Goal: Task Accomplishment & Management: Complete application form

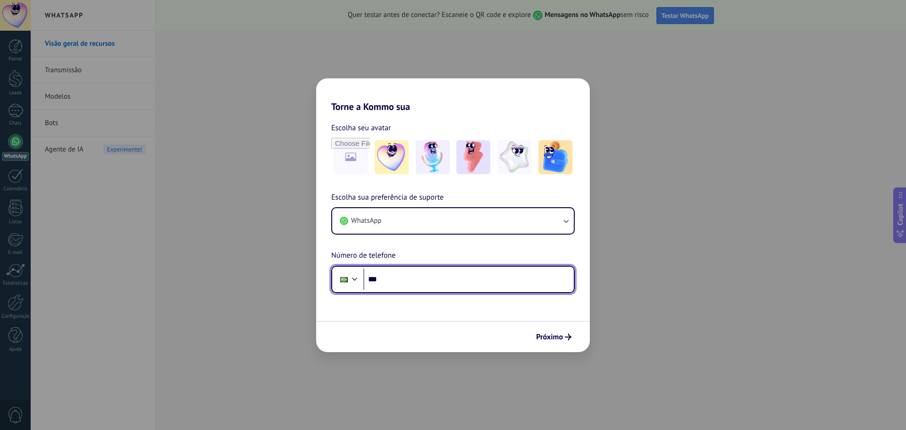
click at [406, 281] on input "***" at bounding box center [468, 279] width 210 height 22
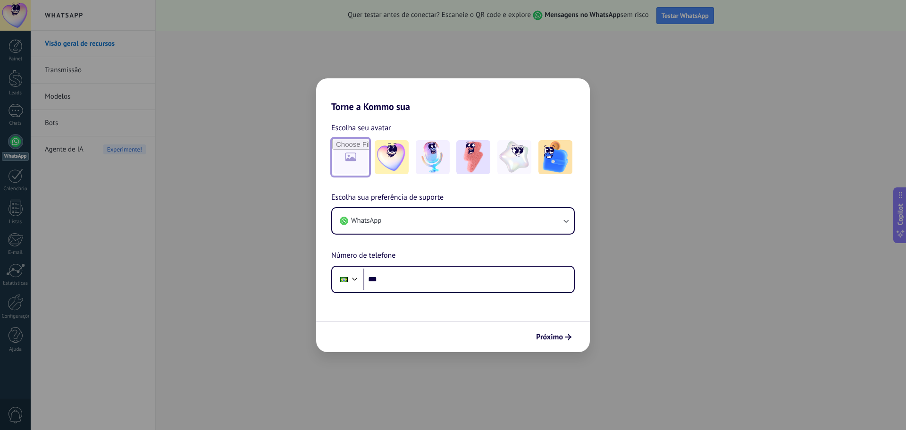
click at [343, 154] on input "file" at bounding box center [350, 157] width 37 height 37
click at [354, 152] on input "file" at bounding box center [350, 157] width 37 height 37
type input "**********"
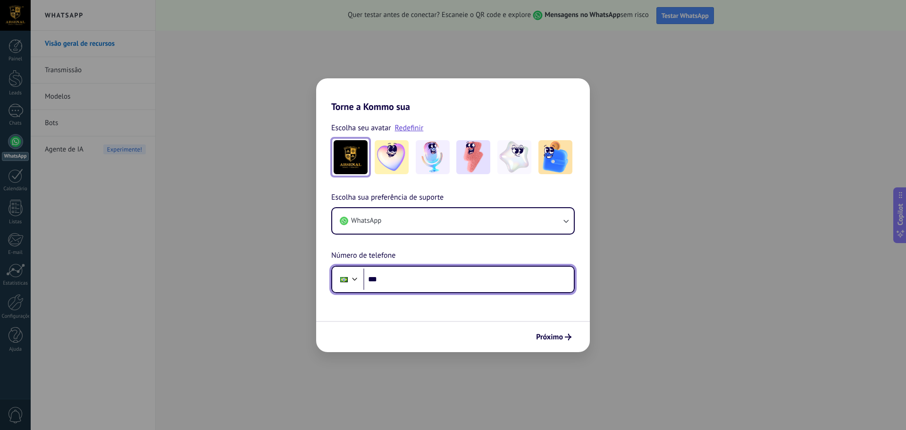
click at [405, 283] on input "***" at bounding box center [468, 279] width 210 height 22
click at [406, 283] on input "***" at bounding box center [468, 279] width 210 height 22
type input "**********"
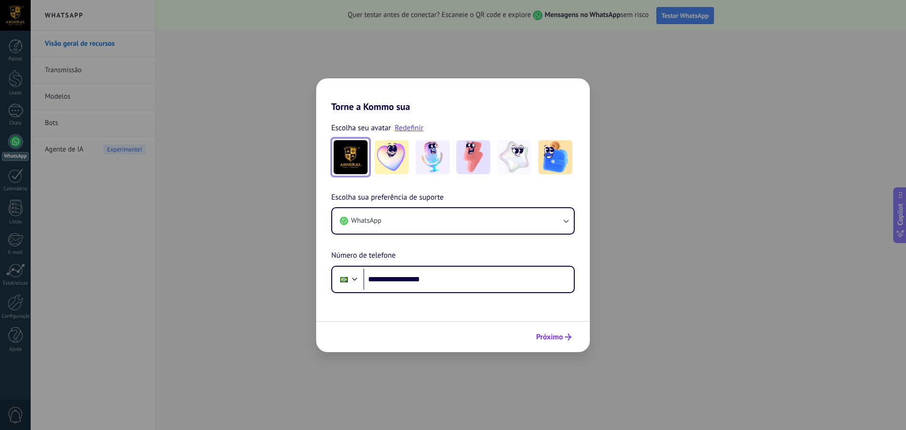
click at [559, 340] on span "Próximo" at bounding box center [549, 336] width 27 height 7
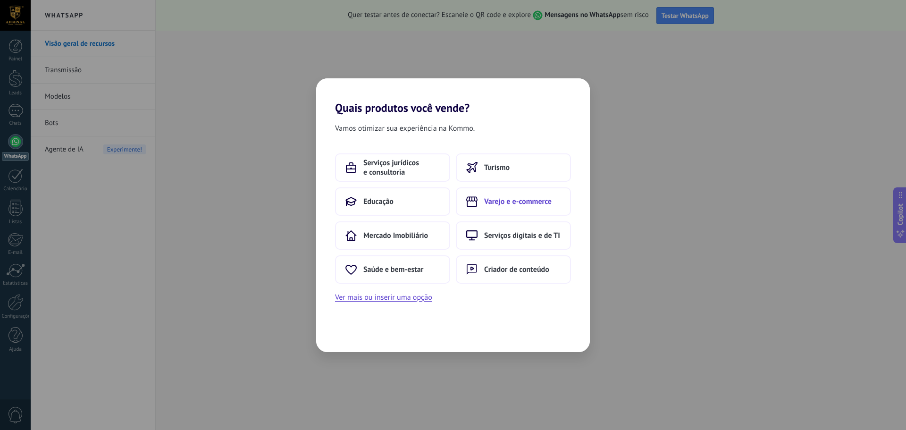
click at [503, 200] on span "Varejo e e-commerce" at bounding box center [517, 201] width 67 height 9
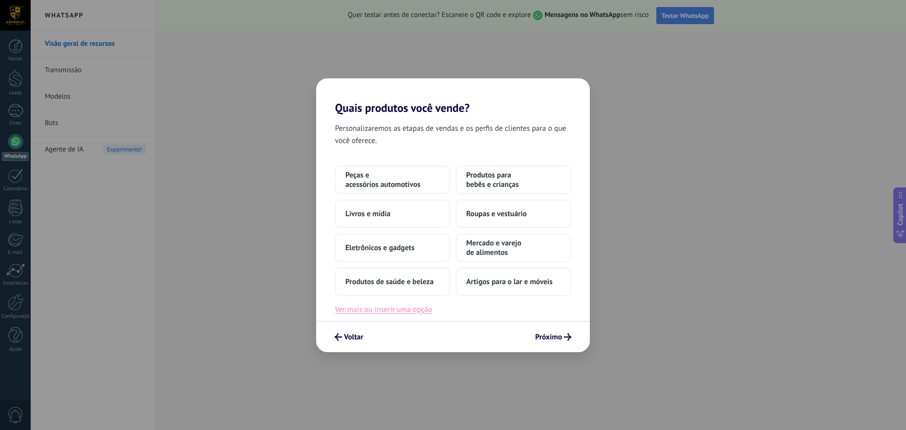
click at [375, 311] on button "Ver mais ou inserir uma opção" at bounding box center [383, 309] width 97 height 12
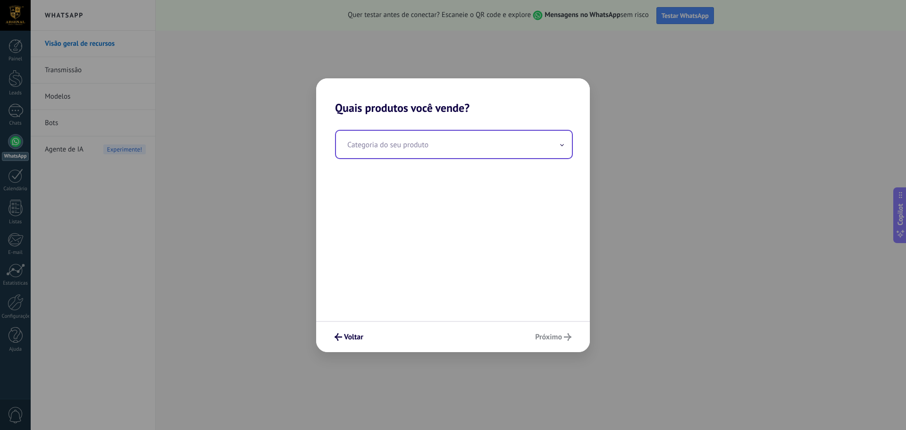
click at [424, 145] on input "text" at bounding box center [454, 144] width 236 height 27
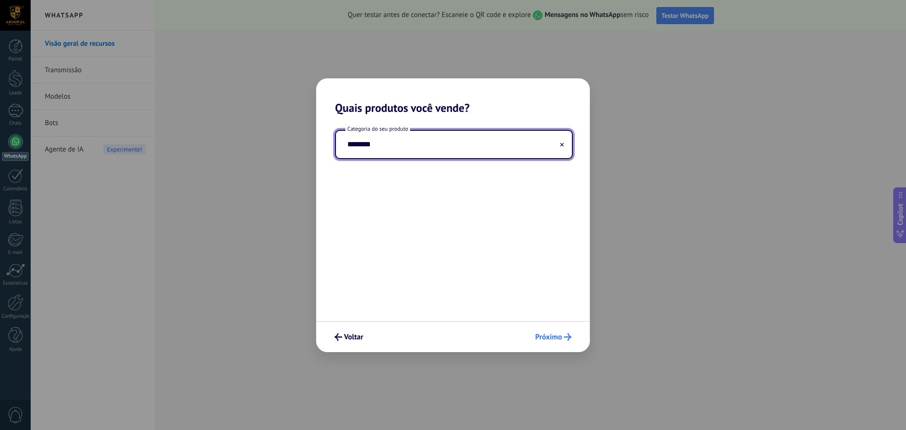
type input "********"
click at [557, 334] on span "Próximo" at bounding box center [548, 336] width 27 height 7
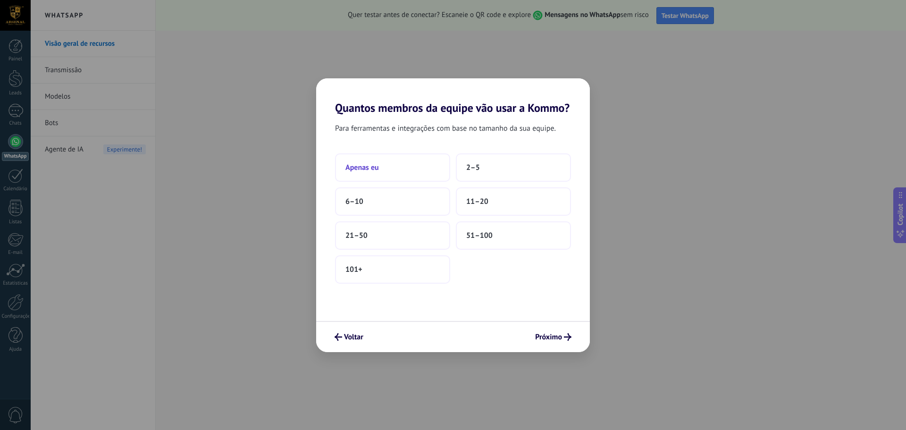
click at [405, 166] on button "Apenas eu" at bounding box center [392, 167] width 115 height 28
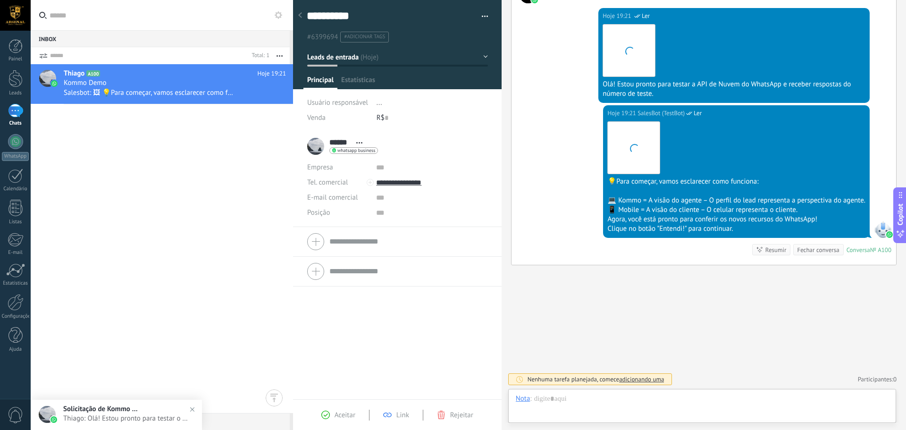
scroll to position [14, 0]
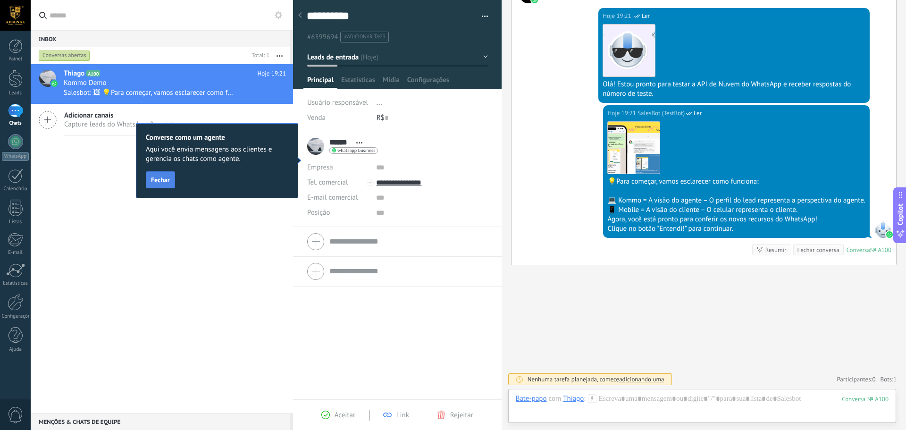
click at [161, 180] on span "Fechar" at bounding box center [160, 179] width 19 height 7
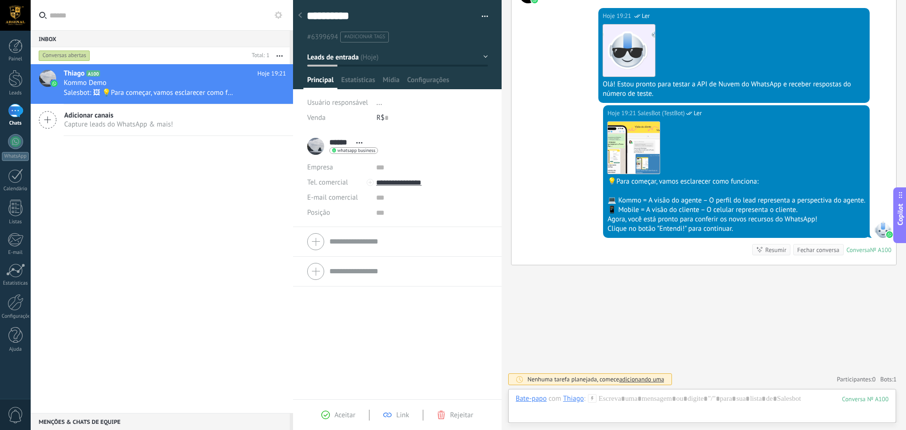
click at [341, 415] on span "Aceitar" at bounding box center [344, 414] width 21 height 9
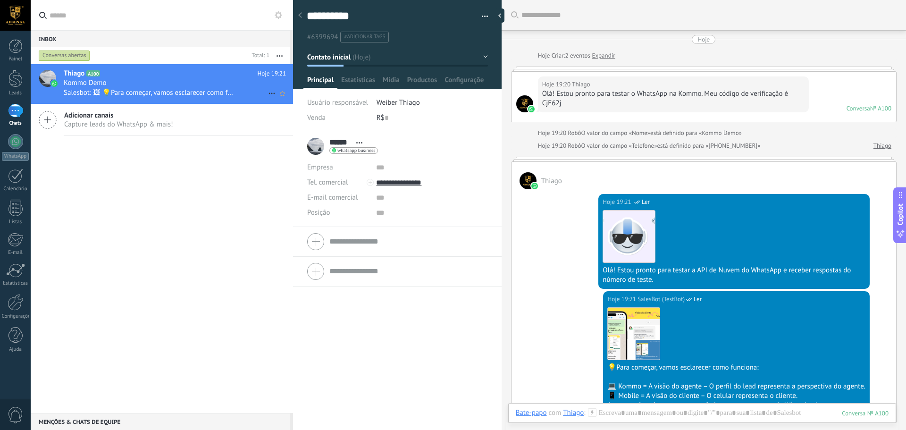
click at [220, 85] on div "Kommo Demo" at bounding box center [175, 82] width 222 height 9
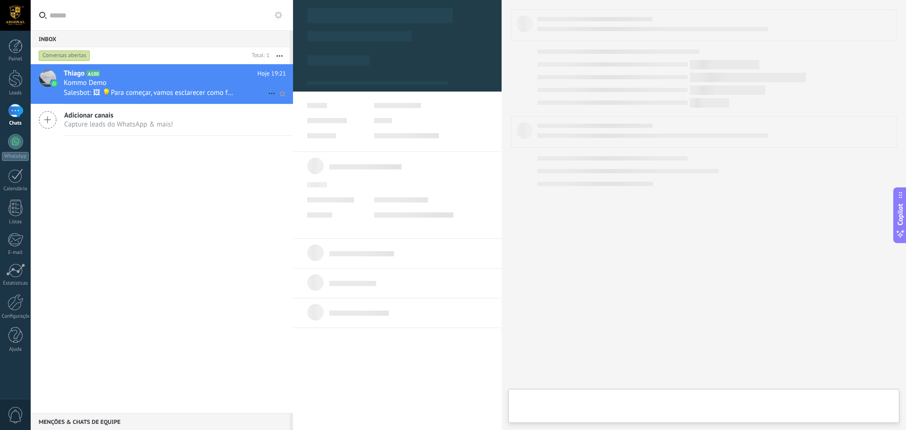
type textarea "**********"
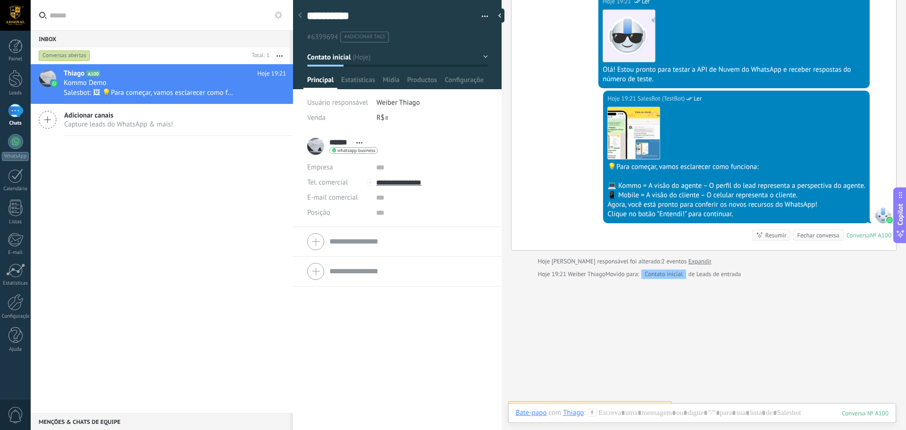
scroll to position [214, 0]
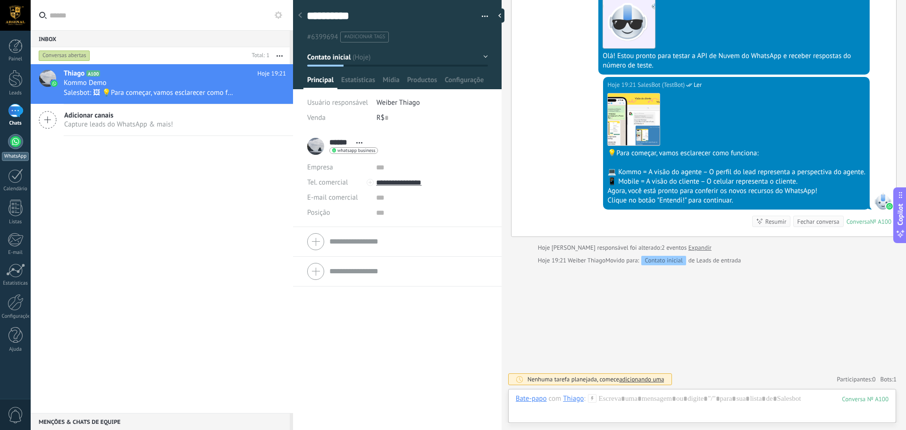
click at [16, 138] on div at bounding box center [15, 141] width 15 height 15
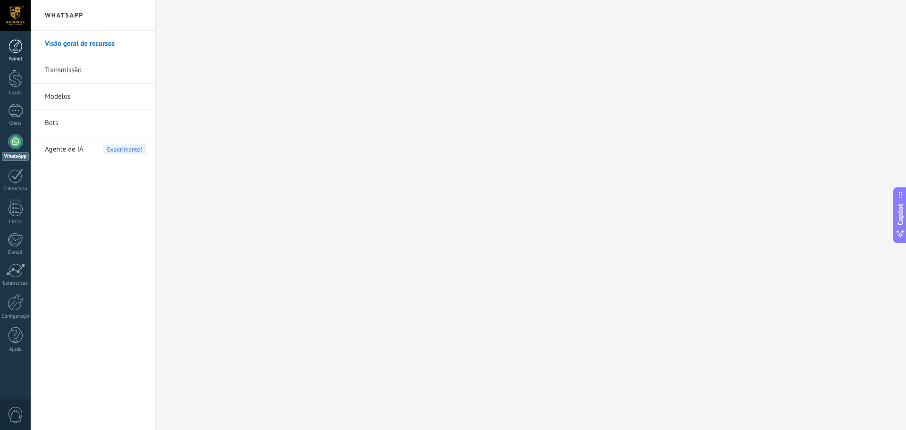
click at [16, 42] on div at bounding box center [15, 46] width 14 height 14
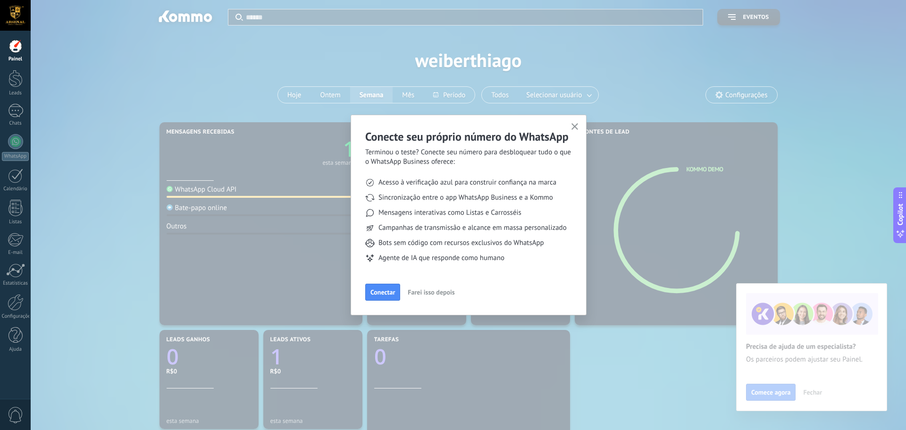
click at [574, 125] on icon "button" at bounding box center [574, 126] width 7 height 7
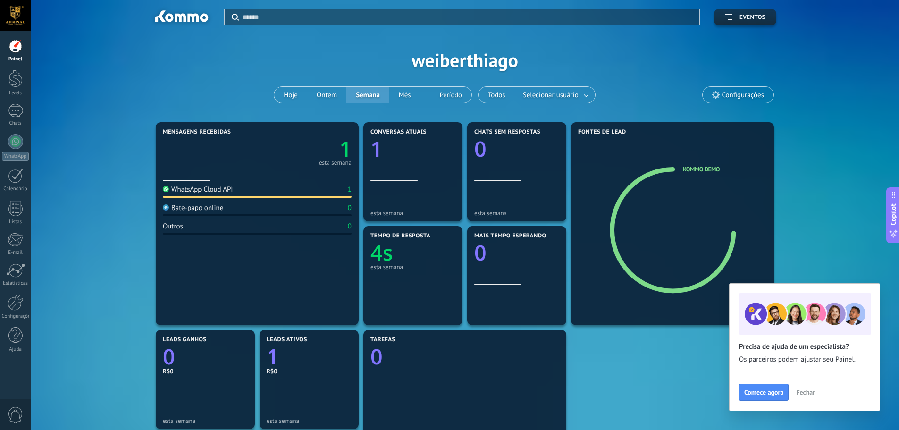
click at [808, 391] on span "Fechar" at bounding box center [805, 392] width 19 height 7
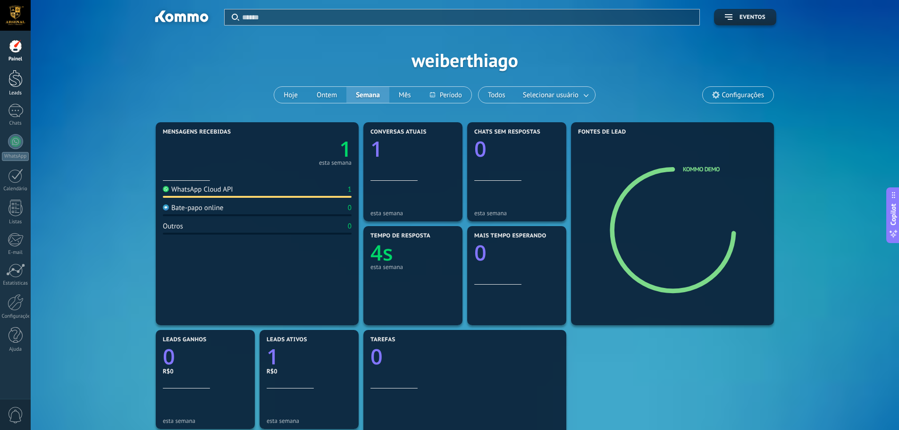
click at [17, 84] on div at bounding box center [15, 78] width 14 height 17
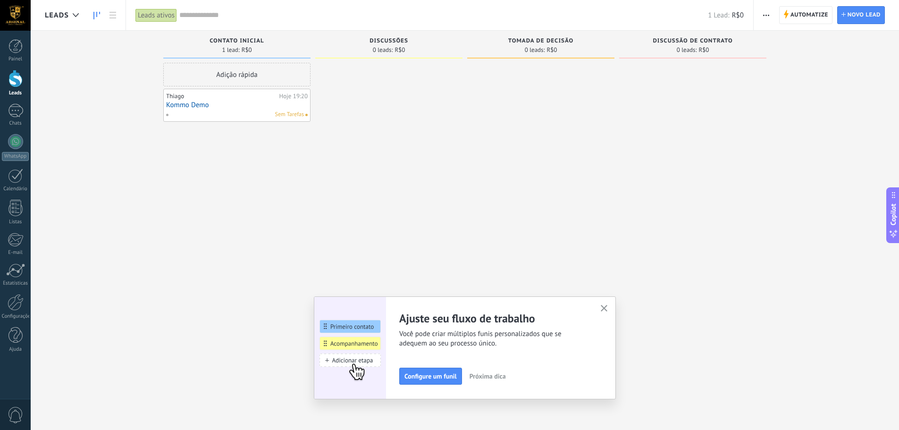
click at [605, 305] on button "button" at bounding box center [604, 308] width 12 height 13
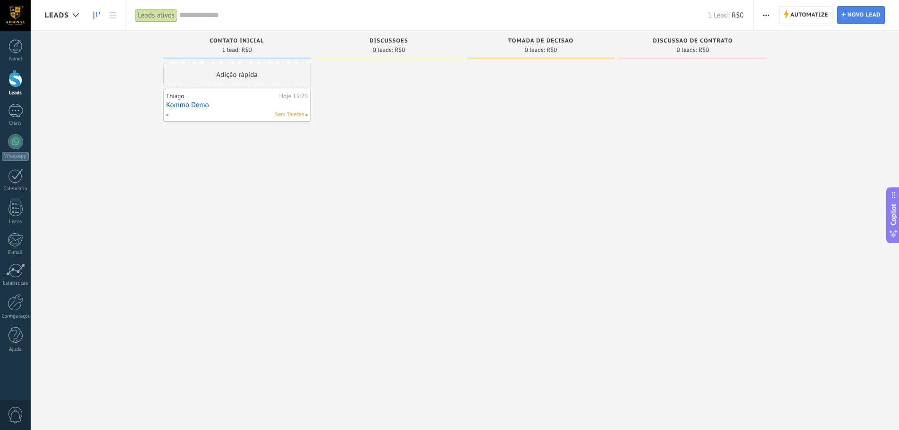
click at [864, 17] on span "Novo lead" at bounding box center [863, 15] width 33 height 17
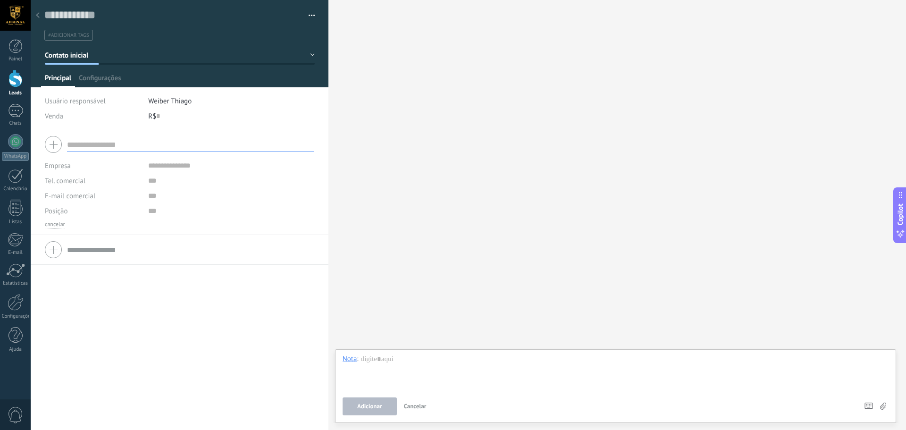
click at [104, 148] on input "text" at bounding box center [190, 144] width 247 height 15
click at [167, 143] on input "**********" at bounding box center [190, 144] width 247 height 15
type input "**********"
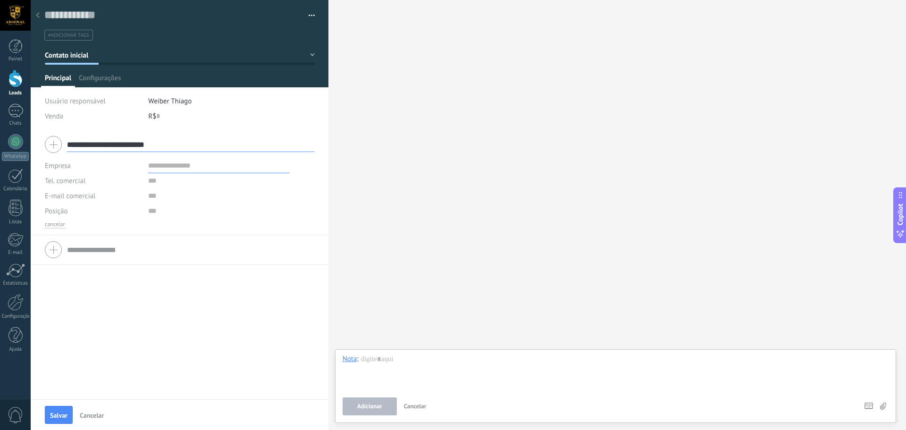
click at [177, 169] on input "text" at bounding box center [218, 165] width 141 height 15
paste input "**********"
type input "**********"
click at [155, 182] on input "text" at bounding box center [218, 180] width 141 height 15
type input "**********"
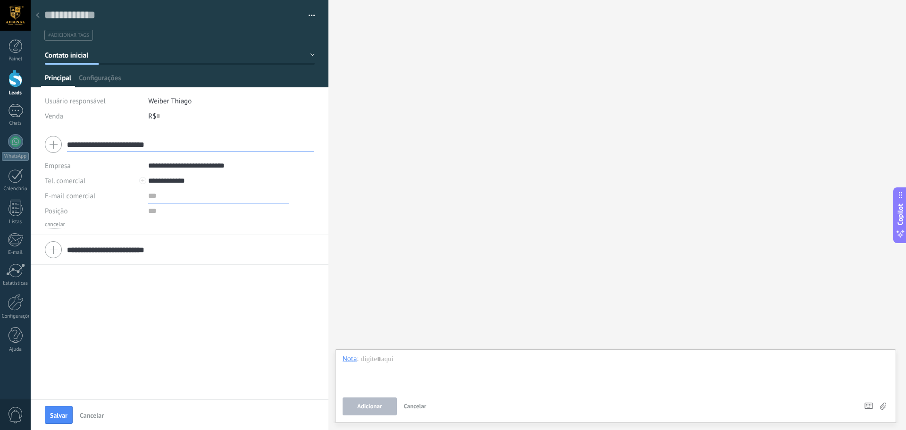
type input "**********"
click at [162, 196] on input "text" at bounding box center [218, 195] width 141 height 15
click at [108, 75] on span "Configurações" at bounding box center [100, 81] width 42 height 14
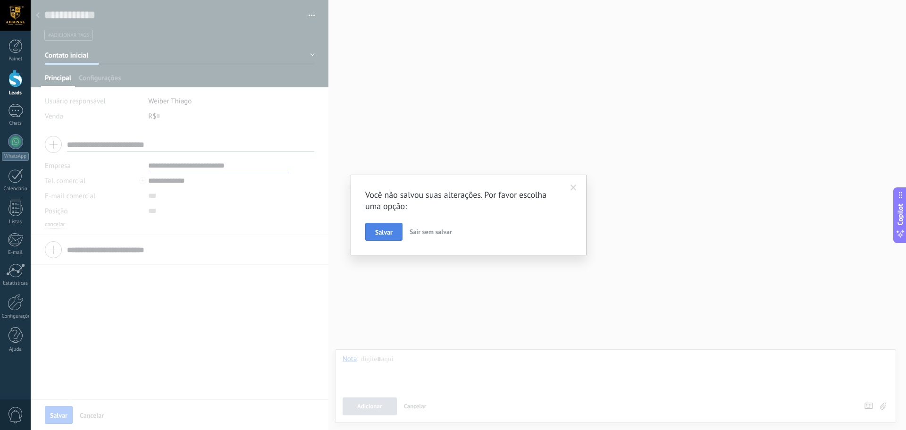
click at [388, 234] on span "Salvar" at bounding box center [383, 232] width 17 height 7
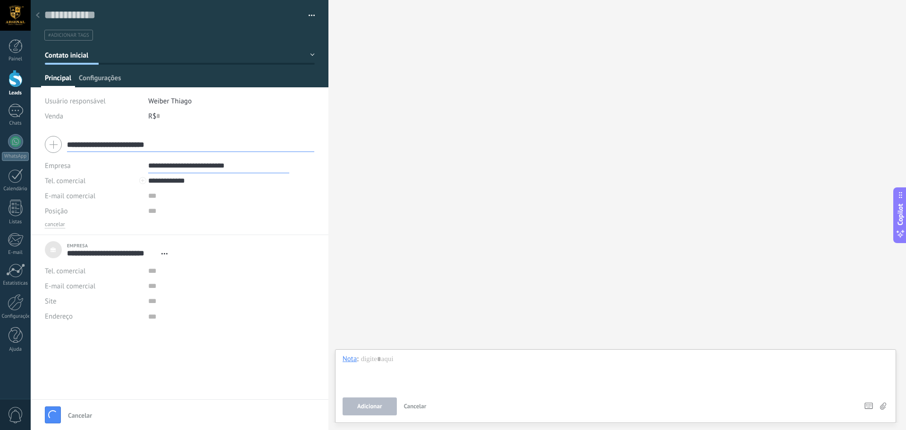
type textarea "***"
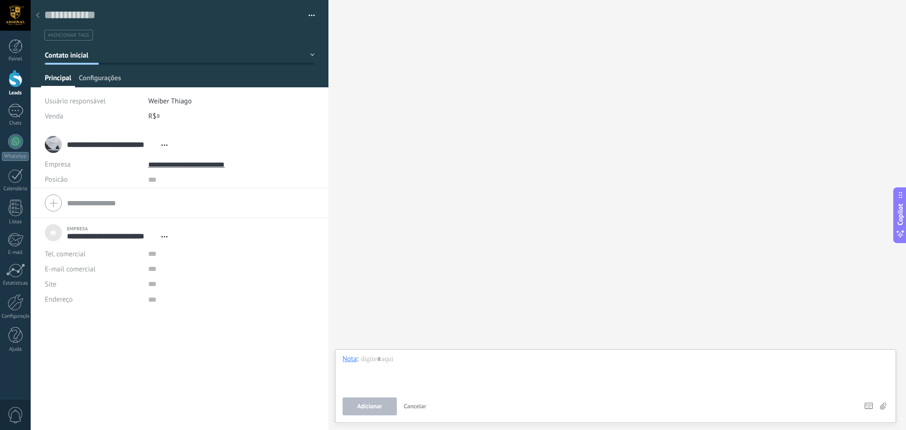
scroll to position [9, 0]
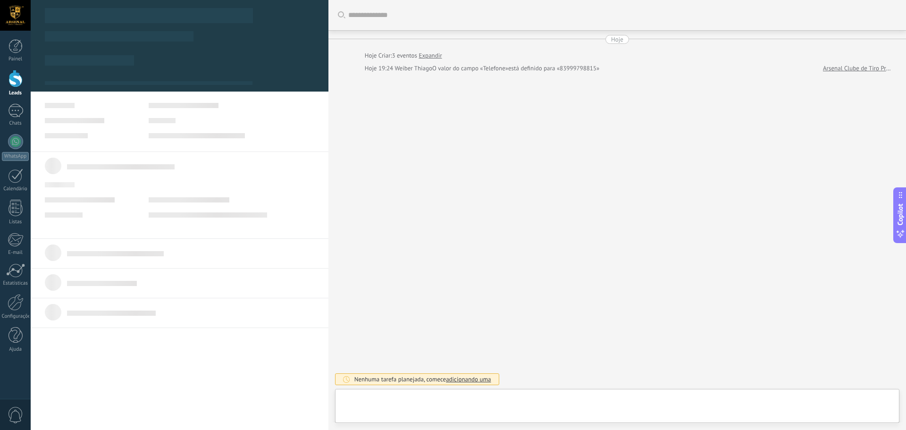
type textarea "***"
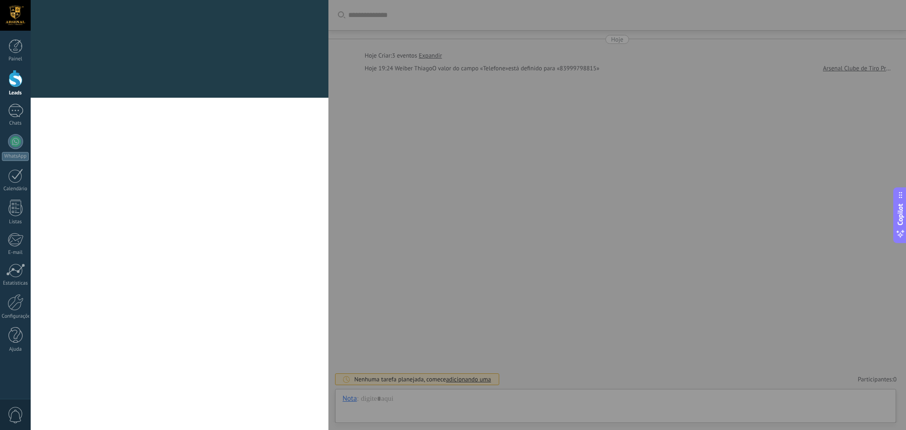
scroll to position [9, 0]
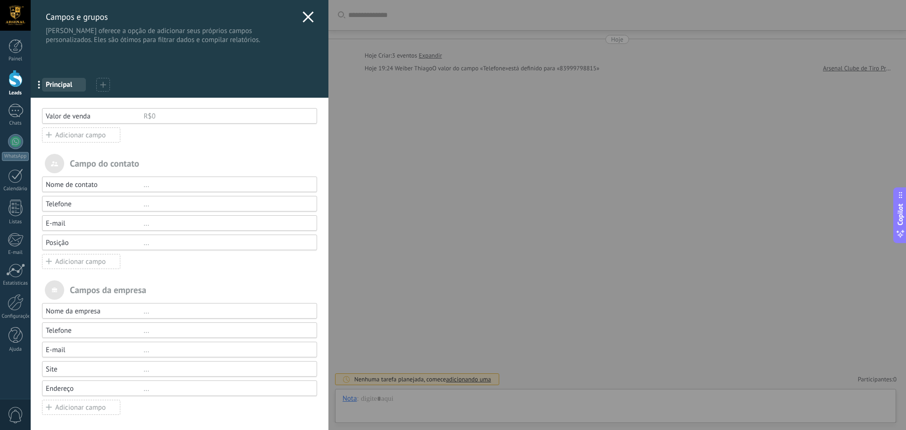
click at [180, 118] on div "R$0" at bounding box center [225, 116] width 165 height 9
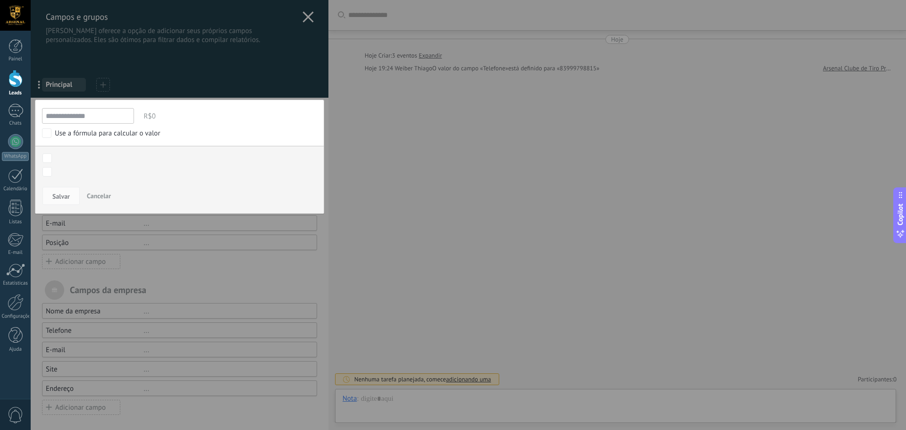
click at [110, 116] on input "**********" at bounding box center [88, 116] width 92 height 16
click at [86, 115] on input "**********" at bounding box center [88, 116] width 92 height 16
click at [57, 114] on input "**********" at bounding box center [88, 116] width 92 height 16
click at [51, 109] on input "**********" at bounding box center [88, 116] width 92 height 16
click at [188, 119] on span "R$0" at bounding box center [229, 116] width 175 height 16
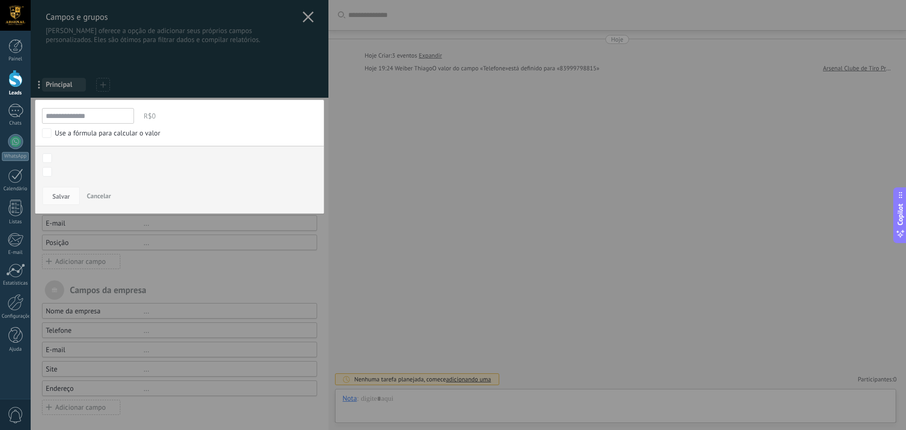
drag, startPoint x: 178, startPoint y: 114, endPoint x: 169, endPoint y: 117, distance: 9.4
click at [177, 114] on span "R$0" at bounding box center [229, 116] width 175 height 16
click at [153, 117] on span "R$0" at bounding box center [229, 116] width 175 height 16
click at [152, 117] on span "R$0" at bounding box center [229, 116] width 175 height 16
click at [96, 193] on span "Cancelar" at bounding box center [99, 195] width 24 height 8
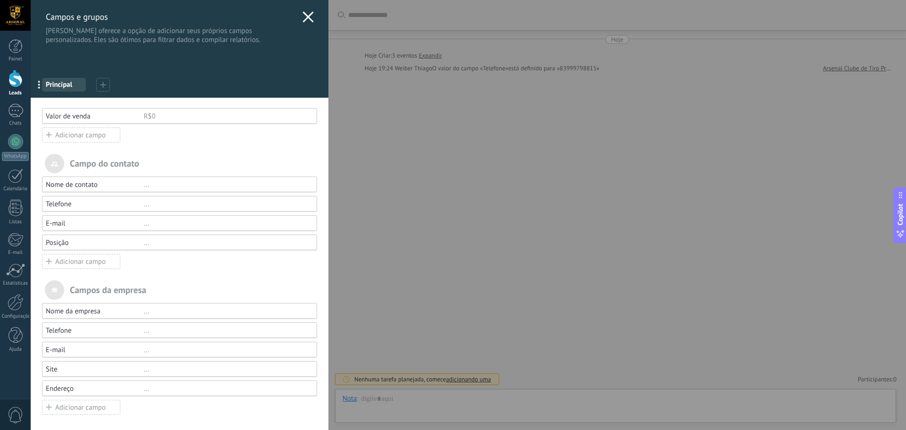
click at [66, 136] on div "Adicionar campo" at bounding box center [81, 134] width 78 height 15
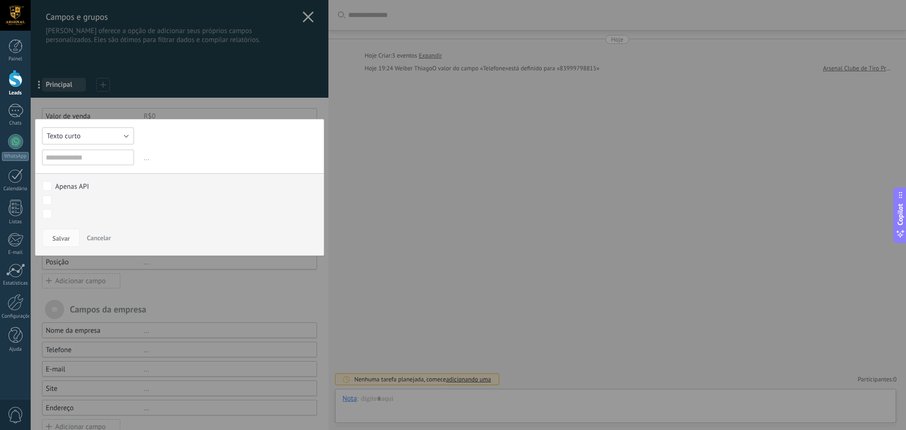
click at [127, 135] on button "Texto curto" at bounding box center [88, 135] width 92 height 17
click at [197, 104] on div at bounding box center [180, 225] width 298 height 451
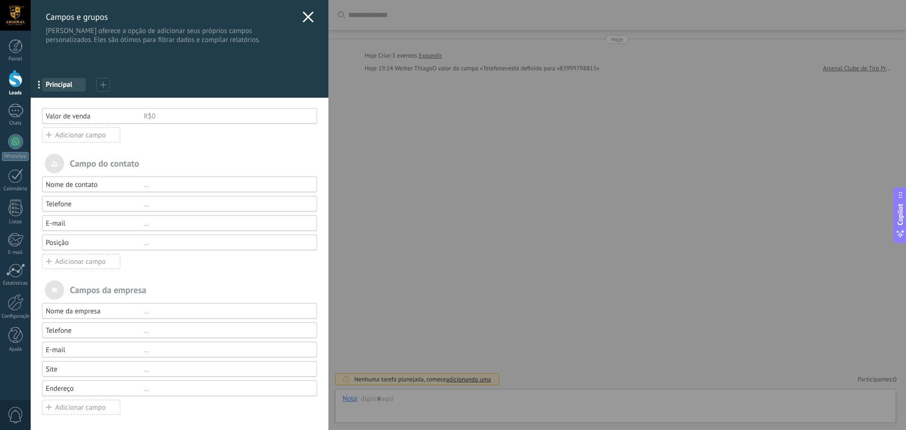
click at [76, 135] on div "Adicionar campo" at bounding box center [81, 134] width 78 height 15
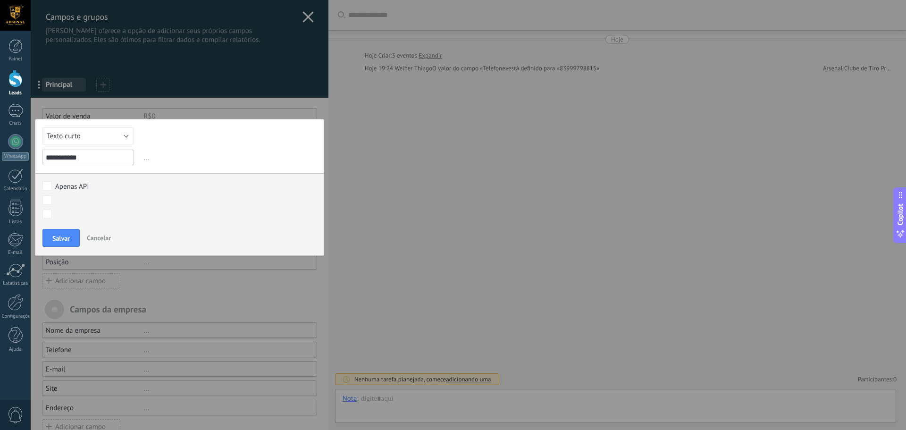
click at [70, 161] on input "**********" at bounding box center [88, 158] width 92 height 16
type input "**********"
click at [118, 130] on button "Texto curto" at bounding box center [88, 135] width 92 height 17
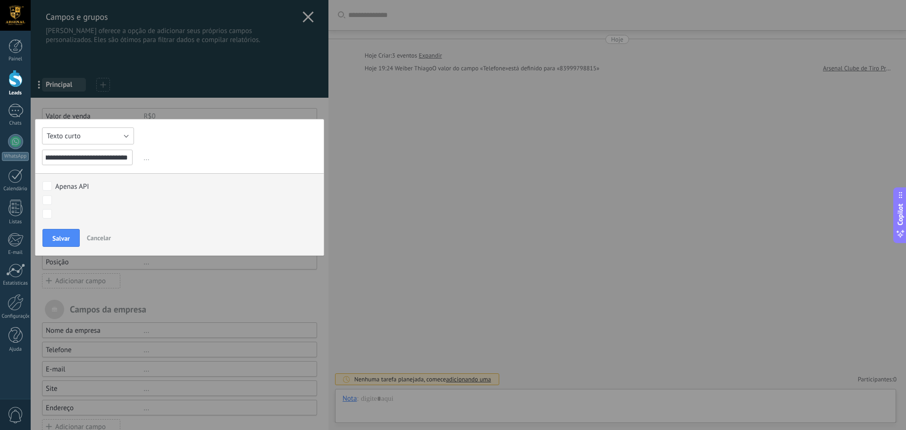
scroll to position [0, 0]
click at [118, 130] on li "Texto curto" at bounding box center [84, 136] width 97 height 16
click at [126, 158] on input "**********" at bounding box center [87, 158] width 91 height 16
click at [129, 158] on input "**********" at bounding box center [87, 158] width 91 height 16
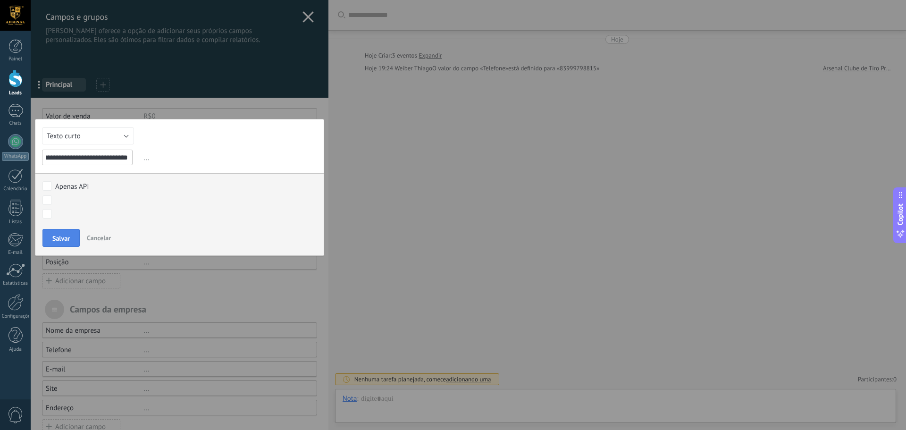
click at [74, 235] on button "Salvar" at bounding box center [60, 238] width 37 height 18
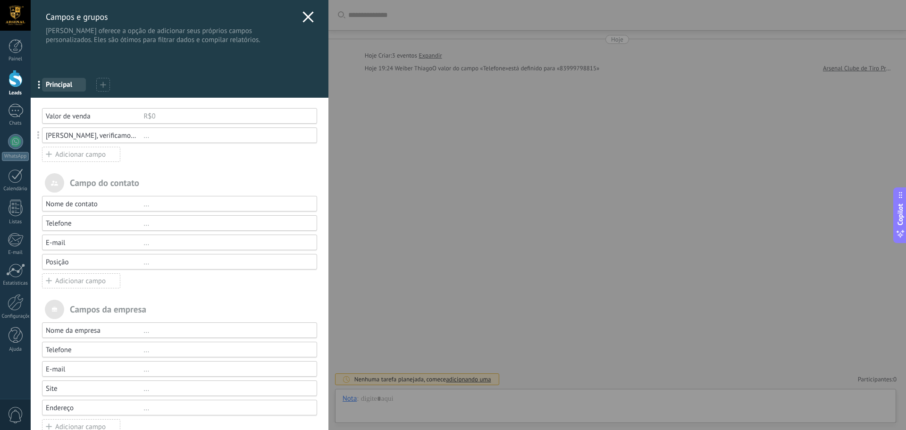
click at [154, 113] on div "R$0" at bounding box center [225, 116] width 165 height 9
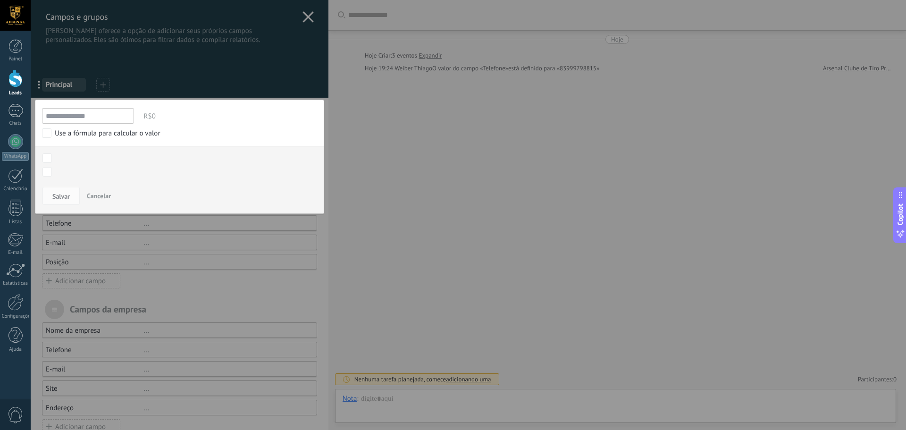
click at [100, 119] on input "**********" at bounding box center [88, 116] width 92 height 16
click at [100, 118] on input "**********" at bounding box center [88, 116] width 92 height 16
click at [52, 115] on input "**********" at bounding box center [88, 116] width 92 height 16
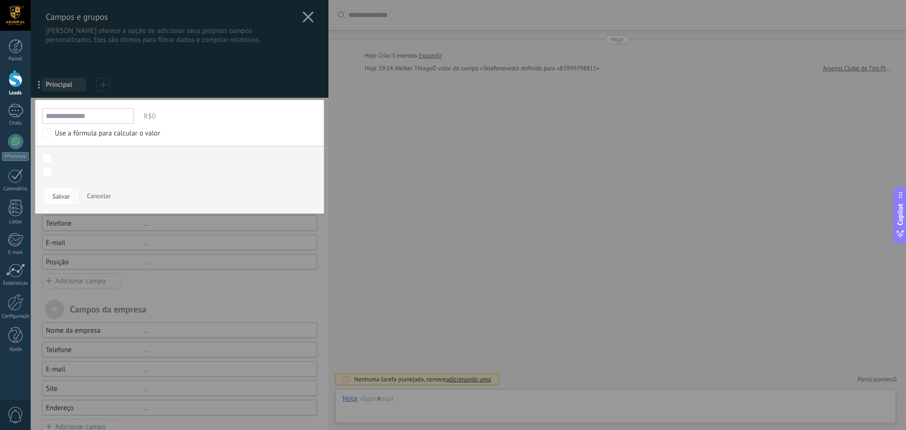
click at [52, 115] on input "**********" at bounding box center [88, 116] width 92 height 16
click at [107, 199] on span "Cancelar" at bounding box center [99, 195] width 24 height 8
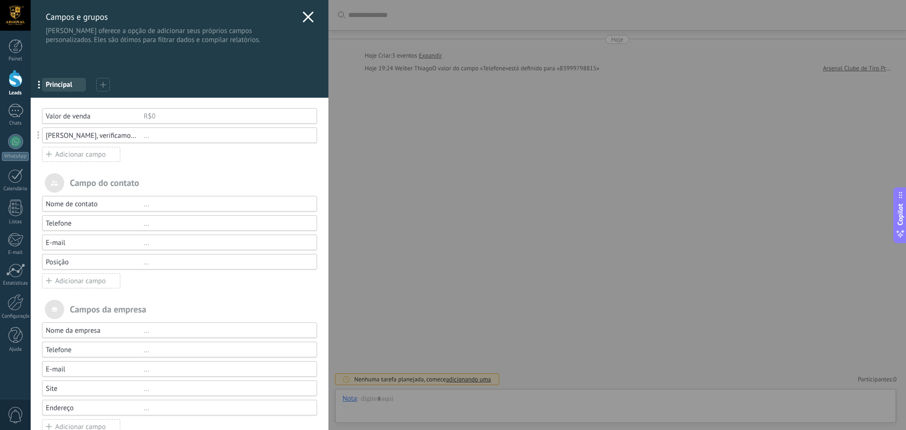
click at [67, 153] on div "Adicionar campo" at bounding box center [81, 154] width 78 height 15
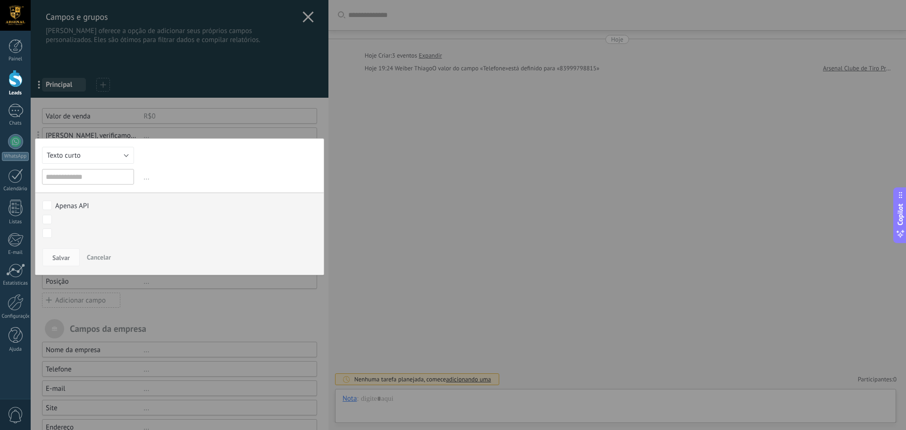
click at [101, 252] on button "Cancelar" at bounding box center [99, 257] width 32 height 18
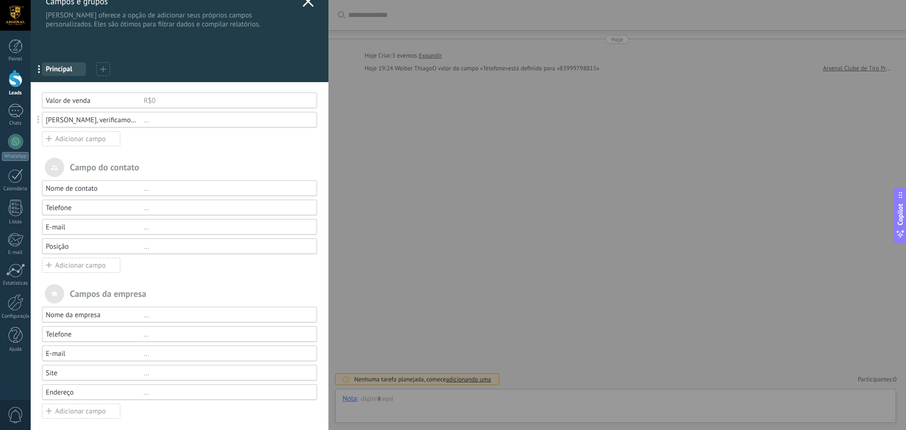
scroll to position [20, 0]
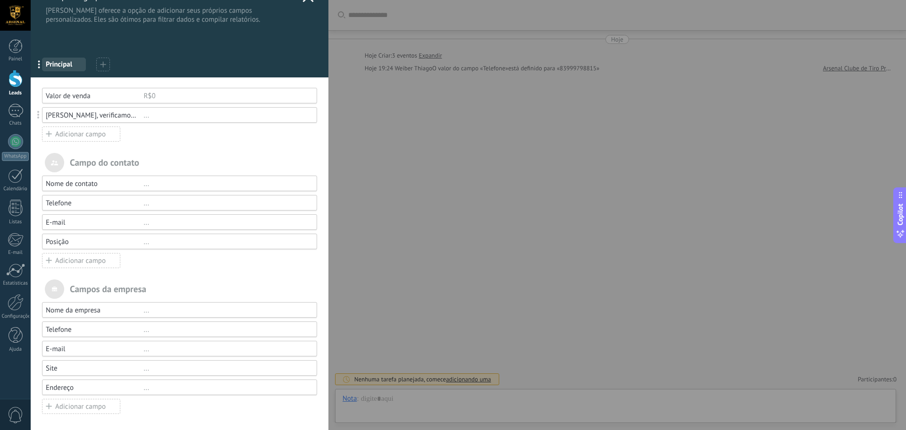
click at [103, 183] on div "Nome de contato" at bounding box center [95, 183] width 98 height 9
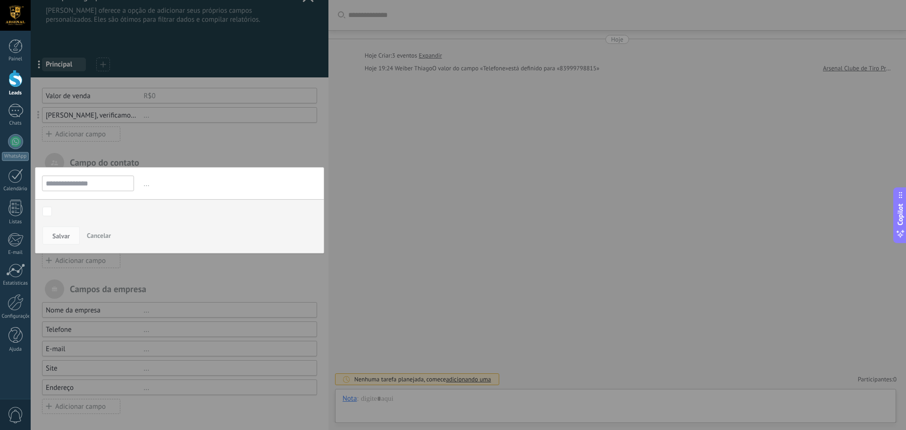
click at [112, 183] on input "**********" at bounding box center [88, 183] width 92 height 16
click at [193, 138] on div at bounding box center [180, 205] width 298 height 451
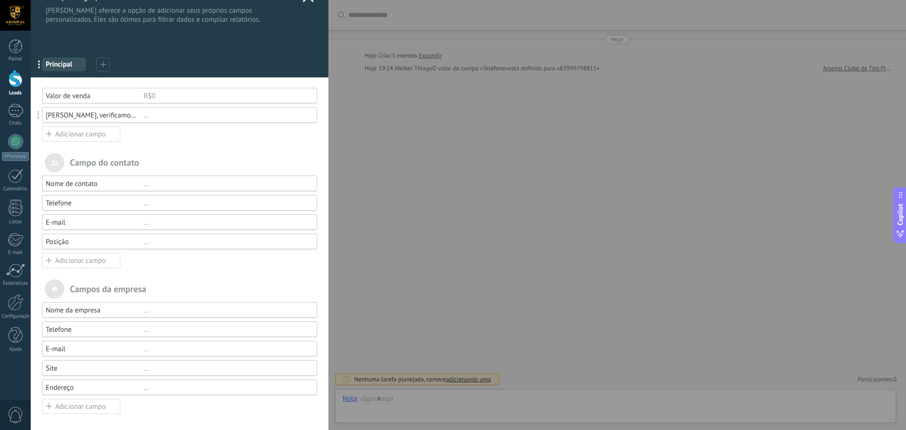
click at [132, 212] on div "Nome de contato ... Telefone ... E-mail ... Posição ... Adicionar campo" at bounding box center [179, 221] width 275 height 93
click at [143, 204] on div "..." at bounding box center [225, 203] width 165 height 9
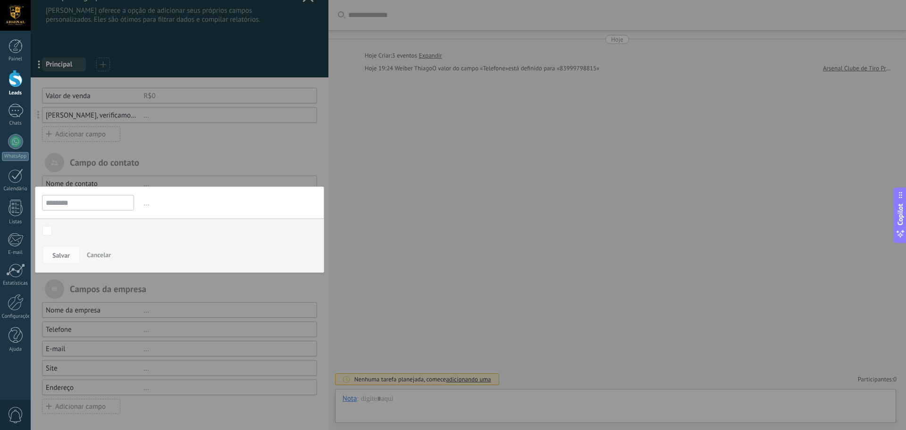
click at [83, 209] on input "********" at bounding box center [88, 203] width 92 height 16
click at [215, 154] on div at bounding box center [180, 205] width 298 height 451
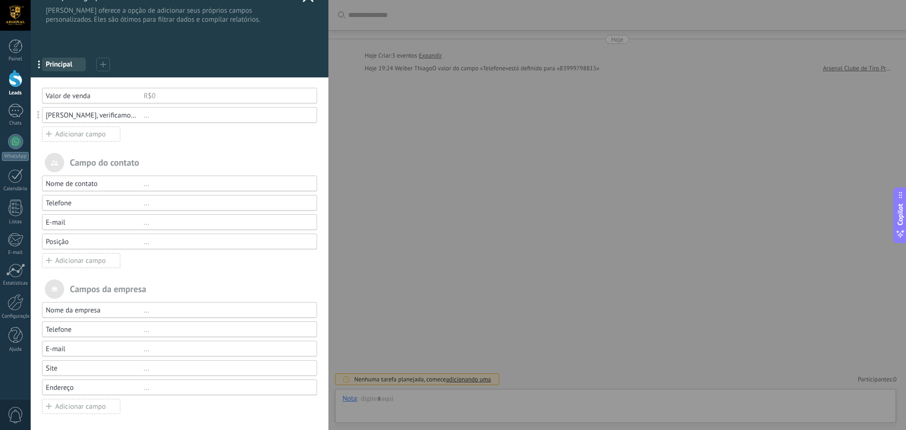
click at [473, 168] on div "[PERSON_NAME] e grupos Kommo oferece a opção de adicionar seus próprios campos …" at bounding box center [468, 215] width 875 height 430
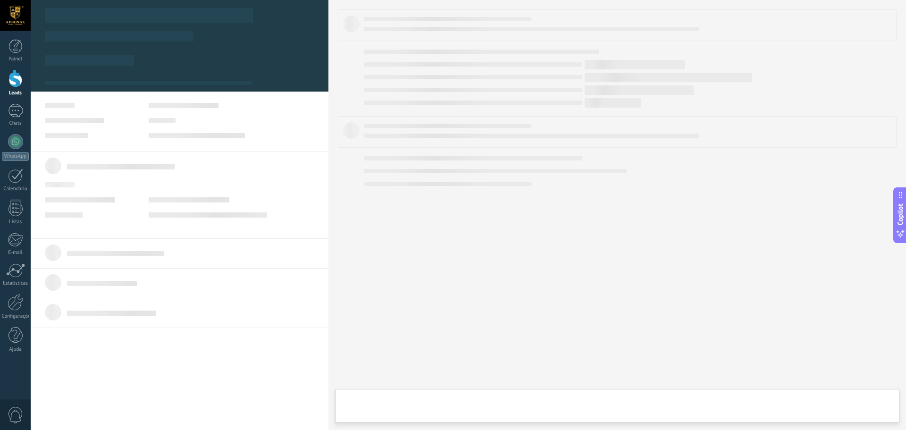
type textarea "***"
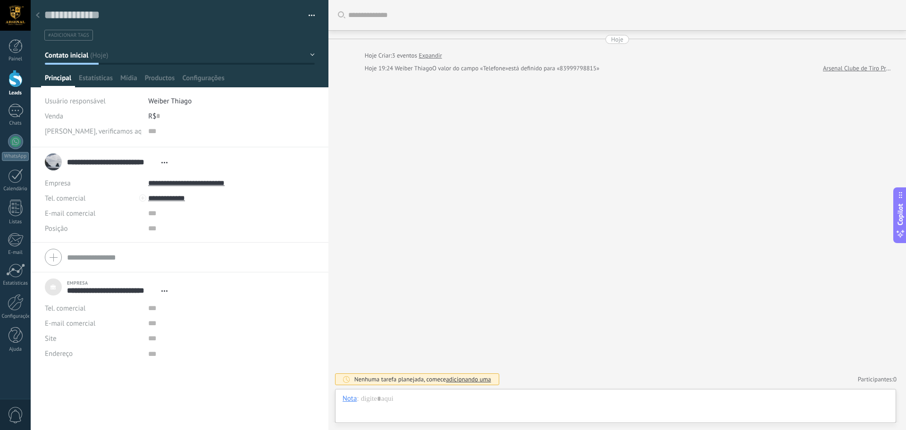
scroll to position [9, 0]
click at [156, 77] on span "Productos" at bounding box center [160, 81] width 30 height 14
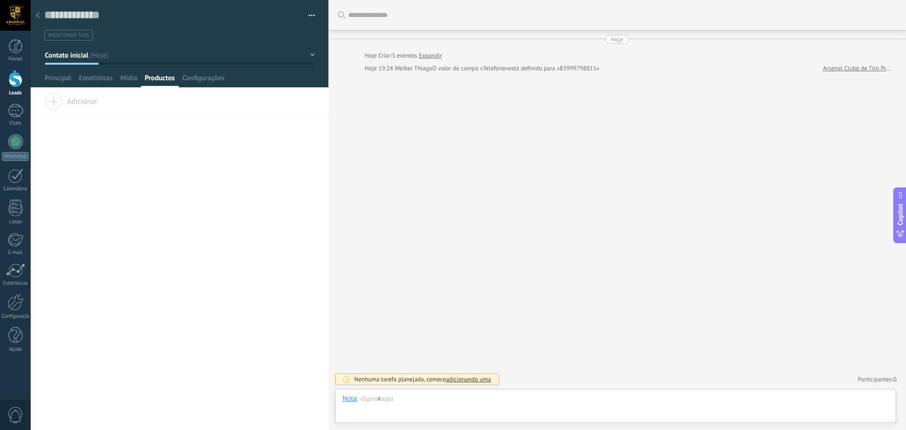
click at [49, 102] on span "Adicionar" at bounding box center [70, 99] width 53 height 13
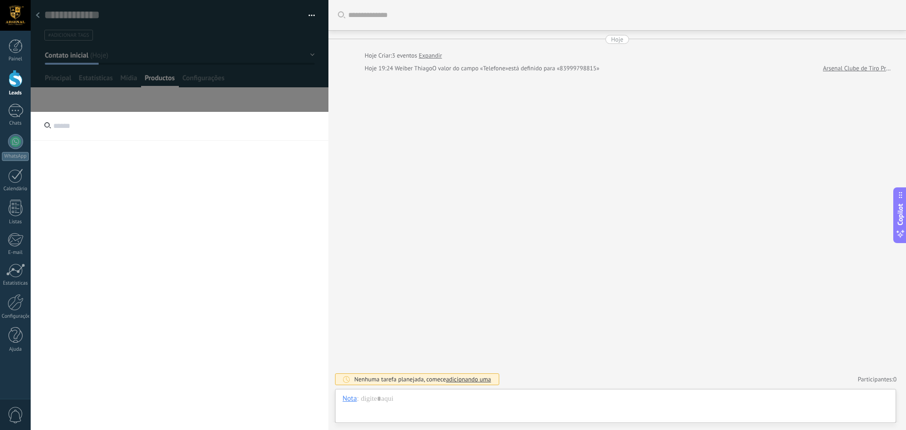
click at [75, 125] on input "text" at bounding box center [180, 126] width 298 height 29
click at [231, 63] on button "Contato inicial" at bounding box center [180, 55] width 270 height 17
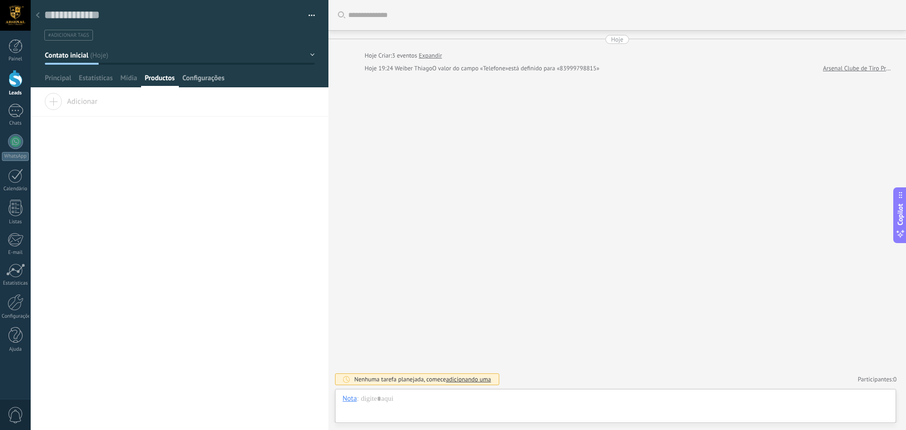
click at [206, 77] on span "Configurações" at bounding box center [203, 81] width 42 height 14
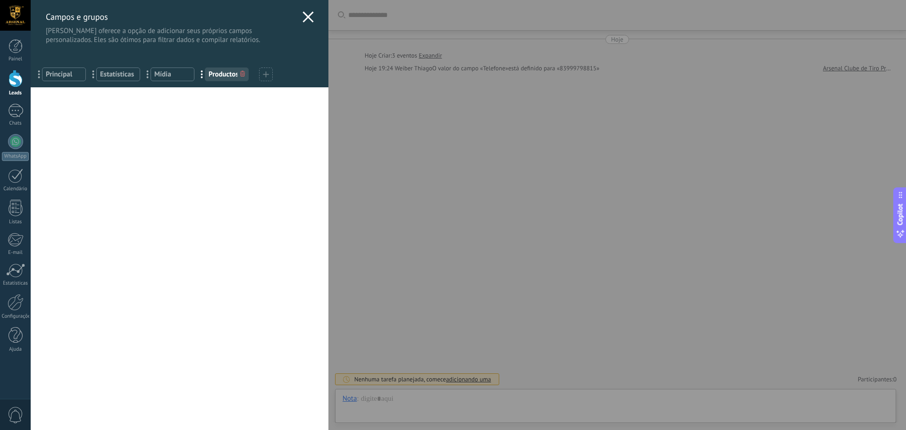
click at [302, 18] on icon at bounding box center [307, 16] width 11 height 11
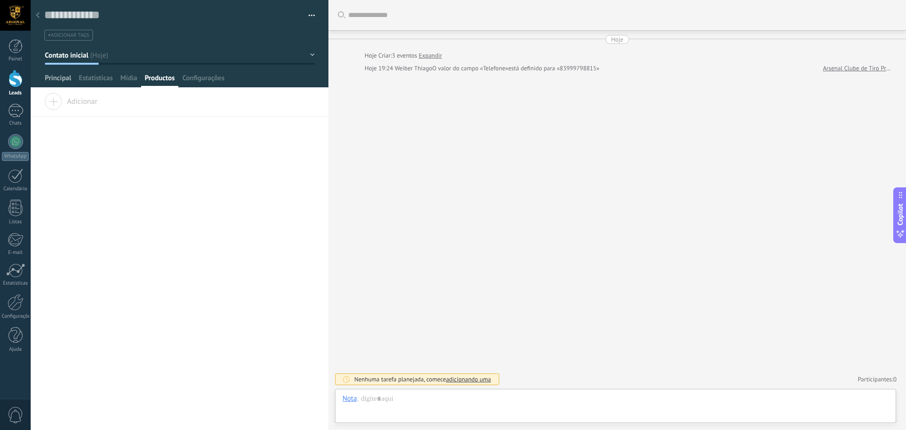
click at [61, 79] on span "Principal" at bounding box center [58, 81] width 26 height 14
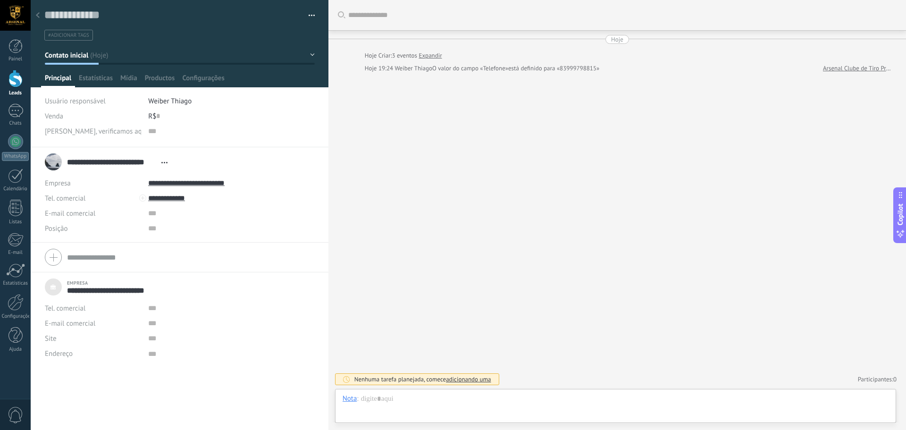
click at [94, 290] on input "**********" at bounding box center [112, 289] width 90 height 9
click at [51, 286] on div "**********" at bounding box center [108, 287] width 127 height 24
click at [85, 292] on input "**********" at bounding box center [112, 289] width 90 height 9
click at [96, 291] on input "**********" at bounding box center [112, 289] width 90 height 9
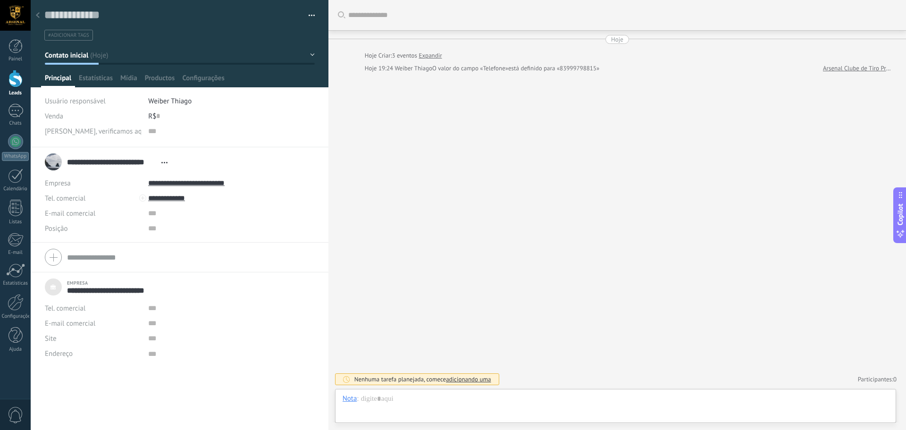
click at [96, 291] on input "**********" at bounding box center [112, 289] width 90 height 9
click at [53, 282] on div "**********" at bounding box center [179, 287] width 269 height 24
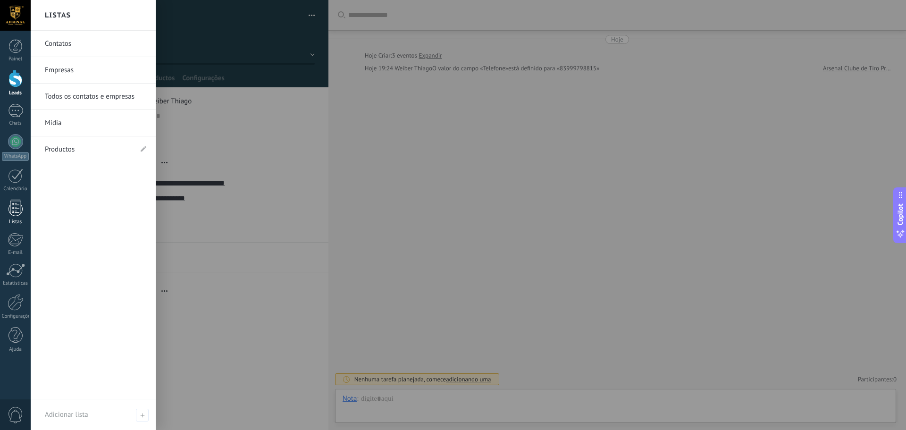
click at [14, 206] on div at bounding box center [15, 208] width 14 height 17
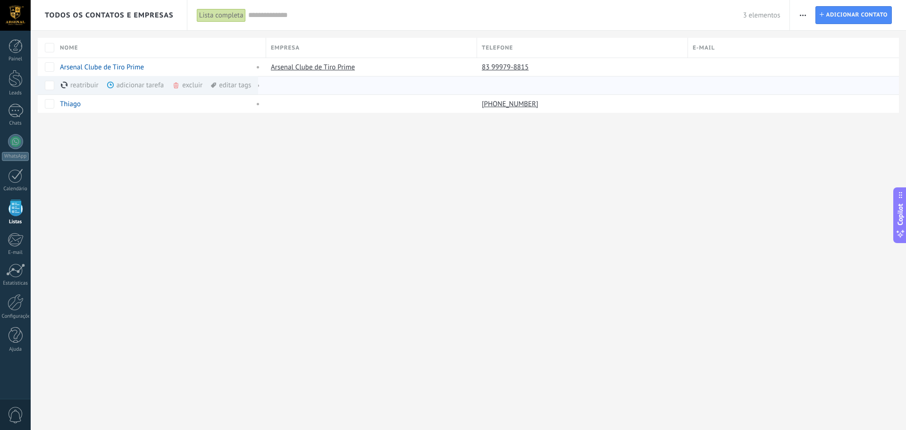
click at [190, 89] on div "excluir mais" at bounding box center [204, 85] width 64 height 18
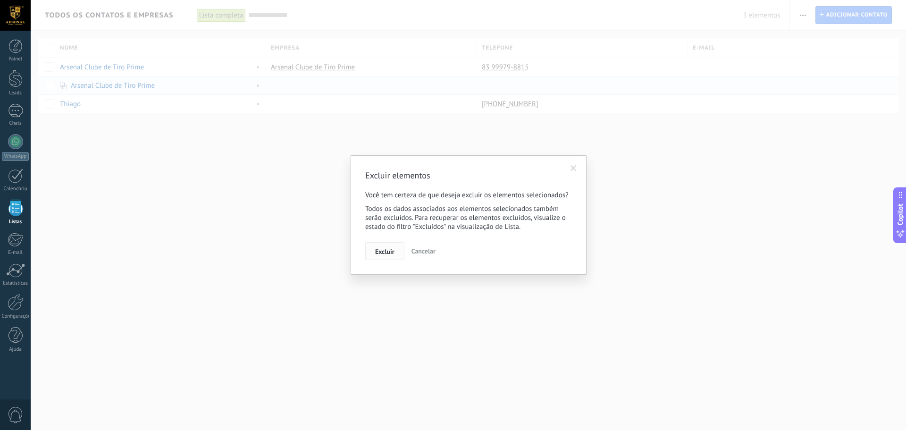
click at [386, 251] on span "Excluir" at bounding box center [384, 251] width 19 height 7
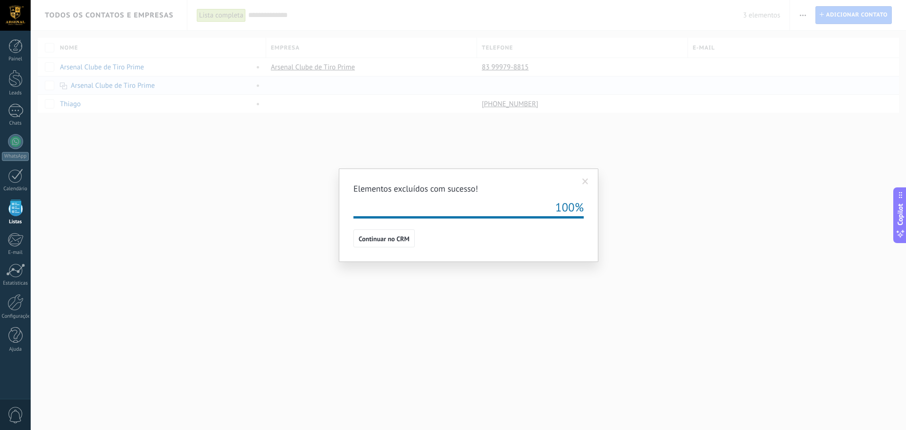
click at [587, 182] on span at bounding box center [585, 181] width 6 height 7
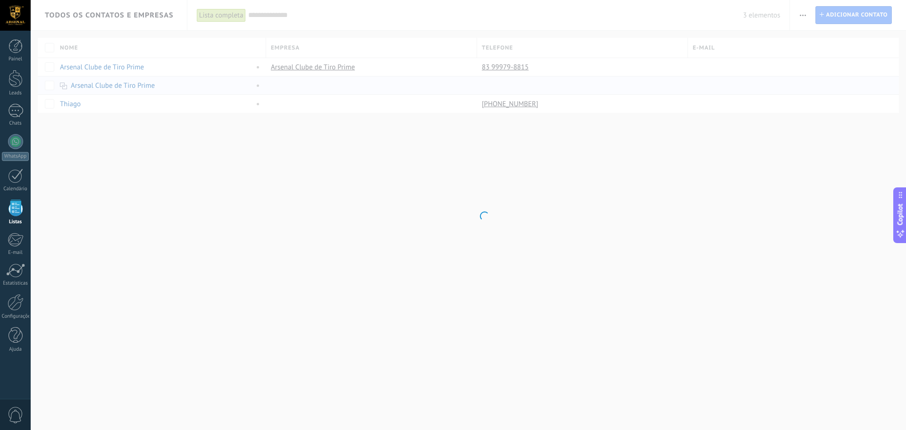
click at [126, 153] on body ".abccls-1,.abccls-2{fill-rule:evenodd}.abccls-2{fill:#fff} .abfcls-1{fill:none}…" at bounding box center [453, 215] width 906 height 430
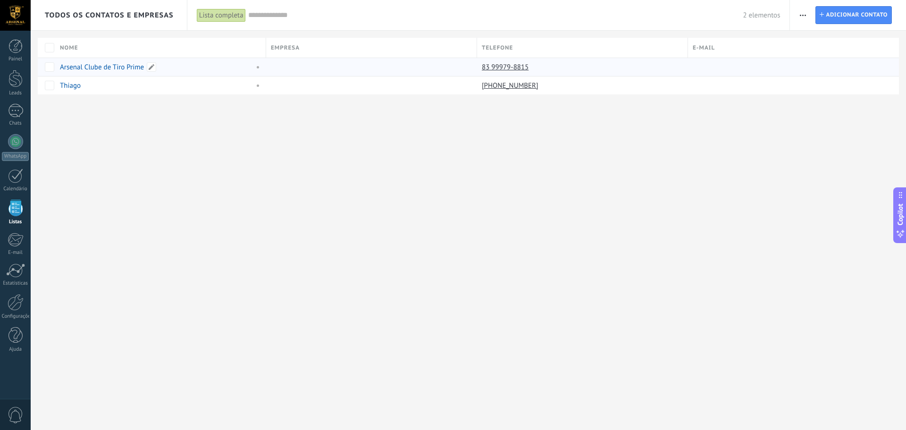
click at [129, 63] on link "Arsenal Clube de Tiro Prime" at bounding box center [102, 67] width 84 height 9
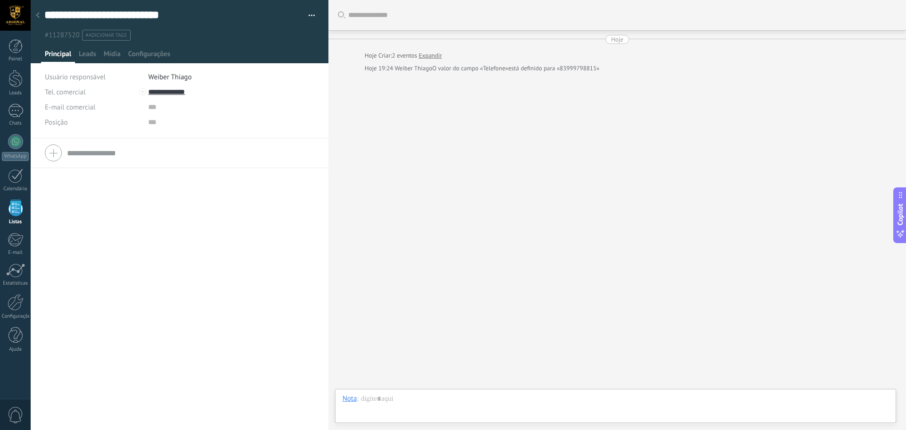
click at [308, 14] on button "button" at bounding box center [308, 15] width 14 height 14
click at [176, 156] on input "text" at bounding box center [190, 152] width 247 height 15
click at [98, 70] on div "Usuário responsável" at bounding box center [93, 76] width 96 height 15
click at [167, 78] on span "Weiber Thiago" at bounding box center [169, 77] width 43 height 9
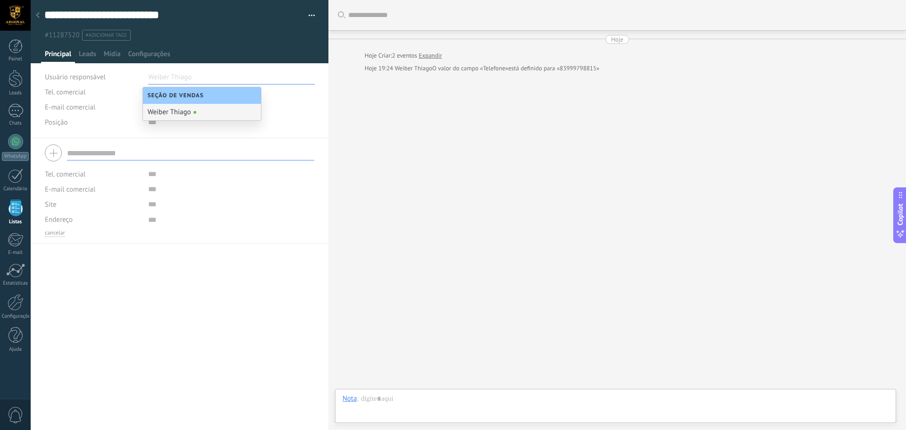
click at [217, 40] on ul "#11287520 #adicionar tags" at bounding box center [177, 35] width 269 height 13
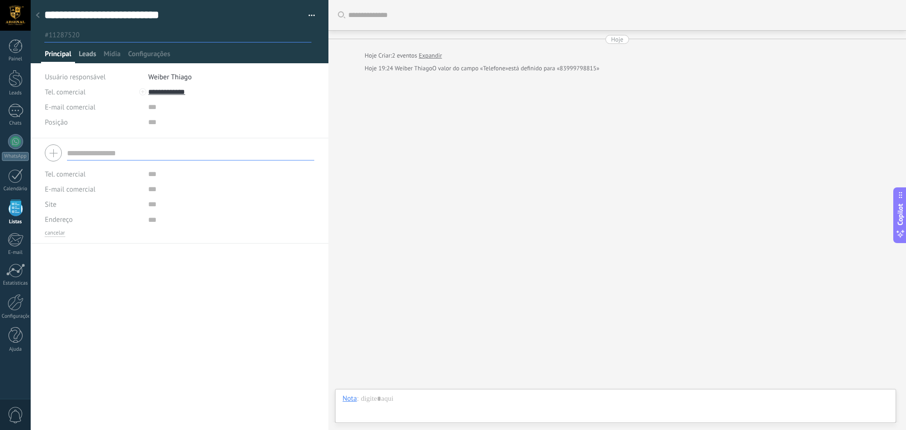
click at [89, 59] on span "Leads" at bounding box center [87, 57] width 17 height 14
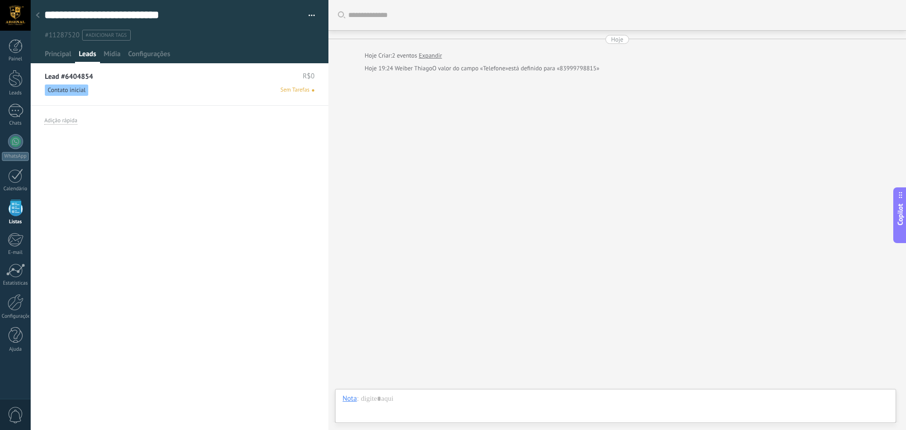
click at [73, 88] on span "Contato inicial" at bounding box center [66, 89] width 43 height 11
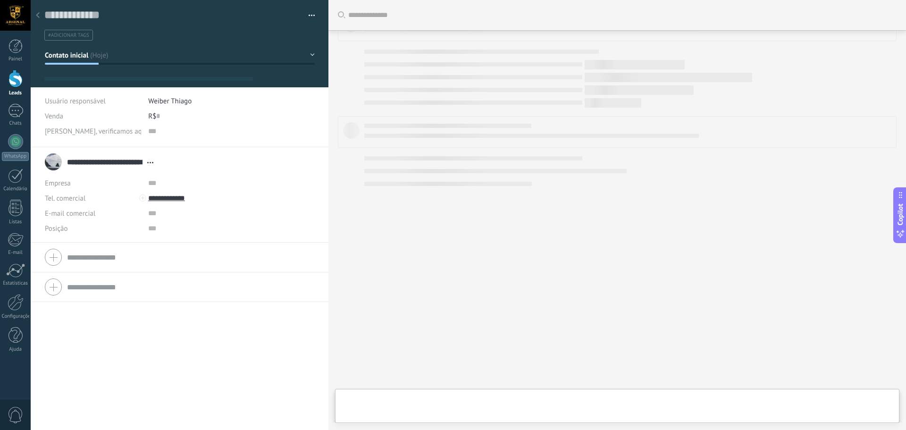
type textarea "**********"
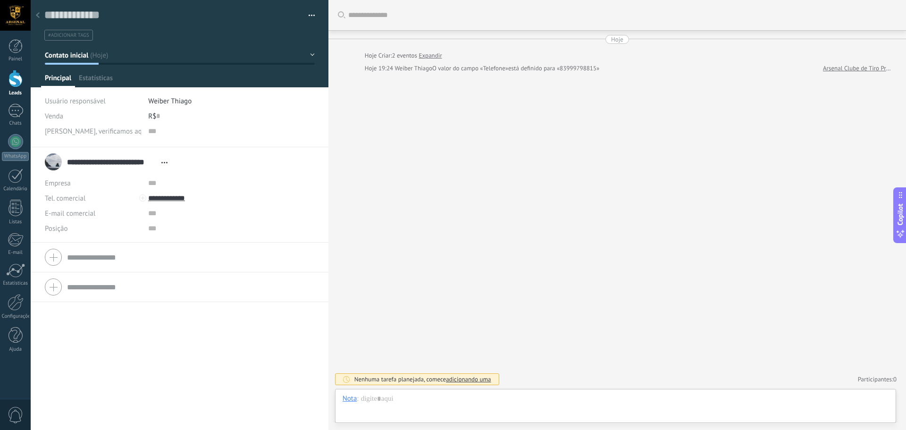
scroll to position [14, 0]
click at [158, 115] on input "text" at bounding box center [158, 115] width 4 height 15
type input "*****"
click at [207, 108] on li "Weiber Thiago" at bounding box center [231, 100] width 166 height 15
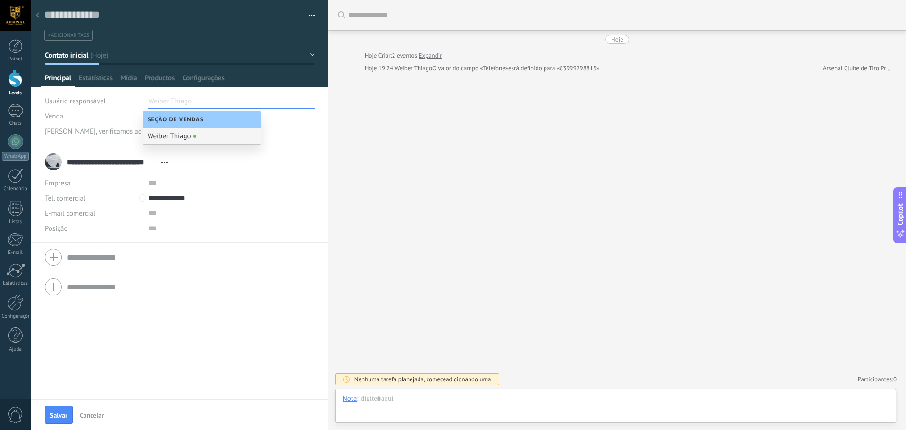
click at [373, 98] on div "Buscar Carregar mais Hoje Hoje Criar: 2 eventos Expandir Hoje 19:24 Weiber Thia…" at bounding box center [616, 215] width 577 height 430
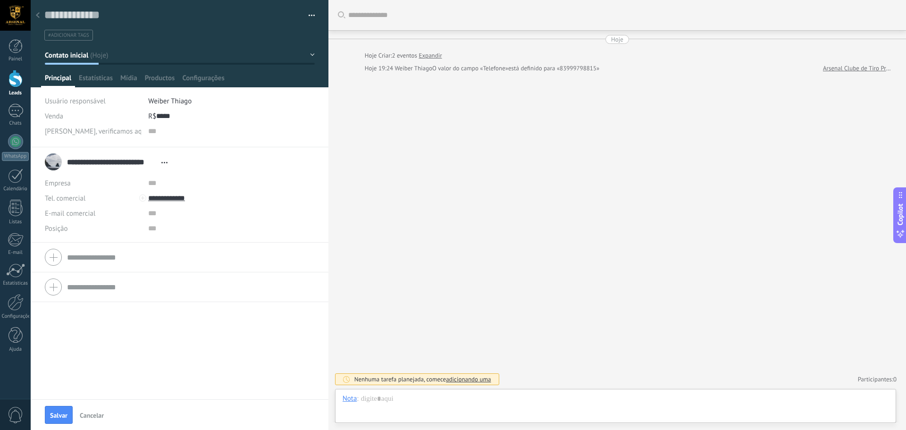
click at [53, 158] on div "**********" at bounding box center [108, 162] width 127 height 24
click at [164, 166] on div "**********" at bounding box center [119, 161] width 105 height 9
click at [164, 162] on icon at bounding box center [164, 162] width 6 height 1
click at [192, 175] on link "Abrir detalhes" at bounding box center [196, 174] width 42 height 9
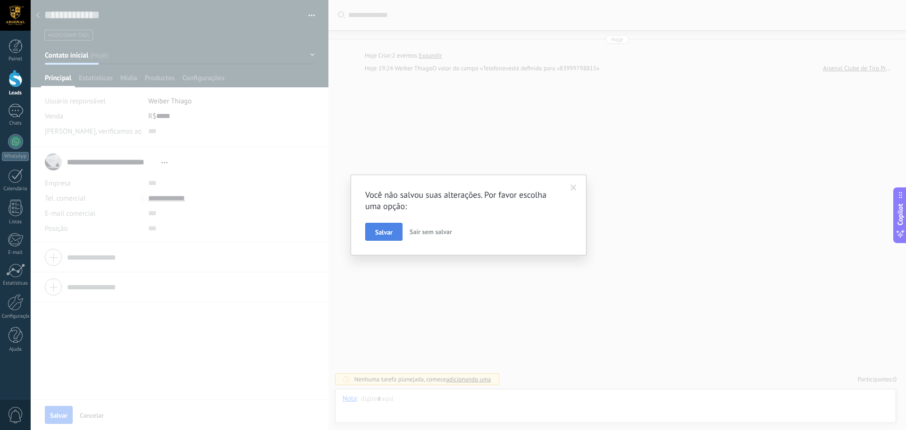
click at [383, 235] on span "Salvar" at bounding box center [383, 232] width 17 height 7
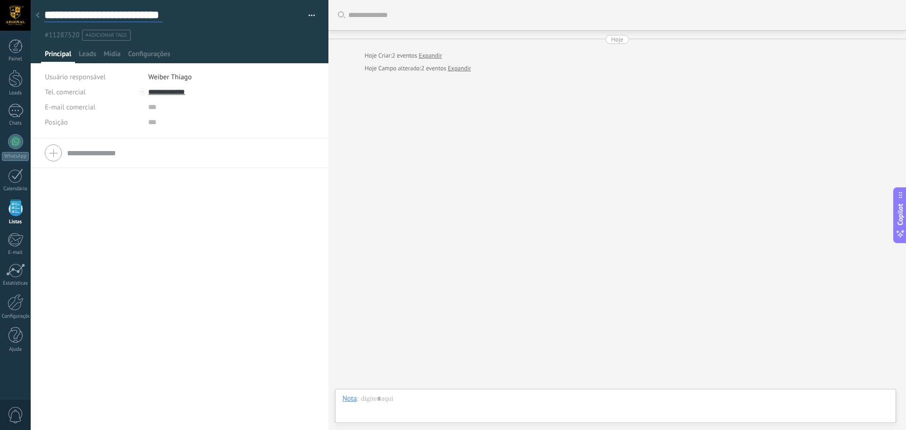
click at [65, 18] on input "**********" at bounding box center [103, 15] width 118 height 14
click at [194, 16] on input "text" at bounding box center [190, 15] width 50 height 14
click at [311, 14] on button "button" at bounding box center [308, 15] width 14 height 14
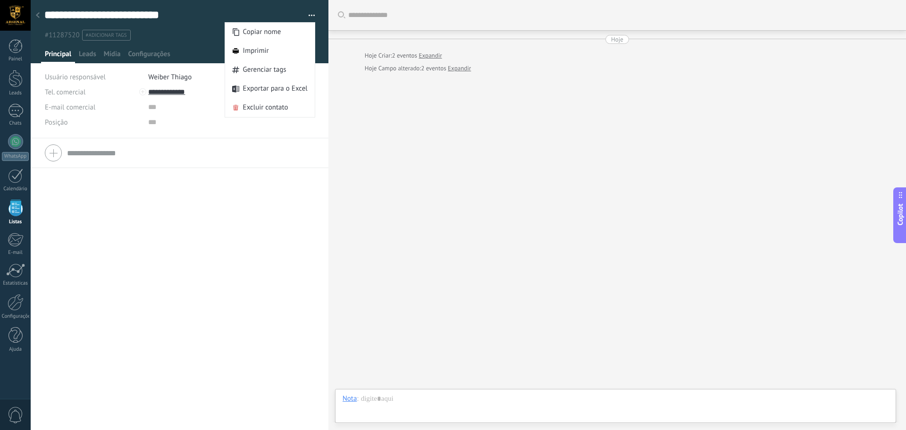
click at [204, 2] on div "**********" at bounding box center [180, 20] width 298 height 41
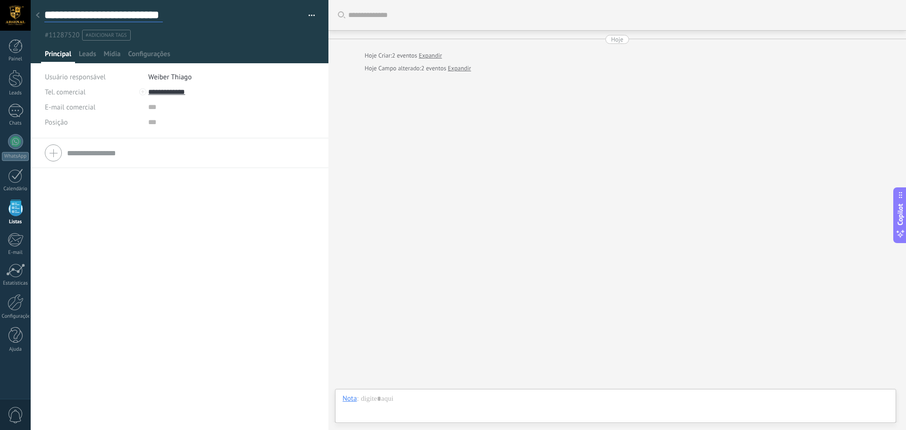
click at [50, 15] on input "**********" at bounding box center [103, 15] width 118 height 14
click at [38, 16] on use at bounding box center [38, 15] width 4 height 6
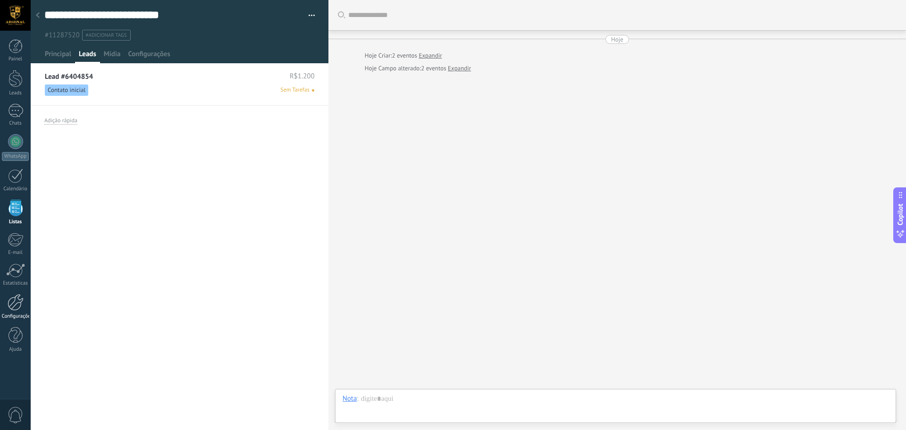
click at [15, 303] on div at bounding box center [16, 302] width 16 height 17
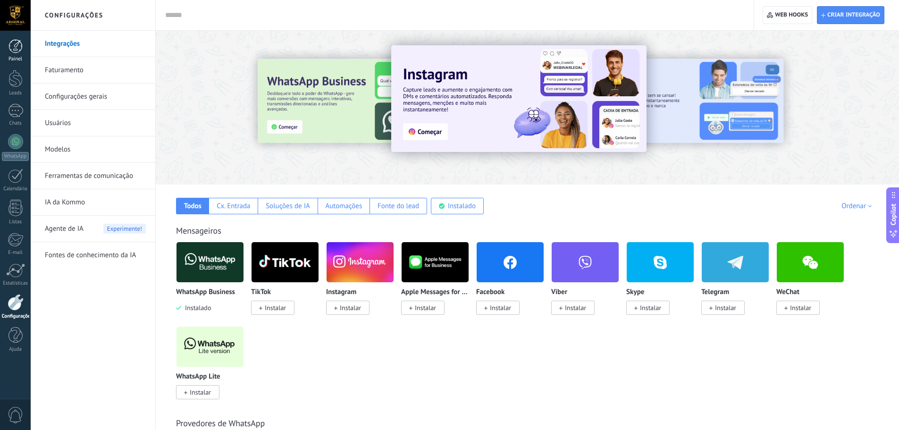
click at [14, 44] on div at bounding box center [15, 46] width 14 height 14
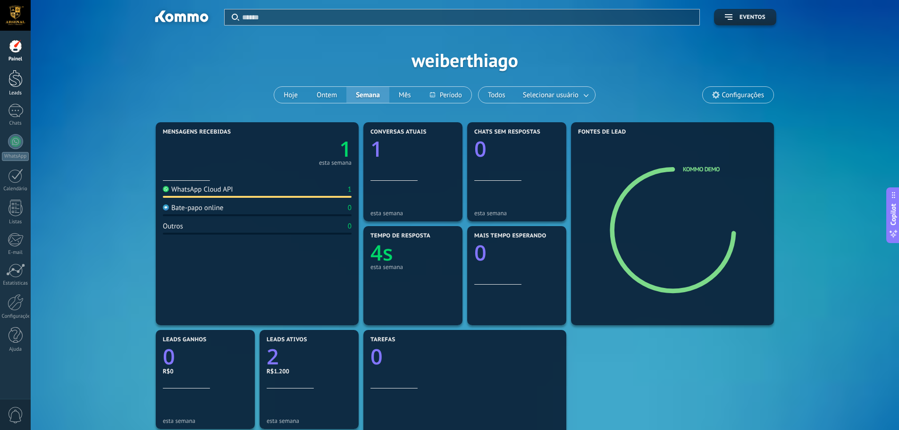
click at [13, 82] on div at bounding box center [15, 78] width 14 height 17
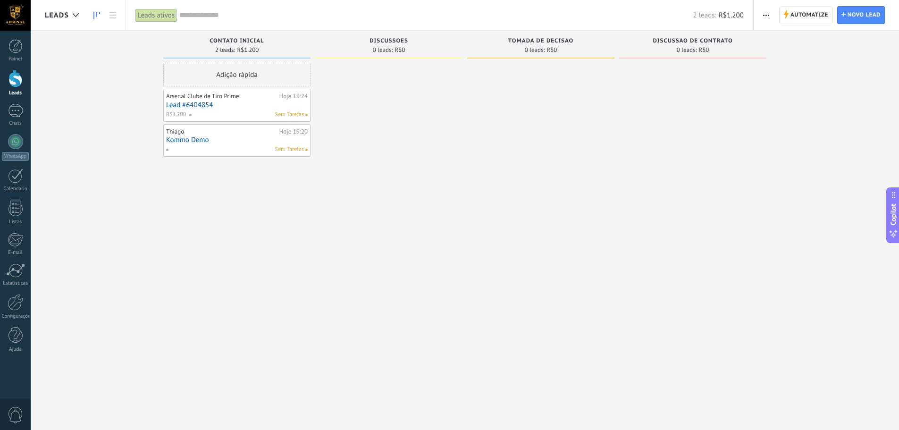
click at [265, 140] on link "Kommo Demo" at bounding box center [237, 140] width 142 height 8
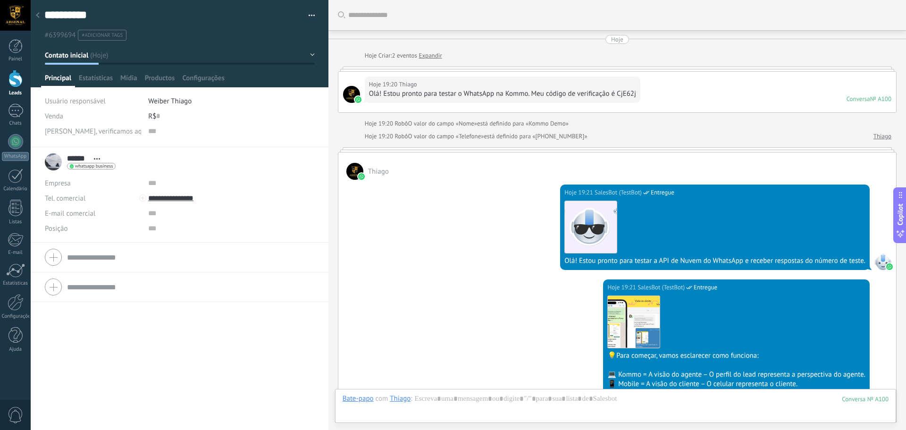
scroll to position [318, 0]
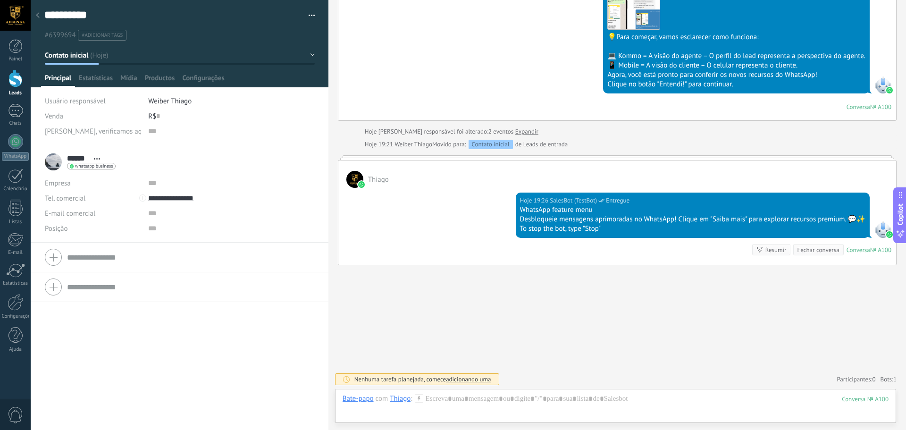
click at [309, 12] on button "button" at bounding box center [308, 15] width 14 height 14
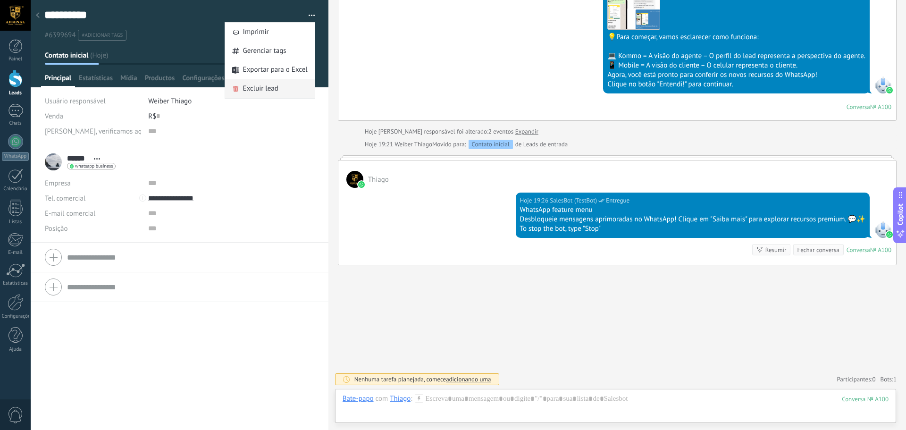
click at [267, 86] on span "Excluir lead" at bounding box center [260, 88] width 35 height 19
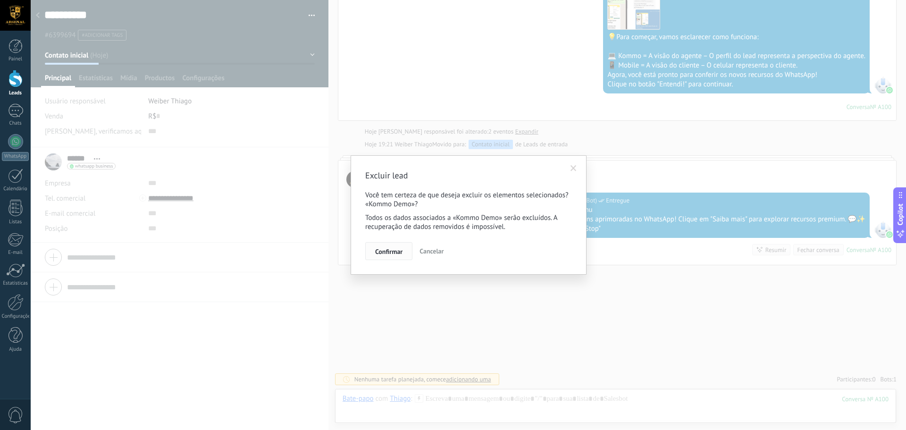
click at [383, 251] on span "Confirmar" at bounding box center [388, 251] width 27 height 7
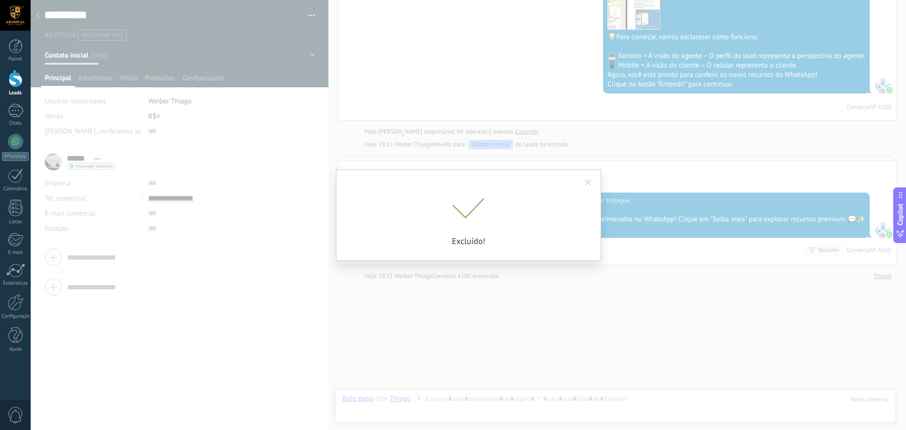
scroll to position [334, 0]
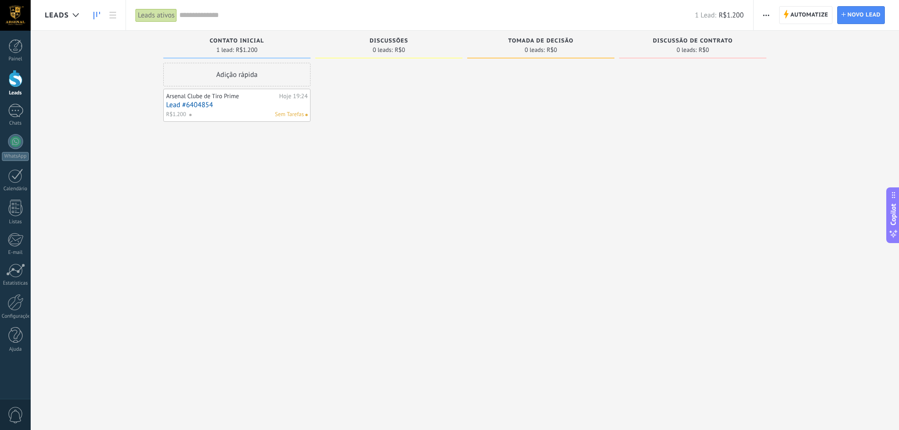
click at [242, 100] on div "Arsenal Clube de Tiro Prime Hoje 19:24 Lead #6404854 R$1.200 Sem Tarefas" at bounding box center [237, 105] width 142 height 27
click at [178, 101] on link "Lead #6404854" at bounding box center [237, 105] width 142 height 8
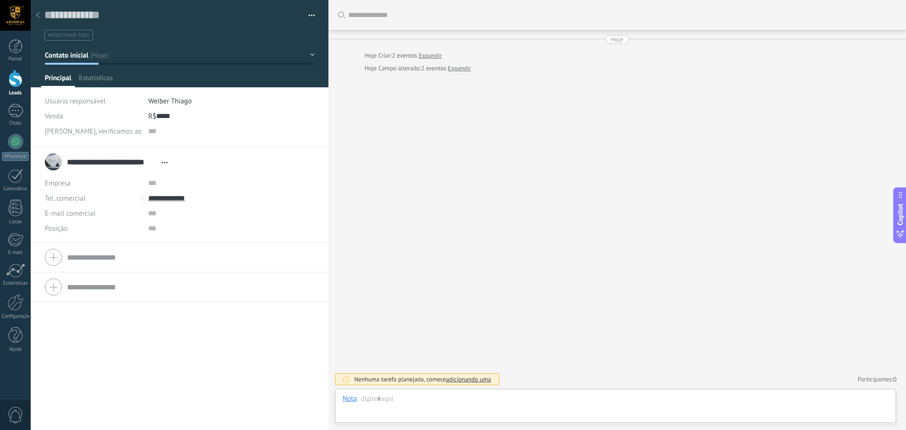
scroll to position [14, 0]
click at [51, 159] on div "**********" at bounding box center [108, 162] width 127 height 24
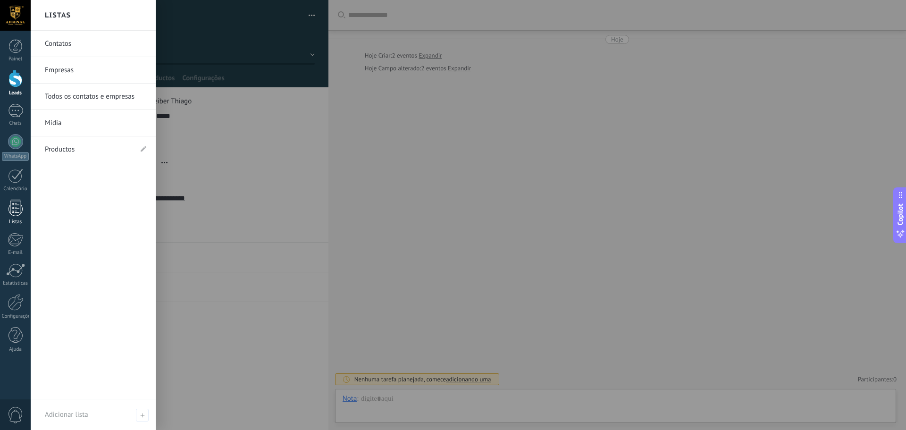
click at [14, 208] on div at bounding box center [15, 208] width 14 height 17
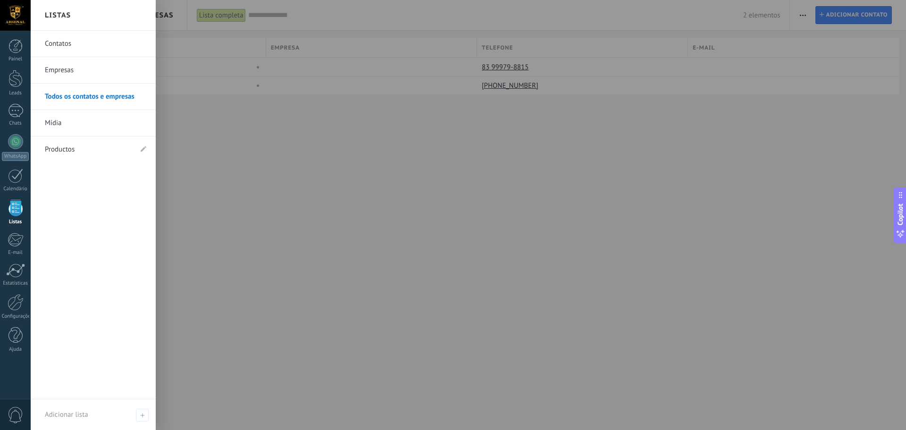
click at [70, 66] on link "Empresas" at bounding box center [95, 70] width 101 height 26
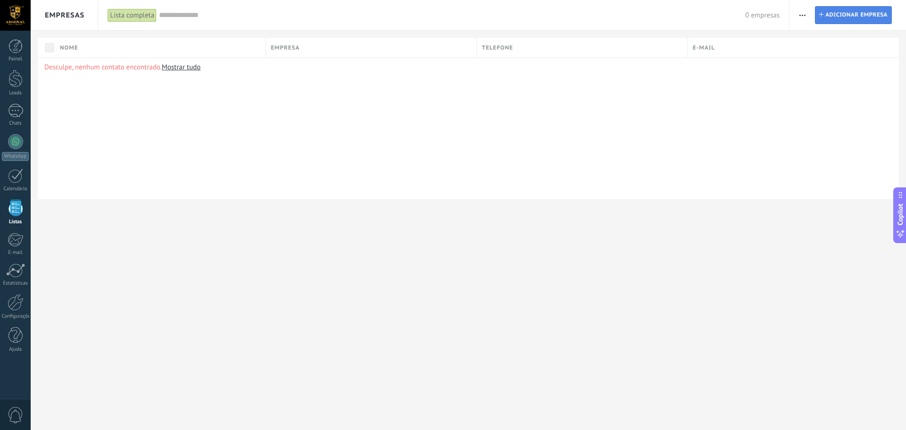
click at [839, 12] on span "Adicionar empresa" at bounding box center [856, 15] width 62 height 17
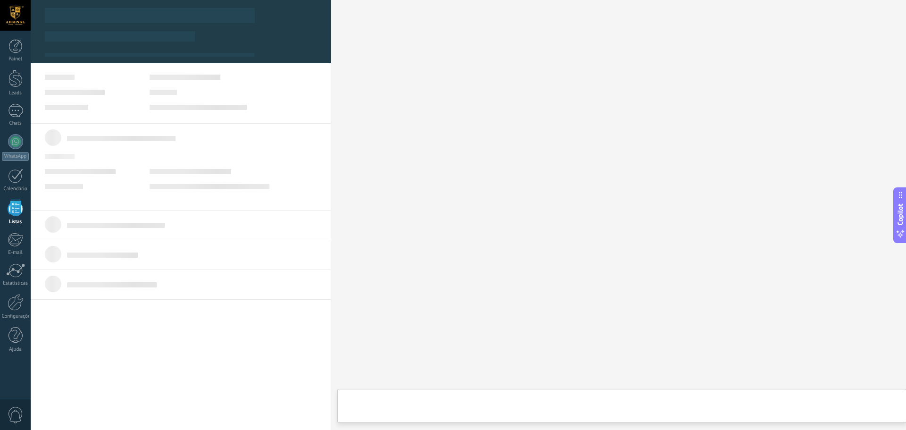
type textarea "***"
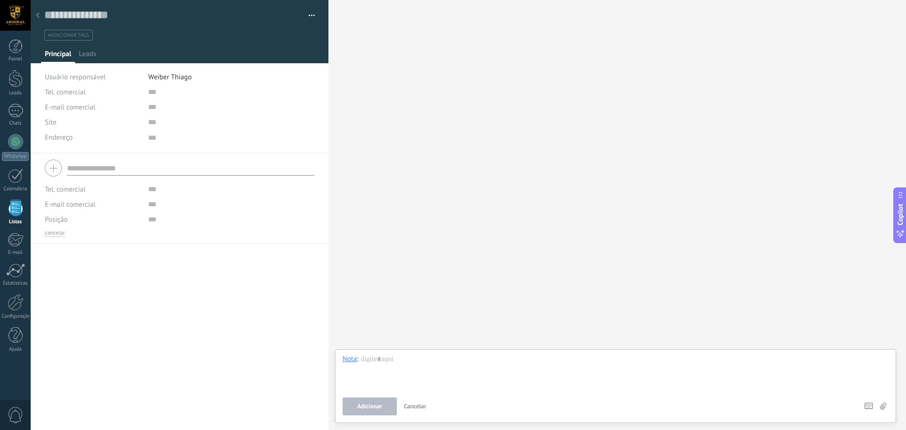
scroll to position [9, 0]
click at [56, 234] on button "cancelar" at bounding box center [55, 233] width 20 height 8
click at [37, 15] on use at bounding box center [38, 15] width 4 height 6
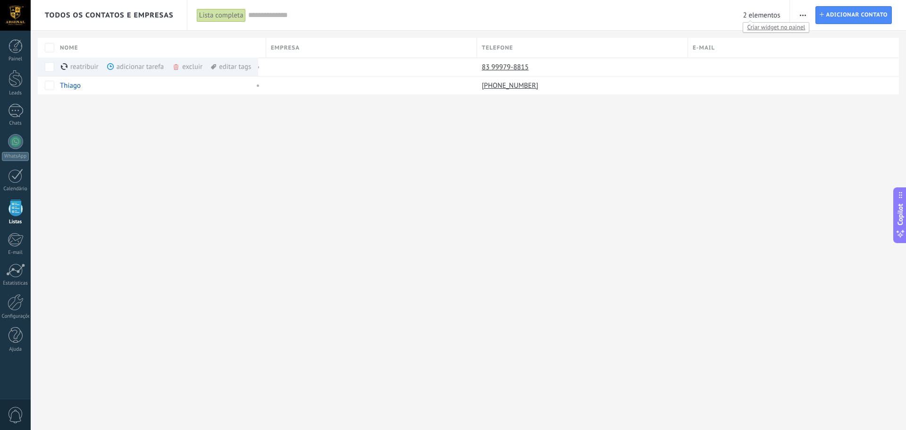
click at [761, 17] on span "2 elementos" at bounding box center [760, 15] width 37 height 9
click at [87, 68] on link "Arsenal Clube de Tiro Prime" at bounding box center [102, 67] width 84 height 9
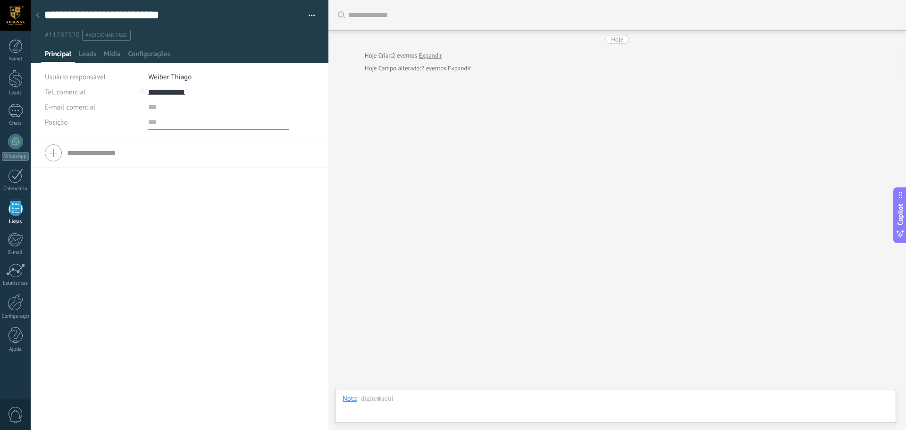
click at [149, 124] on input "text" at bounding box center [218, 122] width 141 height 15
type input "*"
click at [173, 183] on div "Tel. comercial Comercial direto Celular Faz Casa Outros Tel. comercial Ligar Co…" at bounding box center [180, 268] width 298 height 261
click at [67, 413] on span "Salvar" at bounding box center [58, 415] width 17 height 7
click at [150, 56] on span "Configurações" at bounding box center [149, 57] width 42 height 14
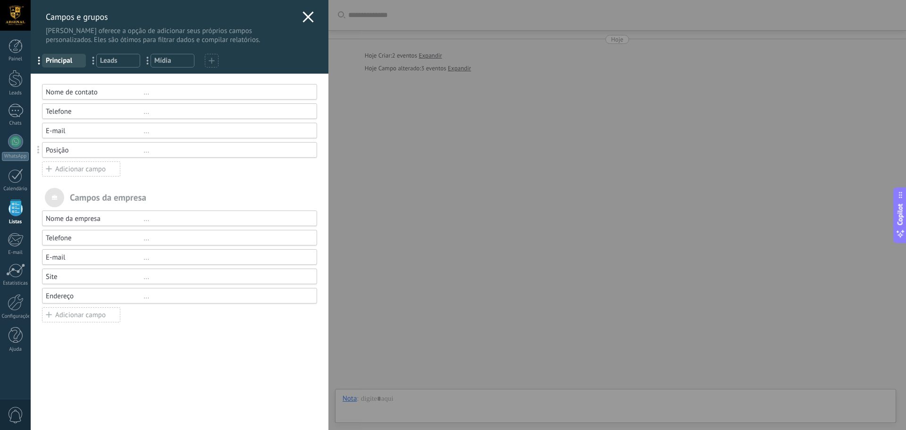
click at [310, 14] on div "[PERSON_NAME] e grupos Kommo oferece a opção de adicionar seus próprios campos …" at bounding box center [180, 22] width 298 height 44
click at [305, 15] on icon at bounding box center [307, 16] width 11 height 11
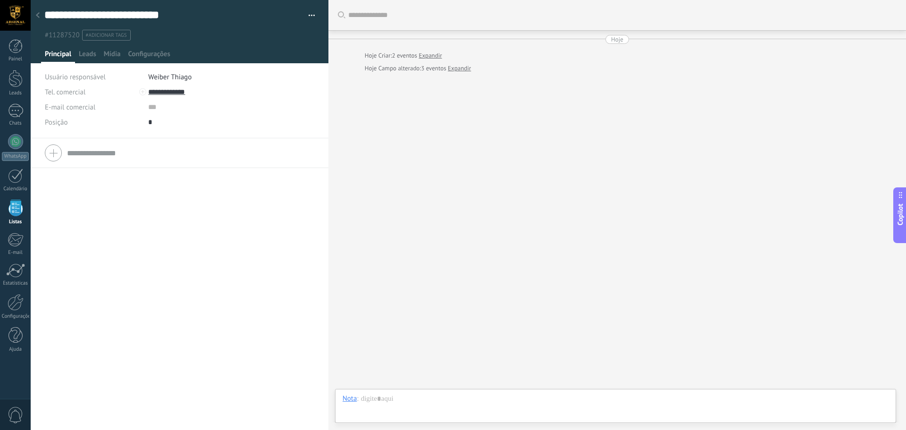
click at [172, 75] on span "Weiber Thiago" at bounding box center [169, 77] width 43 height 9
type input "**********"
click at [186, 195] on div "Tel. comercial Comercial direto Celular Faz Casa Outros Tel. comercial Ligar Co…" at bounding box center [180, 283] width 298 height 291
click at [181, 78] on span "Weiber Thiago" at bounding box center [169, 77] width 43 height 9
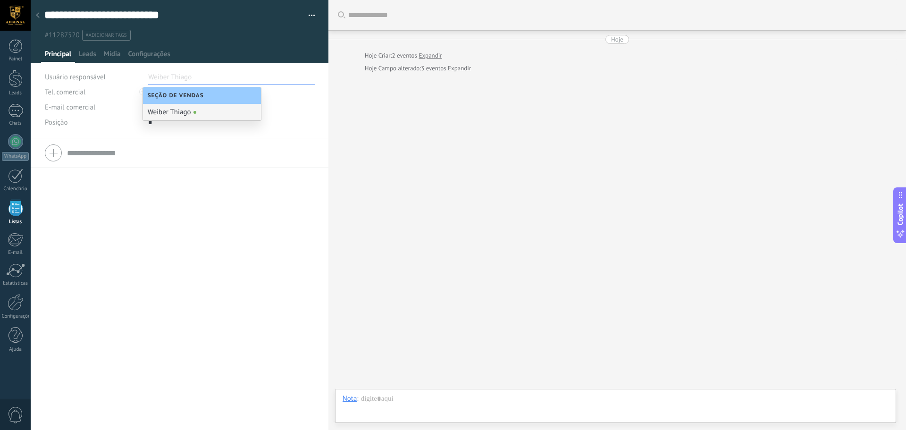
click at [194, 258] on div "Tel. comercial Comercial direto Celular Faz Casa Outros Tel. comercial Ligar Co…" at bounding box center [180, 283] width 298 height 291
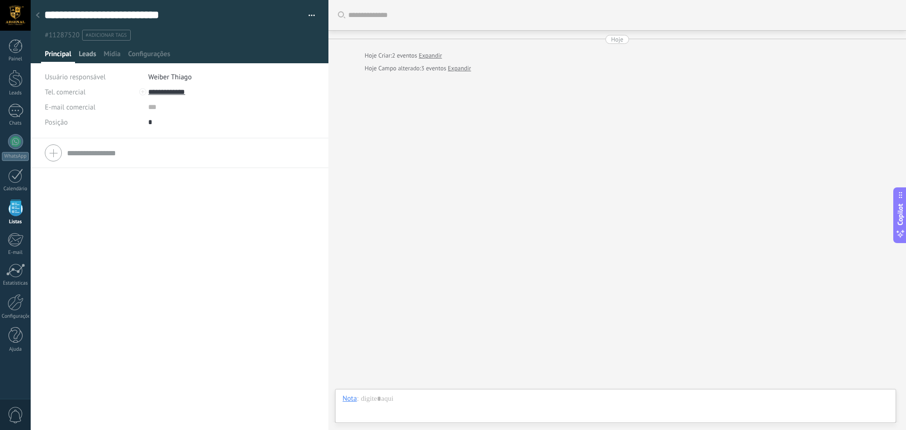
click at [86, 55] on span "Leads" at bounding box center [87, 57] width 17 height 14
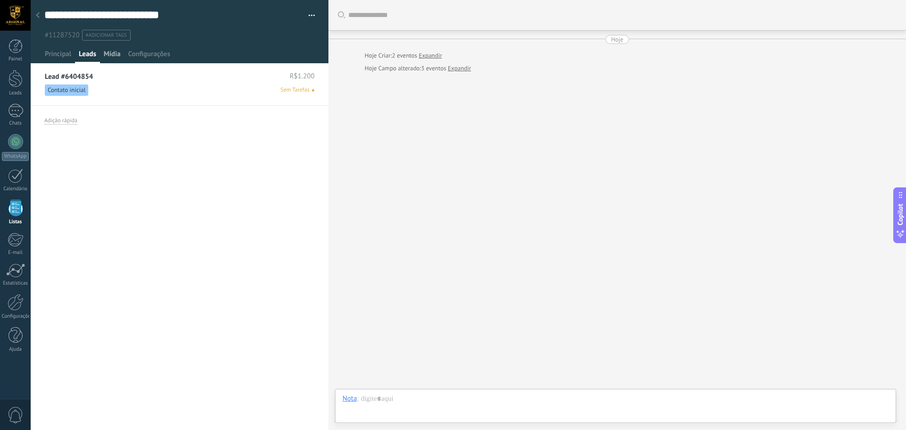
click at [115, 54] on span "Mídia" at bounding box center [112, 57] width 17 height 14
click at [58, 77] on span "Fazer upload" at bounding box center [76, 75] width 64 height 13
click at [0, 0] on input "Fazer upload" at bounding box center [0, 0] width 0 height 0
click at [143, 60] on span "Configurações" at bounding box center [149, 57] width 42 height 14
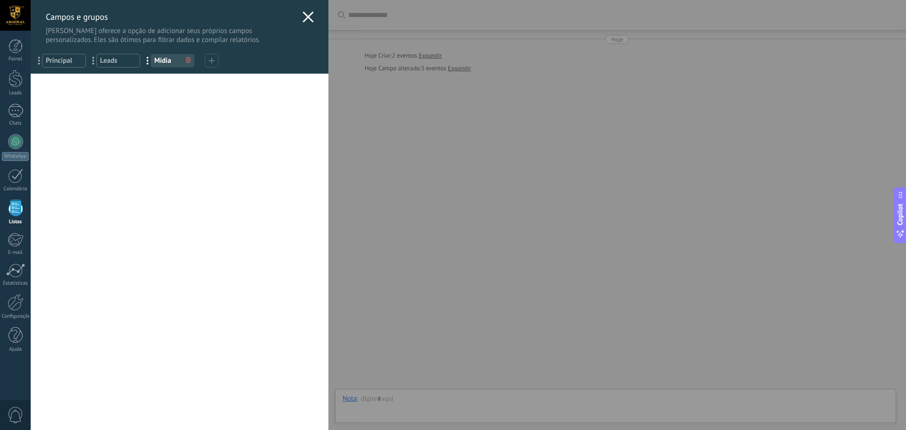
click at [306, 15] on use at bounding box center [307, 16] width 11 height 11
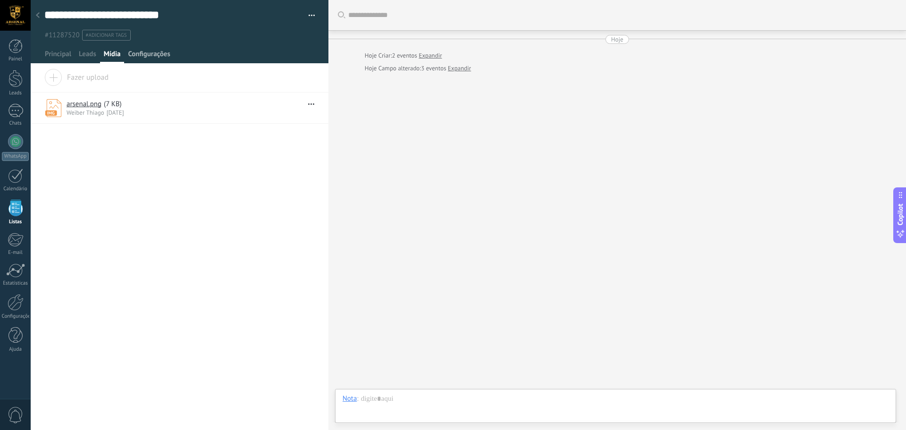
click at [147, 51] on span "Configurações" at bounding box center [149, 57] width 42 height 14
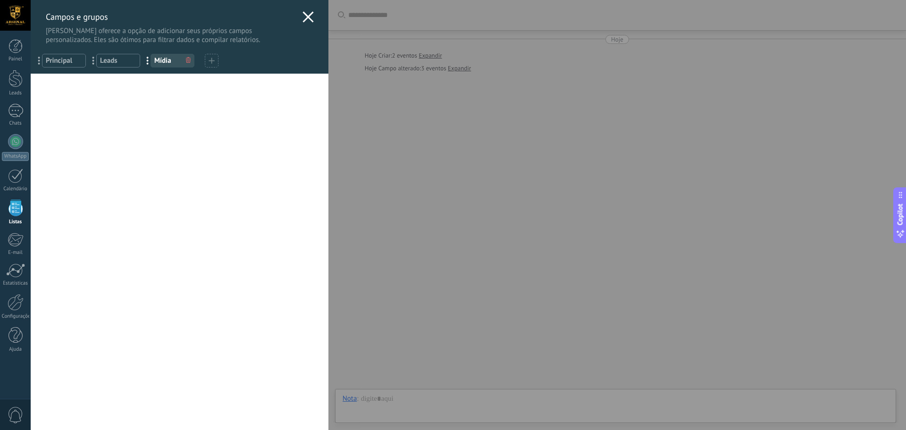
click at [304, 17] on use at bounding box center [307, 16] width 11 height 11
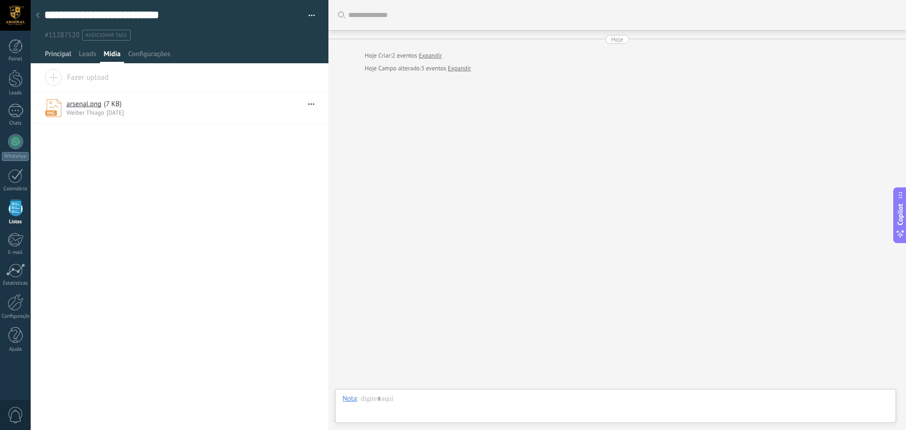
click at [64, 54] on span "Principal" at bounding box center [58, 57] width 26 height 14
click at [13, 86] on div at bounding box center [15, 78] width 14 height 17
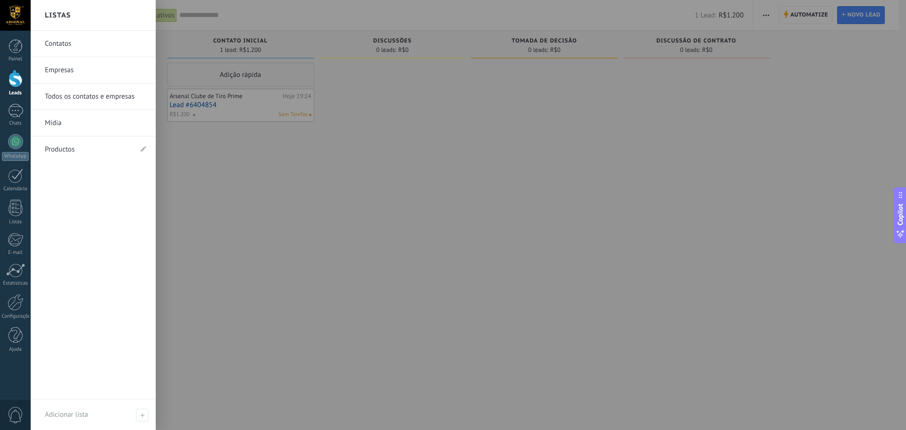
click at [66, 68] on link "Empresas" at bounding box center [95, 70] width 101 height 26
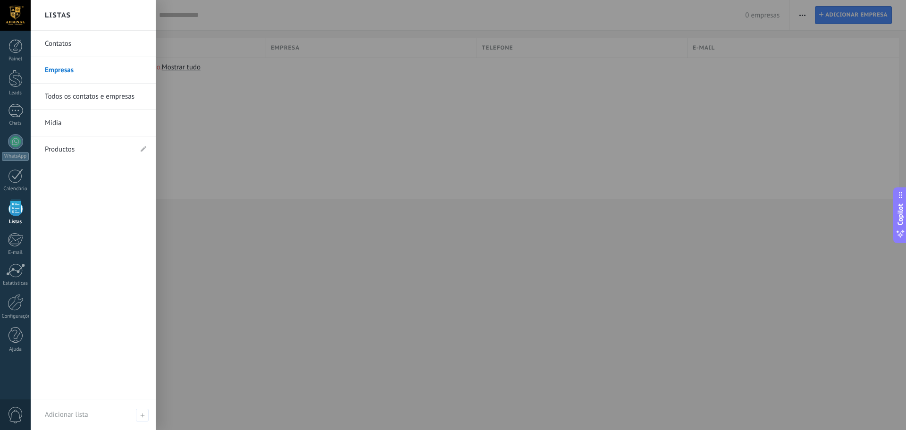
click at [65, 45] on link "Contatos" at bounding box center [95, 44] width 101 height 26
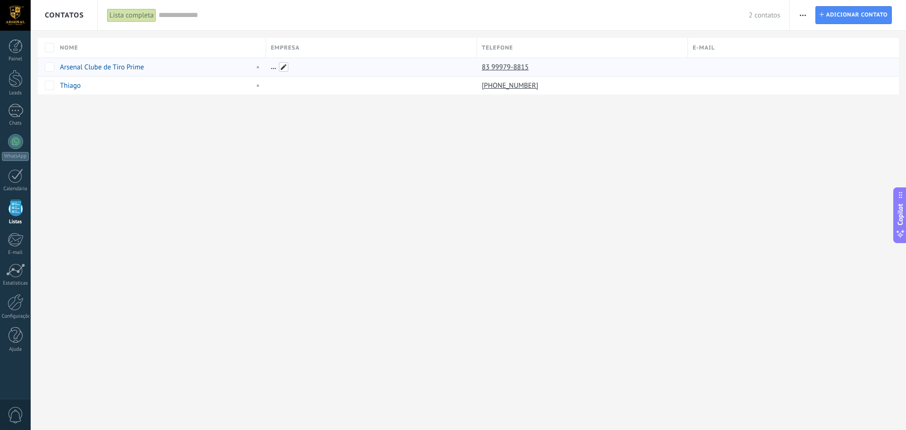
click at [282, 67] on span at bounding box center [283, 66] width 9 height 9
drag, startPoint x: 59, startPoint y: 65, endPoint x: 112, endPoint y: 66, distance: 52.8
click at [112, 66] on div "Arsenal Clube de Tiro Prime" at bounding box center [158, 67] width 206 height 18
click at [282, 70] on span at bounding box center [283, 66] width 9 height 9
click at [303, 68] on input "text" at bounding box center [343, 66] width 145 height 15
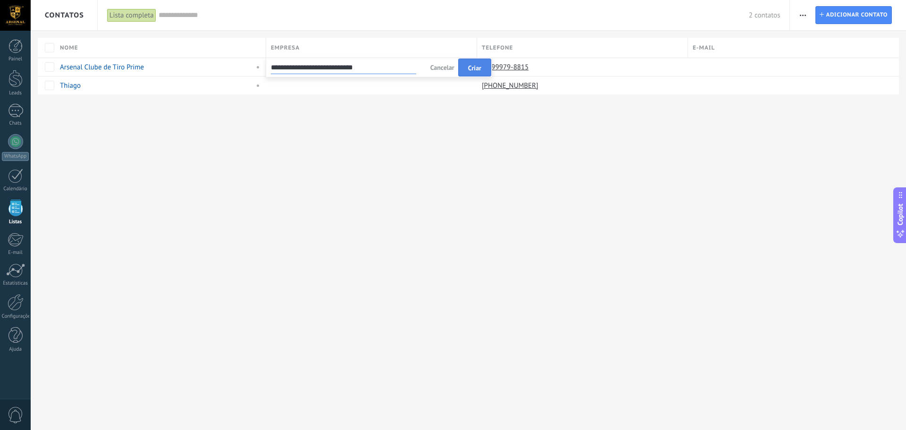
type input "**********"
click at [472, 67] on span "Criar" at bounding box center [474, 68] width 13 height 7
click at [366, 66] on span at bounding box center [367, 66] width 9 height 9
click at [802, 17] on span "button" at bounding box center [802, 15] width 6 height 18
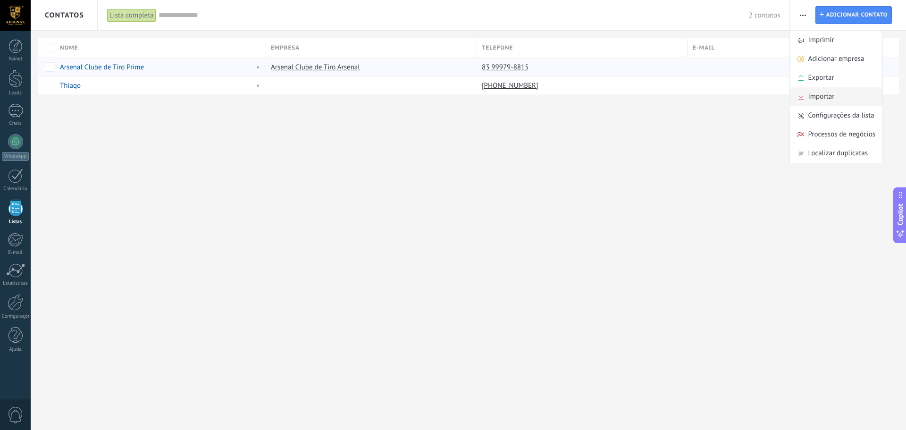
click at [825, 94] on span "Importar" at bounding box center [820, 96] width 26 height 19
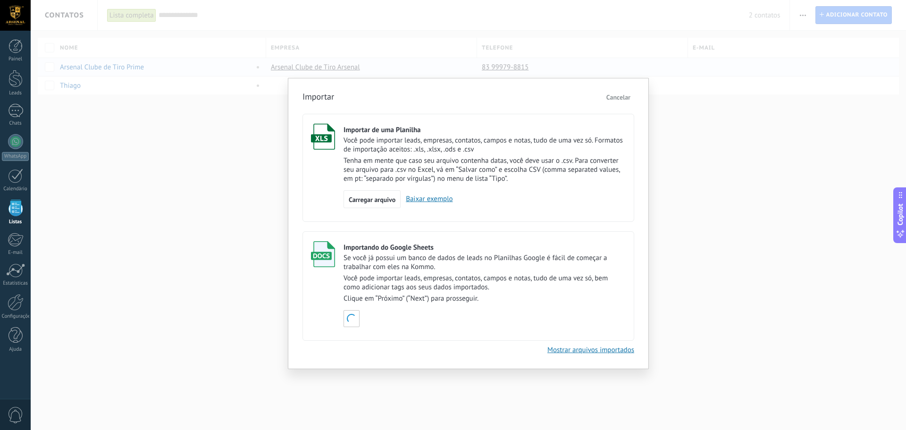
click at [623, 92] on button "Cancelar" at bounding box center [618, 97] width 32 height 14
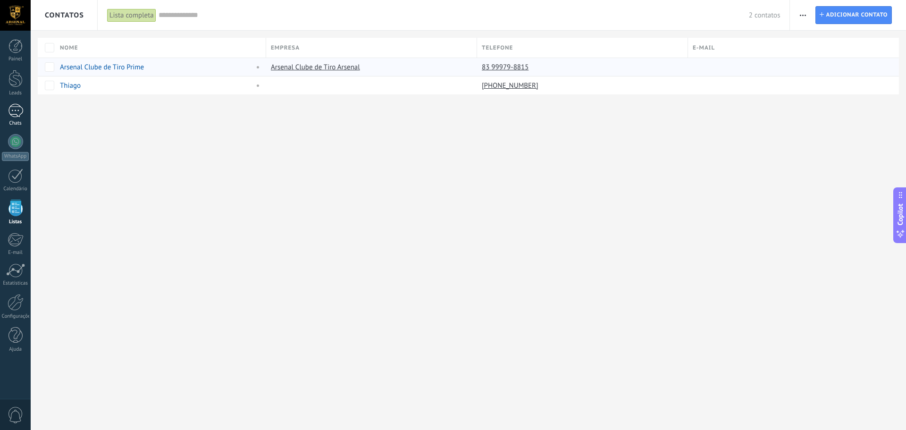
click at [17, 113] on div "1" at bounding box center [15, 111] width 15 height 14
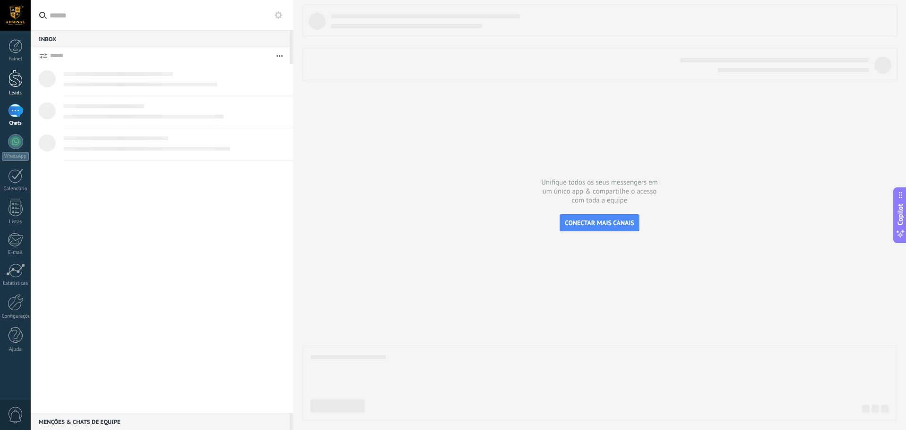
click at [10, 83] on div at bounding box center [15, 78] width 14 height 17
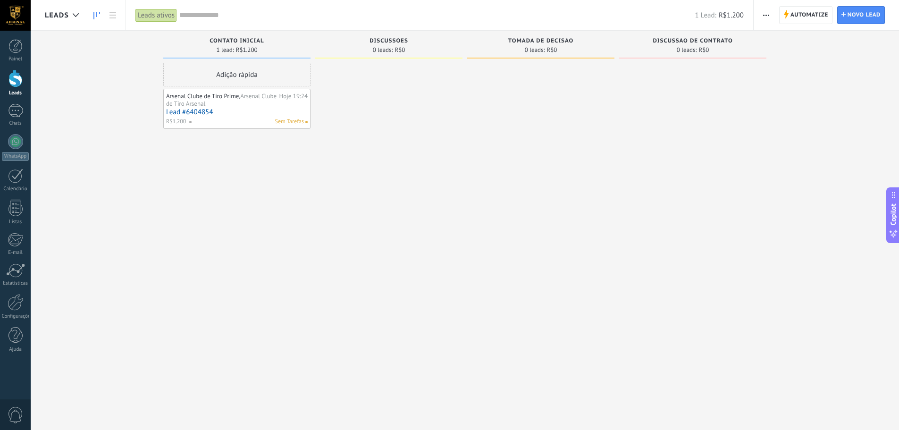
click at [238, 106] on div "Arsenal Clube de Tiro Prime, Arsenal Clube de Tiro Arsenal" at bounding box center [221, 99] width 111 height 15
click at [855, 13] on span "Novo lead" at bounding box center [863, 15] width 33 height 17
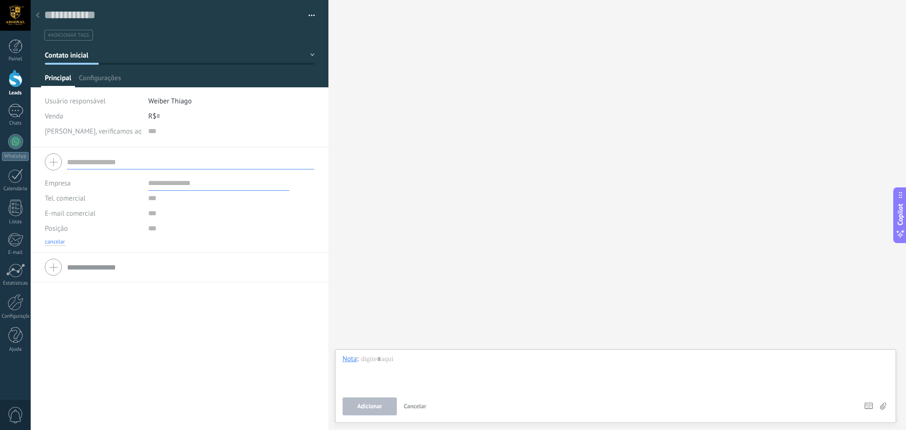
click at [58, 239] on button "cancelar" at bounding box center [55, 242] width 20 height 8
click at [418, 403] on span "Cancelar" at bounding box center [415, 406] width 23 height 8
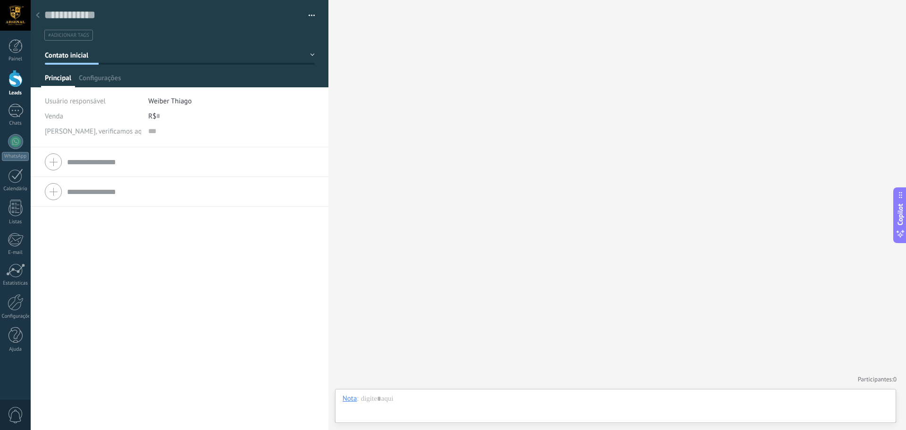
click at [39, 15] on icon at bounding box center [38, 15] width 4 height 6
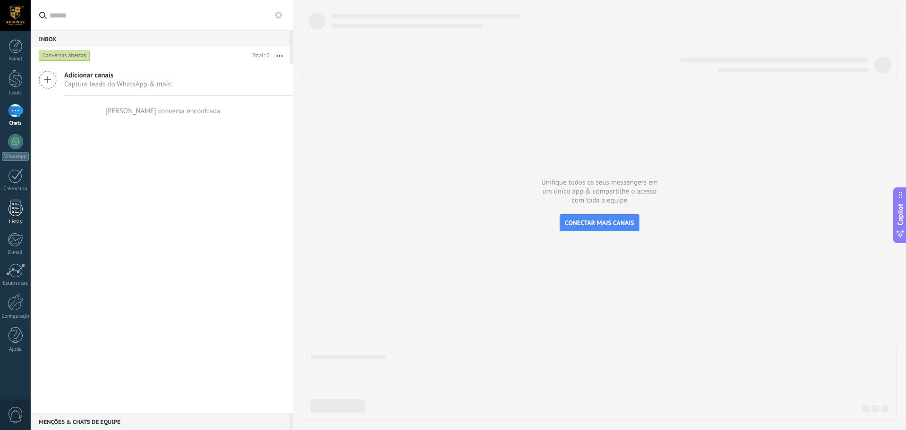
click at [16, 211] on div at bounding box center [15, 208] width 14 height 17
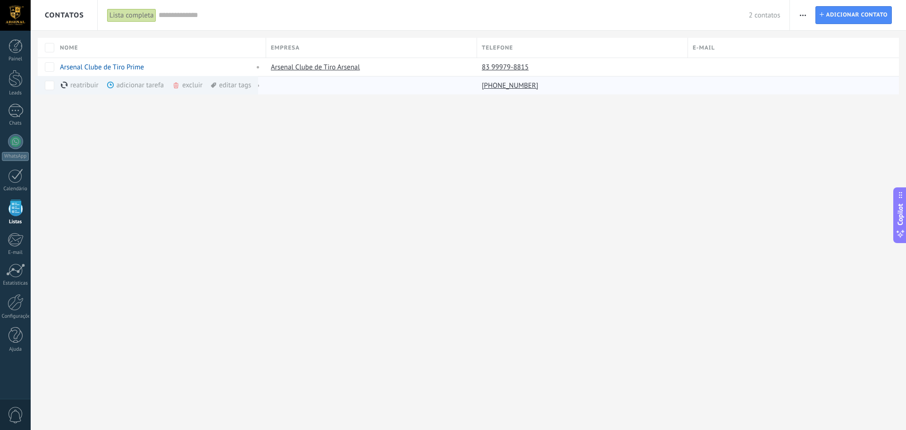
click at [191, 83] on div "excluir mais" at bounding box center [204, 85] width 64 height 18
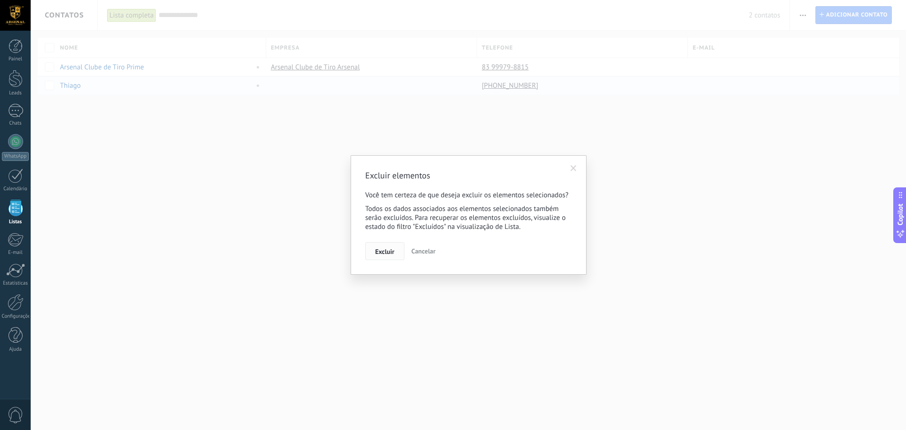
click at [387, 251] on span "Excluir" at bounding box center [384, 251] width 19 height 7
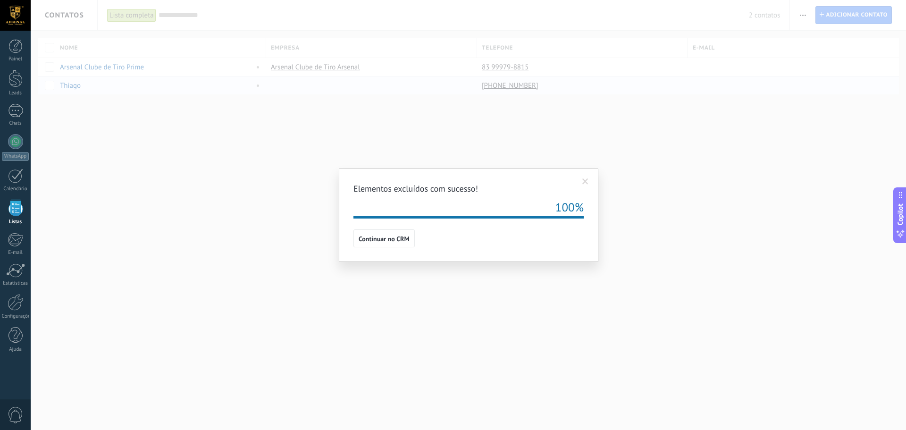
click at [586, 181] on span at bounding box center [585, 181] width 6 height 7
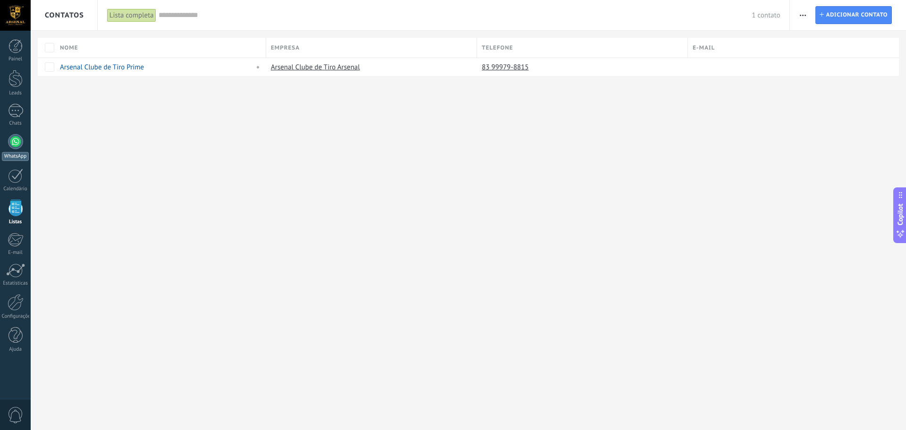
click at [11, 141] on div at bounding box center [15, 141] width 15 height 15
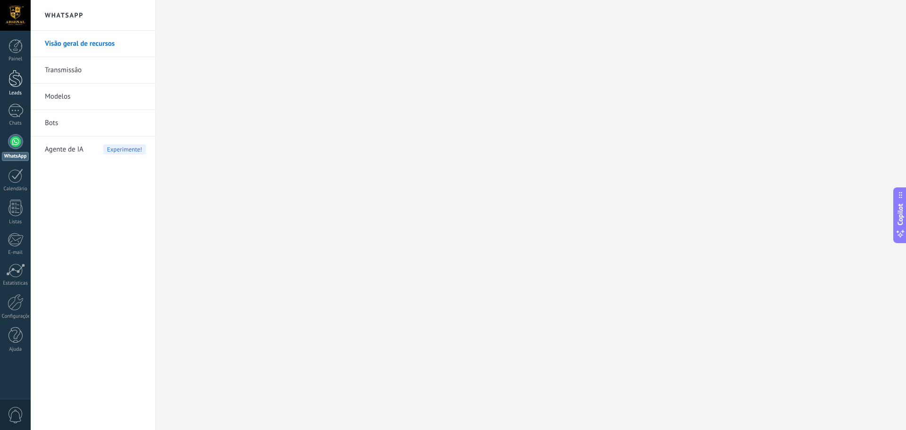
click at [12, 79] on div at bounding box center [15, 78] width 14 height 17
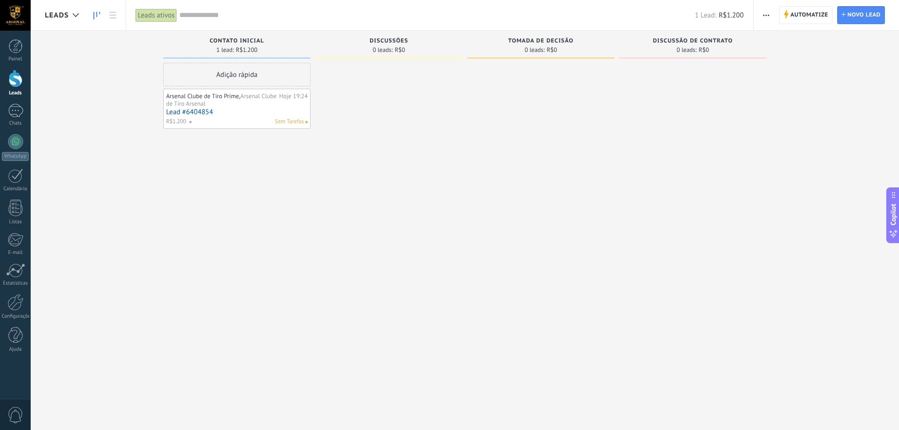
click at [211, 104] on span "Arsenal Clube de Tiro Arsenal" at bounding box center [221, 100] width 110 height 16
click at [288, 125] on span "Sem Tarefas" at bounding box center [289, 121] width 29 height 8
drag, startPoint x: 228, startPoint y: 104, endPoint x: 225, endPoint y: 80, distance: 24.7
click at [204, 112] on link "Lead #6404854" at bounding box center [237, 112] width 142 height 8
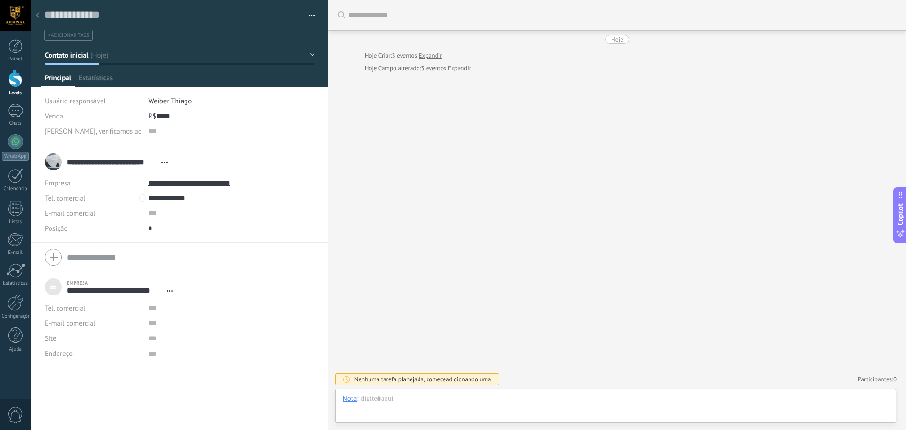
scroll to position [9, 0]
click at [14, 86] on div at bounding box center [15, 78] width 14 height 17
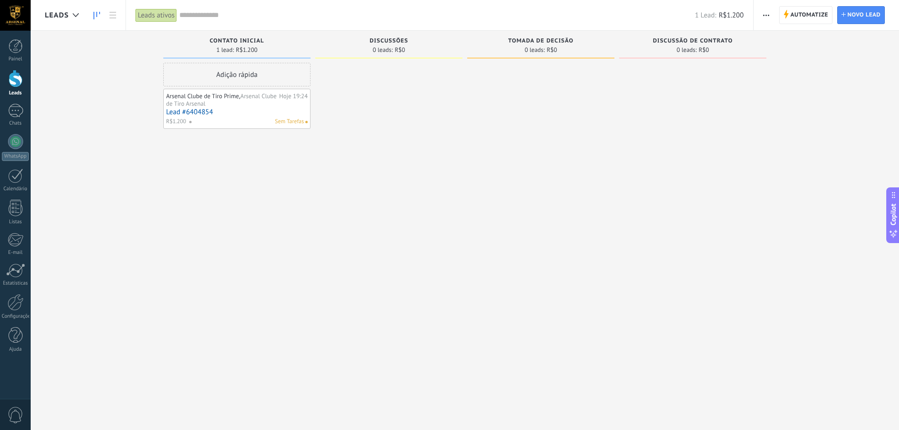
click at [270, 104] on div "Arsenal Clube de Tiro Prime, Arsenal Clube de Tiro Arsenal" at bounding box center [221, 99] width 111 height 15
click at [255, 110] on link "Lead #6404854" at bounding box center [237, 112] width 142 height 8
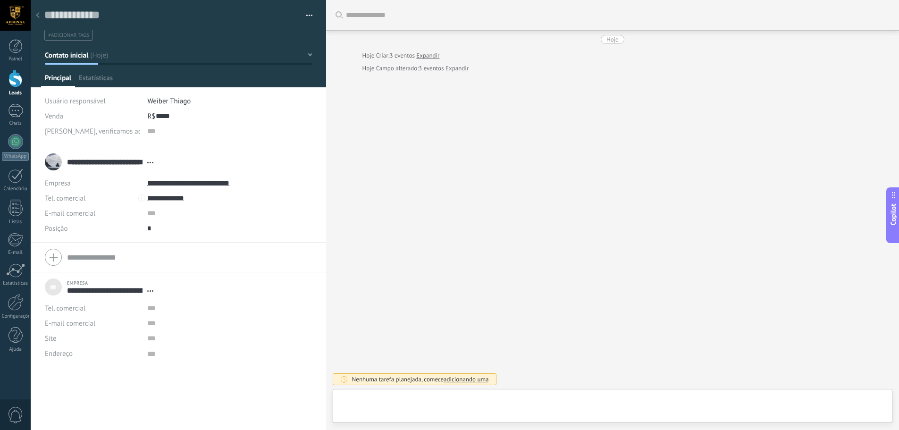
type textarea "***"
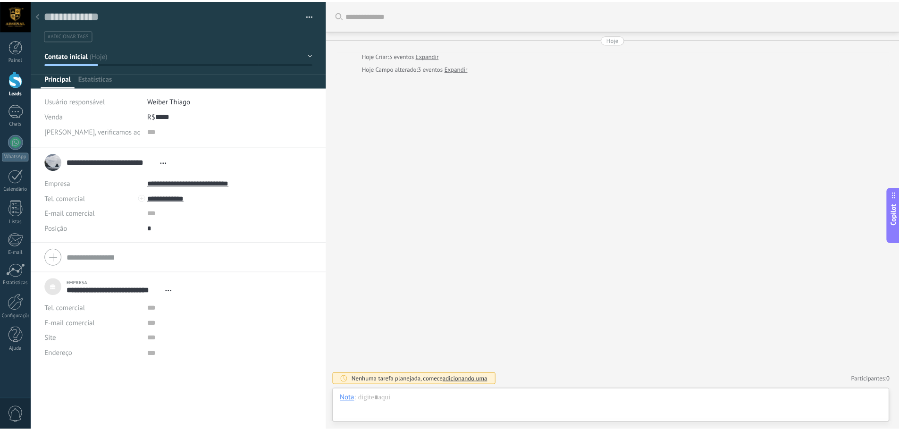
scroll to position [9, 0]
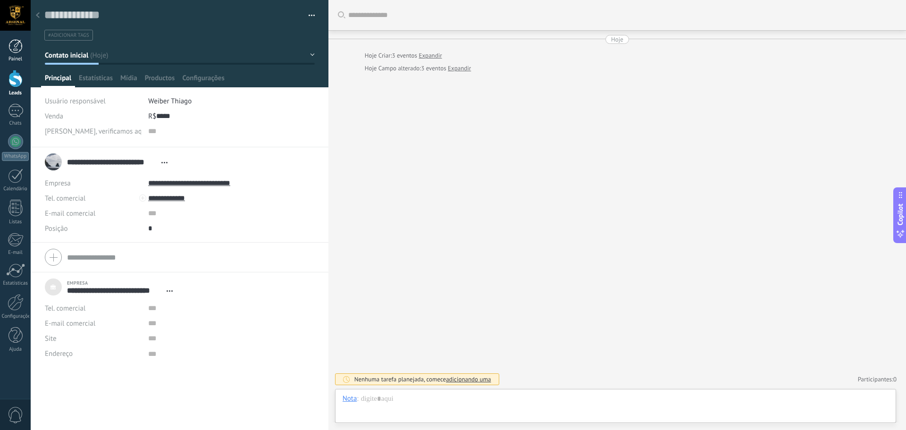
click at [13, 47] on div at bounding box center [15, 46] width 14 height 14
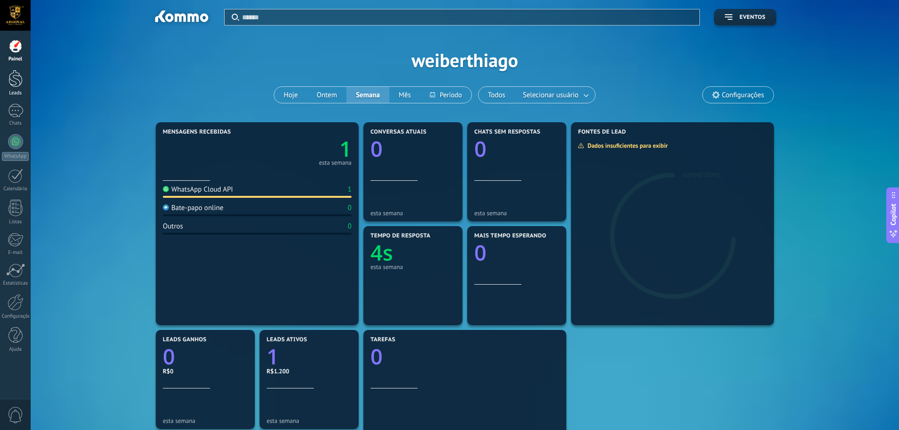
click at [11, 79] on div at bounding box center [15, 78] width 14 height 17
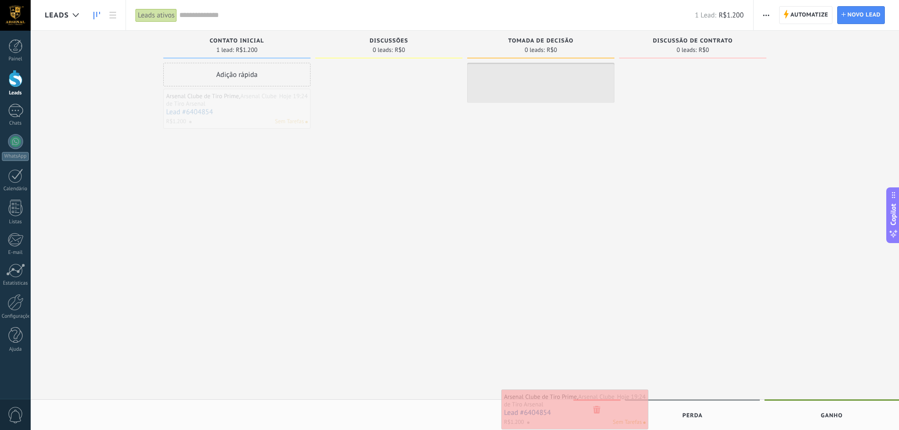
drag, startPoint x: 249, startPoint y: 104, endPoint x: 586, endPoint y: 404, distance: 452.0
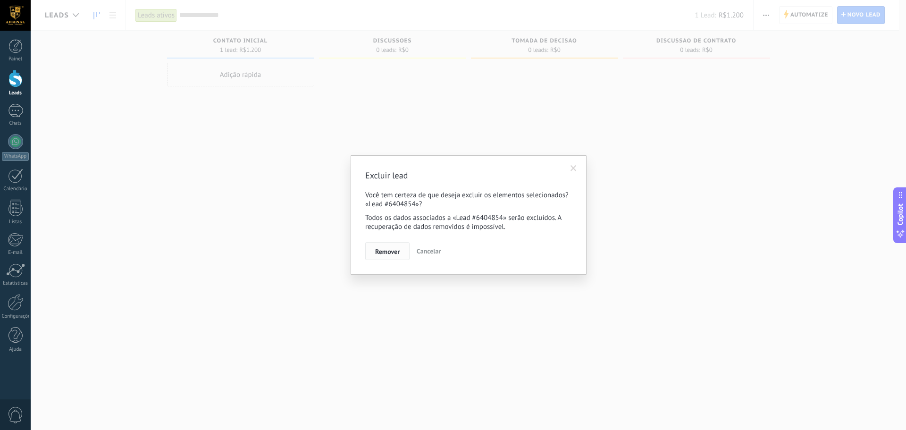
click at [379, 253] on span "Remover" at bounding box center [387, 251] width 25 height 7
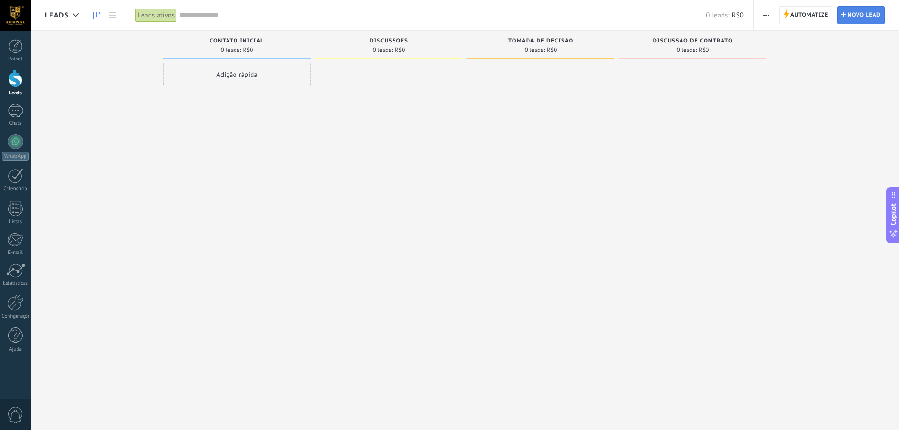
click at [866, 14] on span "Novo lead" at bounding box center [863, 15] width 33 height 17
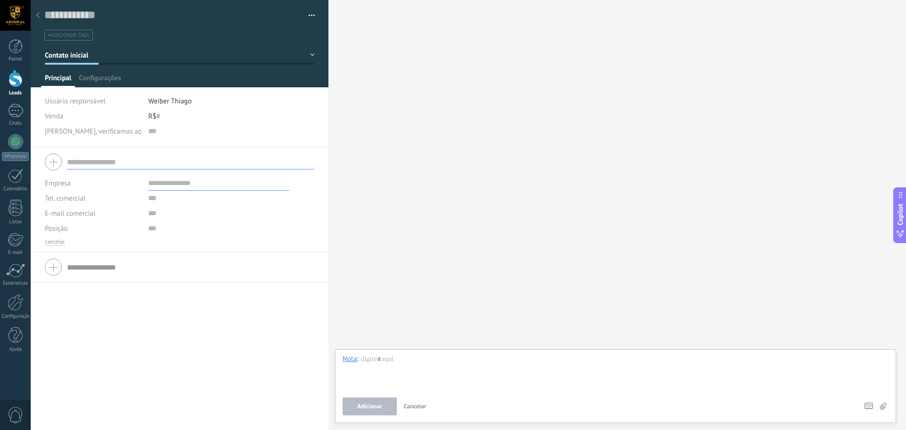
click at [35, 15] on div at bounding box center [37, 16] width 13 height 18
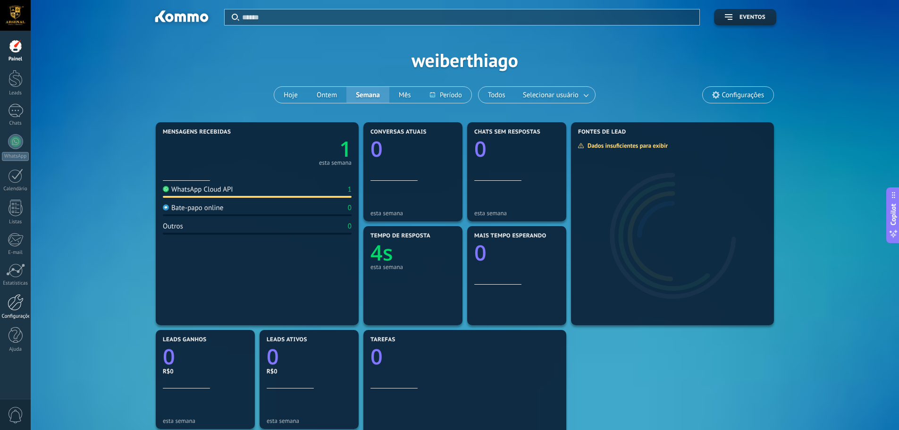
click at [17, 303] on div at bounding box center [16, 302] width 16 height 17
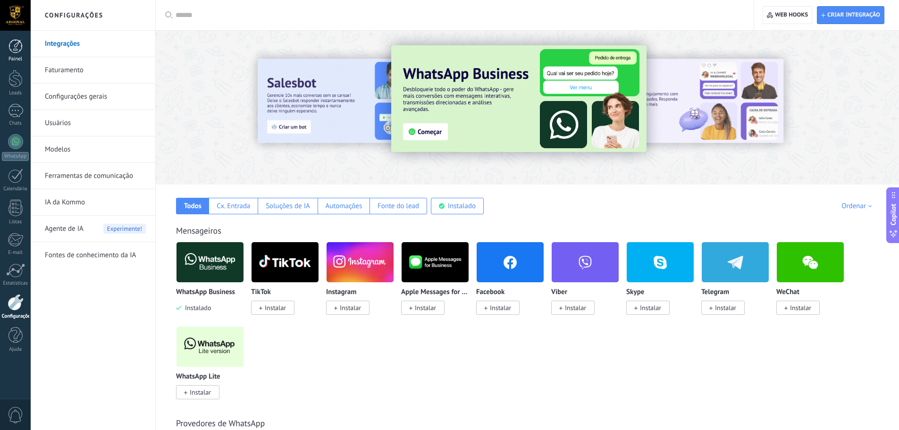
click at [10, 46] on div at bounding box center [15, 46] width 14 height 14
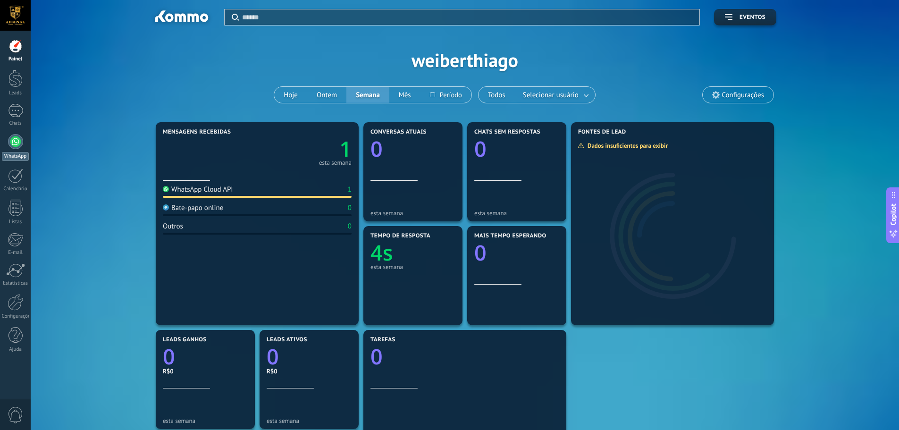
click at [15, 137] on div at bounding box center [15, 141] width 15 height 15
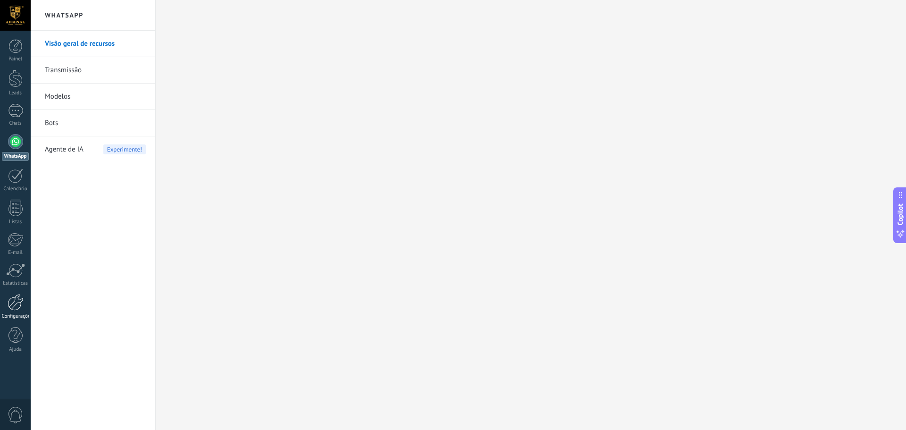
click at [16, 304] on div at bounding box center [16, 302] width 16 height 17
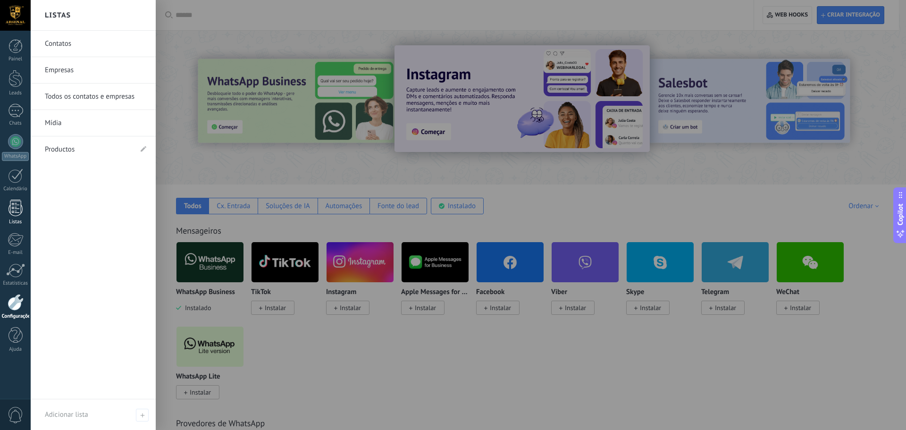
click at [17, 206] on div at bounding box center [15, 208] width 14 height 17
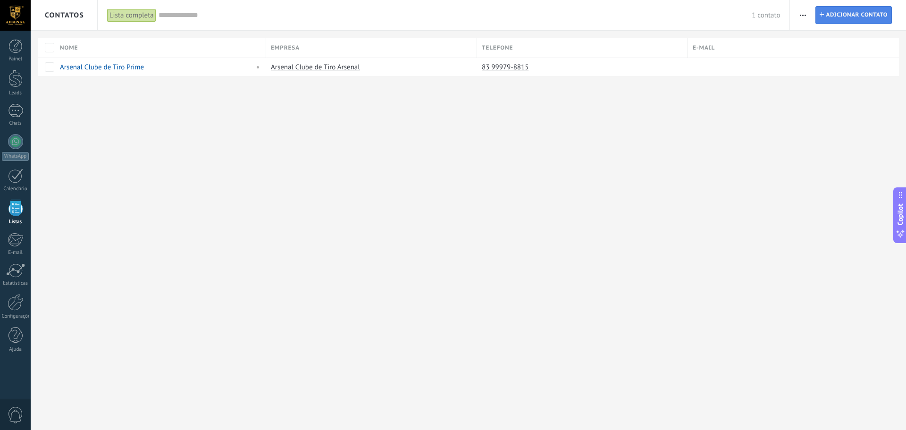
click at [838, 17] on span "Adicionar contato" at bounding box center [856, 15] width 62 height 17
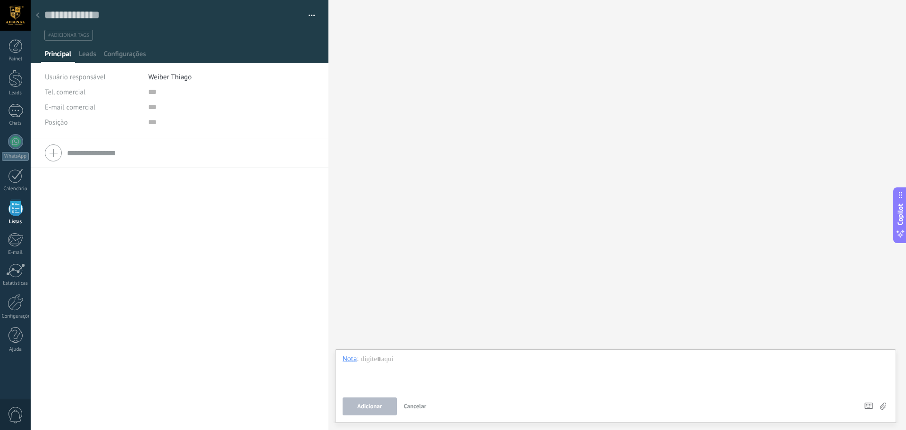
click at [34, 17] on div at bounding box center [37, 16] width 13 height 18
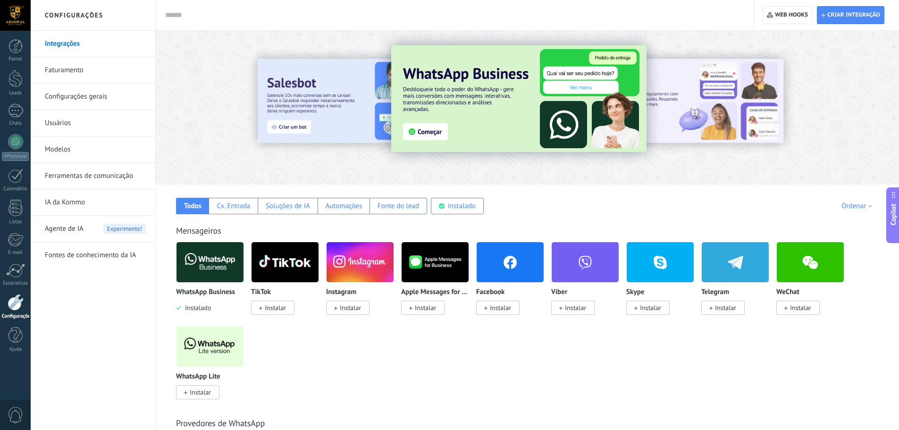
click at [15, 10] on div at bounding box center [15, 15] width 31 height 31
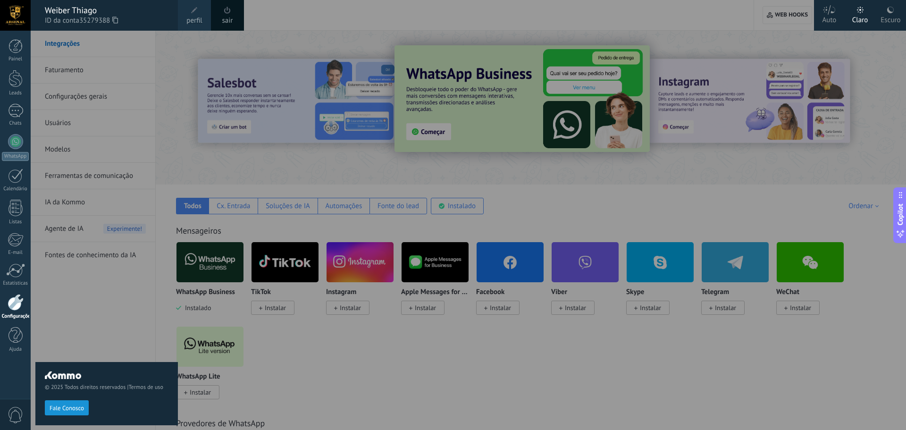
click at [886, 10] on icon at bounding box center [890, 10] width 8 height 8
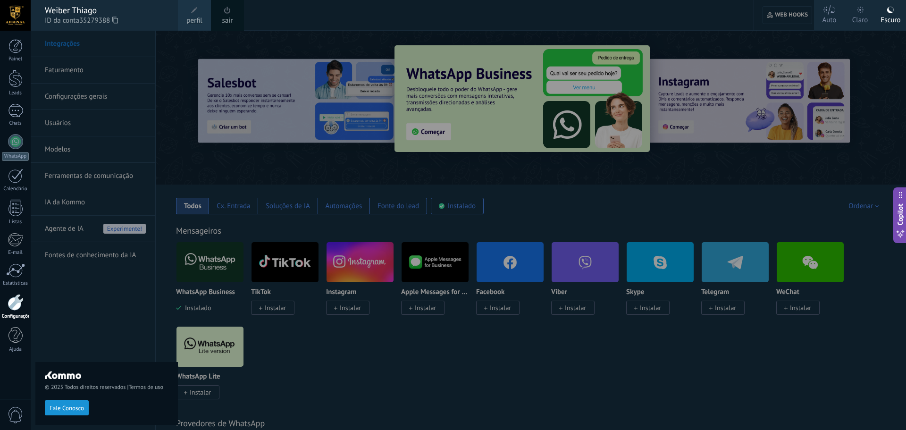
click at [165, 150] on div "© 2025 Todos direitos reservados | Termos de uso Fale Conosco" at bounding box center [106, 230] width 142 height 399
click at [758, 40] on div at bounding box center [484, 215] width 906 height 430
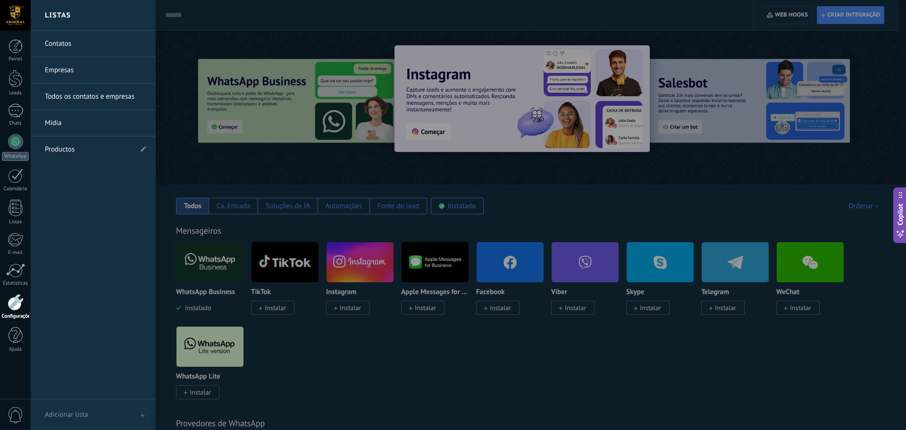
click at [60, 40] on link "Contatos" at bounding box center [95, 44] width 101 height 26
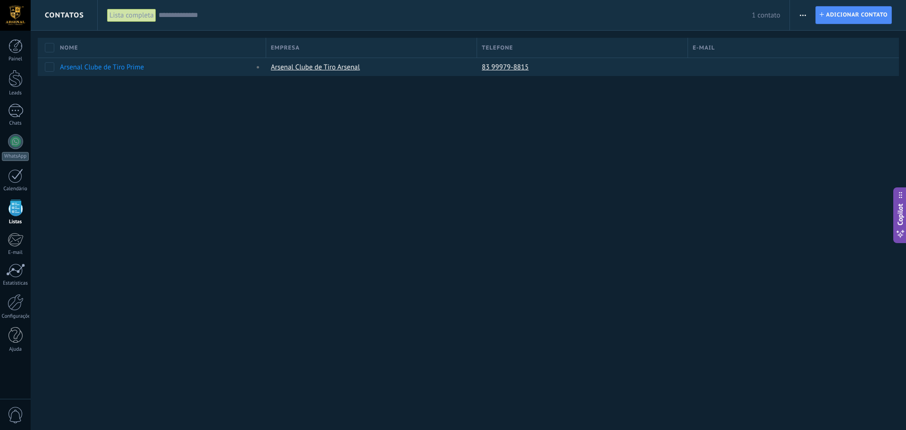
click at [797, 15] on button "button" at bounding box center [803, 15] width 14 height 18
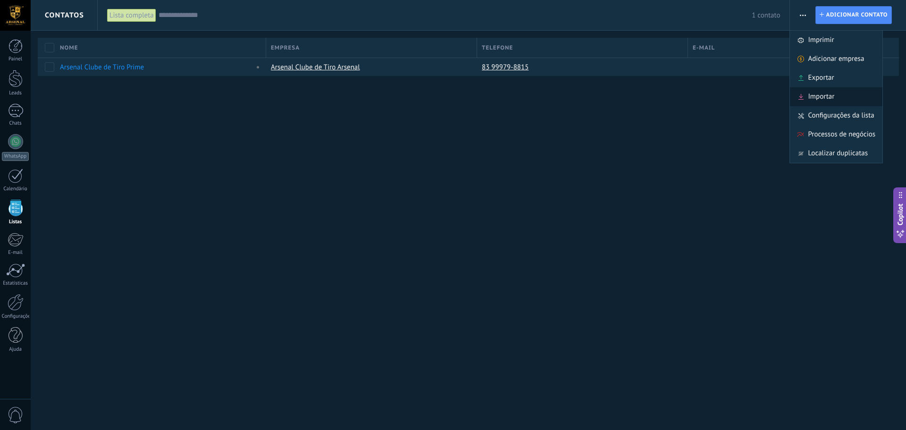
click at [831, 96] on span "Importar" at bounding box center [820, 96] width 26 height 19
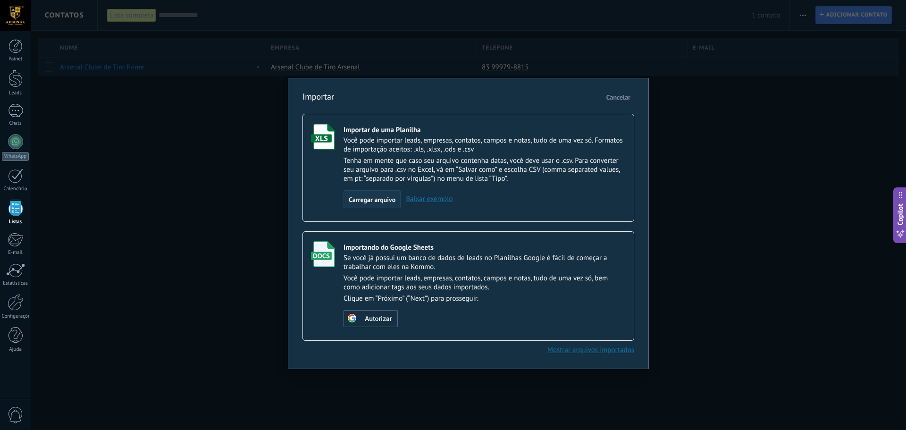
click at [374, 200] on span "Carregar arquivo" at bounding box center [372, 199] width 47 height 7
click at [0, 0] on input "Importar de uma Planilha Você pode importar leads, empresas, contatos, campos e…" at bounding box center [0, 0] width 0 height 0
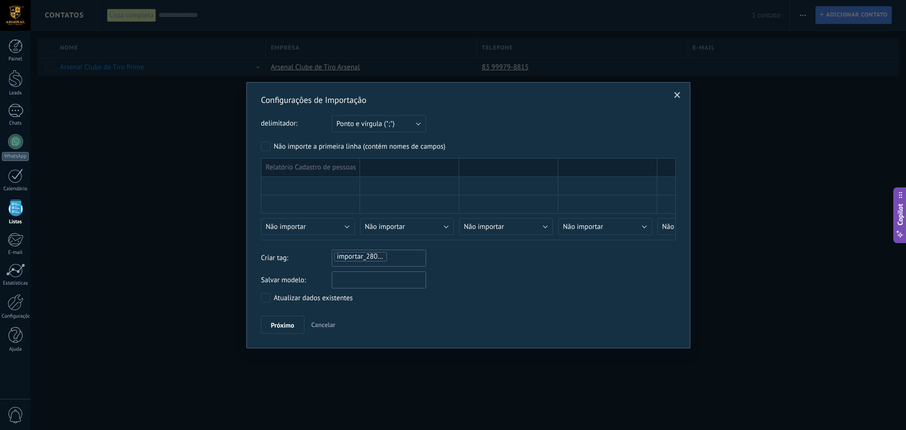
click at [357, 281] on input "text" at bounding box center [379, 279] width 94 height 17
type input "*"
type input "**********"
click at [282, 326] on span "Próximo" at bounding box center [283, 325] width 24 height 7
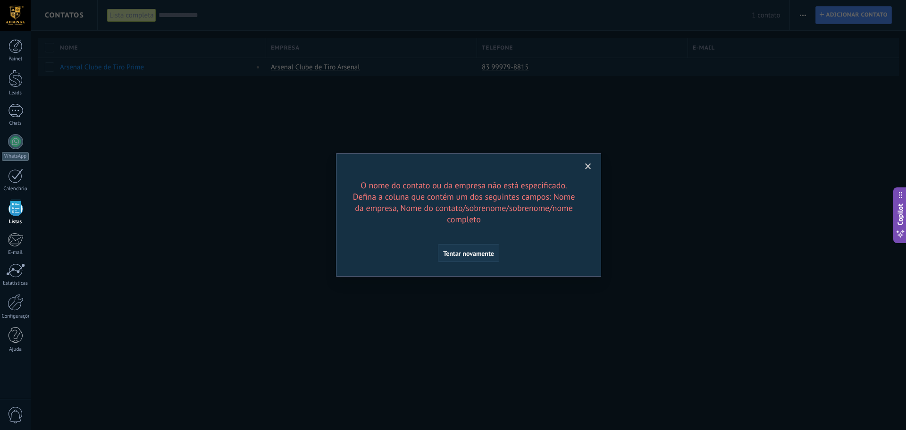
click at [473, 250] on span "Tentar novamente" at bounding box center [468, 253] width 51 height 7
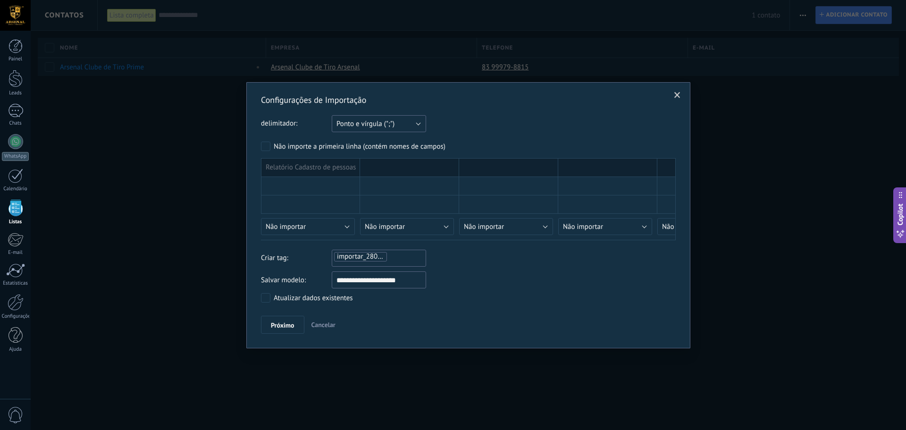
click at [416, 124] on button "Ponto e vírgula (";")" at bounding box center [379, 123] width 94 height 17
click at [389, 139] on span "Vírgula (",")" at bounding box center [374, 139] width 97 height 9
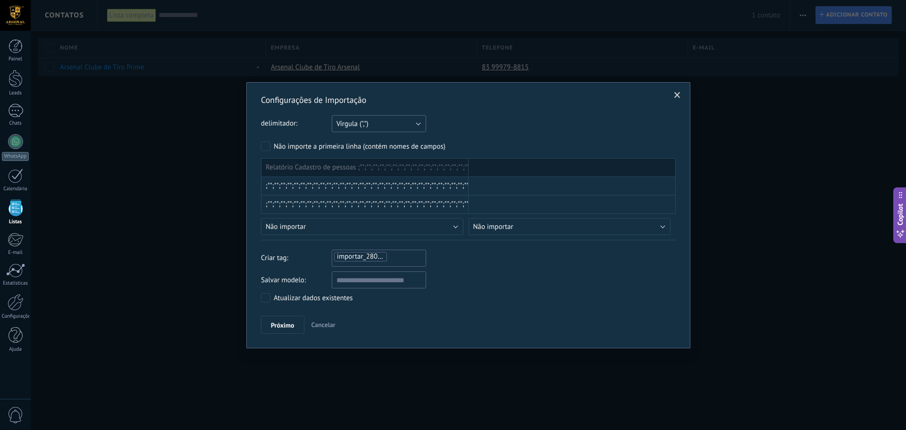
click at [417, 126] on button "Vírgula (",")" at bounding box center [379, 123] width 94 height 17
click at [378, 156] on span "Tabulação (" ")" at bounding box center [374, 155] width 97 height 9
click at [413, 123] on button "Tabulação (" ")" at bounding box center [379, 123] width 94 height 17
click at [361, 138] on span "Vírgula (",")" at bounding box center [374, 139] width 97 height 9
click at [347, 279] on input "text" at bounding box center [379, 279] width 94 height 17
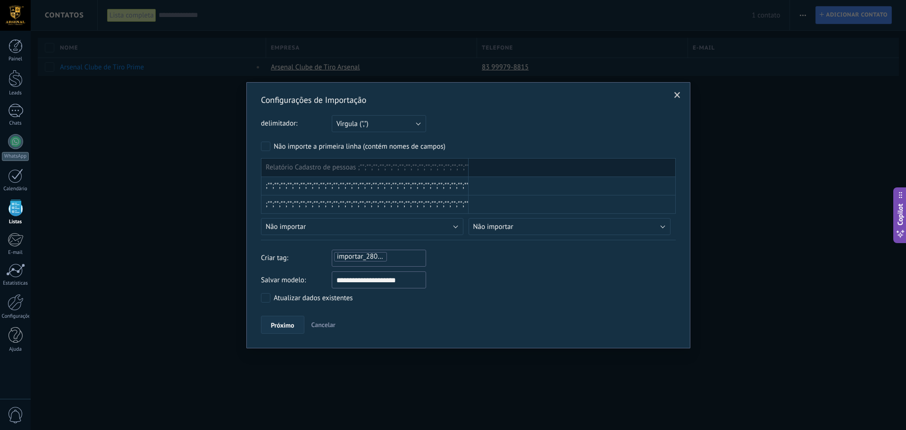
type input "**********"
click at [281, 324] on span "Próximo" at bounding box center [283, 325] width 24 height 7
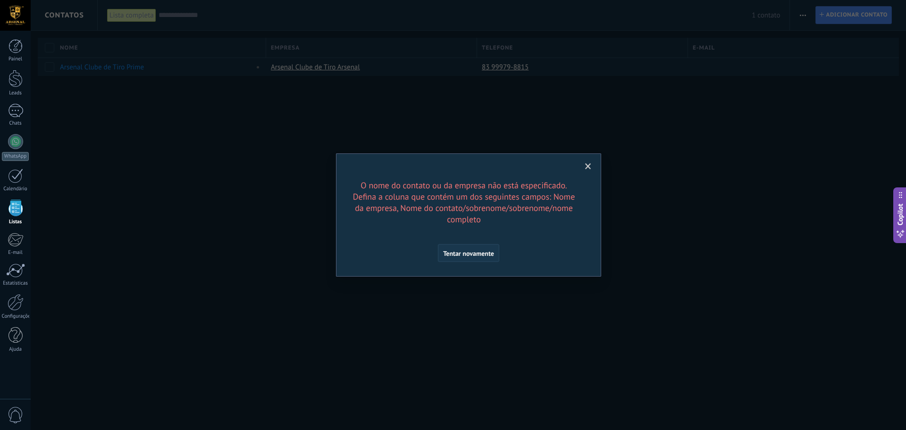
click at [467, 250] on span "Tentar novamente" at bounding box center [468, 253] width 51 height 7
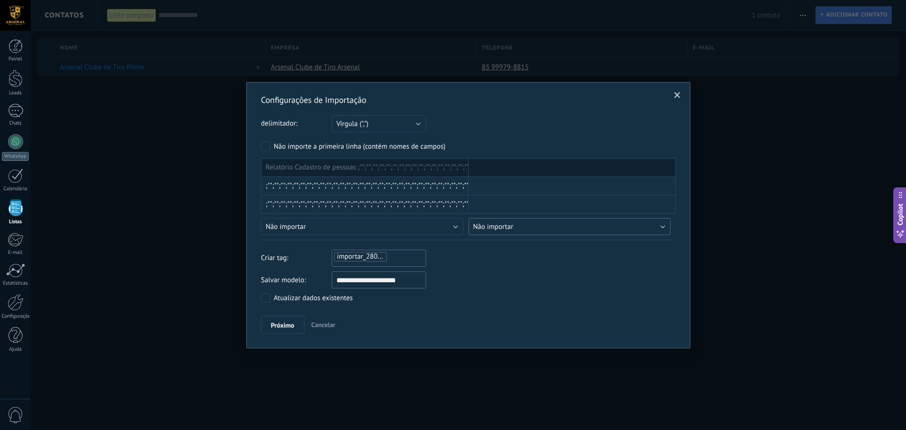
click at [557, 224] on button "Não importar" at bounding box center [569, 226] width 202 height 17
click at [425, 227] on button "Não importar" at bounding box center [362, 226] width 202 height 17
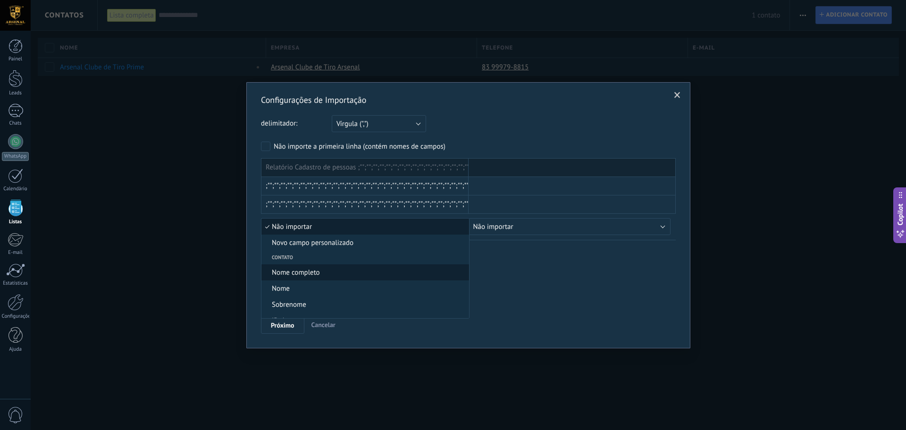
click at [314, 273] on span "Nome completo" at bounding box center [363, 272] width 205 height 9
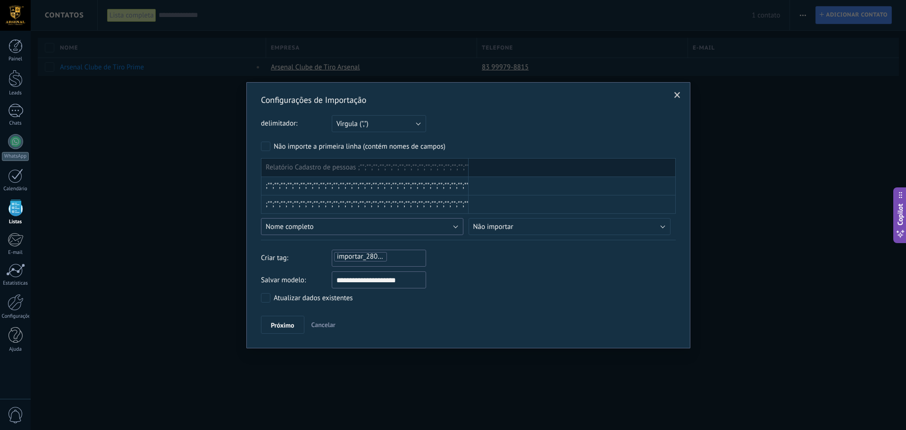
click at [453, 224] on button "Nome completo" at bounding box center [362, 226] width 202 height 17
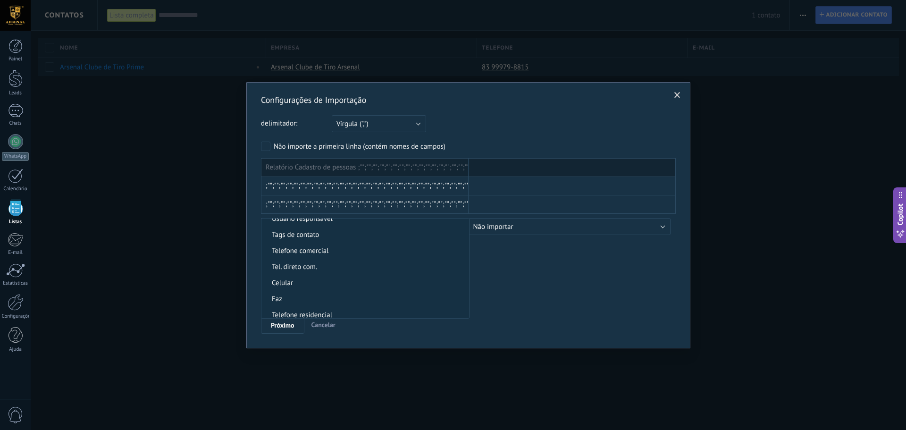
scroll to position [189, 0]
click at [321, 275] on span "Celular" at bounding box center [363, 276] width 205 height 9
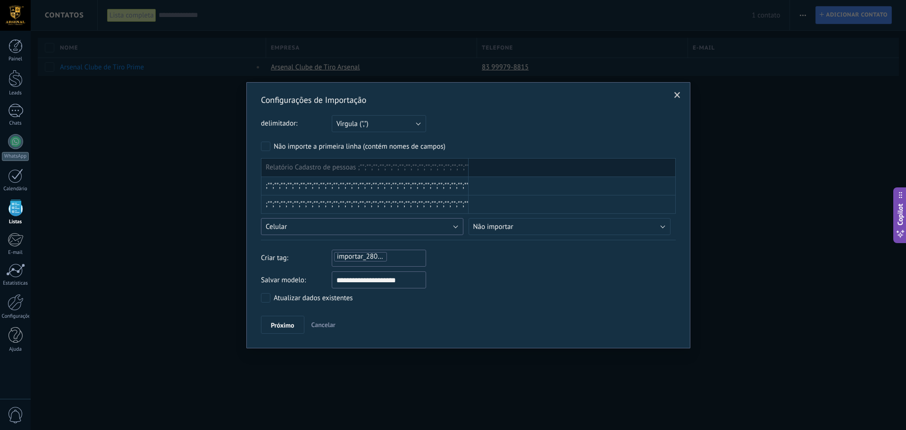
click at [432, 228] on button "Celular" at bounding box center [362, 226] width 202 height 17
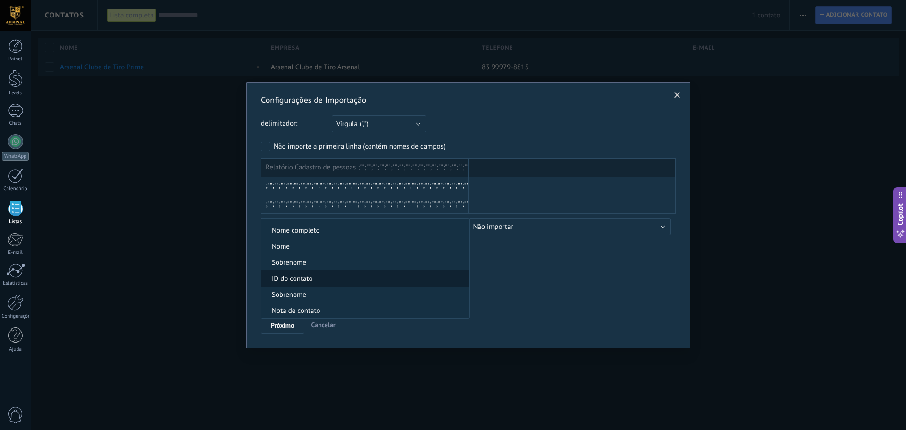
scroll to position [0, 0]
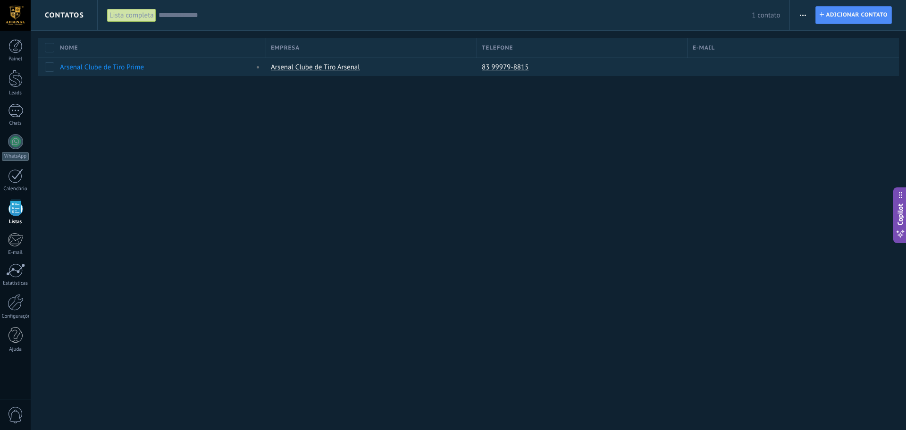
click at [801, 16] on span "button" at bounding box center [802, 15] width 6 height 18
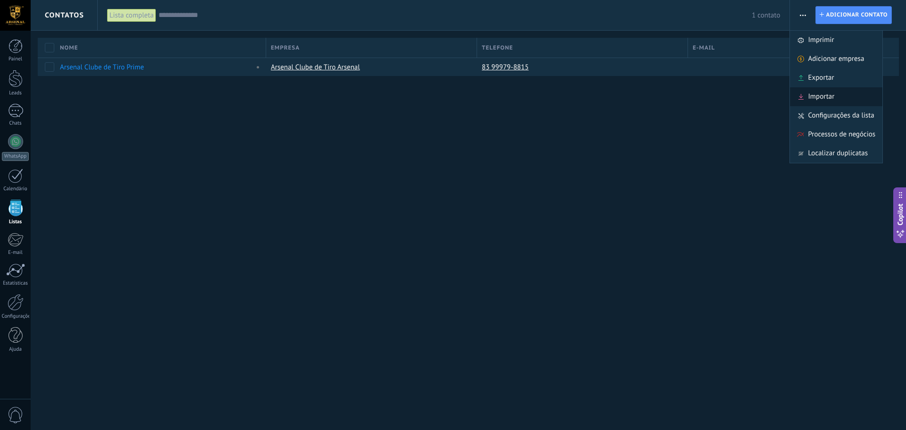
click at [833, 95] on span "Importar" at bounding box center [820, 96] width 26 height 19
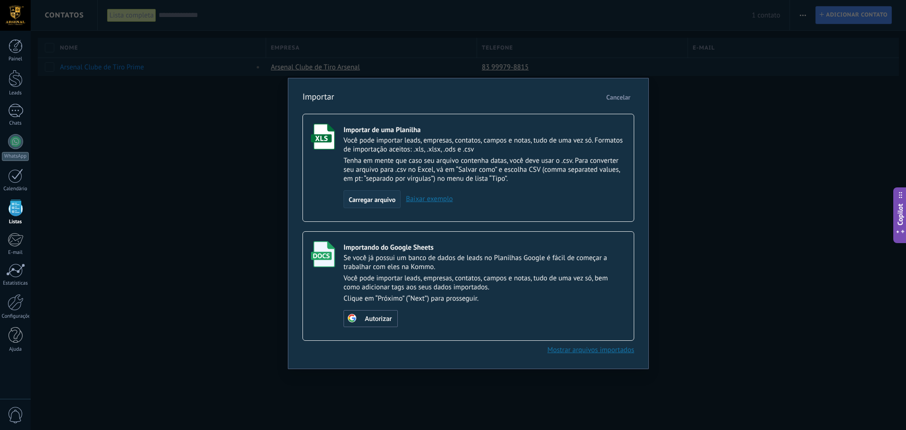
click at [370, 199] on span "Carregar arquivo" at bounding box center [372, 199] width 47 height 7
click at [0, 0] on input "Importar de uma Planilha Você pode importar leads, empresas, contatos, campos e…" at bounding box center [0, 0] width 0 height 0
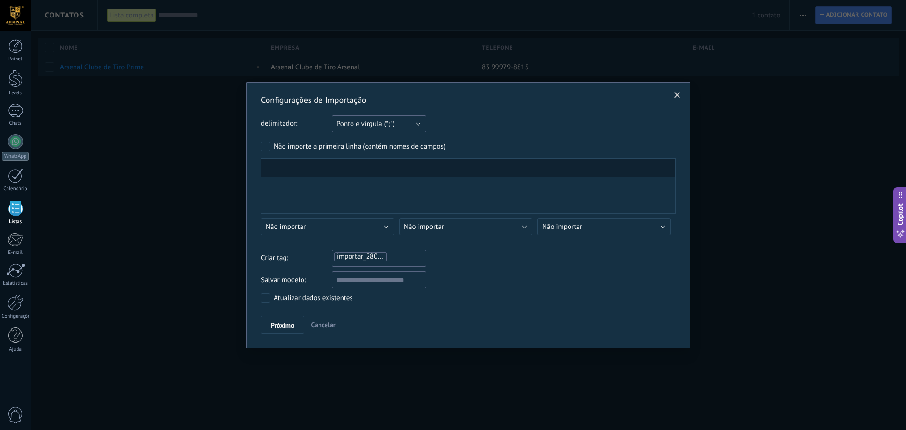
click at [418, 123] on button "Ponto e vírgula (";")" at bounding box center [379, 123] width 94 height 17
click at [364, 140] on span "Vírgula (",")" at bounding box center [374, 139] width 97 height 9
click at [414, 129] on button "Vírgula (",")" at bounding box center [379, 123] width 94 height 17
click at [371, 158] on span "Tabulação (" ")" at bounding box center [374, 155] width 97 height 9
click at [415, 123] on button "Tabulação (" ")" at bounding box center [379, 123] width 94 height 17
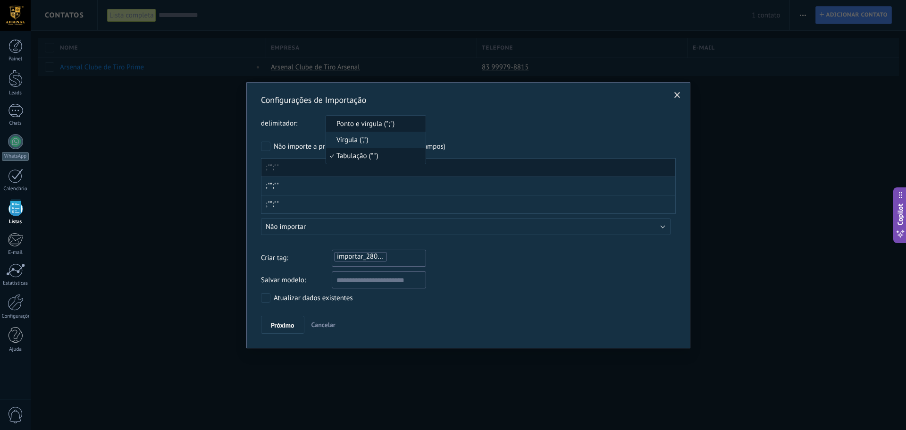
click at [354, 127] on span "Ponto e vírgula (";")" at bounding box center [374, 123] width 97 height 9
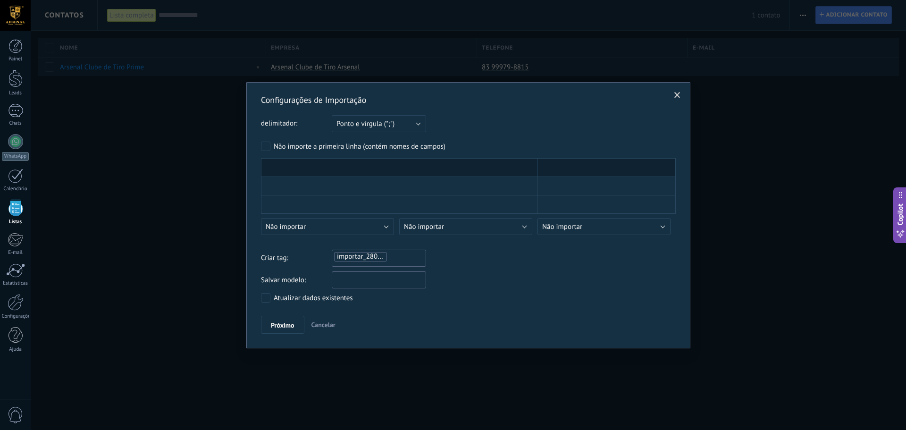
click at [366, 284] on input "text" at bounding box center [379, 279] width 94 height 17
type input "**********"
click at [478, 272] on div "**********" at bounding box center [468, 279] width 415 height 17
click at [292, 325] on span "Próximo" at bounding box center [283, 325] width 24 height 7
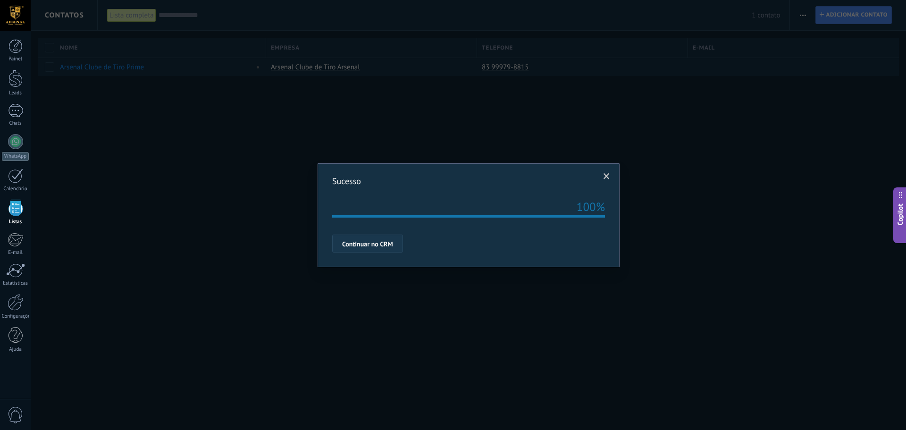
click at [368, 243] on span "Continuar no CRM" at bounding box center [367, 244] width 51 height 7
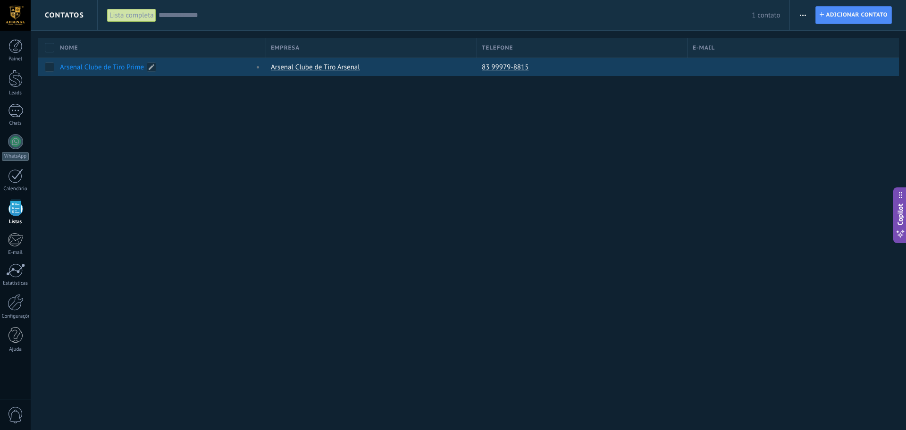
click at [126, 67] on link "Arsenal Clube de Tiro Prime" at bounding box center [102, 67] width 84 height 9
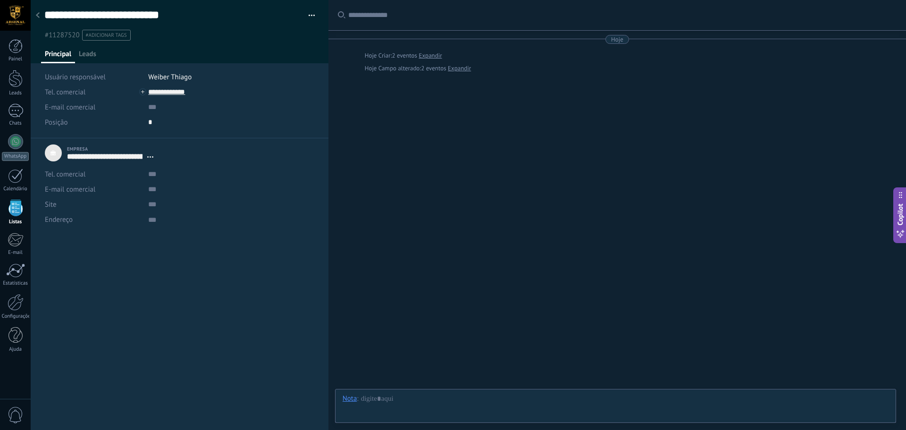
scroll to position [9, 0]
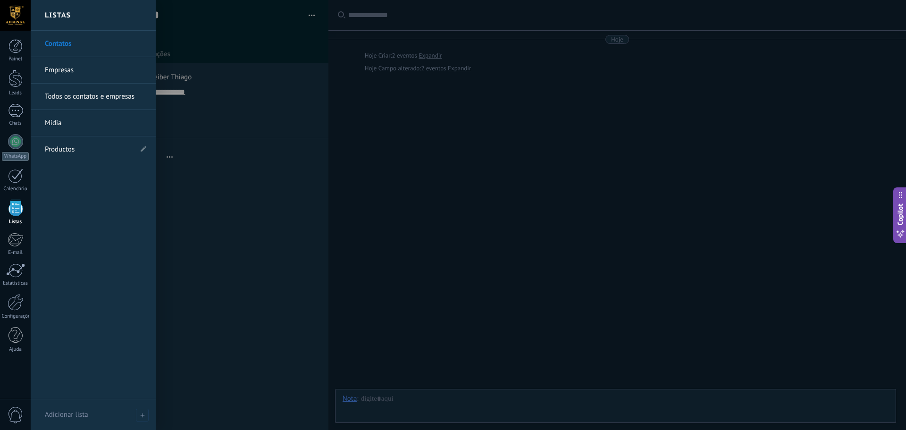
click at [65, 40] on link "Contatos" at bounding box center [95, 44] width 101 height 26
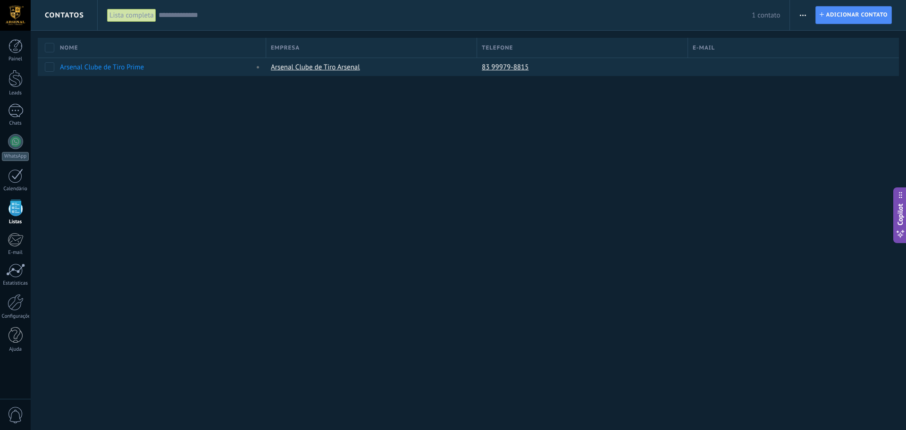
click at [131, 15] on div "Lista completa" at bounding box center [131, 15] width 49 height 14
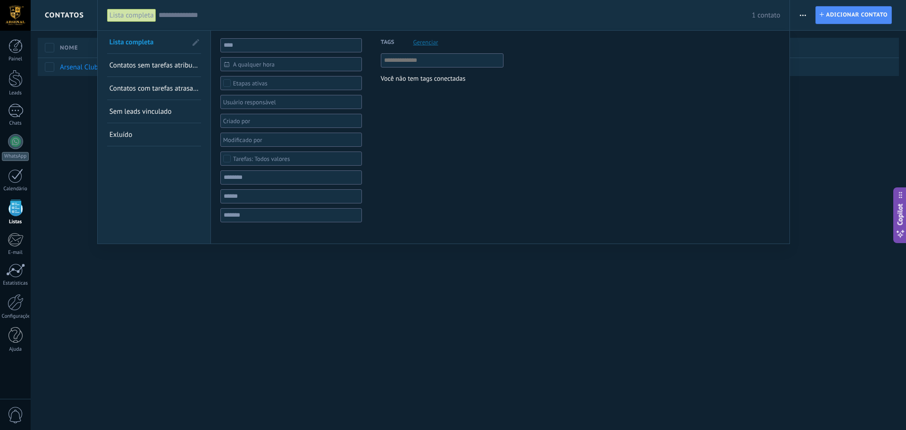
click at [131, 15] on div "Lista completa" at bounding box center [131, 15] width 49 height 14
click at [58, 14] on div at bounding box center [453, 215] width 906 height 430
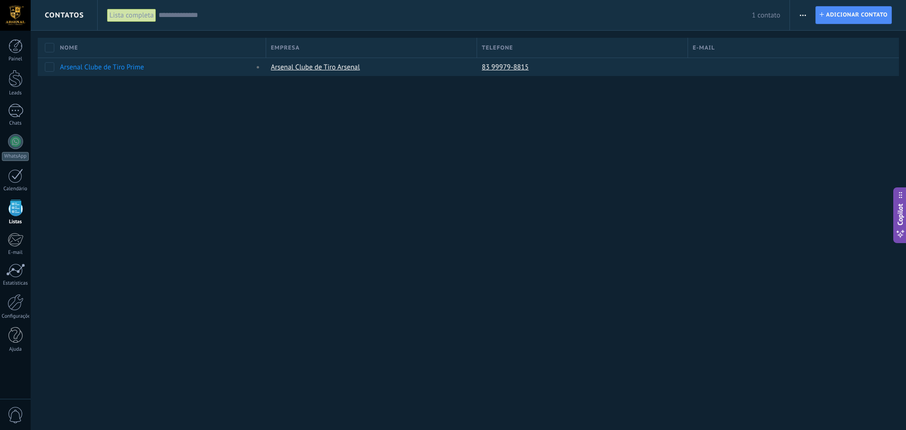
click at [802, 11] on span "button" at bounding box center [802, 15] width 6 height 18
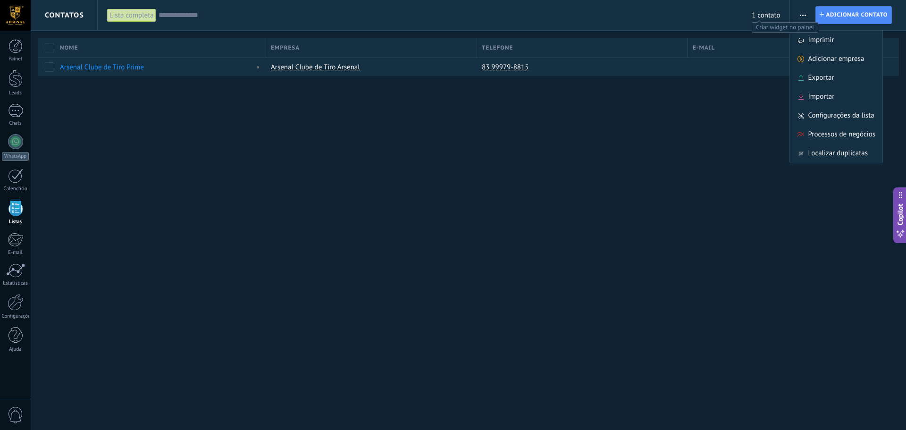
click at [762, 16] on span "1 contato" at bounding box center [765, 15] width 28 height 9
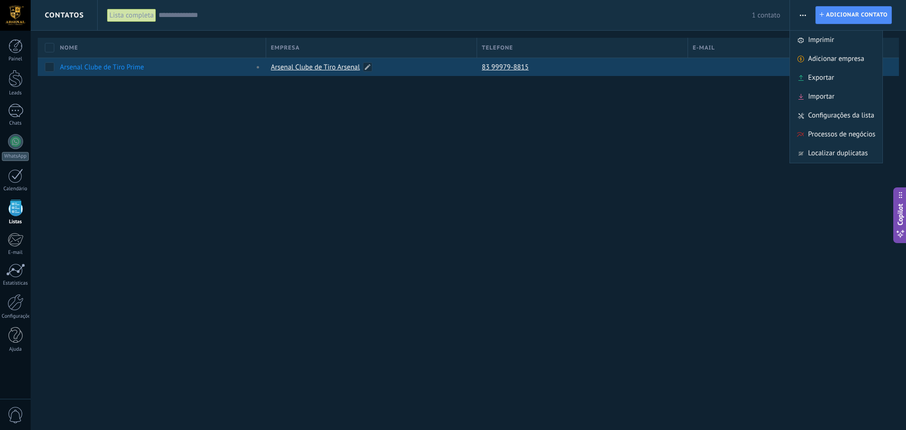
click at [292, 66] on link "Arsenal Clube de Tiro Arsenal" at bounding box center [315, 67] width 89 height 9
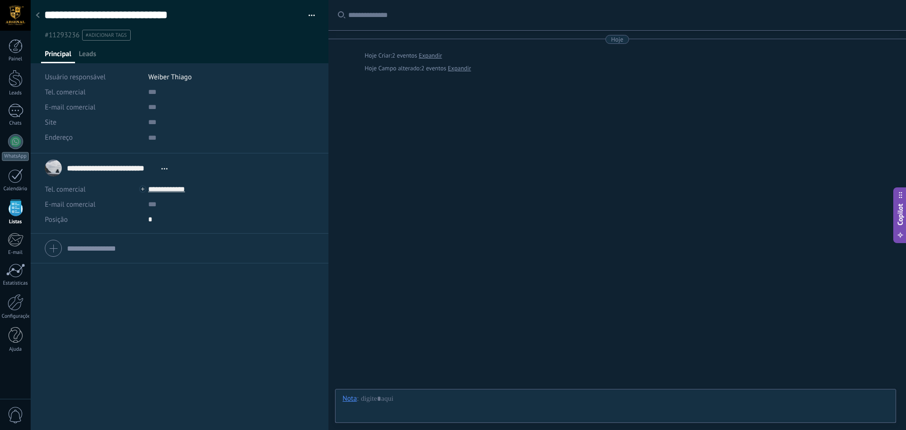
scroll to position [9, 0]
click at [83, 52] on span "Leads" at bounding box center [87, 57] width 17 height 14
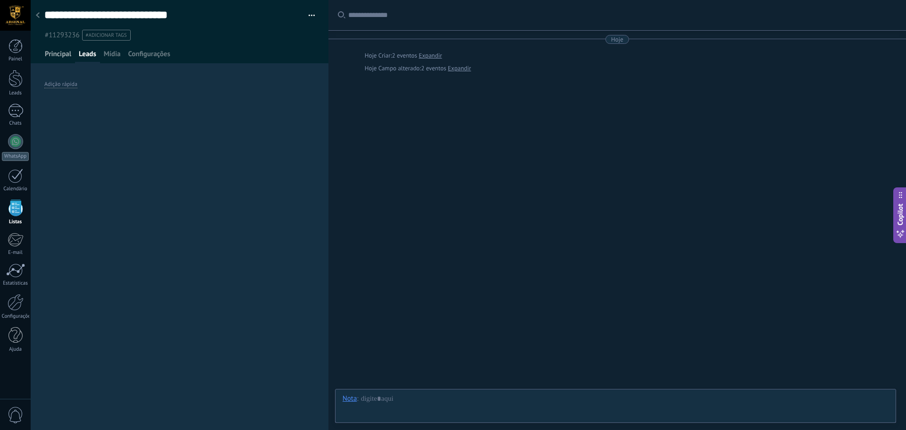
click at [67, 53] on span "Principal" at bounding box center [58, 57] width 26 height 14
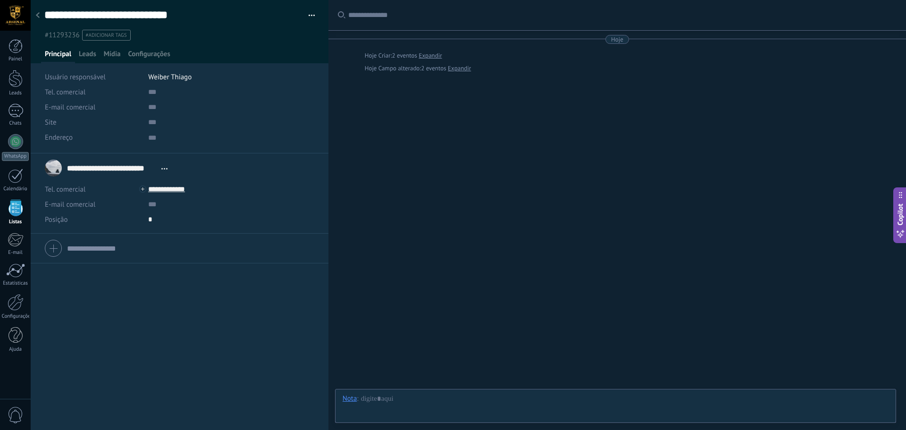
scroll to position [9, 0]
click at [38, 13] on icon at bounding box center [38, 15] width 4 height 6
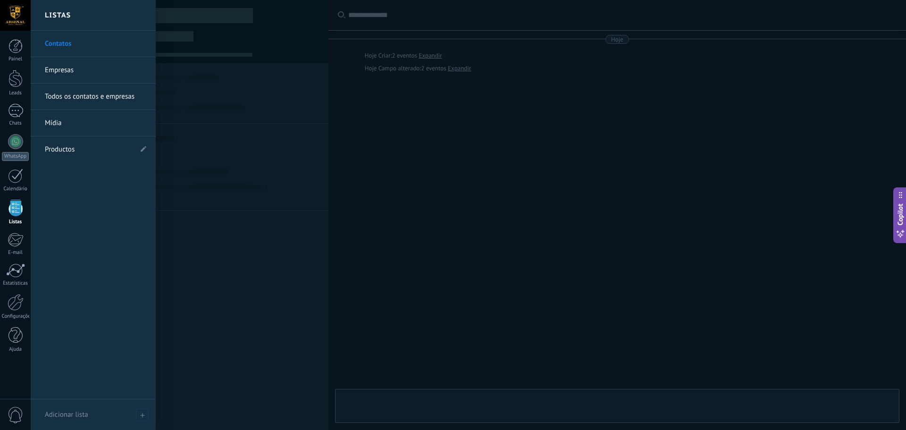
click at [65, 40] on link "Contatos" at bounding box center [95, 44] width 101 height 26
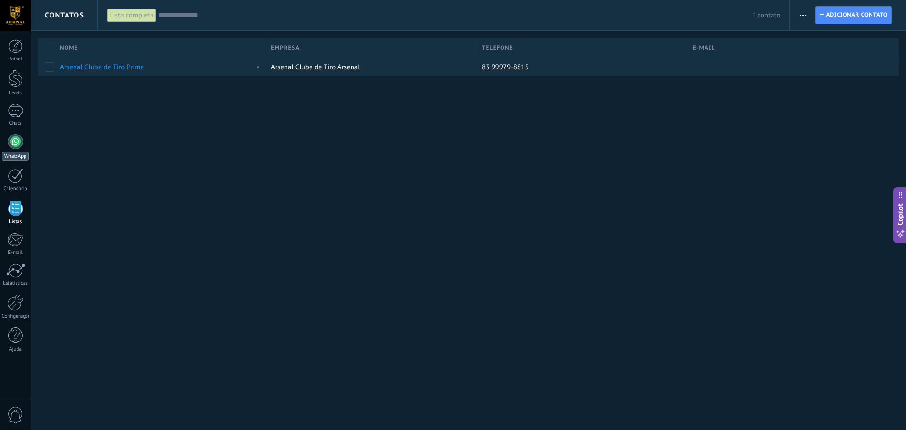
click at [15, 141] on div at bounding box center [15, 141] width 15 height 15
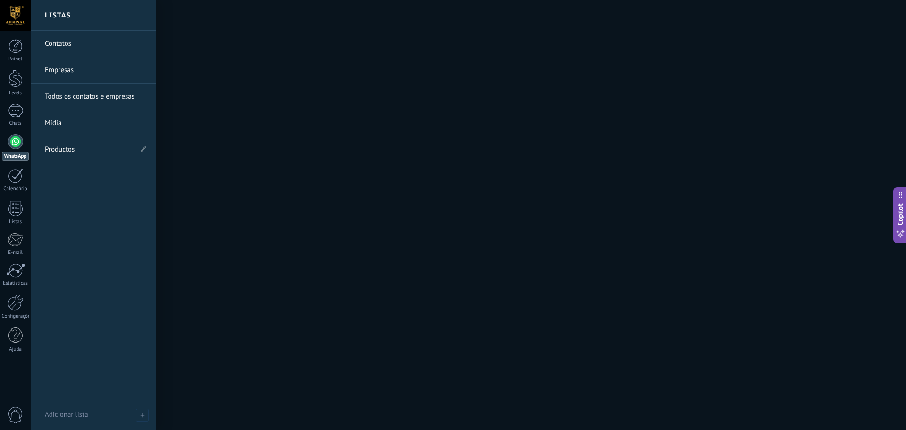
click at [64, 70] on link "Empresas" at bounding box center [95, 70] width 101 height 26
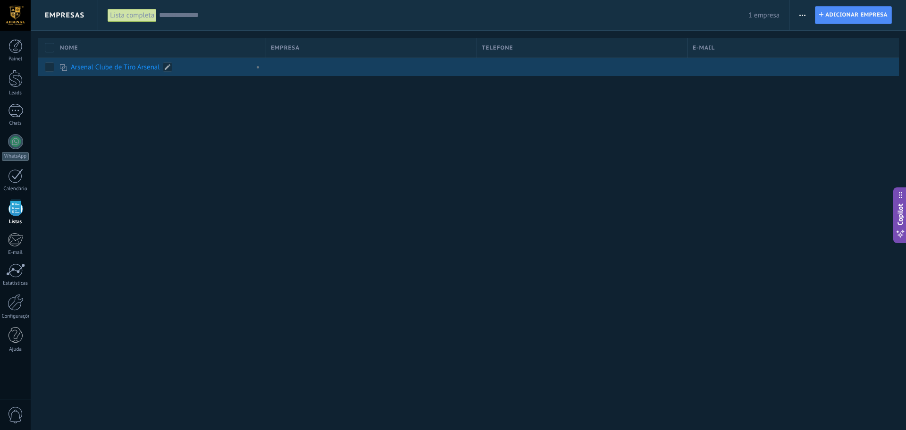
click at [106, 64] on link "Arsenal Clube de Tiro Arsenal" at bounding box center [115, 67] width 89 height 9
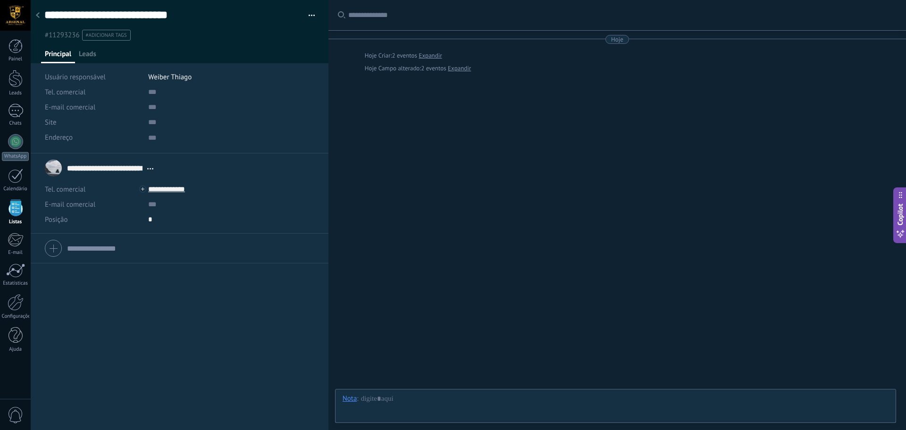
type textarea "***"
click at [39, 15] on icon at bounding box center [38, 15] width 4 height 6
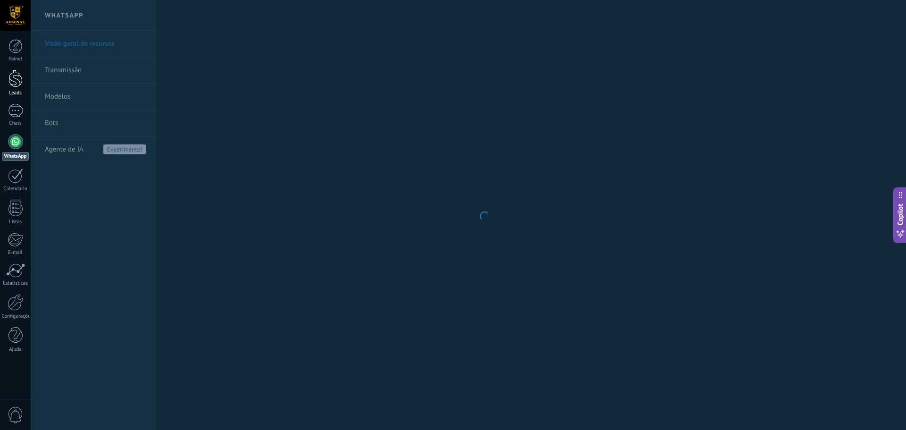
click at [14, 83] on div at bounding box center [15, 78] width 14 height 17
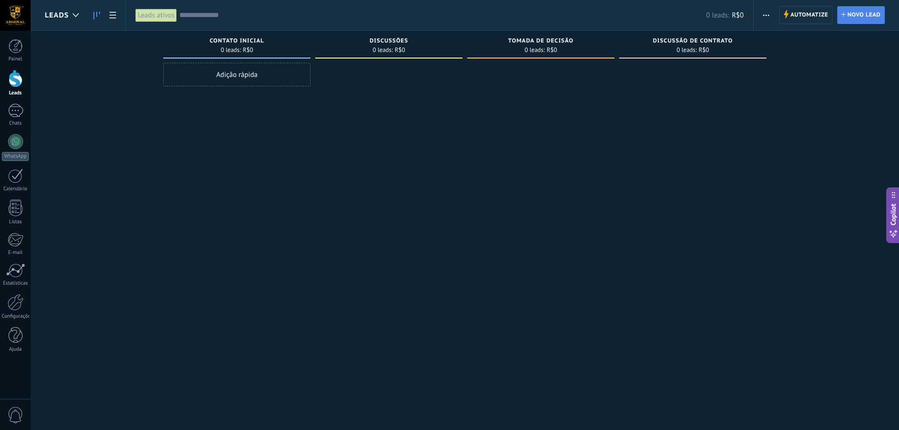
click at [856, 18] on span "Novo lead" at bounding box center [863, 15] width 33 height 17
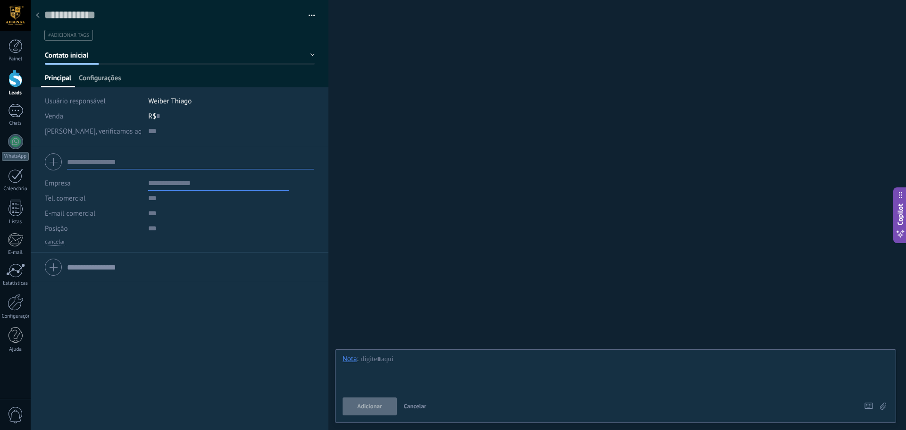
click at [105, 78] on span "Configurações" at bounding box center [100, 81] width 42 height 14
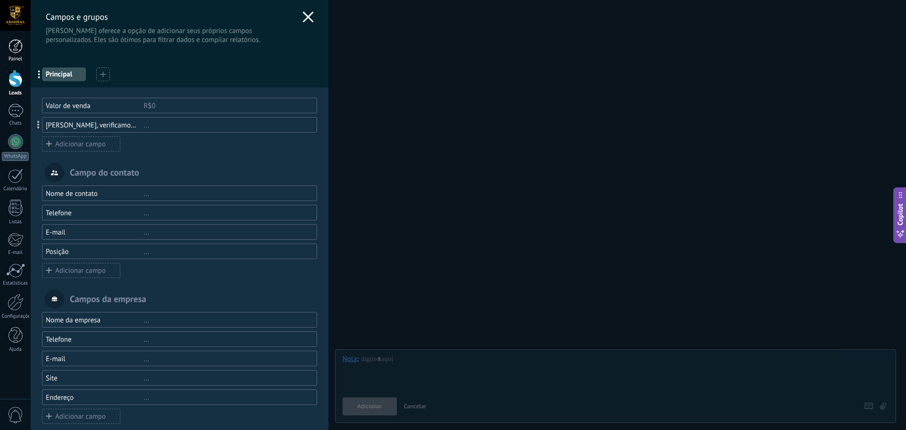
click at [31, 47] on div "[PERSON_NAME] e grupos Kommo oferece a opção de adicionar seus próprios campos …" at bounding box center [468, 215] width 875 height 430
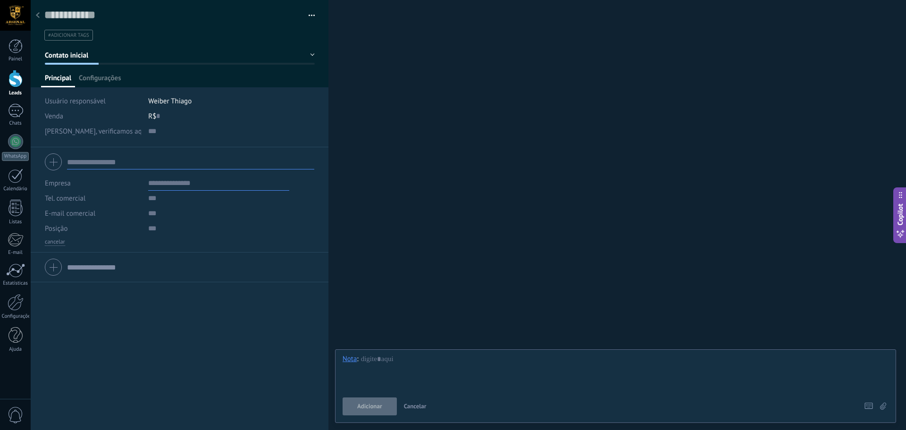
click at [308, 14] on button "button" at bounding box center [308, 15] width 14 height 14
click at [16, 199] on div "Painel Leads 1 Chats WhatsApp Clientes" at bounding box center [15, 200] width 31 height 323
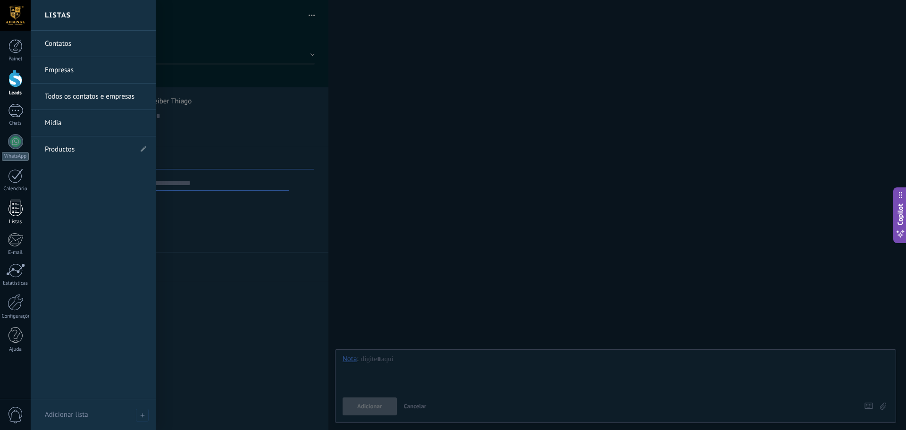
click at [17, 206] on div at bounding box center [15, 208] width 14 height 17
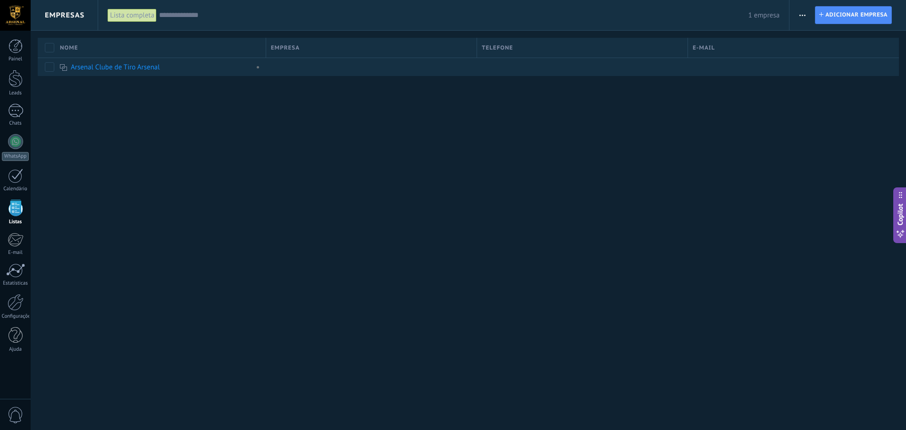
click at [62, 13] on span "Empresas" at bounding box center [65, 15] width 40 height 9
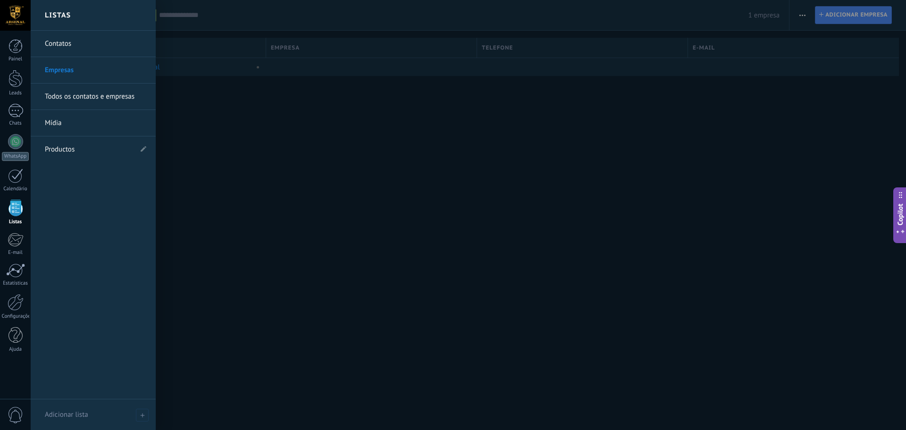
click at [83, 97] on link "Todos os contatos e empresas" at bounding box center [95, 96] width 101 height 26
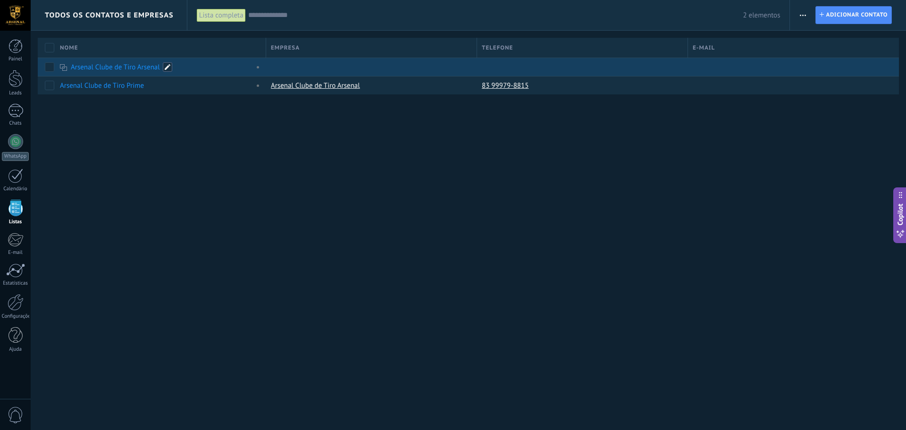
click at [165, 68] on span at bounding box center [167, 66] width 9 height 9
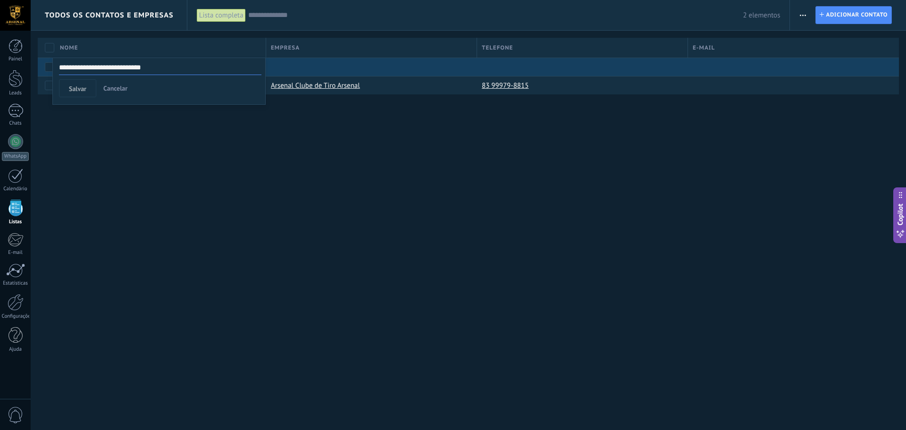
click at [181, 146] on div "Todos os contatos e Empresas Lista completa Aplicar 2 elementos Lista completa …" at bounding box center [468, 215] width 875 height 430
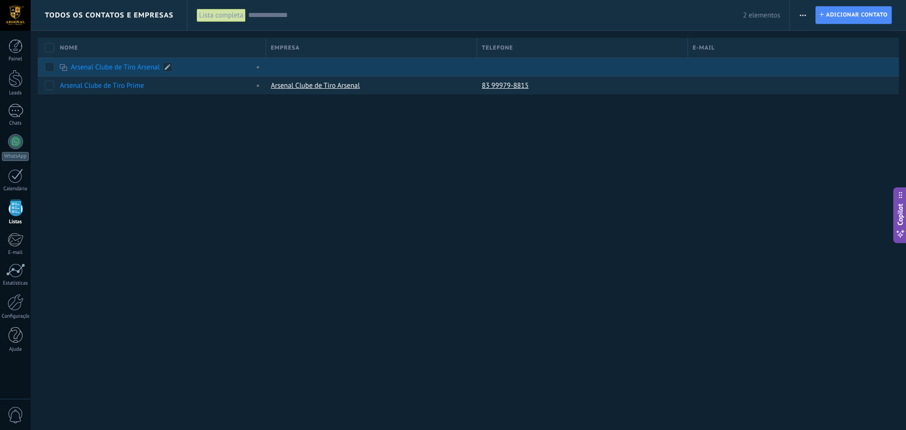
click at [139, 68] on link "Arsenal Clube de Tiro Arsenal" at bounding box center [115, 67] width 89 height 9
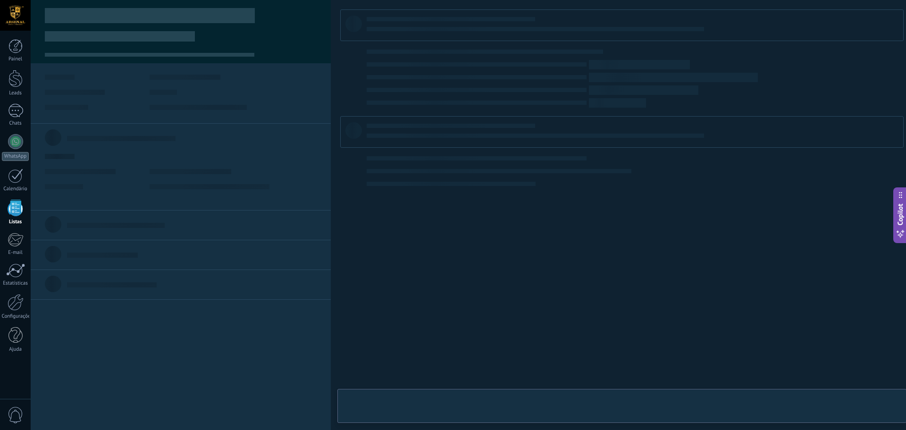
type textarea "***"
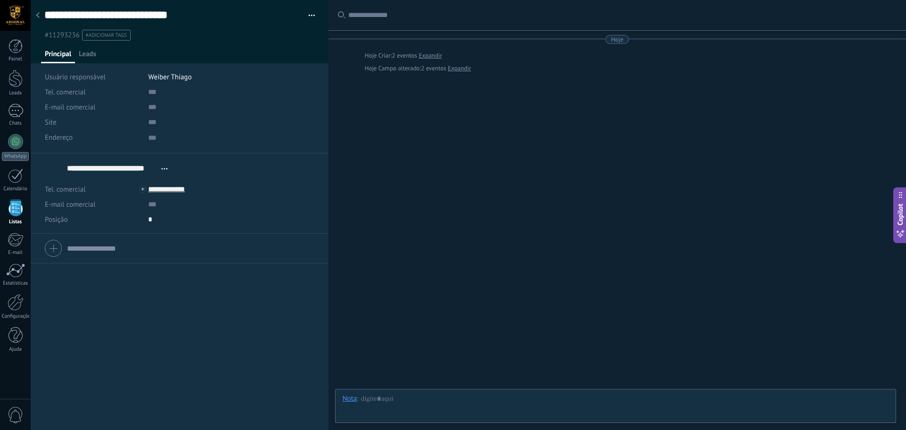
scroll to position [9, 0]
click at [307, 12] on button "button" at bounding box center [308, 15] width 14 height 14
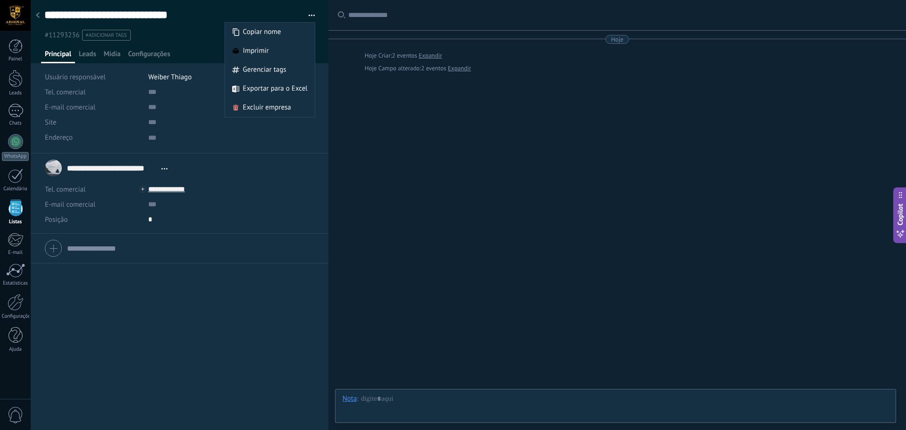
click at [38, 18] on div at bounding box center [37, 16] width 13 height 18
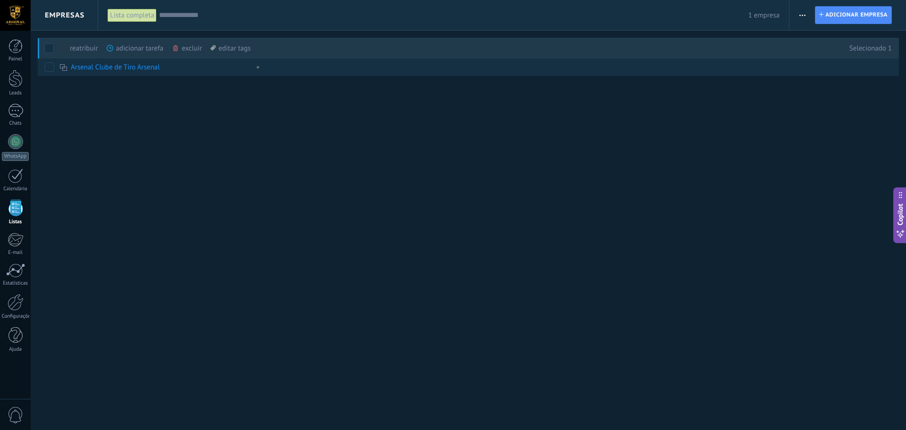
click at [189, 47] on div "excluir mais" at bounding box center [204, 48] width 64 height 21
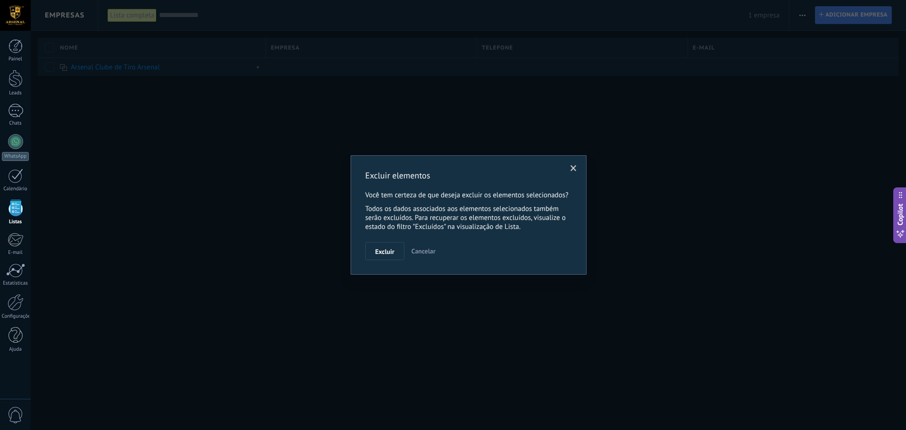
click at [392, 255] on span "Excluir" at bounding box center [384, 251] width 19 height 7
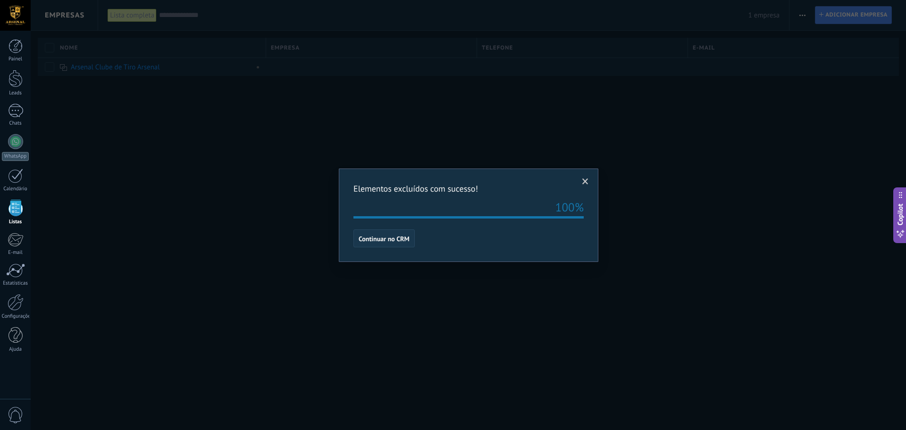
click at [375, 245] on button "Continuar no CRM" at bounding box center [383, 238] width 61 height 18
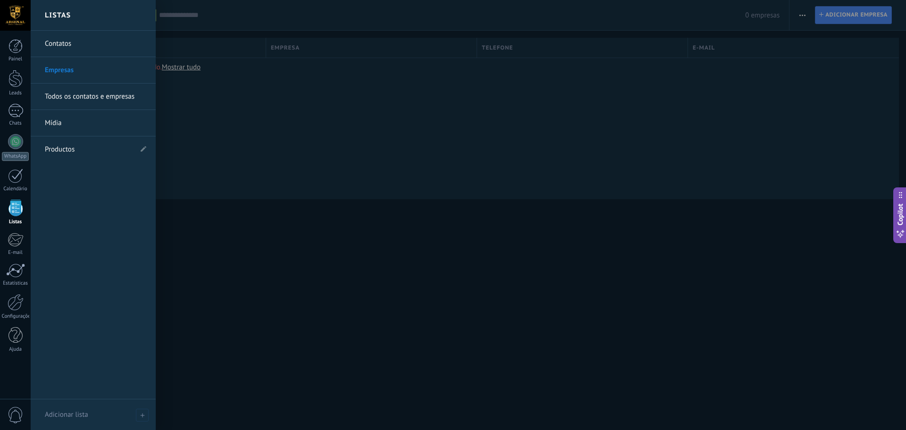
click at [67, 45] on link "Contatos" at bounding box center [95, 44] width 101 height 26
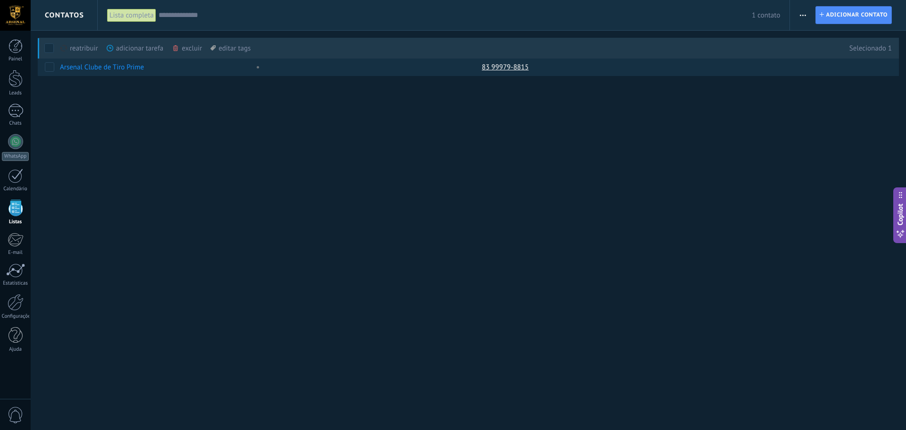
click at [190, 48] on div "excluir mais" at bounding box center [204, 48] width 64 height 21
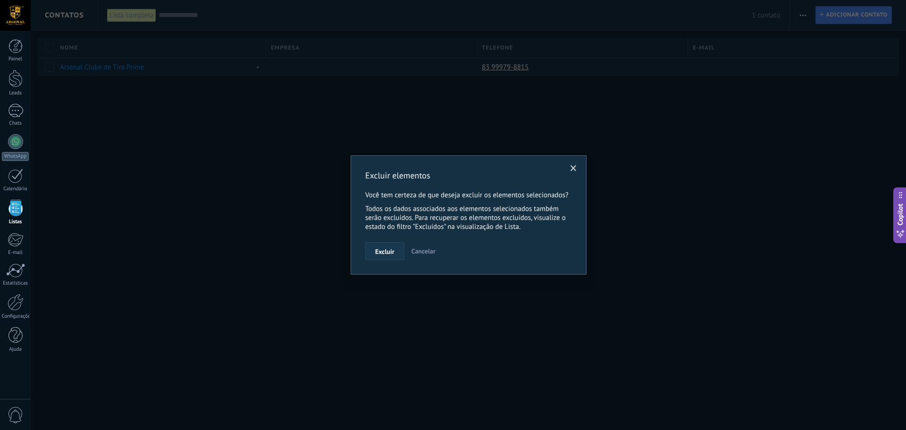
click at [393, 253] on span "Excluir" at bounding box center [384, 251] width 19 height 7
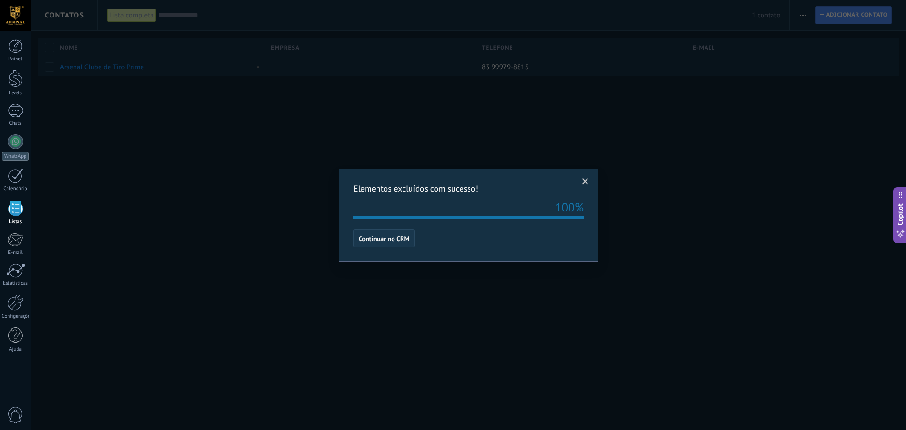
click at [392, 240] on span "Continuar no CRM" at bounding box center [383, 238] width 51 height 7
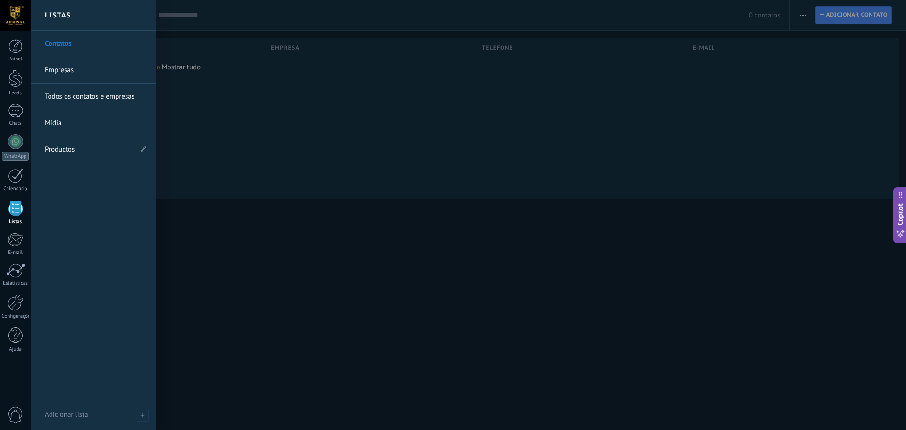
click at [64, 69] on link "Empresas" at bounding box center [95, 70] width 101 height 26
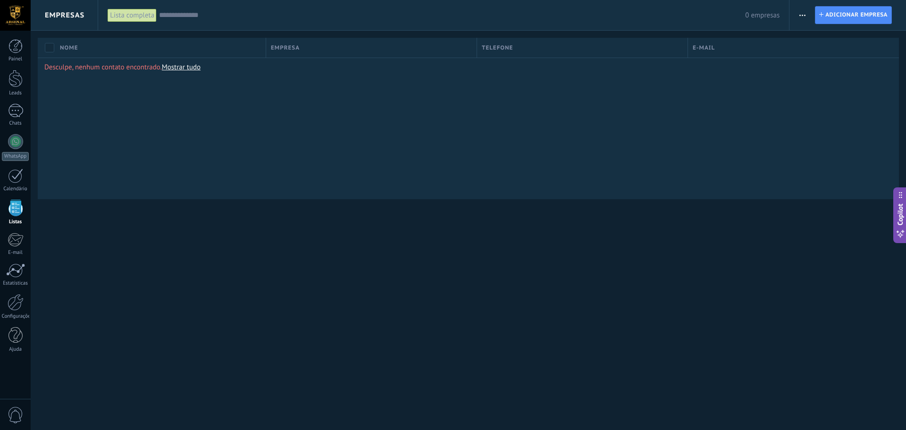
click at [804, 16] on span "button" at bounding box center [802, 15] width 6 height 18
click at [828, 94] on span "Importar" at bounding box center [820, 96] width 26 height 19
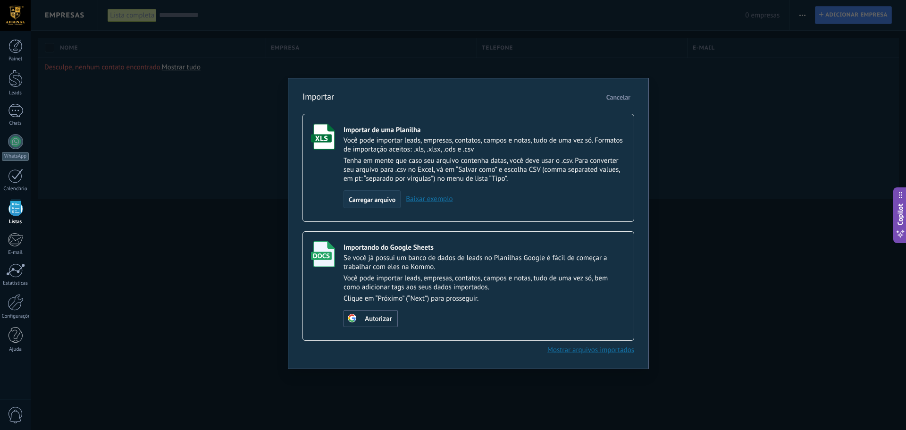
click at [369, 198] on span "Carregar arquivo" at bounding box center [372, 199] width 47 height 7
click at [0, 0] on input "Importar de uma Planilha Você pode importar leads, empresas, contatos, campos e…" at bounding box center [0, 0] width 0 height 0
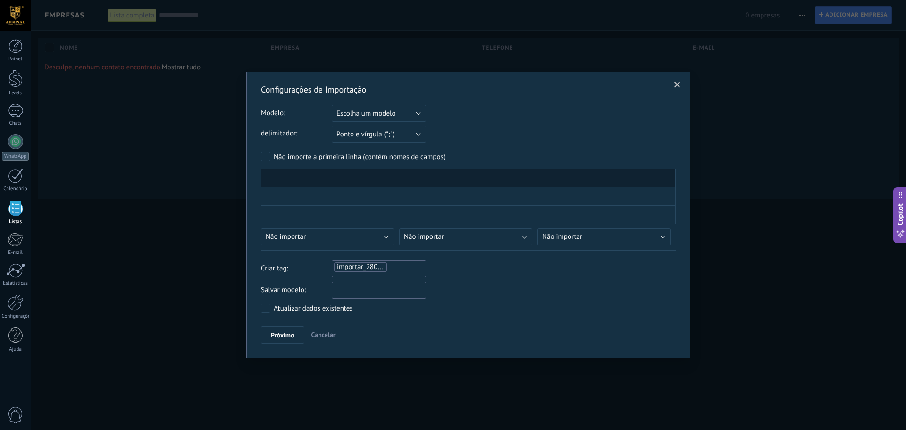
click at [367, 288] on input "text" at bounding box center [379, 290] width 94 height 17
type input "**********"
click at [284, 335] on span "Próximo" at bounding box center [283, 335] width 24 height 7
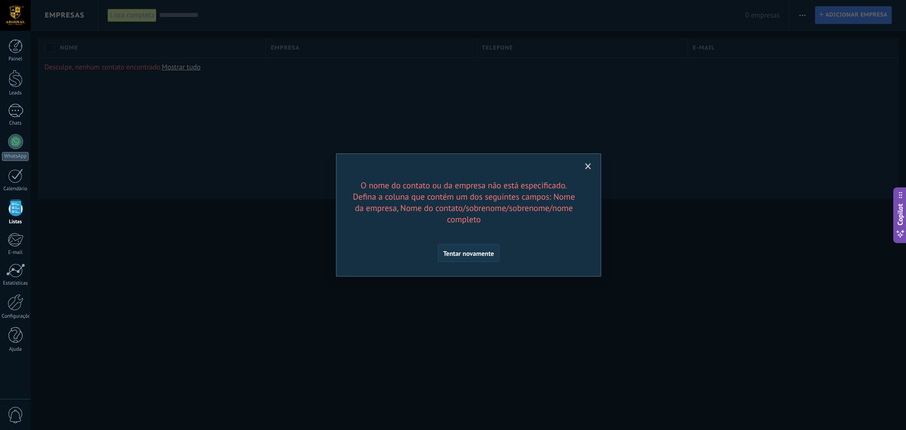
click at [478, 251] on span "Tentar novamente" at bounding box center [468, 253] width 51 height 7
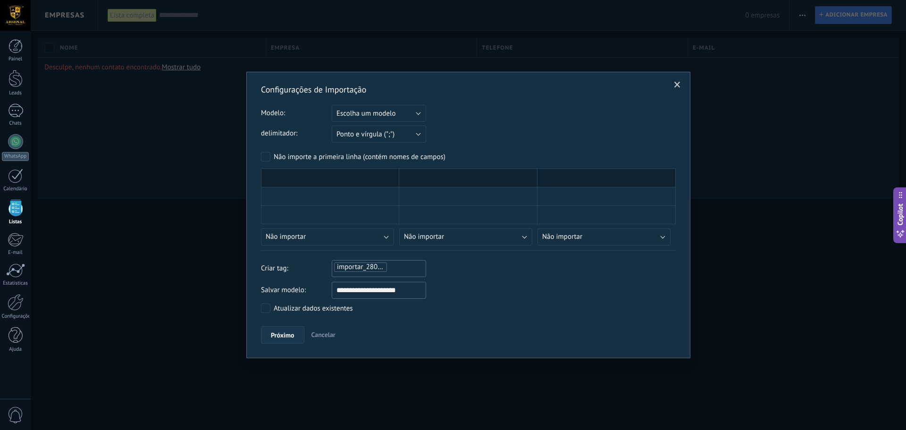
click at [287, 333] on span "Próximo" at bounding box center [283, 335] width 24 height 7
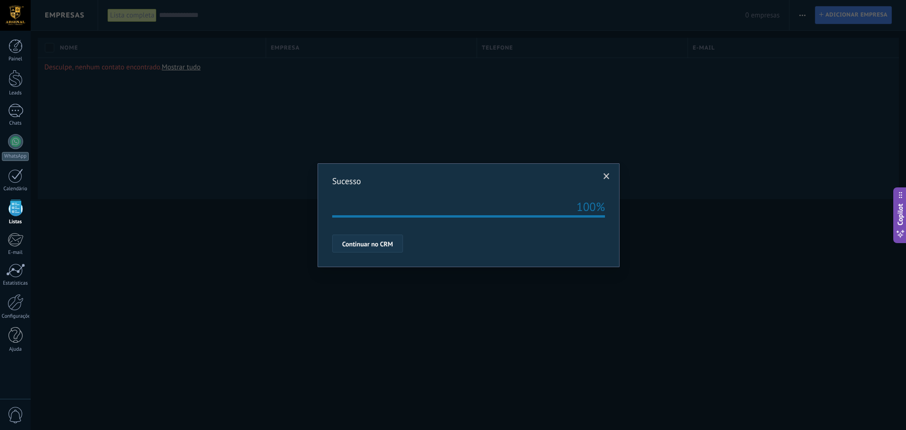
click at [360, 242] on span "Continuar no CRM" at bounding box center [367, 244] width 51 height 7
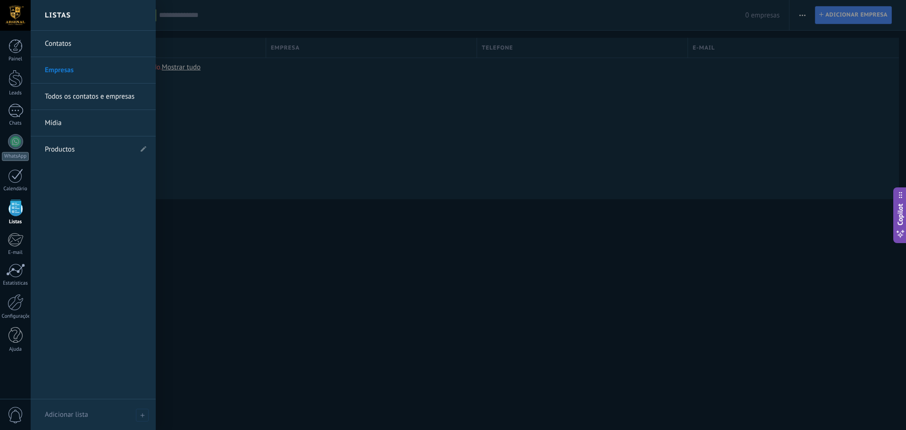
click at [67, 42] on link "Contatos" at bounding box center [95, 44] width 101 height 26
click at [72, 98] on link "Todos os contatos e empresas" at bounding box center [95, 96] width 101 height 26
click at [54, 124] on link "Mídia" at bounding box center [95, 123] width 101 height 26
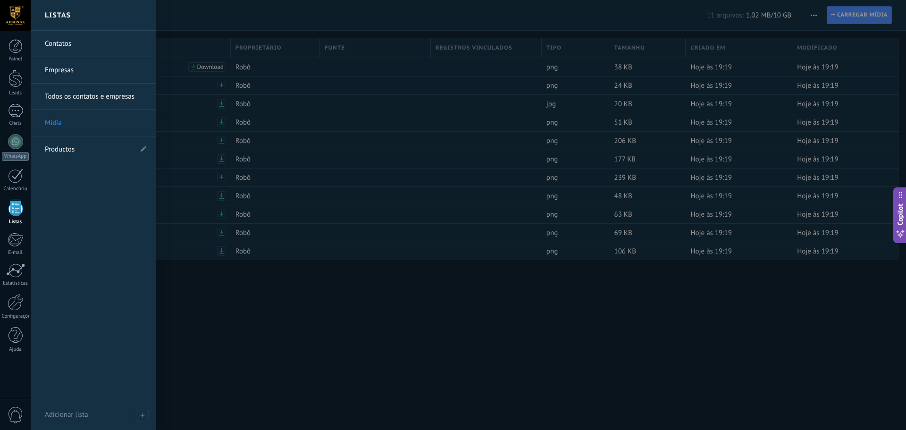
click at [17, 211] on div at bounding box center [15, 208] width 14 height 17
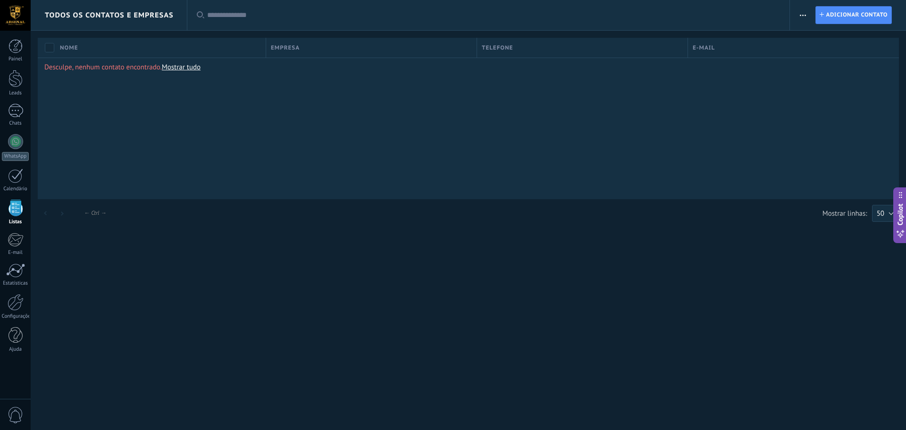
click at [17, 211] on div at bounding box center [15, 208] width 14 height 17
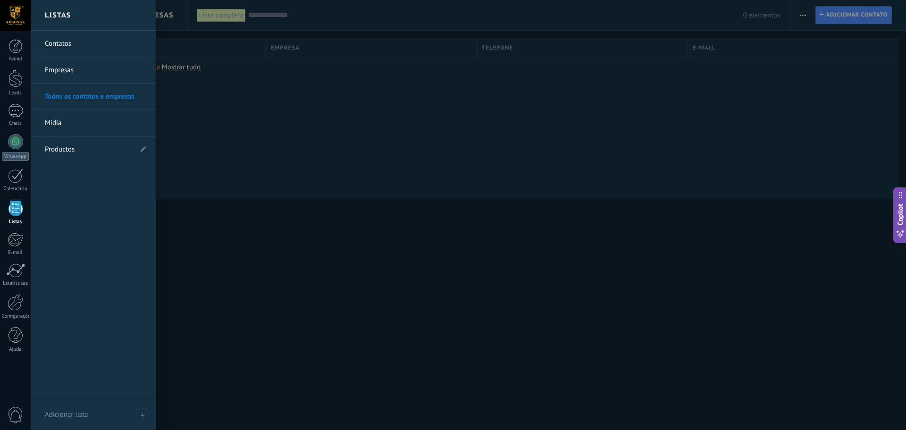
click at [64, 42] on link "Contatos" at bounding box center [95, 44] width 101 height 26
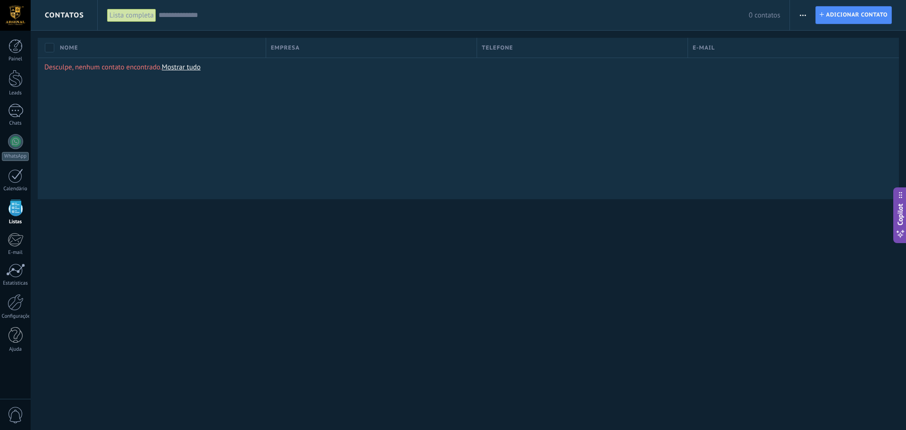
click at [804, 18] on span "button" at bounding box center [802, 15] width 6 height 18
click at [827, 100] on span "Importar" at bounding box center [820, 96] width 26 height 19
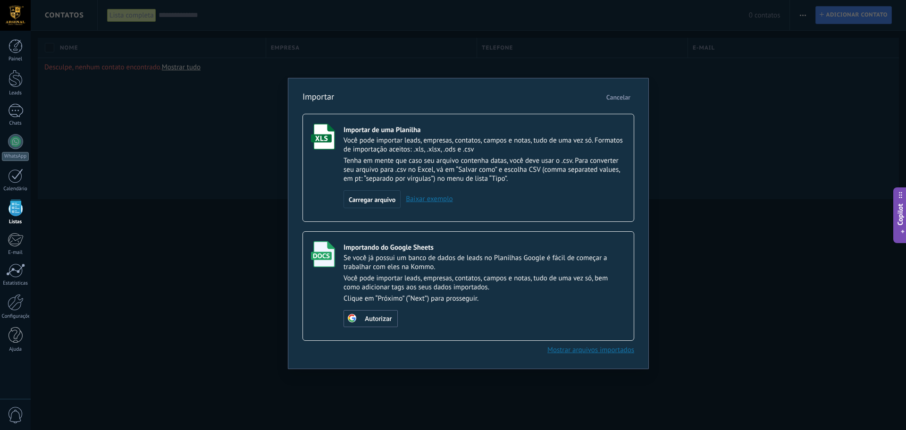
click at [411, 200] on link "Baixar exemplo" at bounding box center [426, 198] width 52 height 9
click at [373, 195] on div "Carregar arquivo" at bounding box center [371, 199] width 57 height 18
click at [0, 0] on input "Importar de uma Planilha Você pode importar leads, empresas, contatos, campos e…" at bounding box center [0, 0] width 0 height 0
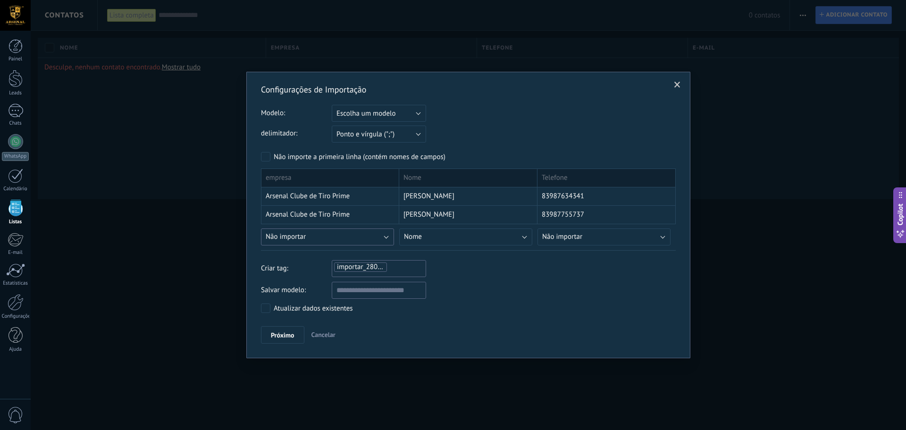
click at [379, 238] on button "Não importar" at bounding box center [327, 236] width 133 height 17
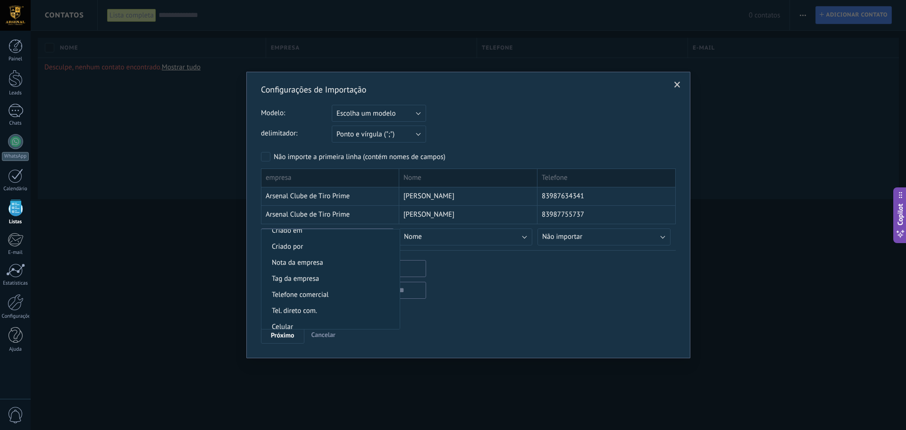
scroll to position [936, 0]
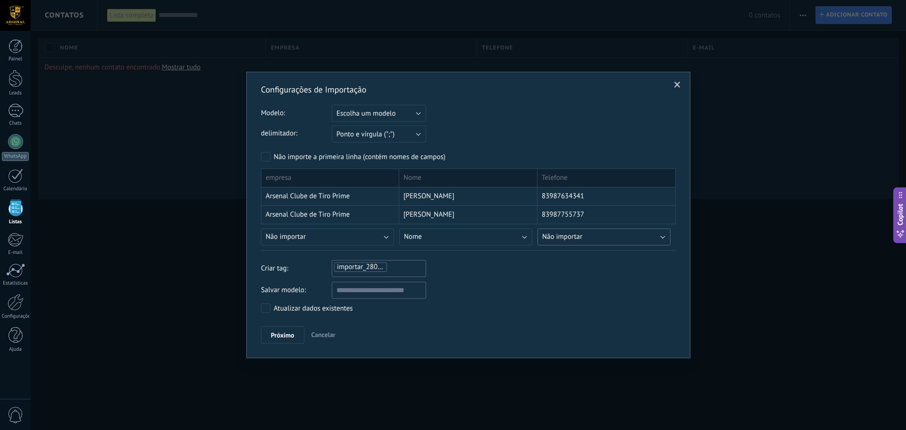
click at [635, 235] on button "Não importar" at bounding box center [603, 236] width 133 height 17
click at [576, 279] on span "Celular" at bounding box center [605, 279] width 135 height 9
click at [380, 237] on button "Não importar" at bounding box center [327, 236] width 133 height 17
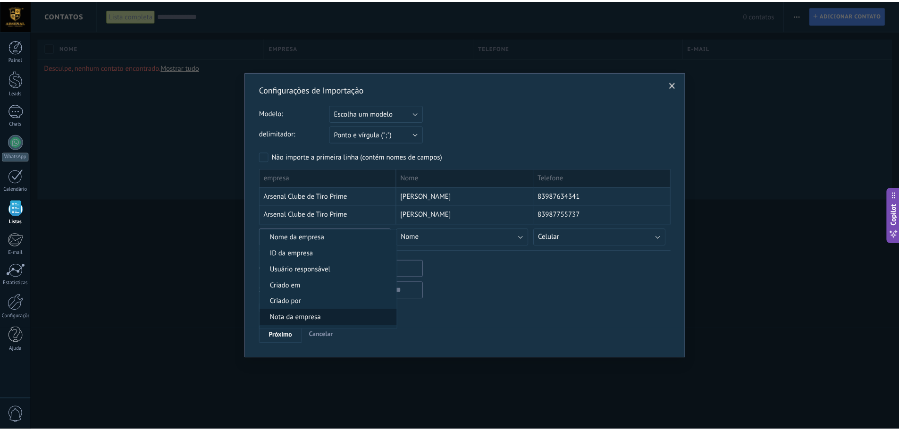
scroll to position [700, 0]
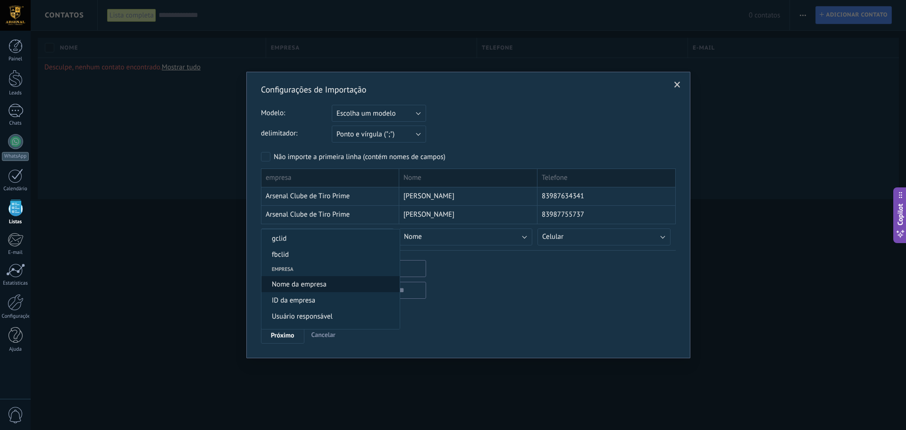
click at [325, 281] on span "Nome da empresa" at bounding box center [328, 284] width 135 height 9
click at [375, 290] on input "text" at bounding box center [379, 290] width 94 height 17
type input "**********"
click at [479, 297] on div "**********" at bounding box center [468, 290] width 415 height 17
click at [288, 334] on span "Próximo" at bounding box center [283, 335] width 24 height 7
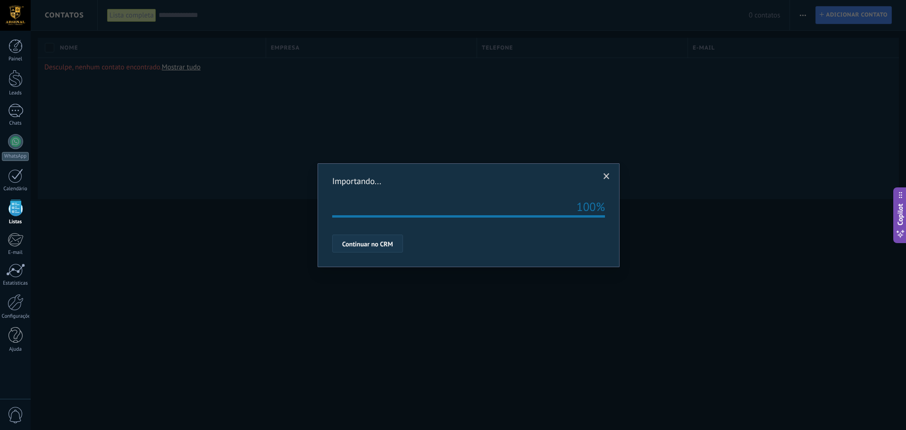
click at [367, 248] on button "Continuar no CRM" at bounding box center [367, 243] width 71 height 18
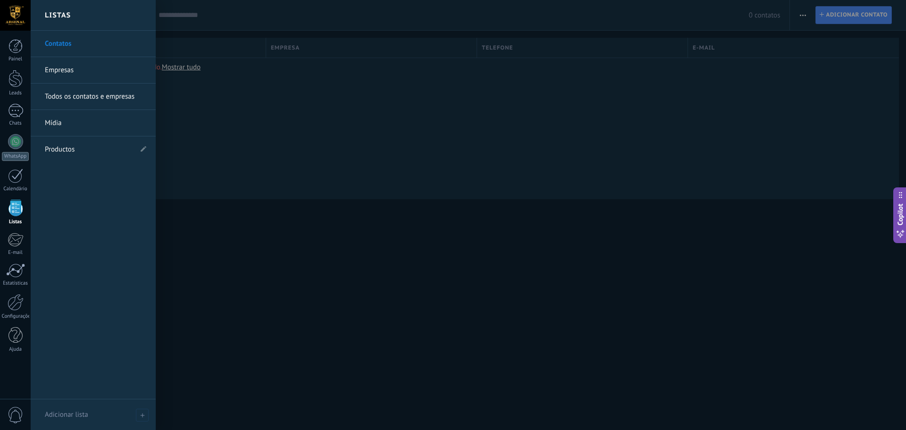
click at [67, 67] on link "Empresas" at bounding box center [95, 70] width 101 height 26
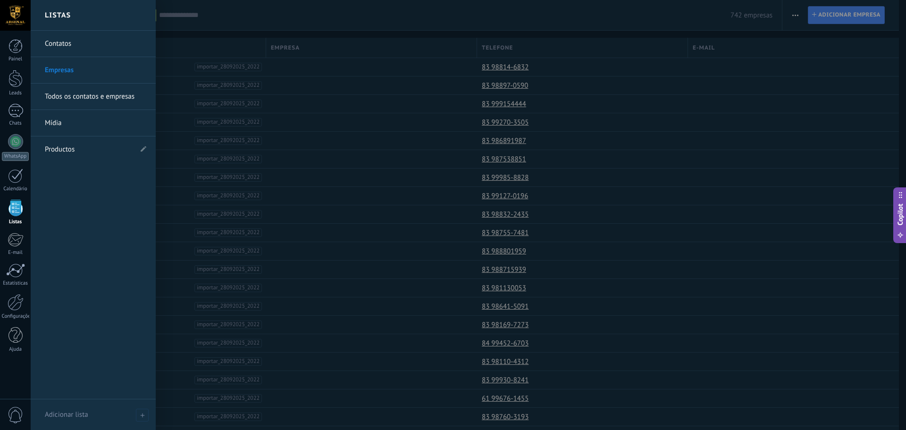
click at [67, 42] on link "Contatos" at bounding box center [95, 44] width 101 height 26
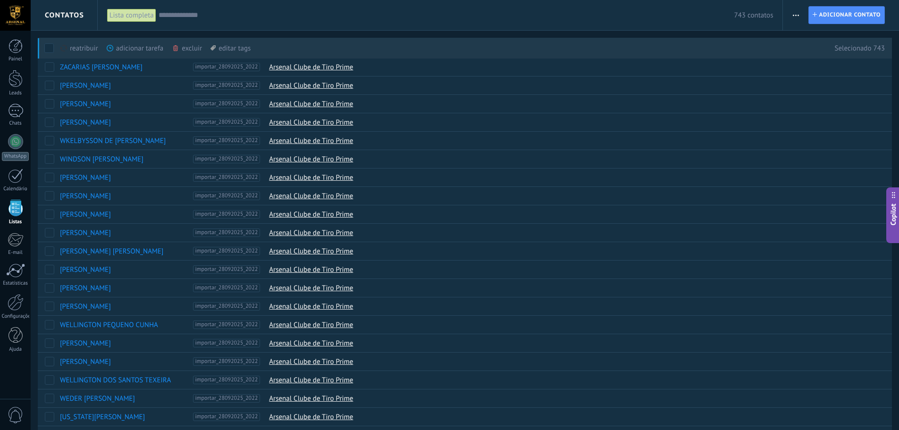
click at [193, 49] on div "excluir mais" at bounding box center [204, 48] width 64 height 21
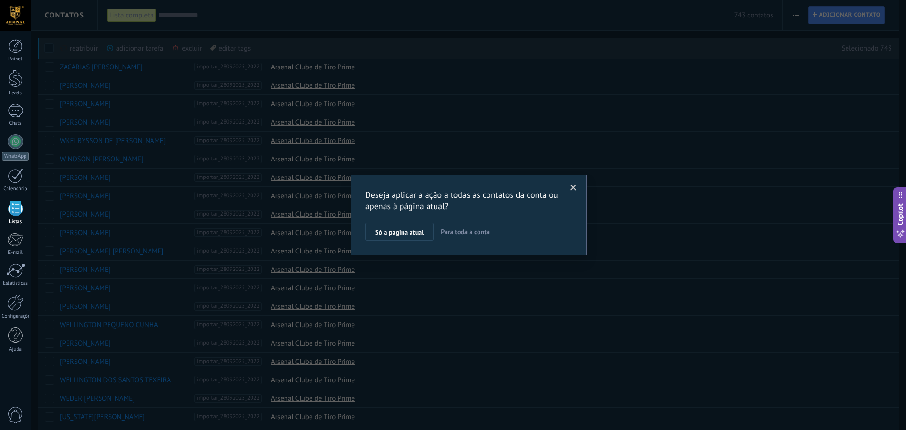
click at [469, 229] on span "Para toda a conta" at bounding box center [465, 231] width 49 height 8
click at [379, 228] on button "Aplicar" at bounding box center [385, 234] width 40 height 18
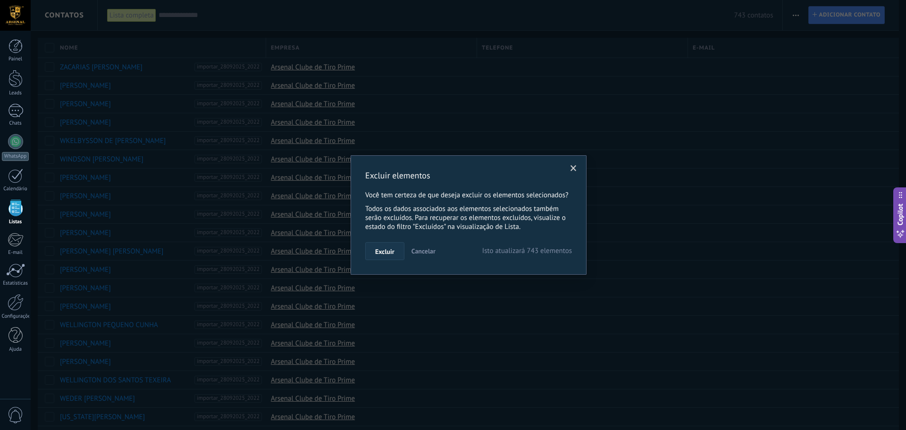
click at [383, 250] on span "Excluir" at bounding box center [384, 251] width 19 height 7
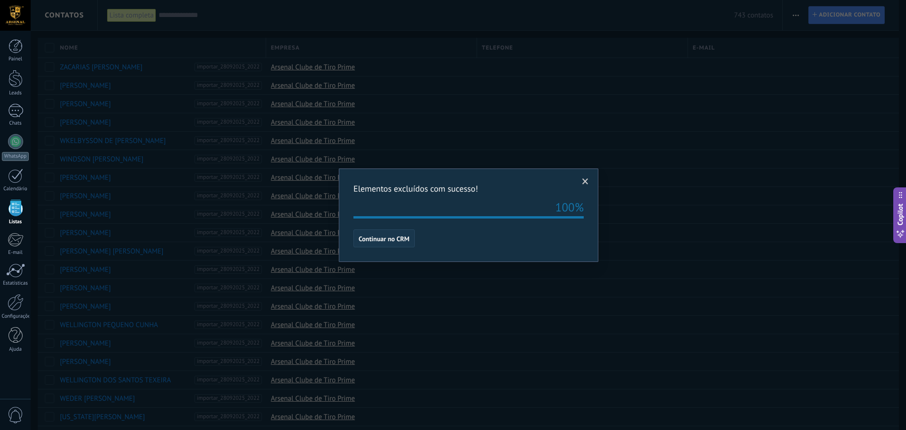
click at [387, 232] on button "Continuar no CRM" at bounding box center [383, 238] width 61 height 18
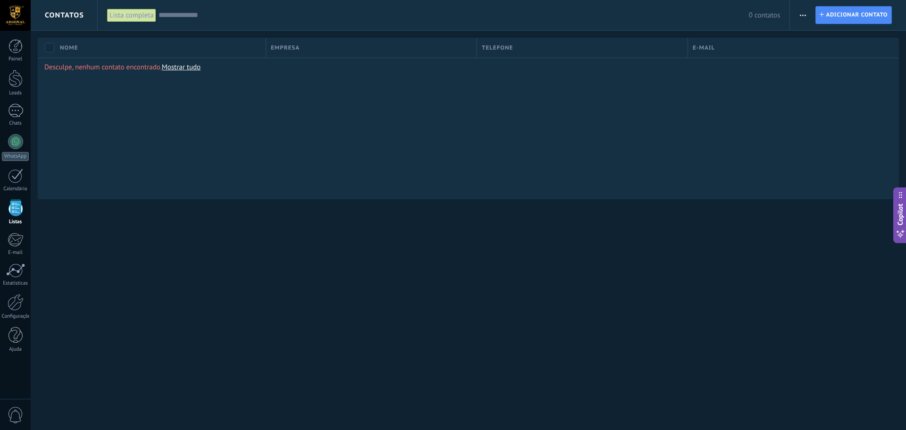
click at [802, 13] on span "button" at bounding box center [802, 15] width 6 height 18
click at [824, 96] on span "Importar" at bounding box center [820, 96] width 26 height 19
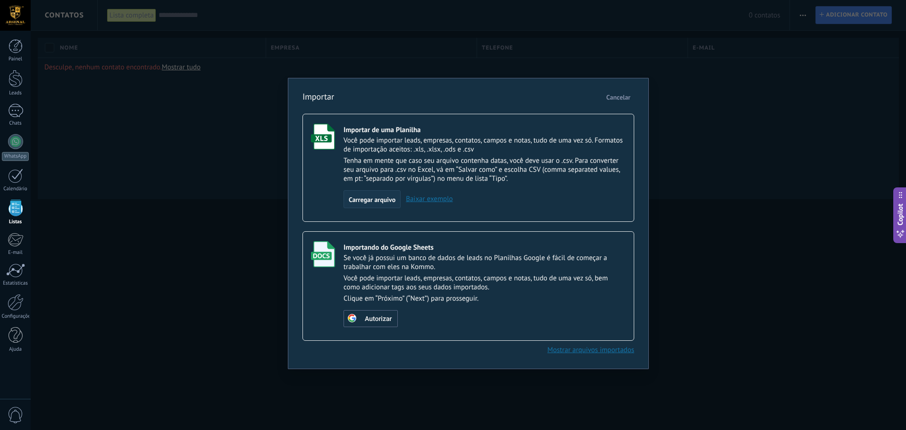
click at [360, 195] on div "Carregar arquivo" at bounding box center [371, 199] width 57 height 18
click at [0, 0] on input "Importar de uma Planilha Você pode importar leads, empresas, contatos, campos e…" at bounding box center [0, 0] width 0 height 0
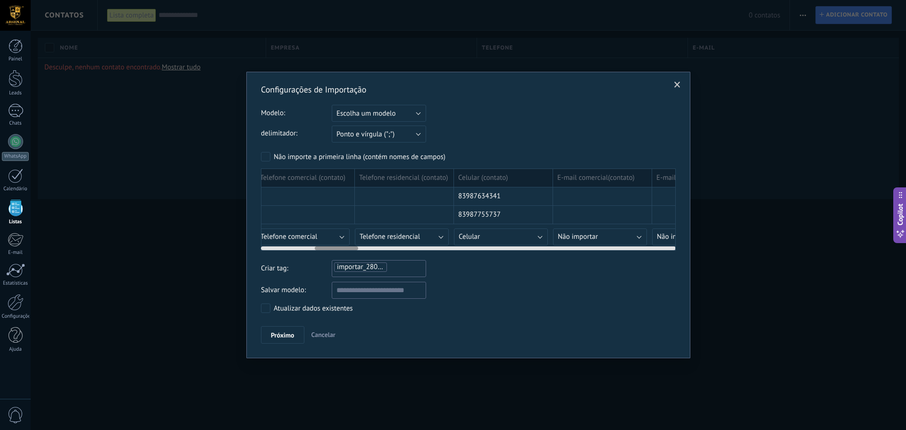
scroll to position [0, 514]
drag, startPoint x: 296, startPoint y: 247, endPoint x: 350, endPoint y: 245, distance: 54.3
click at [350, 245] on div at bounding box center [468, 246] width 415 height 8
click at [510, 236] on button "Celular" at bounding box center [488, 236] width 94 height 17
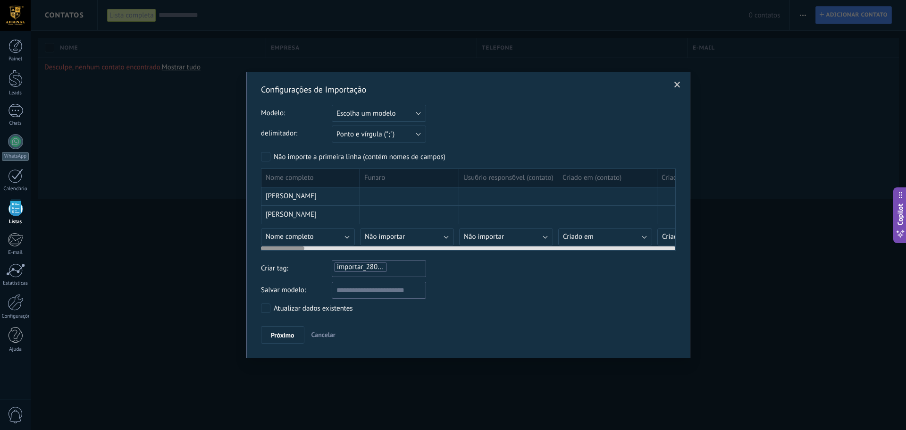
drag, startPoint x: 350, startPoint y: 248, endPoint x: 293, endPoint y: 252, distance: 57.2
click at [288, 252] on div "Configurações de Importação Modelo: Escolha um modelo inadimplentes arsenal Ars…" at bounding box center [468, 213] width 415 height 259
click at [344, 287] on input "text" at bounding box center [379, 290] width 94 height 17
type input "**********"
click at [276, 332] on span "Próximo" at bounding box center [283, 335] width 24 height 7
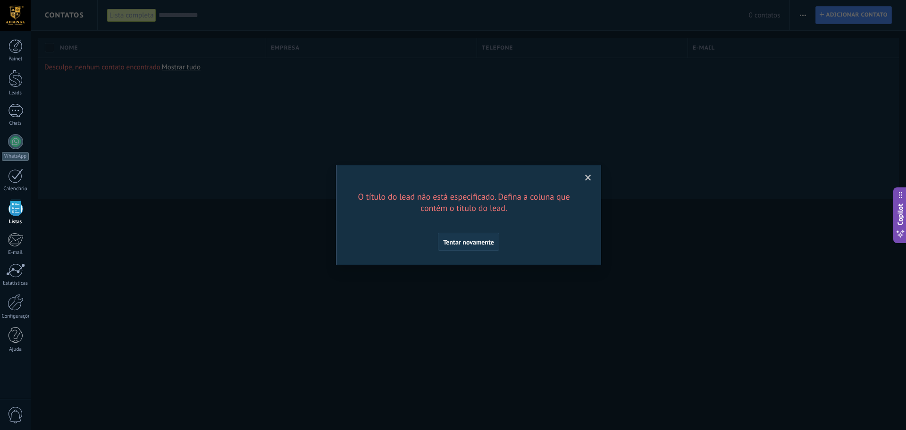
click at [465, 242] on span "Tentar novamente" at bounding box center [468, 242] width 51 height 7
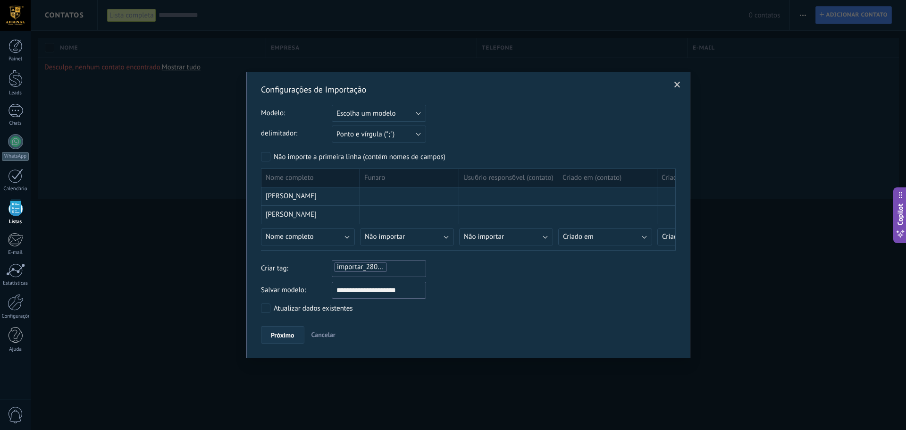
click at [289, 336] on span "Próximo" at bounding box center [283, 335] width 24 height 7
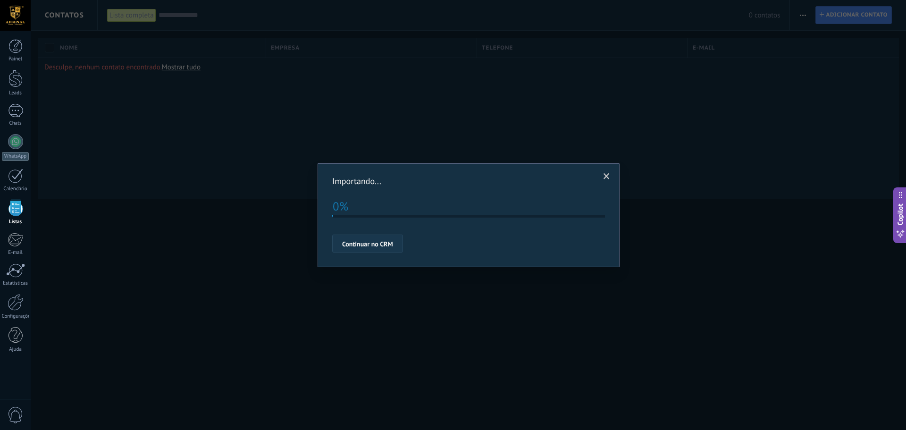
click at [372, 243] on span "Continuar no CRM" at bounding box center [367, 244] width 51 height 7
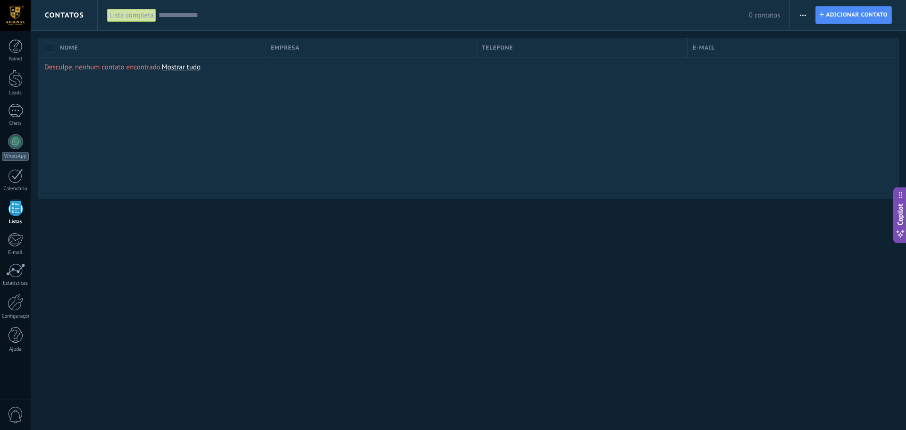
click at [800, 17] on span "button" at bounding box center [802, 15] width 6 height 18
click at [819, 99] on span "Importar" at bounding box center [820, 96] width 26 height 19
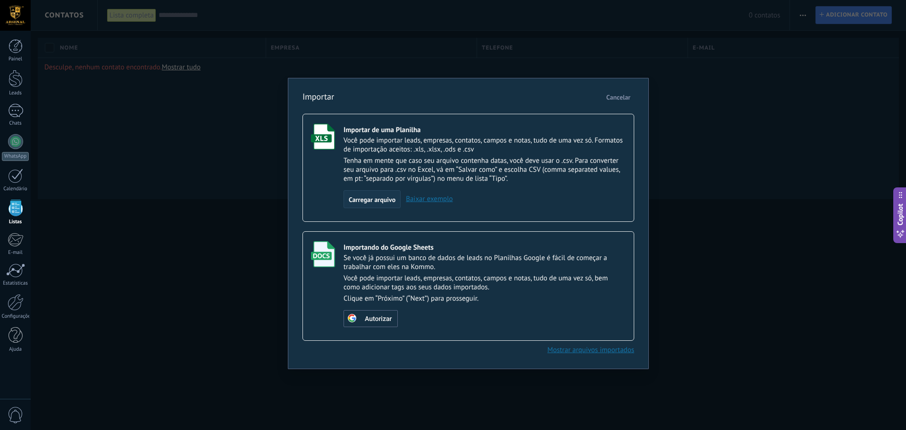
click at [375, 197] on span "Carregar arquivo" at bounding box center [372, 199] width 47 height 7
click at [0, 0] on input "Importar de uma Planilha Você pode importar leads, empresas, contatos, campos e…" at bounding box center [0, 0] width 0 height 0
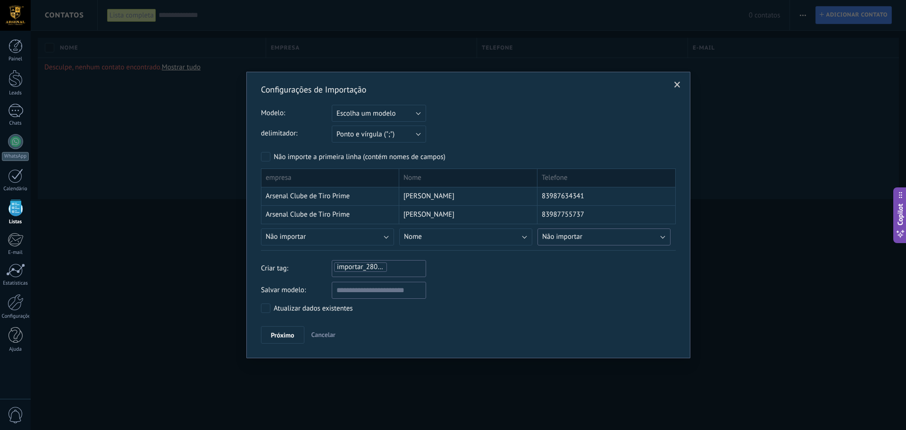
click at [583, 234] on button "Não importar" at bounding box center [603, 236] width 133 height 17
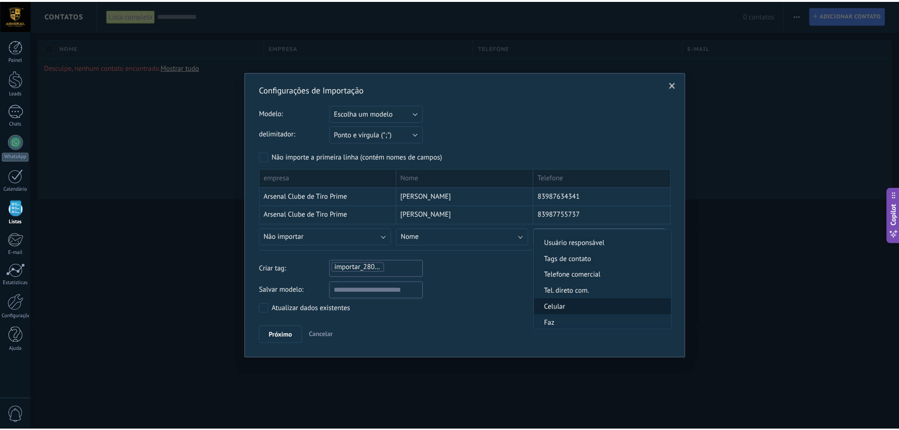
scroll to position [189, 0]
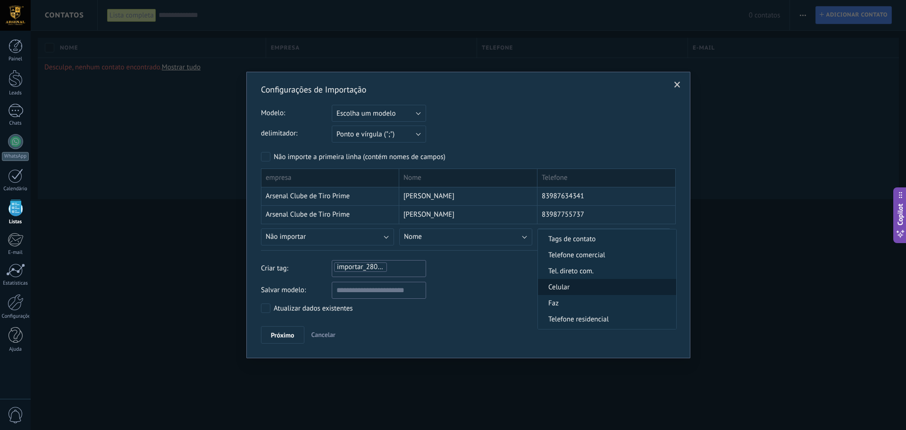
click at [582, 288] on span "Celular" at bounding box center [605, 287] width 135 height 9
click at [288, 332] on span "Próximo" at bounding box center [283, 335] width 24 height 7
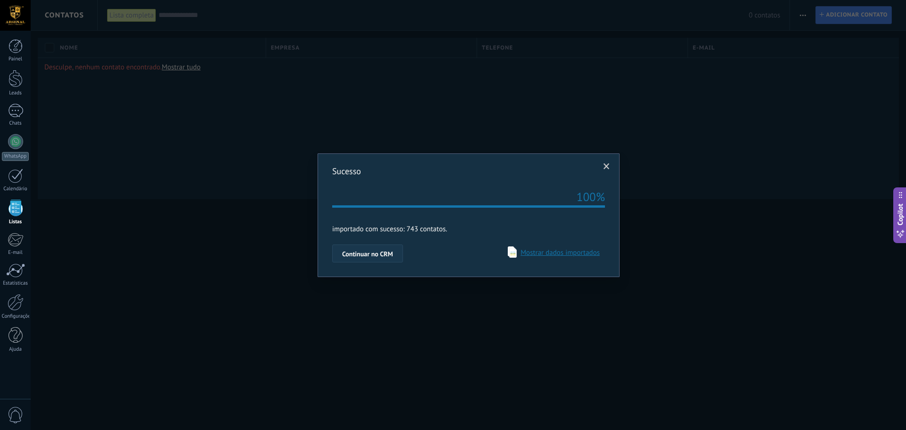
click at [373, 256] on span "Continuar no CRM" at bounding box center [367, 253] width 51 height 7
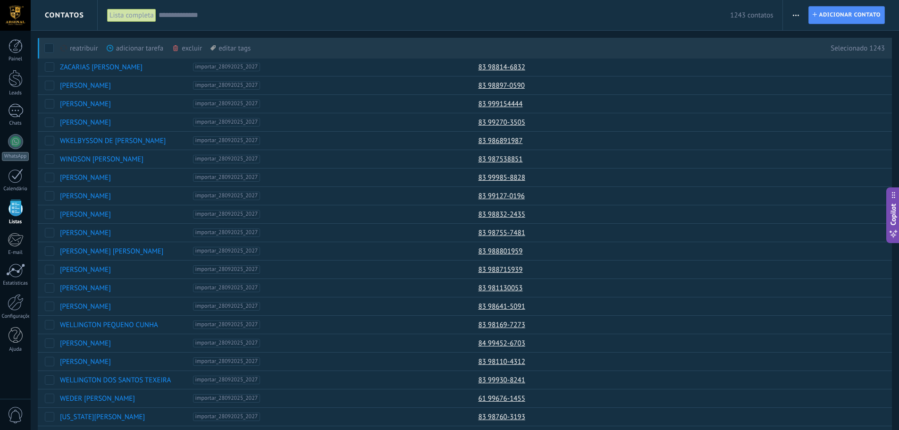
click at [233, 46] on div "editar tags mais" at bounding box center [230, 48] width 40 height 21
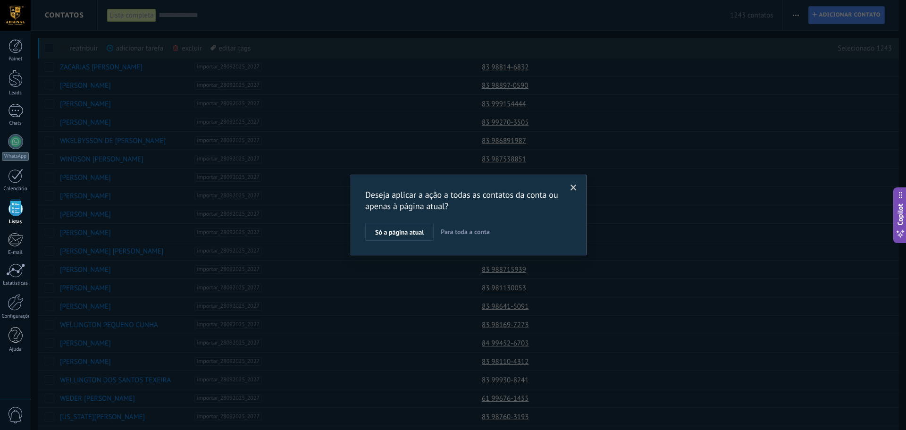
click at [461, 230] on span "Para toda a conta" at bounding box center [465, 231] width 49 height 8
click at [382, 231] on span "Aplicar" at bounding box center [385, 234] width 20 height 7
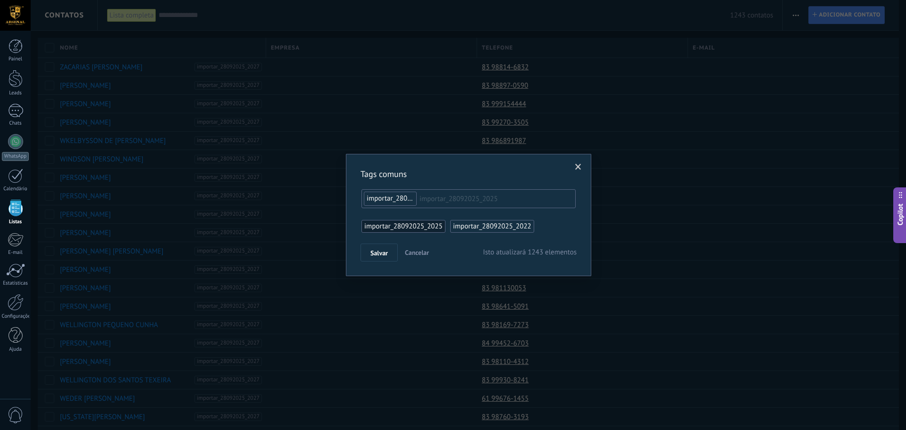
click at [412, 251] on span "Cancelar" at bounding box center [417, 252] width 24 height 8
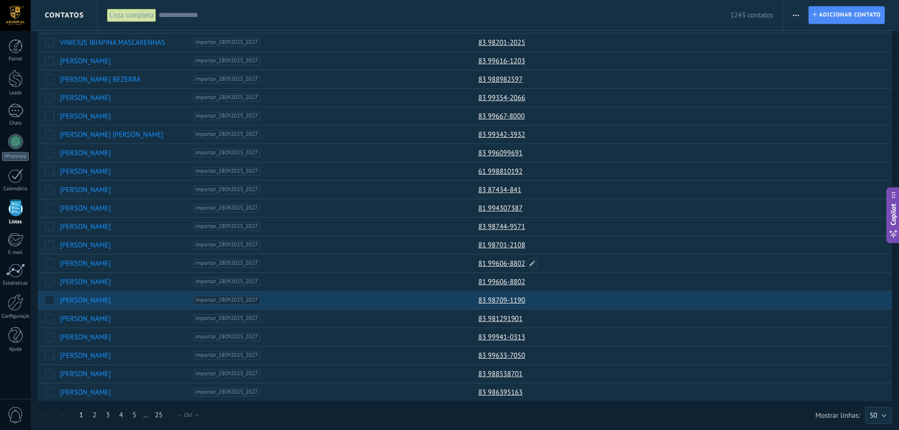
scroll to position [578, 0]
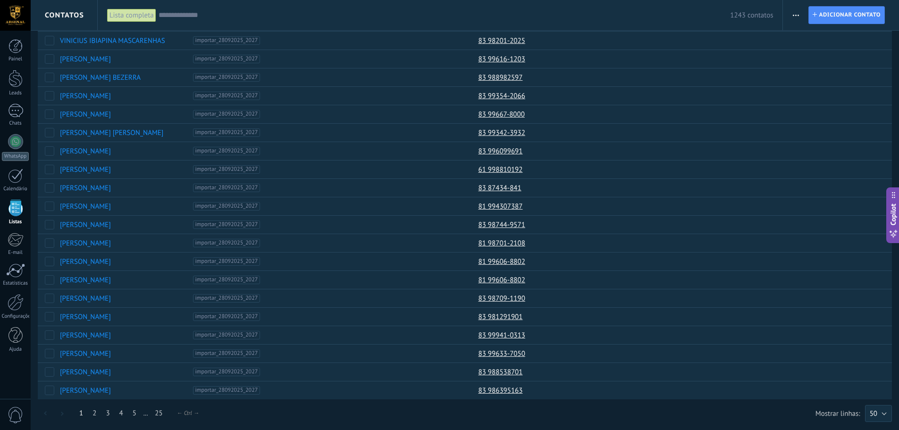
click at [81, 411] on link "1" at bounding box center [81, 413] width 13 height 18
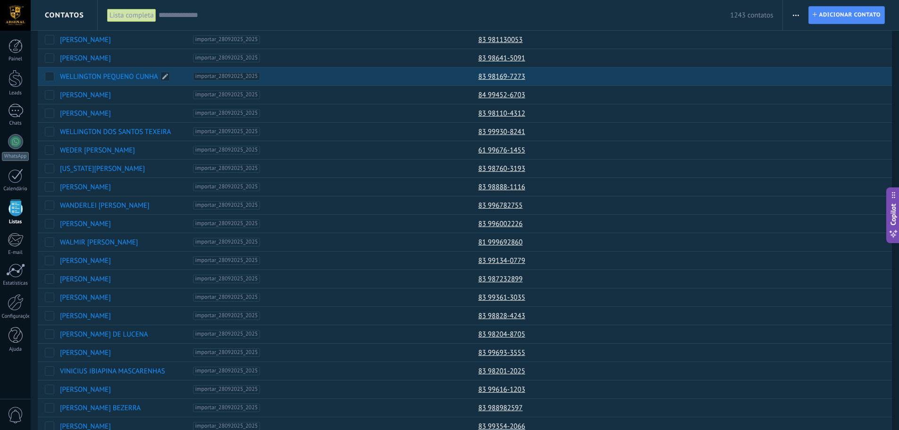
scroll to position [0, 0]
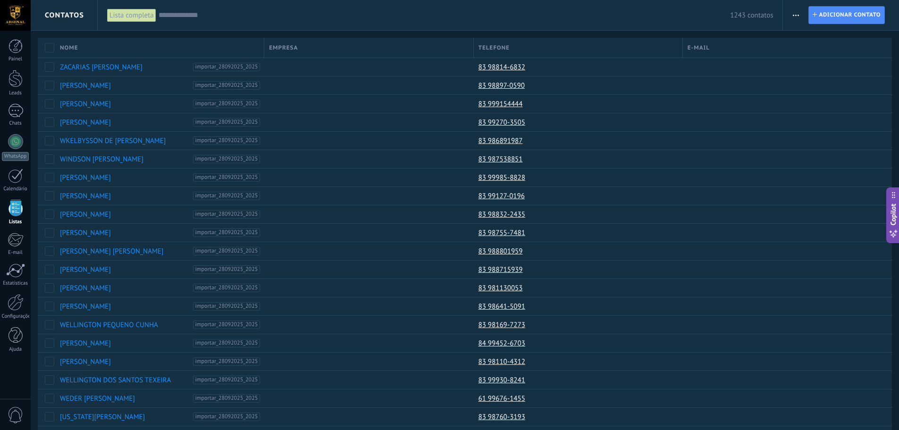
click at [79, 45] on div "Nome" at bounding box center [159, 48] width 208 height 20
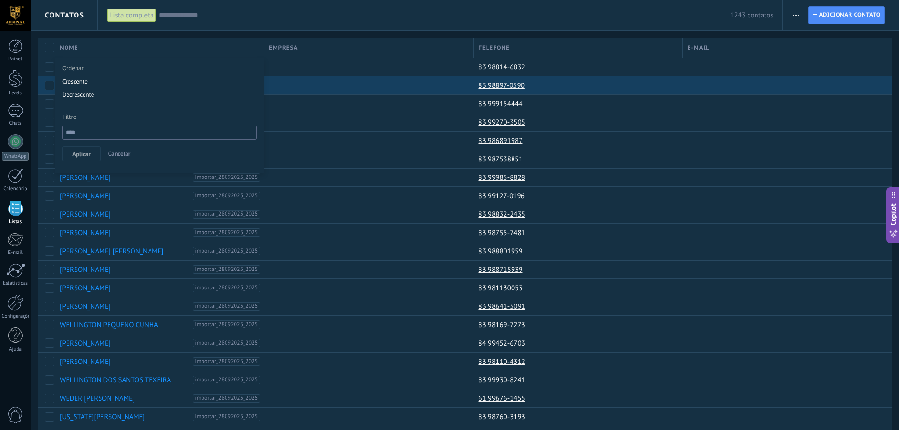
click at [75, 82] on div "Crescente" at bounding box center [159, 81] width 208 height 13
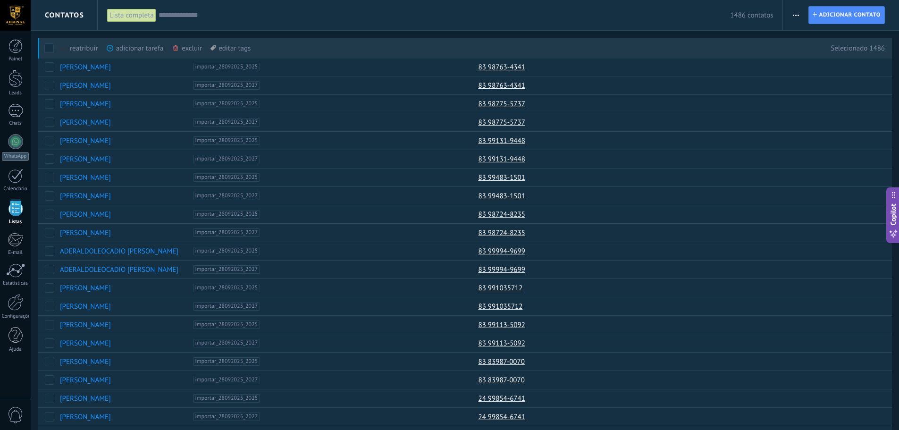
click at [185, 50] on div "excluir mais" at bounding box center [204, 48] width 64 height 21
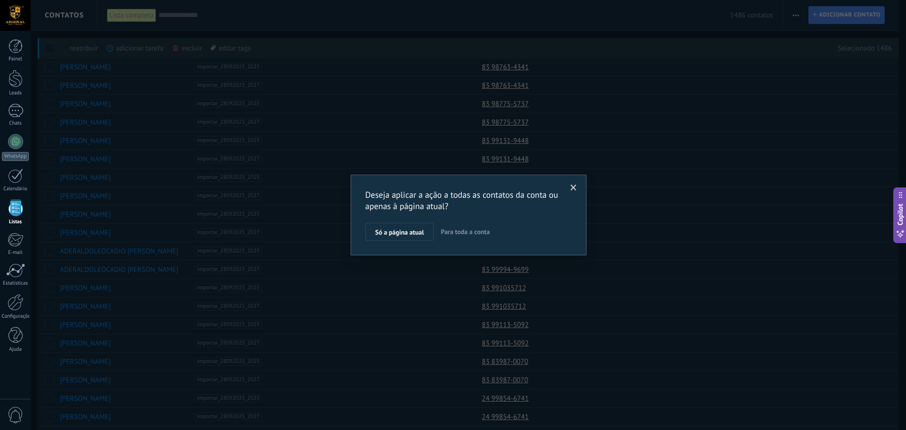
click at [457, 231] on span "Para toda a conta" at bounding box center [465, 231] width 49 height 8
click at [387, 237] on span "Aplicar" at bounding box center [385, 234] width 20 height 7
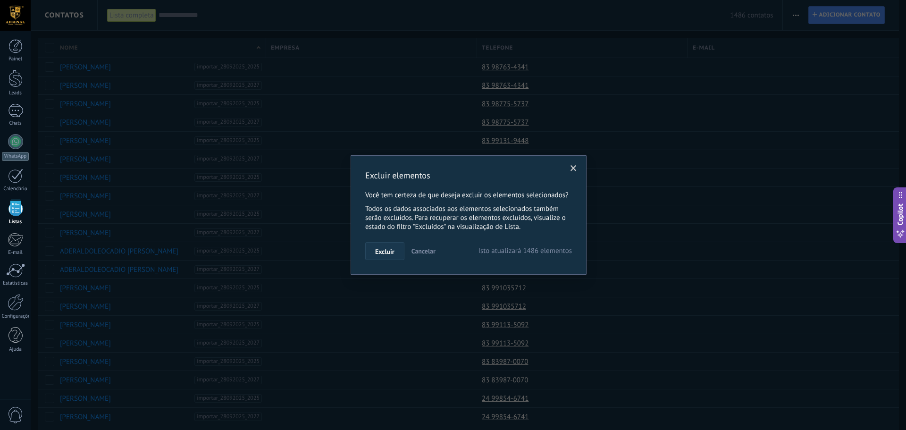
click at [382, 253] on span "Excluir" at bounding box center [384, 251] width 19 height 7
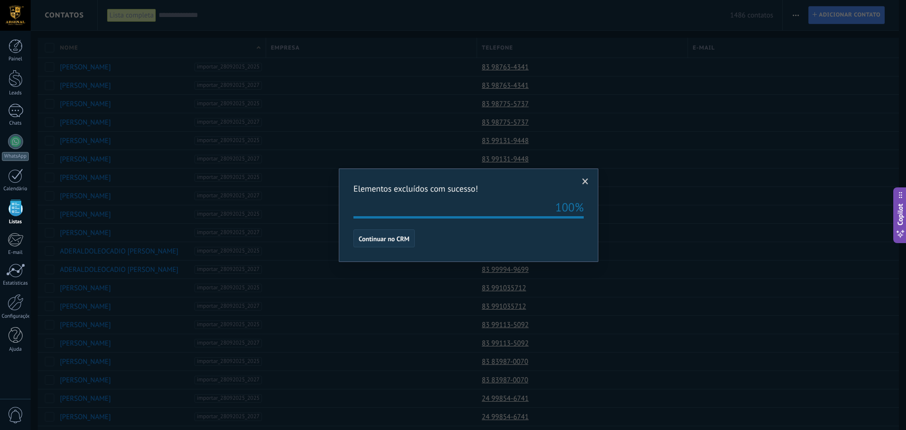
click at [385, 236] on span "Continuar no CRM" at bounding box center [383, 238] width 51 height 7
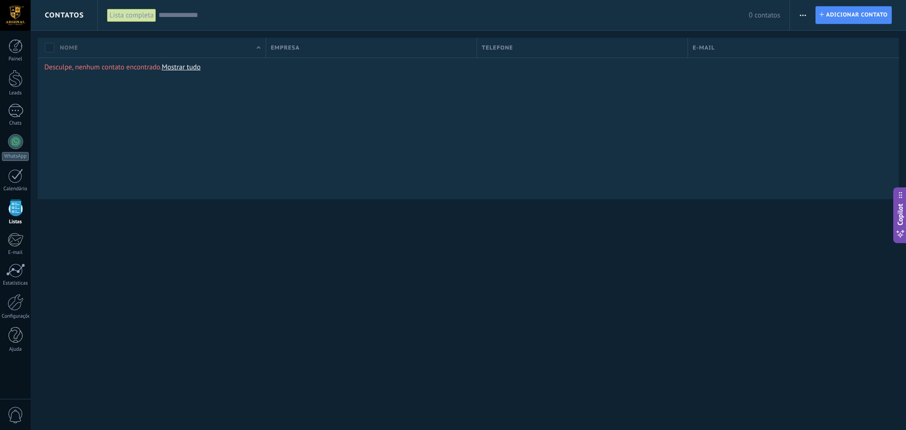
click at [799, 18] on span "button" at bounding box center [802, 15] width 6 height 18
drag, startPoint x: 330, startPoint y: 141, endPoint x: 317, endPoint y: 142, distance: 12.3
click at [330, 141] on div "Desculpe, nenhum contato encontrado. Mostrar tudo" at bounding box center [468, 129] width 861 height 142
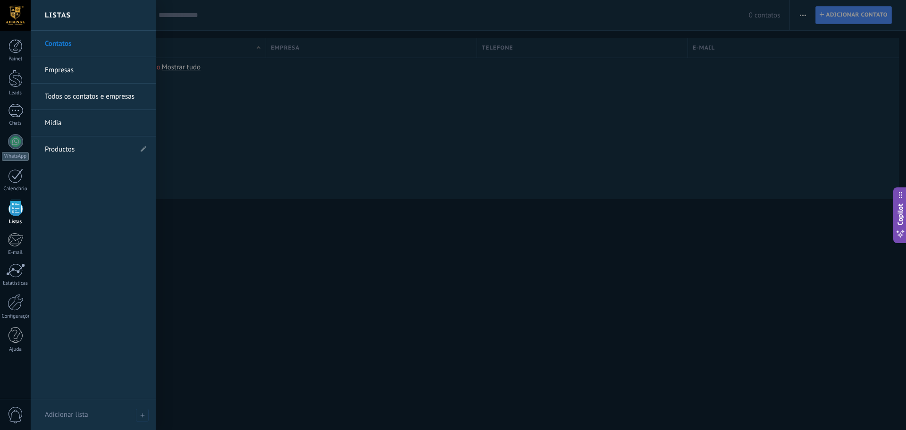
click at [61, 68] on link "Empresas" at bounding box center [95, 70] width 101 height 26
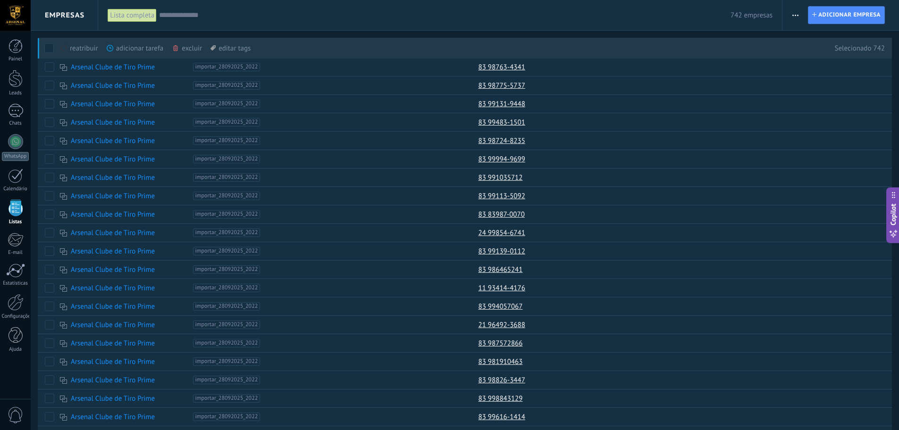
click at [190, 48] on div "excluir mais" at bounding box center [204, 48] width 64 height 21
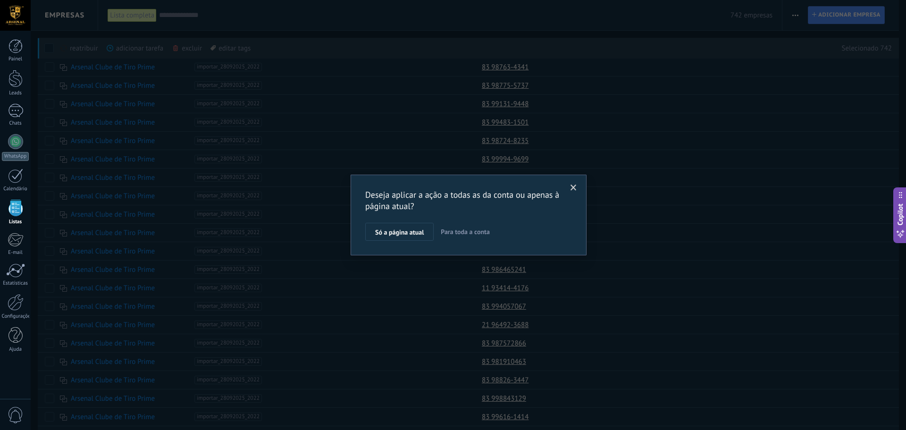
click at [459, 234] on span "Para toda a conta" at bounding box center [465, 231] width 49 height 8
click at [385, 232] on span "Aplicar" at bounding box center [385, 234] width 20 height 7
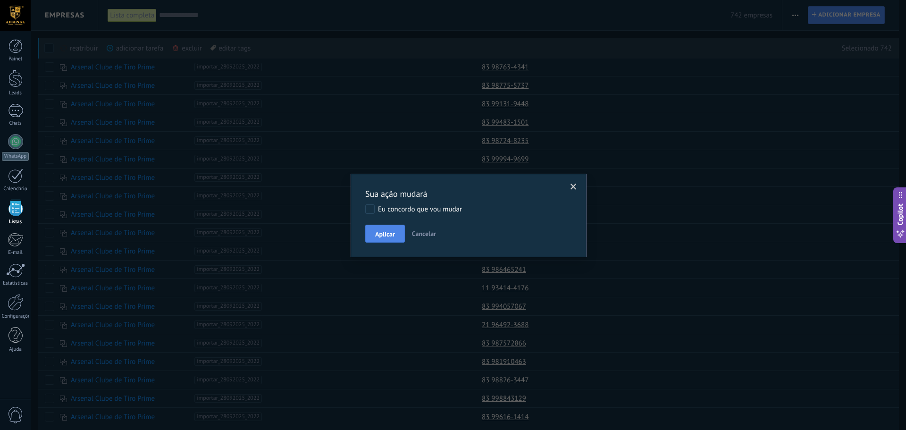
click at [387, 235] on span "Aplicar" at bounding box center [385, 234] width 20 height 7
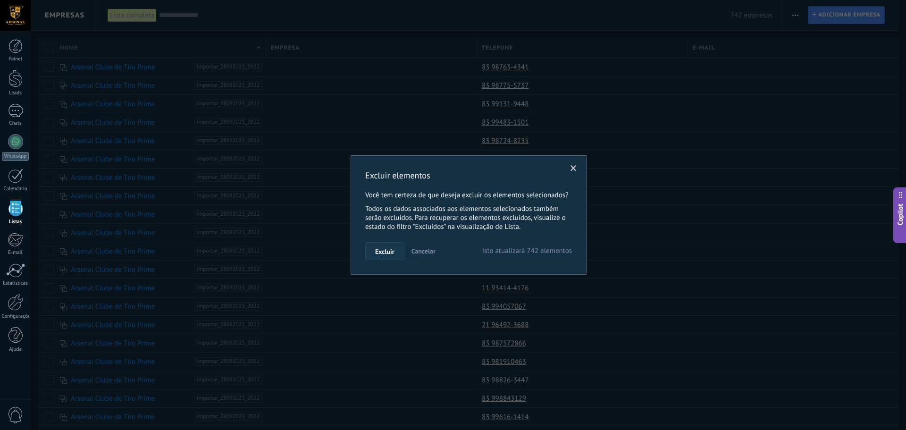
click at [387, 247] on button "Excluir" at bounding box center [384, 251] width 39 height 18
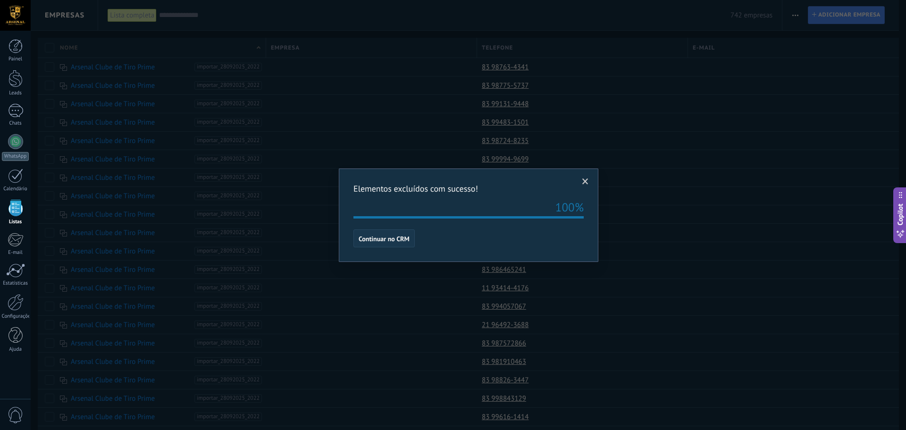
click at [389, 241] on span "Continuar no CRM" at bounding box center [383, 238] width 51 height 7
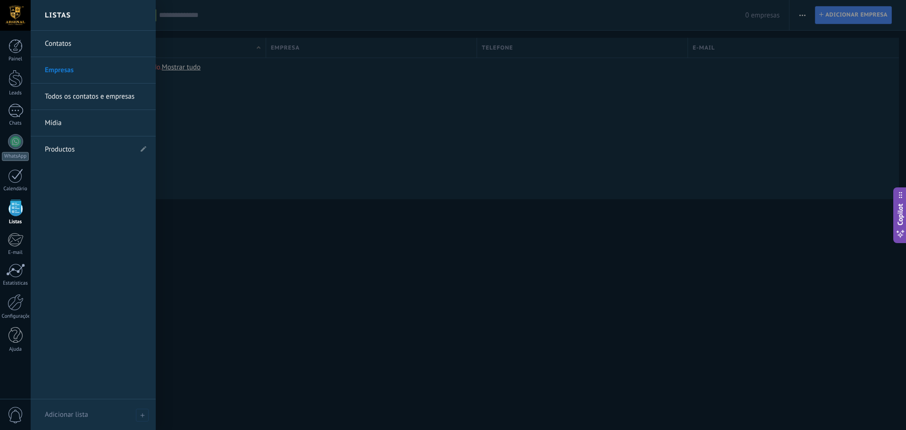
click at [66, 98] on link "Todos os contatos e empresas" at bounding box center [95, 96] width 101 height 26
click at [16, 210] on div at bounding box center [15, 208] width 14 height 17
click at [64, 43] on link "Contatos" at bounding box center [95, 44] width 101 height 26
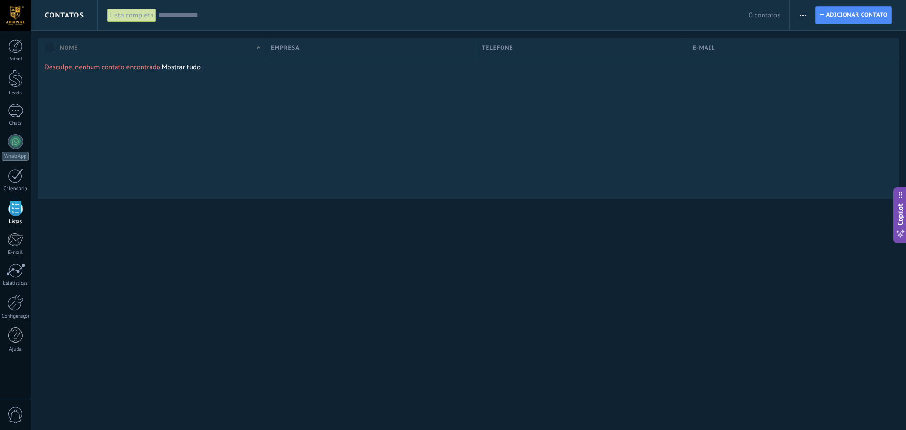
click at [803, 15] on use "button" at bounding box center [802, 15] width 6 height 1
click at [823, 95] on span "Importar" at bounding box center [820, 96] width 26 height 19
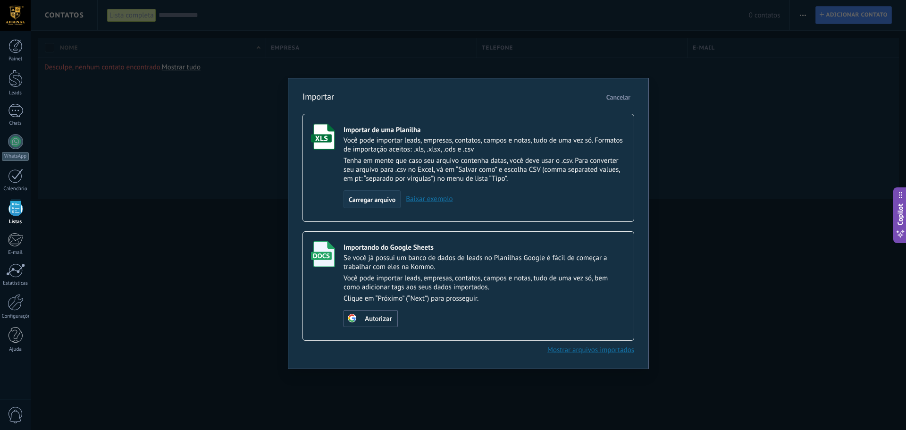
click at [368, 199] on span "Carregar arquivo" at bounding box center [372, 199] width 47 height 7
click at [0, 0] on input "Importar de uma Planilha Você pode importar leads, empresas, contatos, campos e…" at bounding box center [0, 0] width 0 height 0
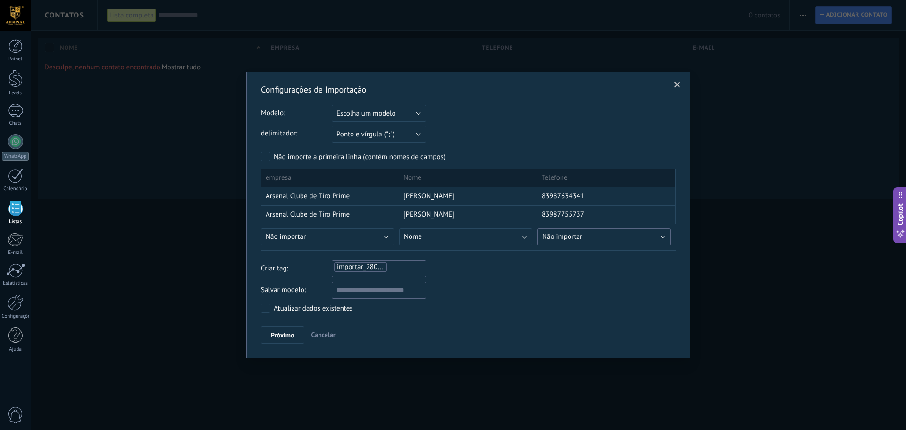
click at [621, 236] on button "Não importar" at bounding box center [603, 236] width 133 height 17
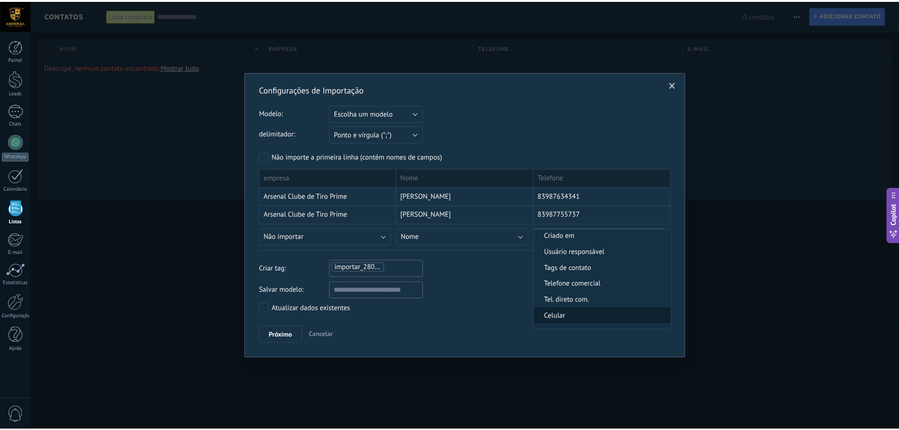
scroll to position [189, 0]
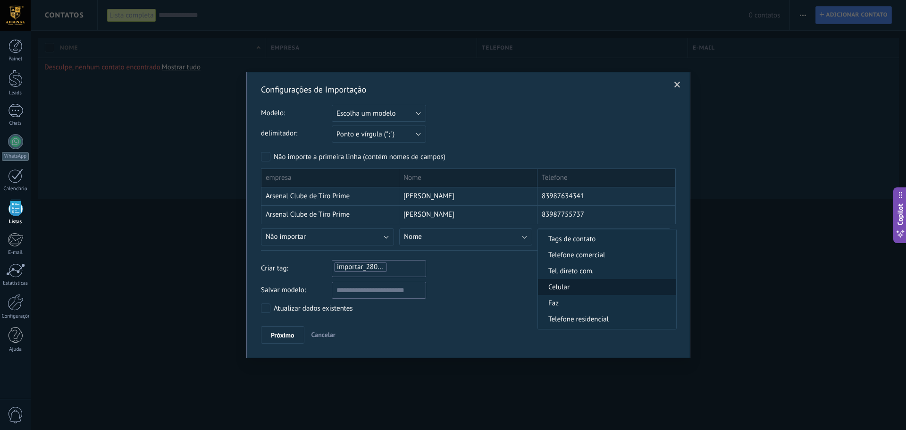
click at [594, 290] on span "Celular" at bounding box center [605, 287] width 135 height 9
click at [404, 269] on div "importar_28092025_2031" at bounding box center [379, 266] width 92 height 11
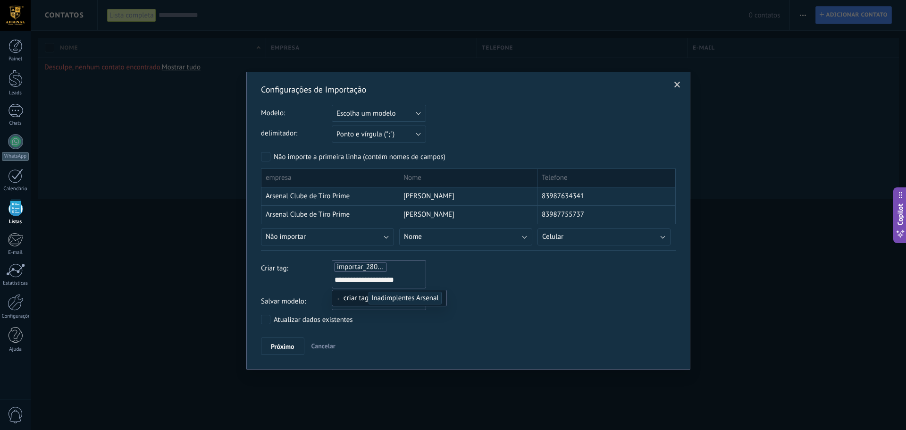
type input "**********"
click at [516, 267] on div "**********" at bounding box center [468, 274] width 415 height 28
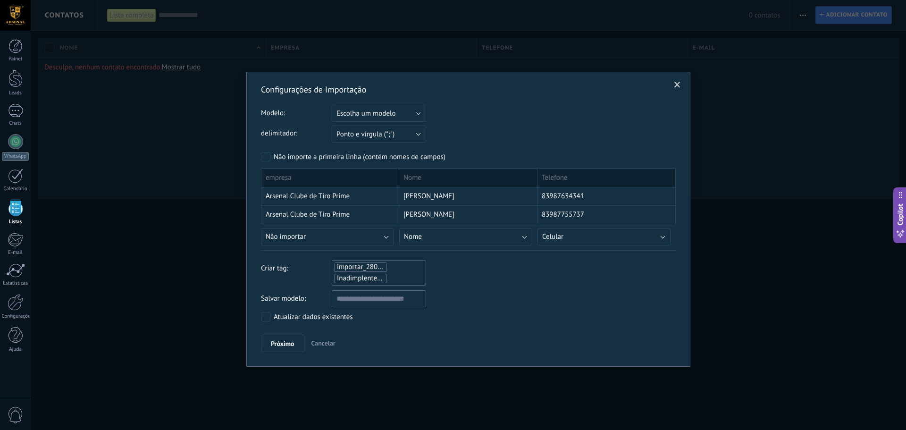
click at [378, 268] on li "importar_28092025_2031" at bounding box center [360, 266] width 53 height 9
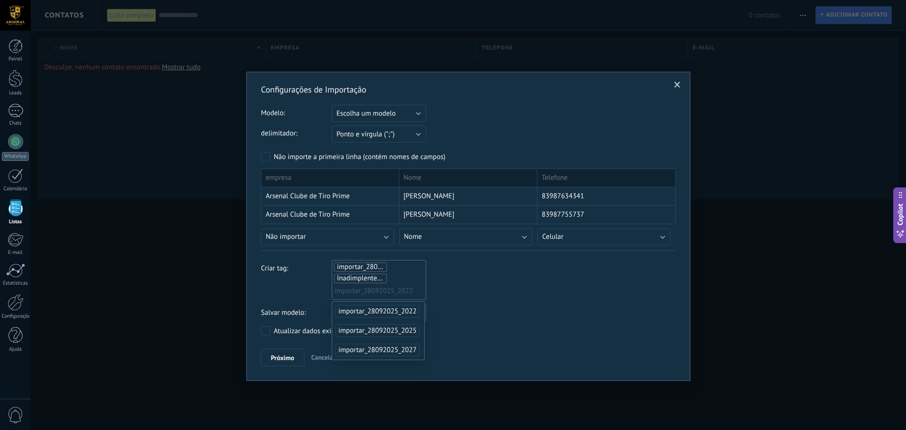
drag, startPoint x: 378, startPoint y: 268, endPoint x: 464, endPoint y: 286, distance: 87.2
click at [464, 286] on div "Criar tag: importar_28092025_2031 Inadimplentes Arsenal importar_28092025_2022" at bounding box center [468, 280] width 415 height 40
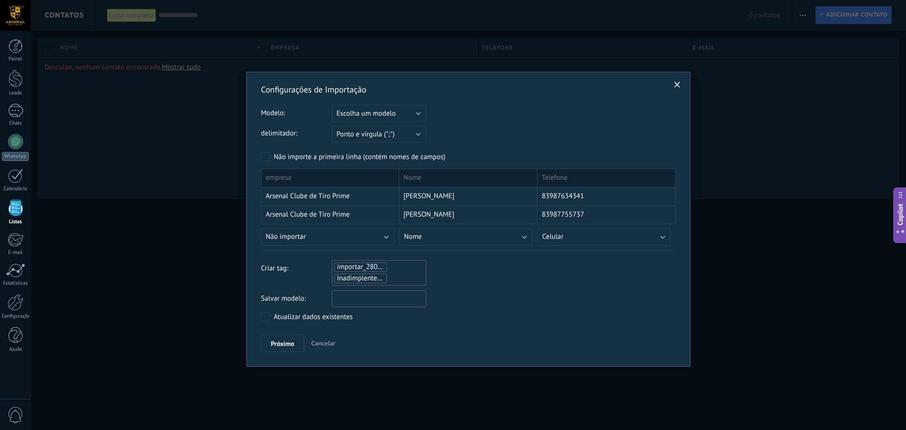
click at [356, 300] on input "text" at bounding box center [379, 298] width 94 height 17
type input "**********"
click at [277, 340] on span "Próximo" at bounding box center [283, 343] width 24 height 7
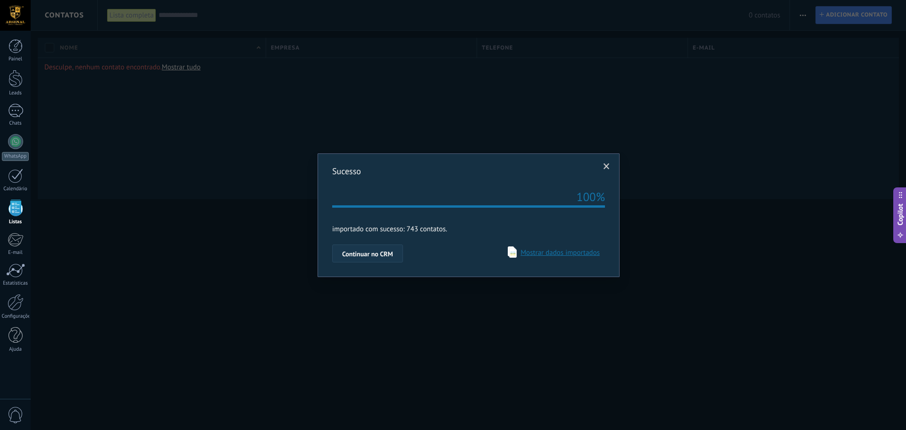
click at [366, 253] on span "Continuar no CRM" at bounding box center [367, 253] width 51 height 7
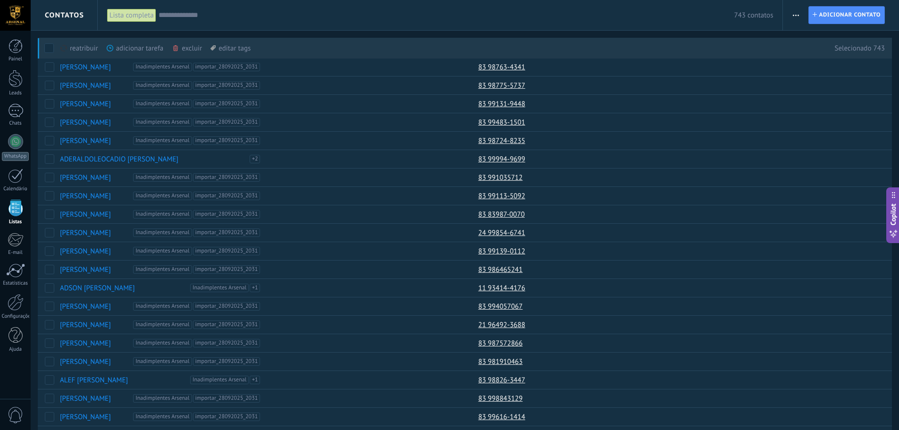
click at [141, 49] on div "adicionar tarefa mais" at bounding box center [152, 48] width 91 height 21
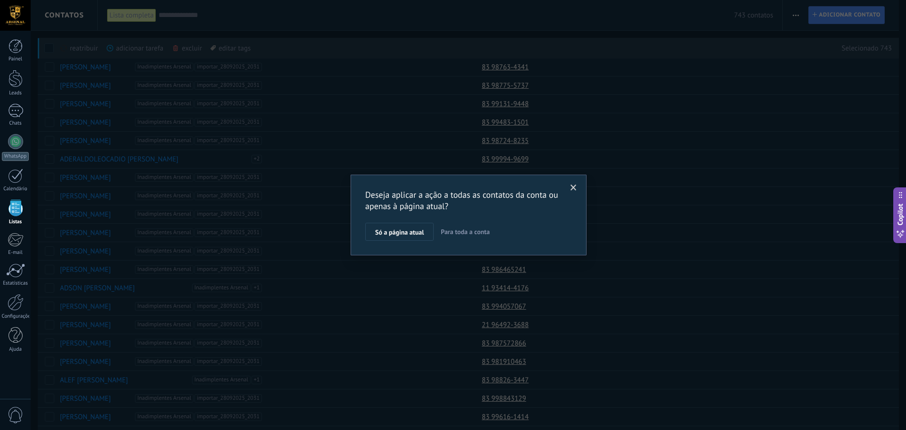
click at [474, 233] on span "Para toda a conta" at bounding box center [465, 231] width 49 height 8
click at [389, 234] on span "Aplicar" at bounding box center [385, 234] width 20 height 7
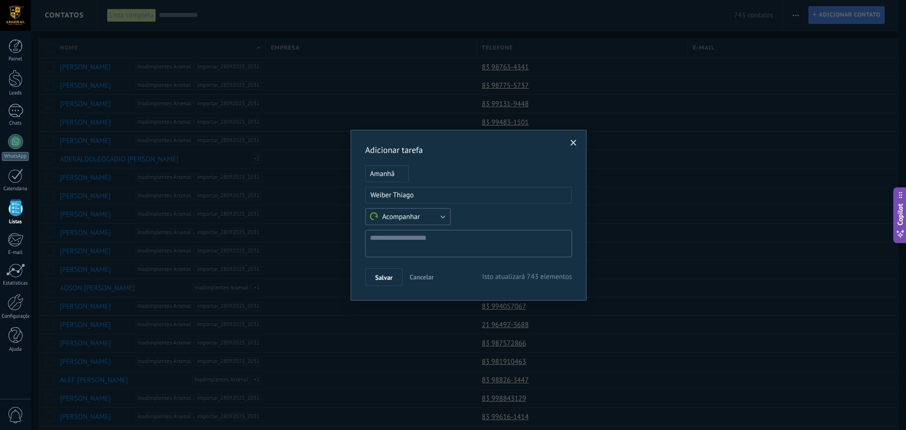
click at [443, 219] on button "Acompanhar" at bounding box center [407, 216] width 85 height 17
click at [468, 158] on div "**********" at bounding box center [468, 215] width 207 height 142
click at [424, 276] on span "Cancelar" at bounding box center [421, 277] width 24 height 8
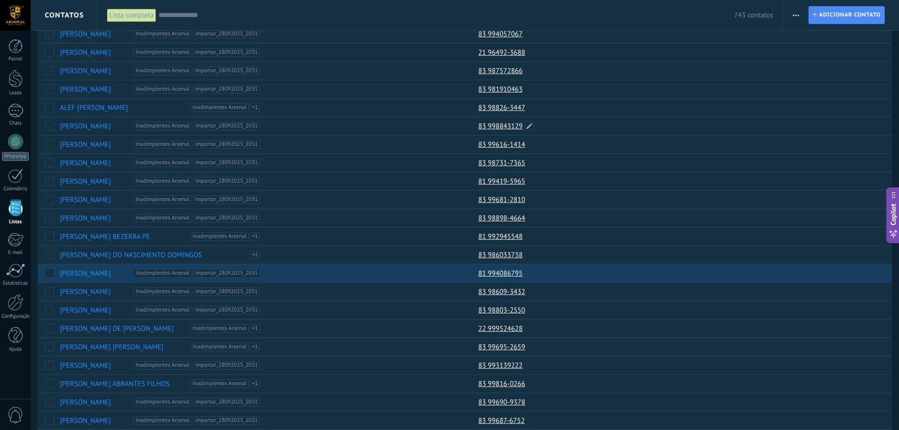
scroll to position [283, 0]
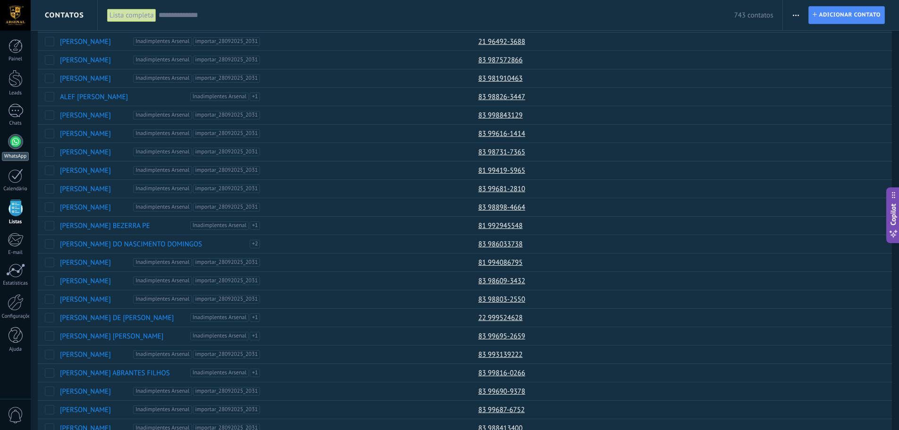
click at [13, 142] on div at bounding box center [15, 141] width 15 height 15
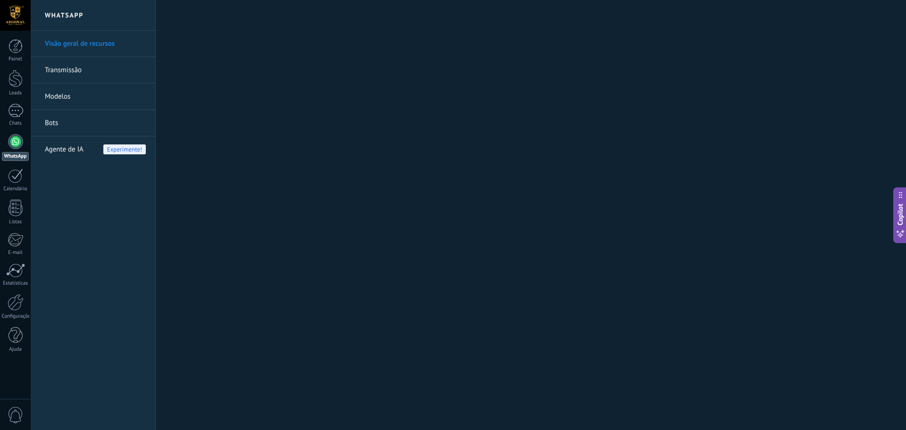
click at [64, 16] on h2 "WhatsApp" at bounding box center [92, 15] width 101 height 31
click at [73, 75] on link "Transmissão" at bounding box center [95, 70] width 101 height 26
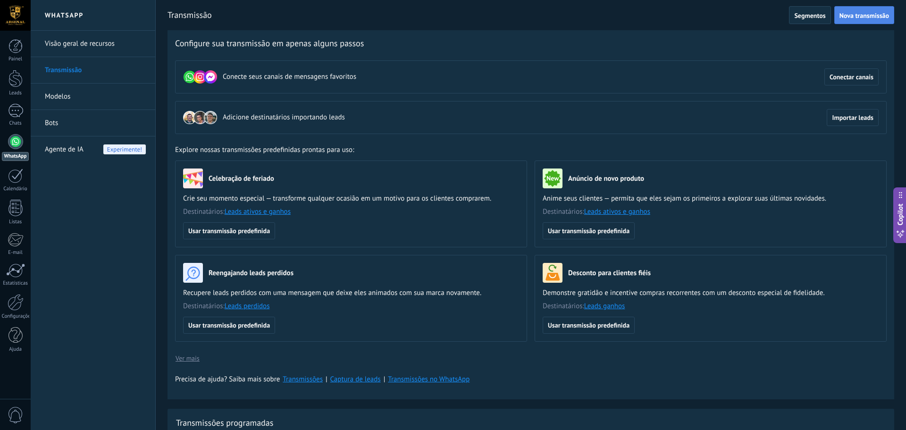
click at [848, 17] on span "Nova transmissão" at bounding box center [864, 15] width 50 height 7
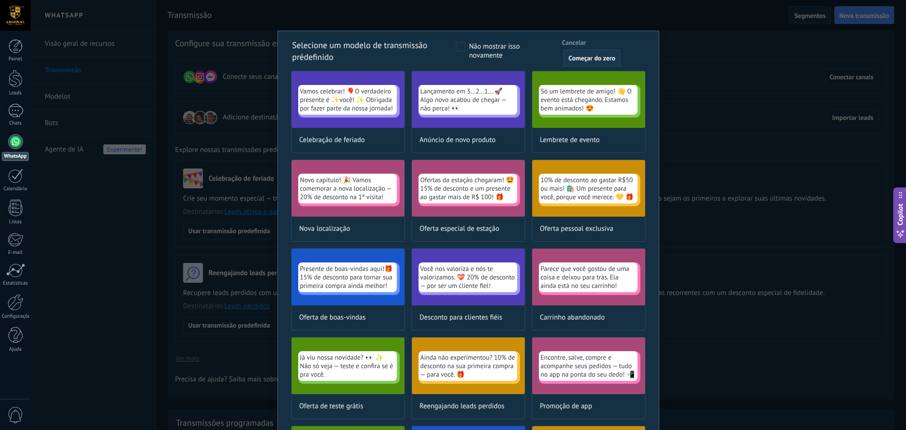
click at [575, 56] on span "Começar do zero" at bounding box center [591, 58] width 47 height 7
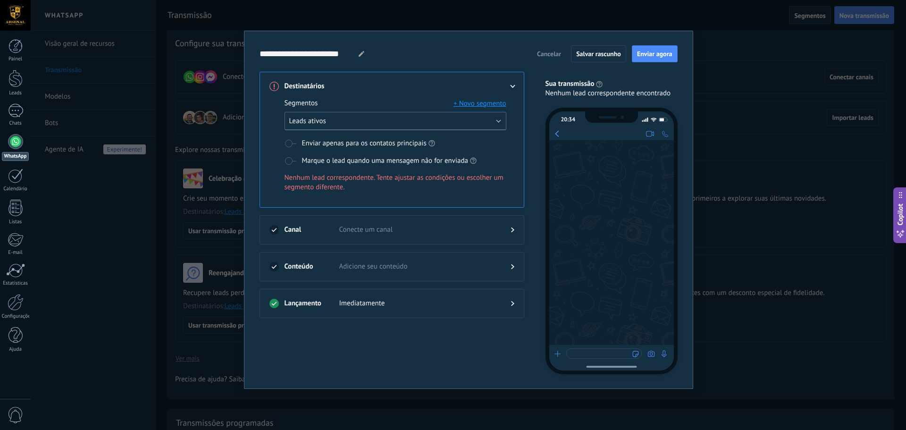
click at [374, 120] on button "Leads ativos" at bounding box center [395, 121] width 222 height 18
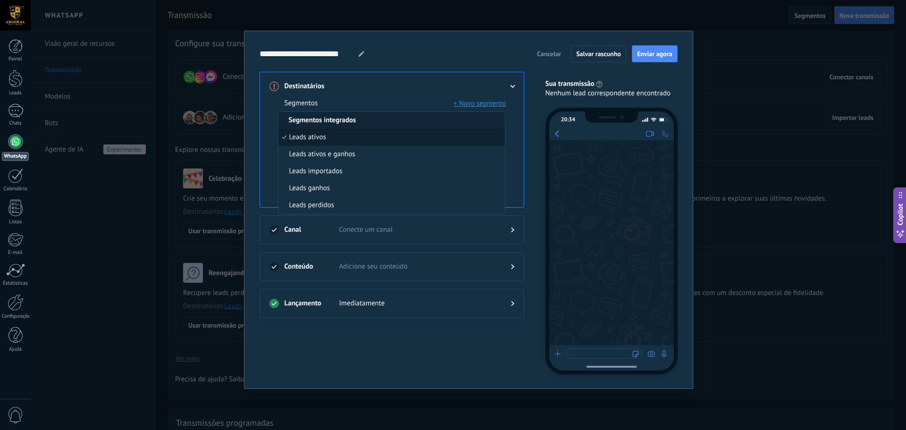
click at [371, 103] on div "Segmentos + Novo segmento" at bounding box center [395, 103] width 222 height 9
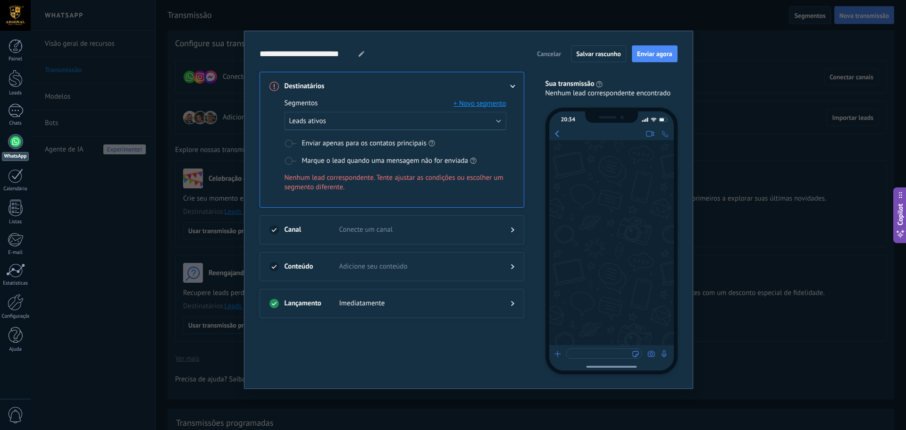
click at [287, 161] on span at bounding box center [290, 161] width 12 height 8
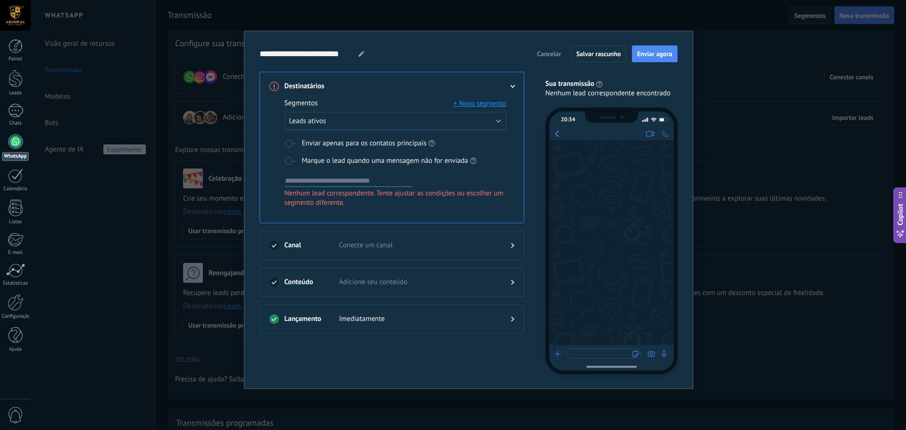
click at [301, 175] on input at bounding box center [347, 180] width 127 height 11
type input "**********"
click at [351, 194] on span "inadimplentes" at bounding box center [351, 196] width 43 height 9
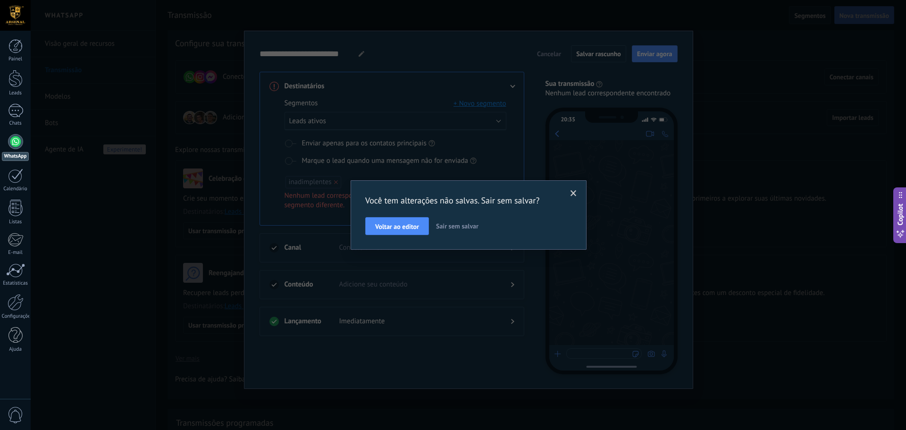
click at [461, 226] on span "Sair sem salvar" at bounding box center [457, 226] width 42 height 8
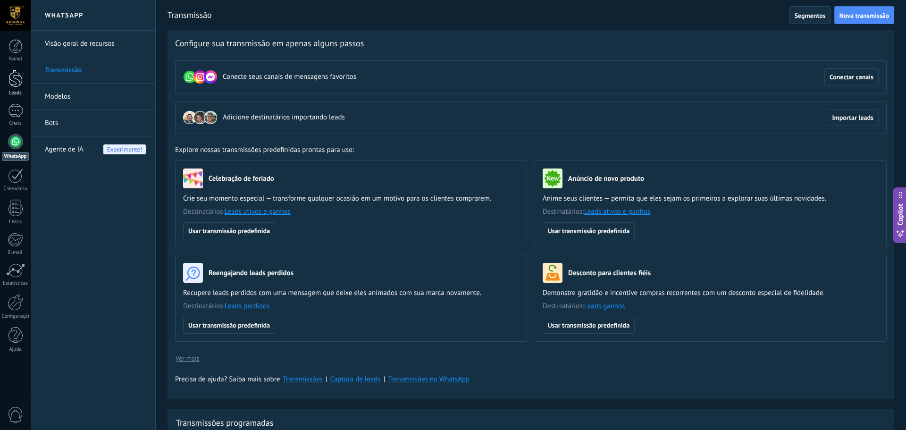
click at [17, 78] on div at bounding box center [15, 78] width 14 height 17
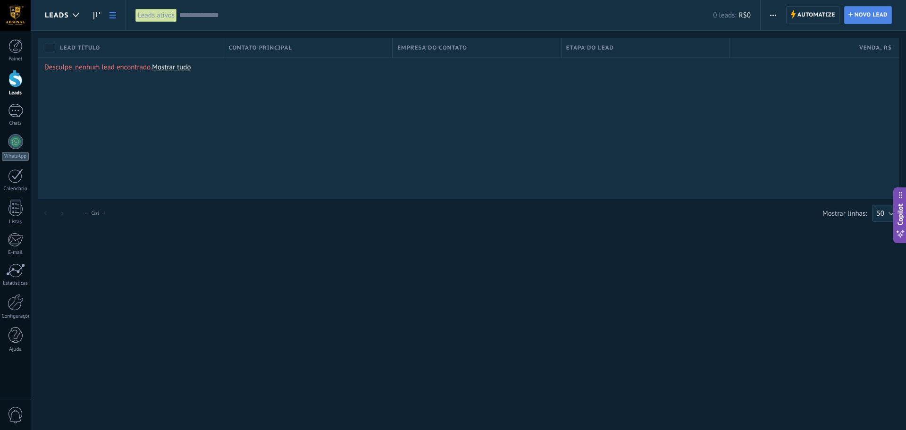
click at [869, 16] on span "Novo lead" at bounding box center [870, 15] width 33 height 17
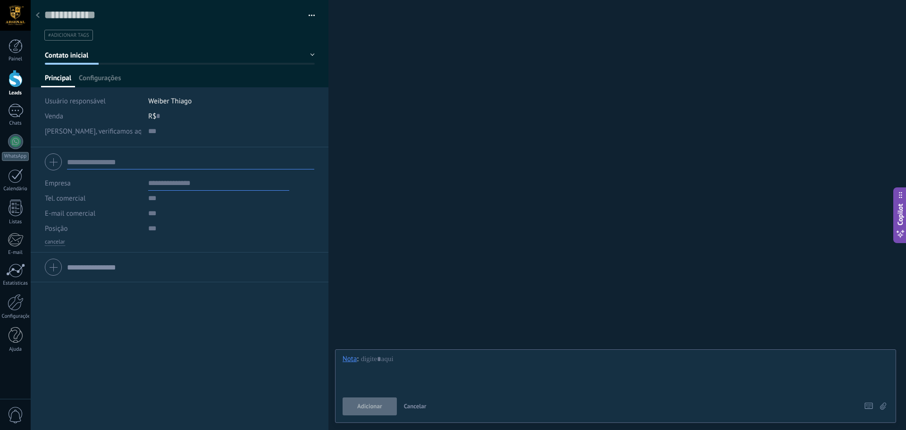
click at [95, 161] on input "text" at bounding box center [190, 161] width 247 height 15
click at [52, 159] on div at bounding box center [179, 162] width 269 height 24
click at [83, 158] on input "text" at bounding box center [190, 161] width 247 height 15
type input "*"
click at [115, 133] on span "[PERSON_NAME], verificamos aqui que sua filiação está vencida há algum tempo, e…" at bounding box center [388, 131] width 686 height 7
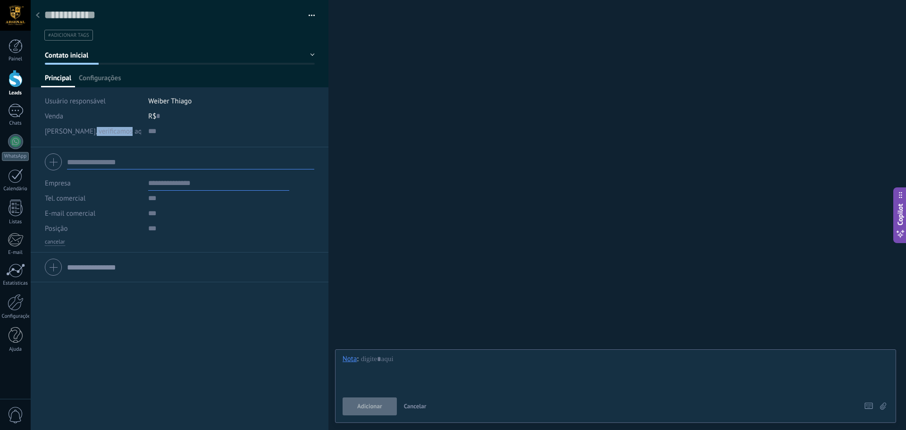
click at [115, 133] on span "[PERSON_NAME], verificamos aqui que sua filiação está vencida há algum tempo, e…" at bounding box center [388, 131] width 686 height 7
click at [157, 132] on input "text" at bounding box center [218, 131] width 141 height 15
click at [155, 132] on input "text" at bounding box center [218, 131] width 141 height 15
click at [113, 128] on span "[PERSON_NAME], verificamos aqui que sua filiação está vencida há algum tempo, e…" at bounding box center [388, 131] width 686 height 7
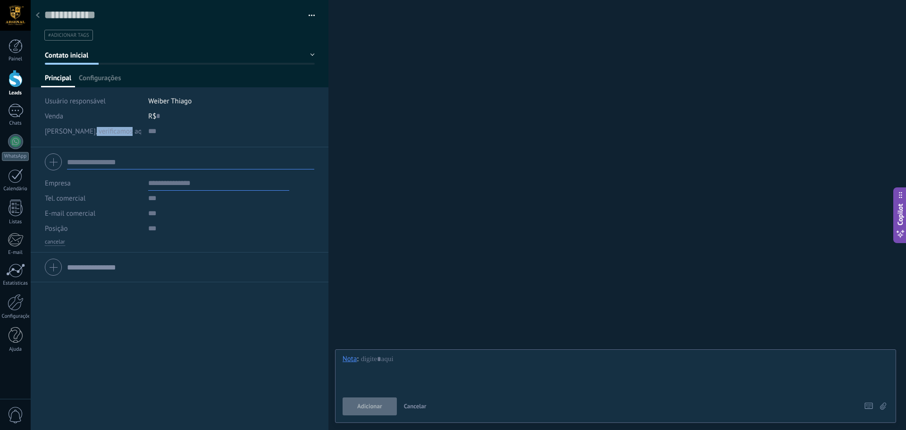
click at [113, 128] on span "[PERSON_NAME], verificamos aqui que sua filiação está vencida há algum tempo, e…" at bounding box center [388, 131] width 686 height 7
click at [114, 128] on span "[PERSON_NAME], verificamos aqui que sua filiação está vencida há algum tempo, e…" at bounding box center [388, 131] width 686 height 7
click at [158, 104] on span "Weiber Thiago" at bounding box center [169, 101] width 43 height 9
drag, startPoint x: 101, startPoint y: 111, endPoint x: 112, endPoint y: 111, distance: 10.9
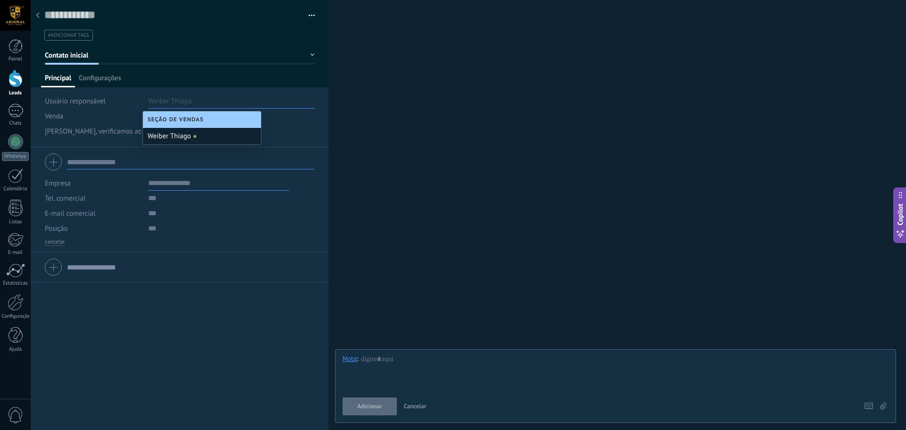
click at [101, 111] on div "Venda" at bounding box center [93, 115] width 96 height 15
click at [158, 115] on input "text" at bounding box center [158, 115] width 4 height 15
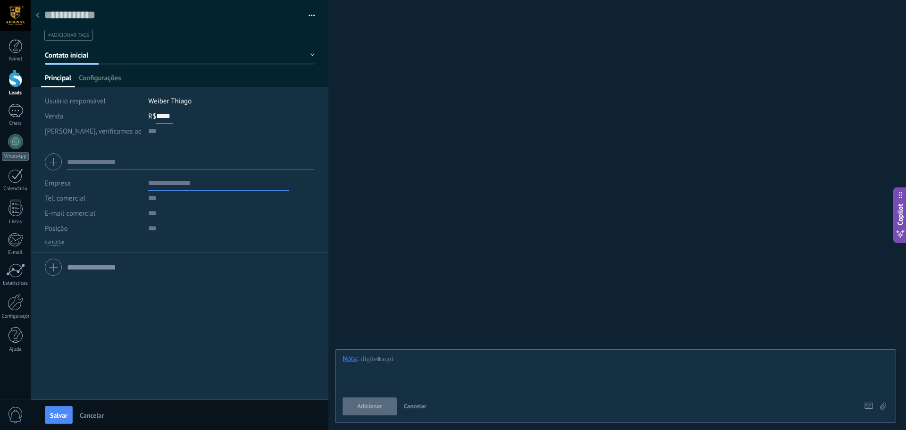
type input "*****"
click at [93, 132] on span "[PERSON_NAME], verificamos aqui que sua filiação está vencida há algum tempo, e…" at bounding box center [388, 131] width 686 height 7
click at [179, 183] on input "text" at bounding box center [218, 182] width 141 height 15
click at [55, 164] on div at bounding box center [179, 162] width 269 height 24
click at [79, 165] on input "text" at bounding box center [190, 161] width 247 height 15
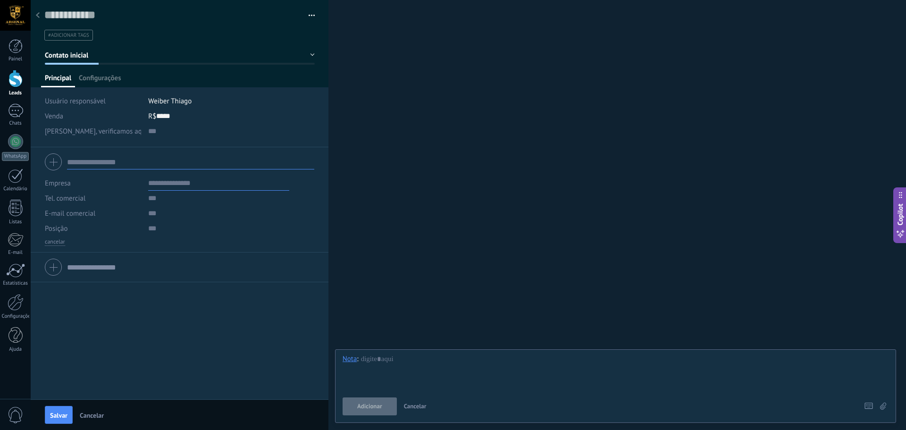
type input "*"
click at [73, 38] on span "#adicionar tags" at bounding box center [68, 35] width 41 height 7
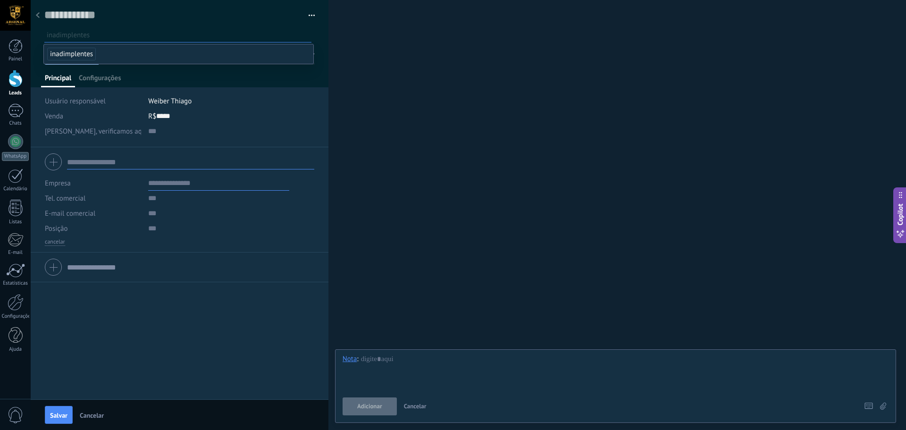
click at [80, 56] on span "inadimplentes" at bounding box center [71, 54] width 49 height 13
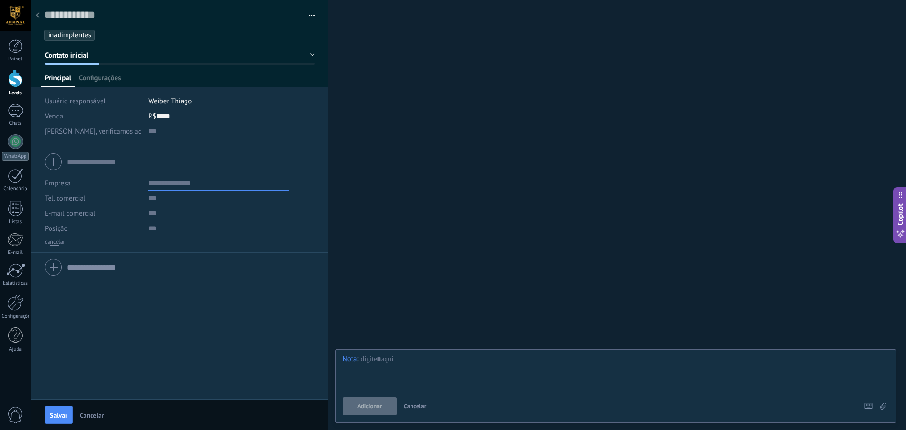
click at [252, 104] on li "Weiber Thiago" at bounding box center [231, 100] width 166 height 15
click at [171, 67] on div at bounding box center [180, 43] width 298 height 87
click at [47, 132] on span "[PERSON_NAME], verificamos aqui que sua filiação está vencida há algum tempo, e…" at bounding box center [388, 131] width 686 height 7
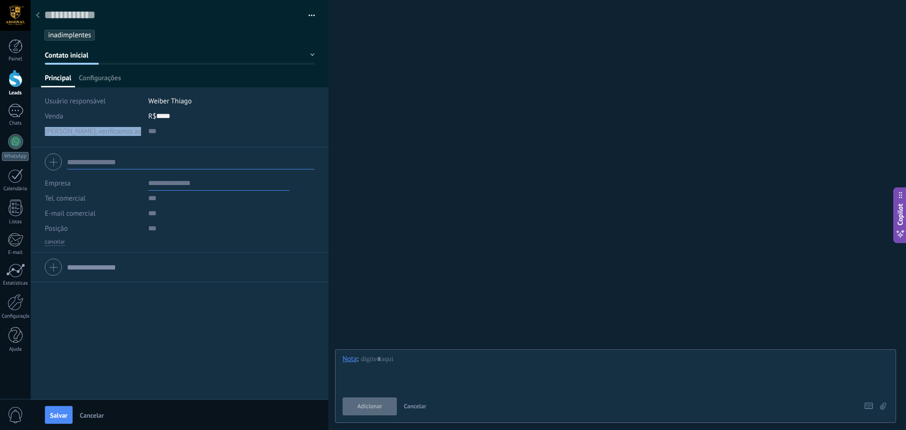
click at [50, 132] on span "[PERSON_NAME], verificamos aqui que sua filiação está vencida há algum tempo, e…" at bounding box center [388, 131] width 686 height 7
click at [98, 80] on span "Configurações" at bounding box center [100, 81] width 42 height 14
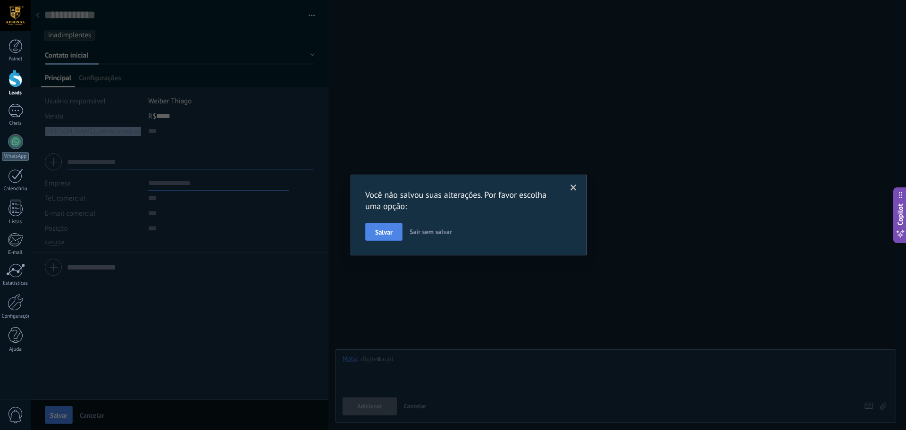
click at [387, 229] on span "Salvar" at bounding box center [383, 232] width 17 height 7
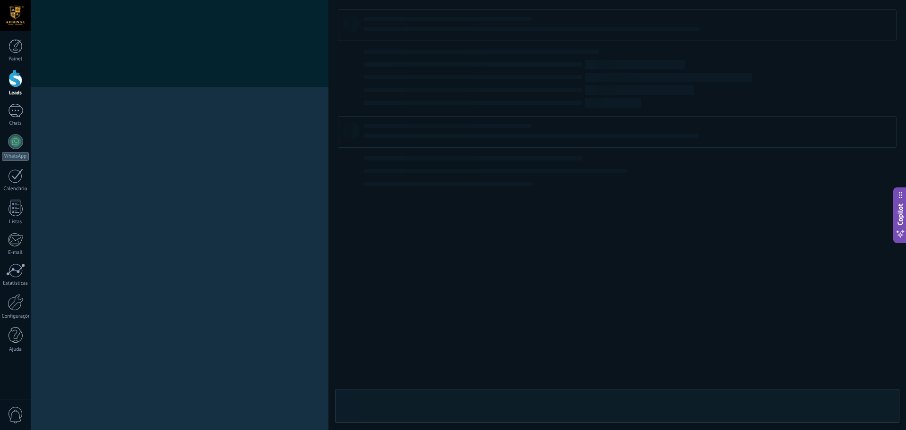
type textarea "**********"
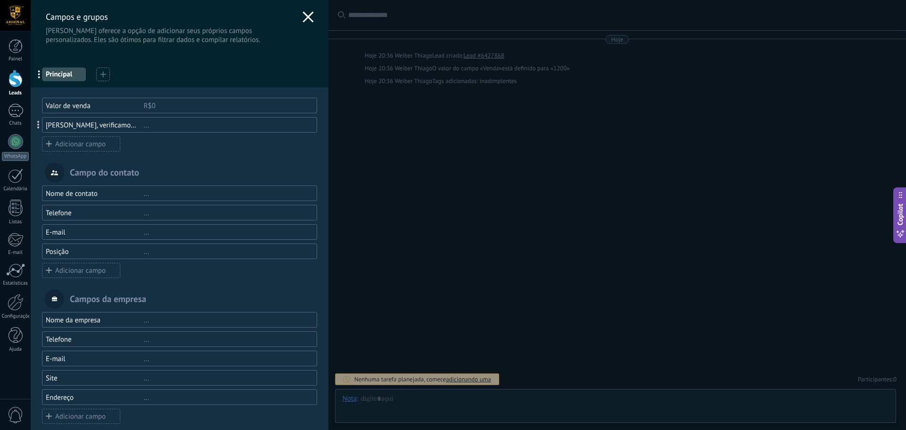
scroll to position [14, 0]
click at [53, 125] on div "[PERSON_NAME], verificamos aqui que sua filiação está vencida há algum tempo, e…" at bounding box center [95, 125] width 98 height 9
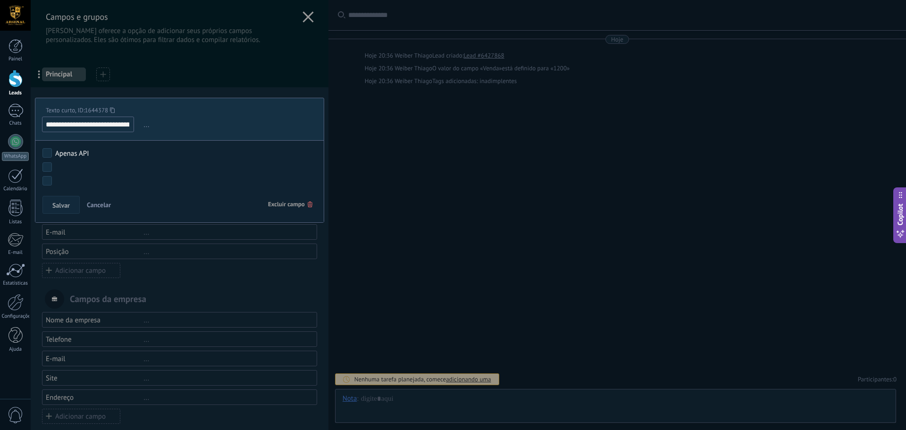
click at [53, 125] on input "**********" at bounding box center [88, 125] width 92 height 16
click at [65, 206] on span "Salvar" at bounding box center [60, 205] width 17 height 7
click at [89, 124] on input "text" at bounding box center [87, 125] width 91 height 16
click at [282, 204] on span "Excluir campo" at bounding box center [290, 204] width 44 height 17
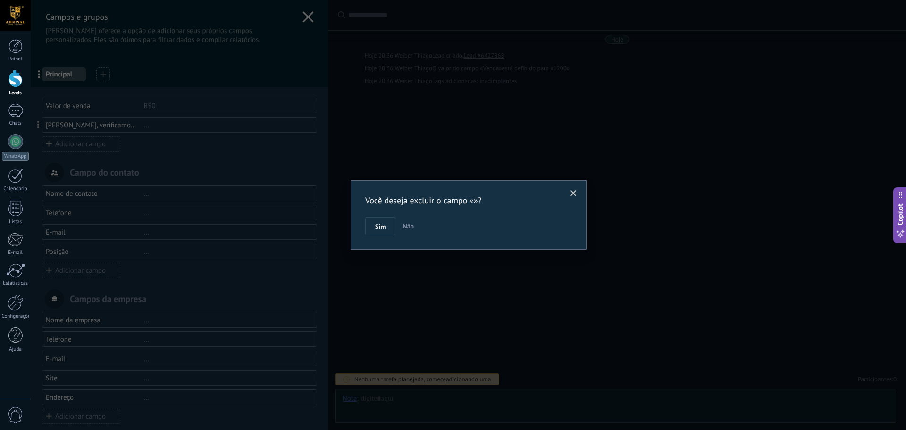
click at [382, 225] on span "Sim" at bounding box center [380, 226] width 10 height 7
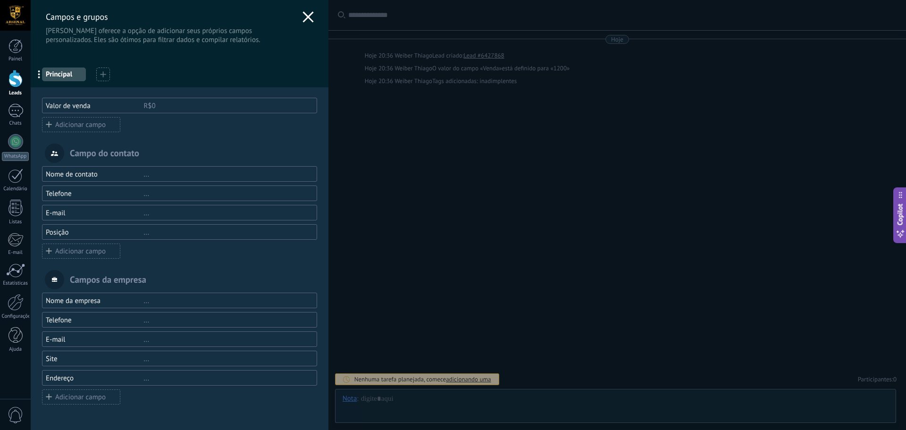
click at [306, 19] on use at bounding box center [307, 16] width 11 height 11
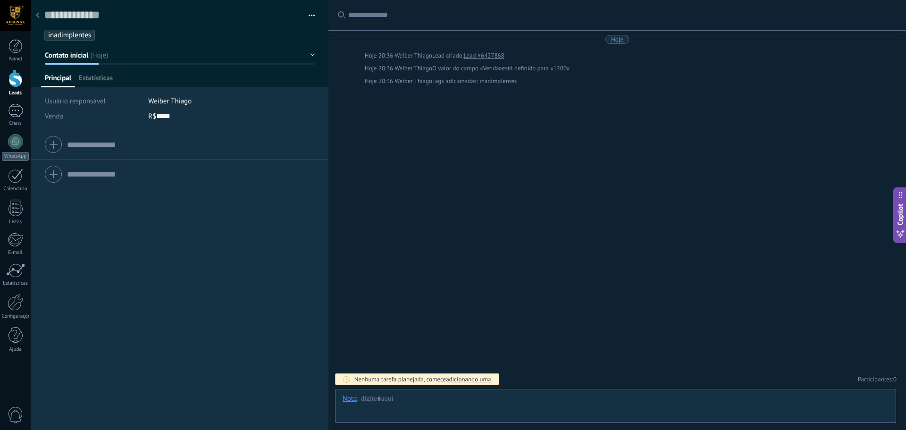
type textarea "**********"
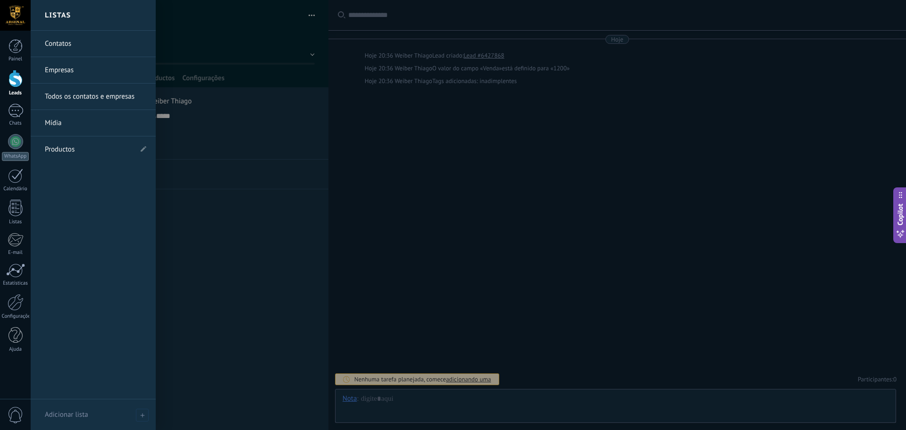
click at [61, 42] on link "Contatos" at bounding box center [95, 44] width 101 height 26
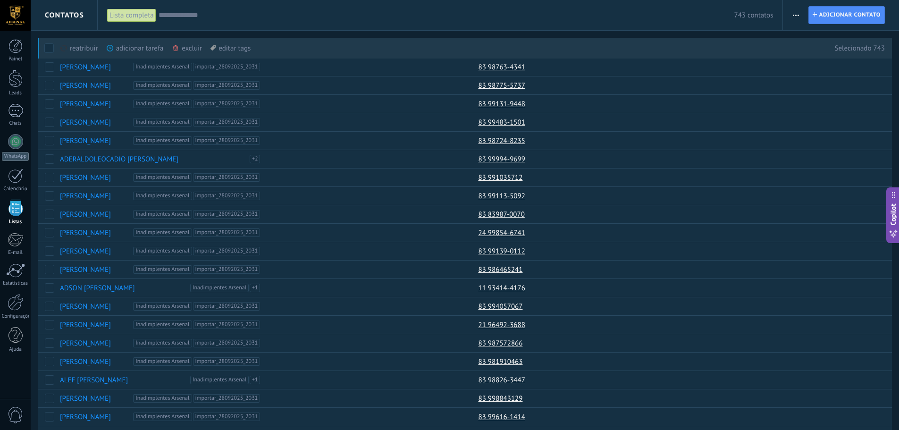
click at [232, 48] on div "editar tags mais" at bounding box center [230, 48] width 40 height 21
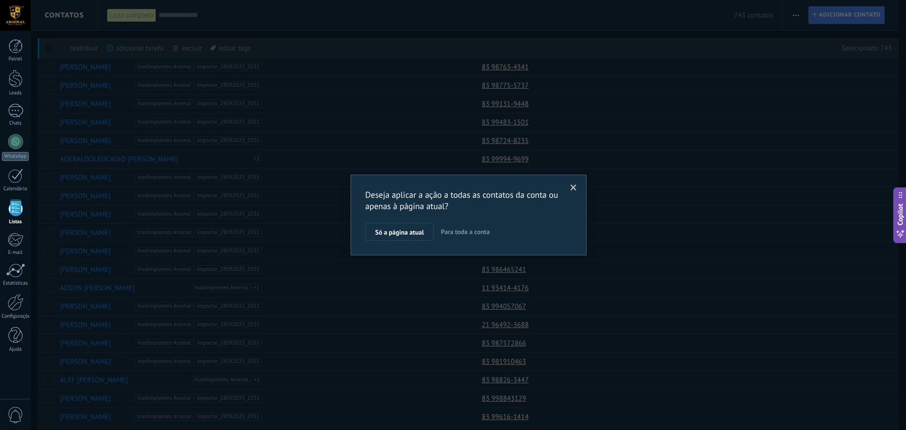
click at [460, 231] on span "Para toda a conta" at bounding box center [465, 231] width 49 height 8
click at [389, 231] on span "Aplicar" at bounding box center [385, 234] width 20 height 7
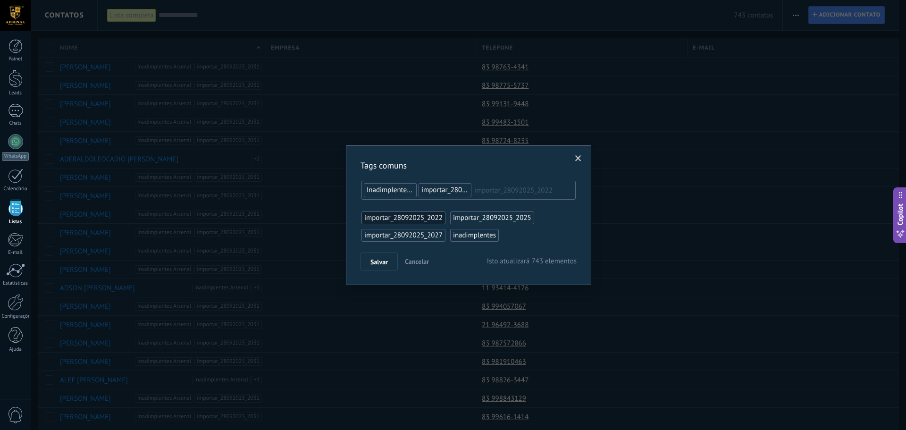
click at [447, 190] on span "importar_28092025_2031" at bounding box center [460, 189] width 78 height 9
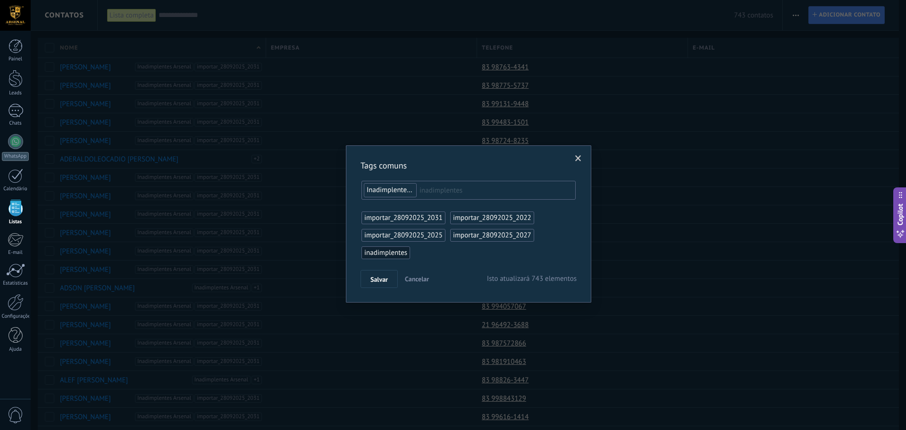
click at [386, 253] on span "inadimplentes" at bounding box center [385, 252] width 43 height 9
click at [466, 253] on span "inadimplentes" at bounding box center [474, 252] width 43 height 9
click at [474, 219] on span "Inadimplentes Arsenal" at bounding box center [486, 217] width 67 height 9
click at [380, 272] on button "Salvar" at bounding box center [378, 279] width 37 height 18
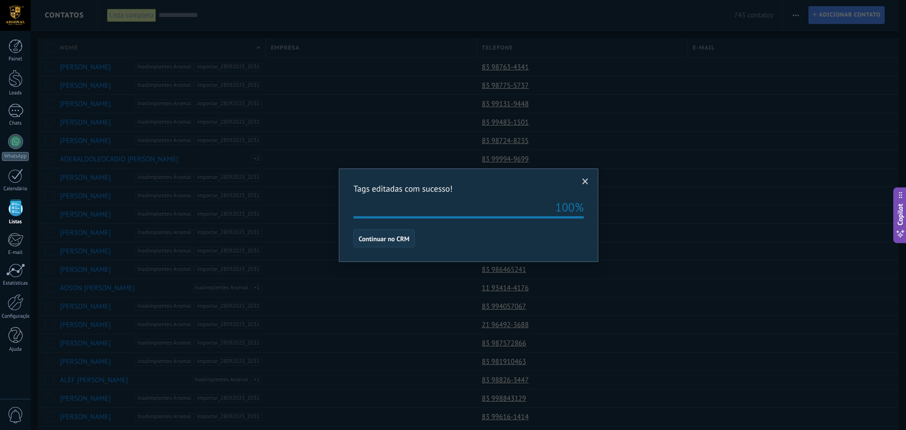
click at [390, 236] on span "Continuar no CRM" at bounding box center [383, 238] width 51 height 7
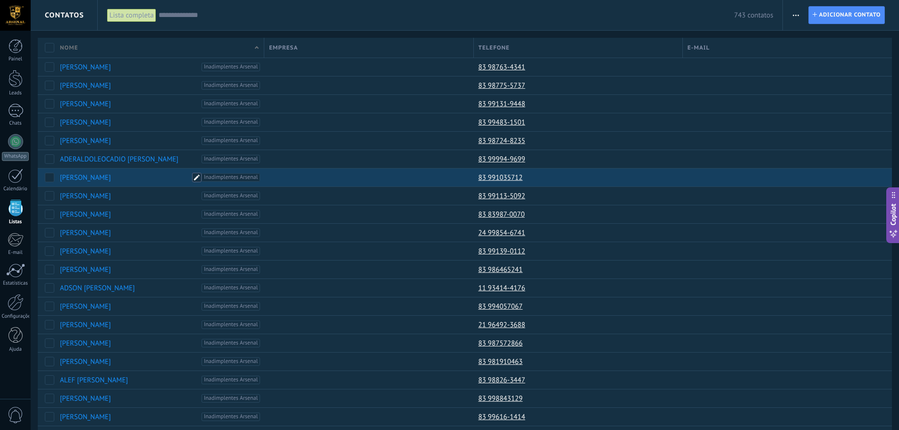
click at [198, 179] on span at bounding box center [196, 177] width 9 height 9
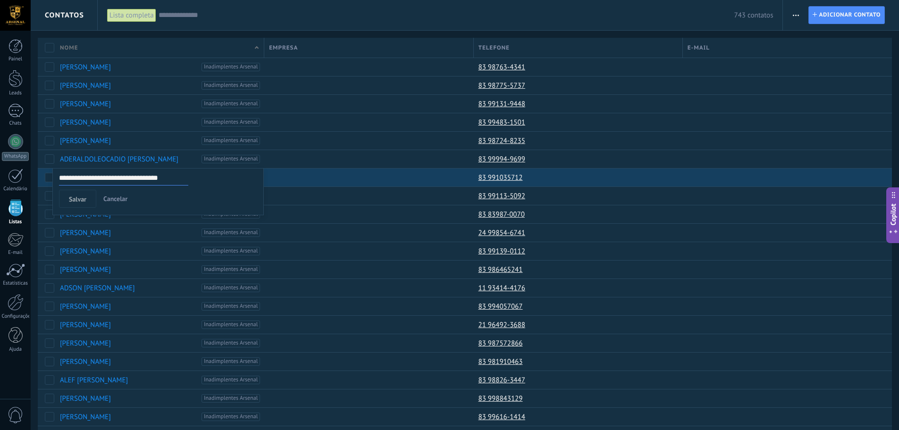
click at [114, 197] on span "Cancelar" at bounding box center [115, 198] width 24 height 8
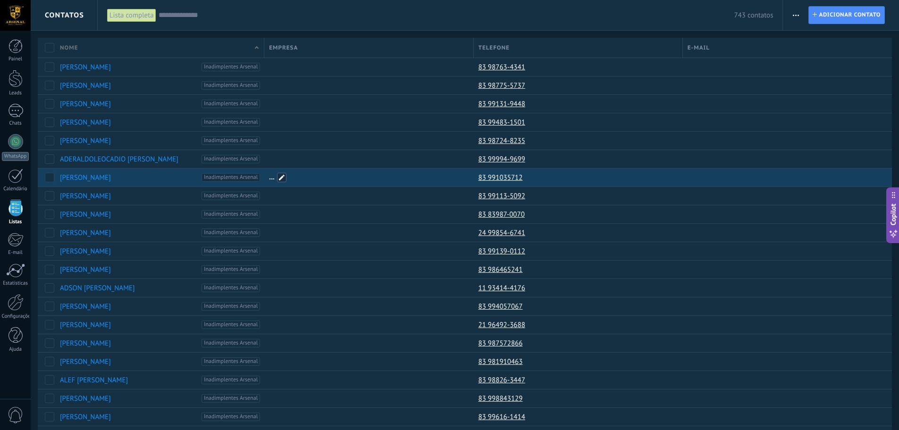
click at [281, 176] on span at bounding box center [281, 177] width 9 height 9
click at [442, 177] on span "Cancelar" at bounding box center [440, 178] width 24 height 8
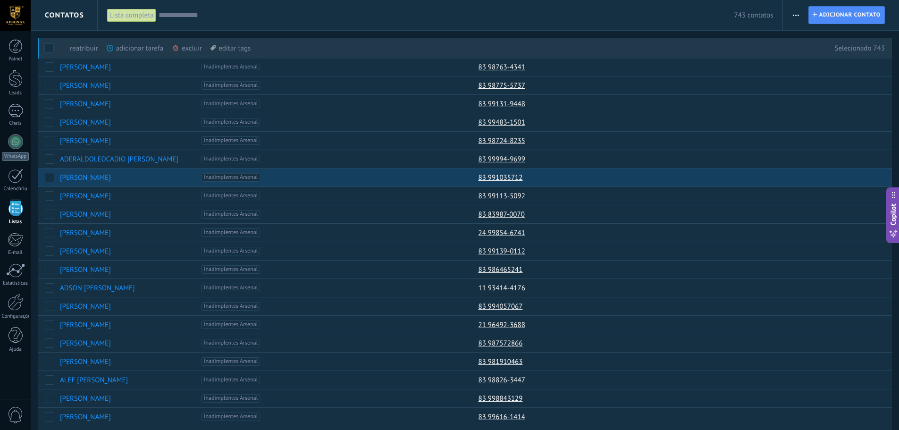
click at [237, 50] on div "editar tags mais" at bounding box center [230, 48] width 40 height 21
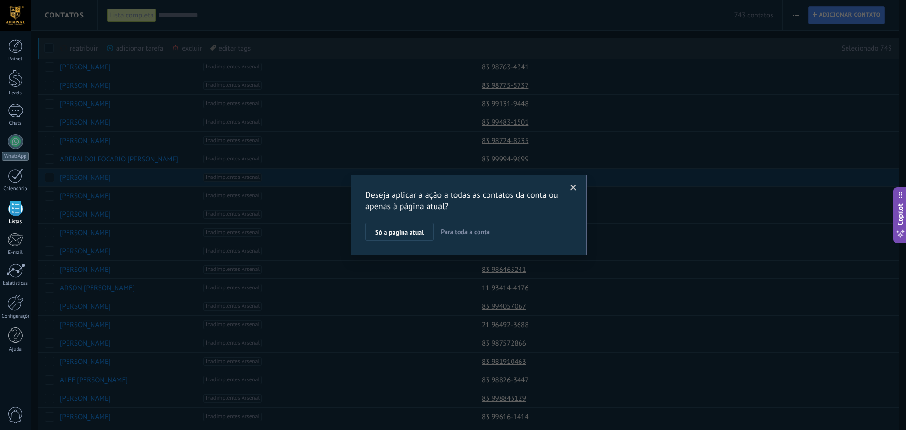
click at [455, 231] on span "Para toda a conta" at bounding box center [465, 231] width 49 height 8
click at [385, 231] on span "Aplicar" at bounding box center [385, 234] width 20 height 7
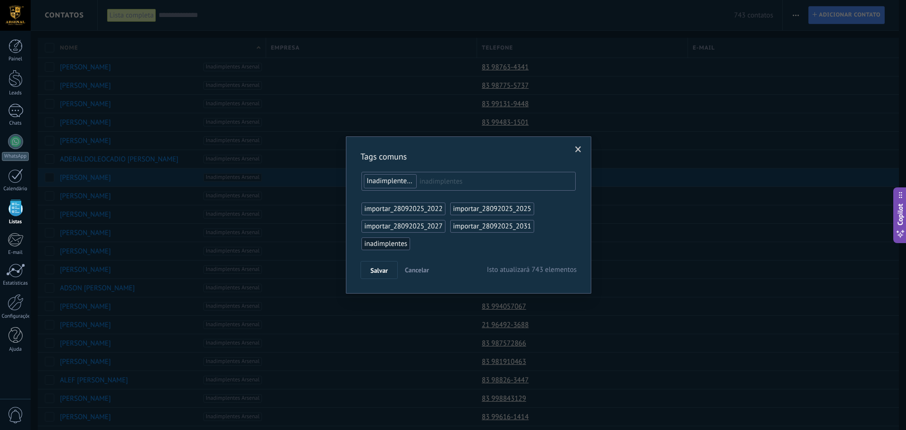
click at [413, 268] on span "Cancelar" at bounding box center [417, 270] width 24 height 8
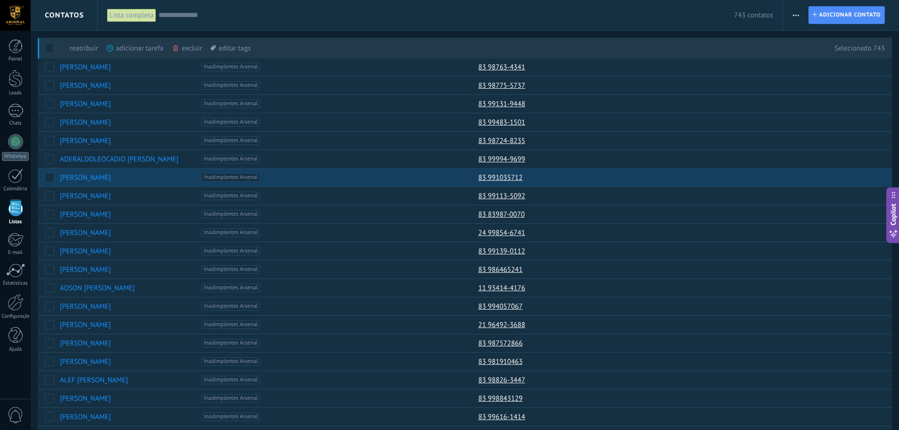
click at [85, 48] on div "reatribuir mais" at bounding box center [96, 48] width 72 height 21
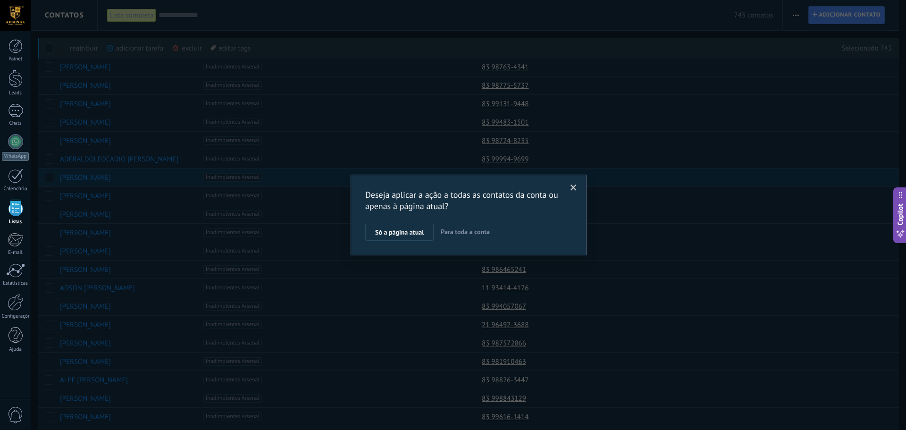
click at [460, 232] on span "Para toda a conta" at bounding box center [465, 231] width 49 height 8
click at [390, 238] on button "Aplicar" at bounding box center [385, 234] width 40 height 18
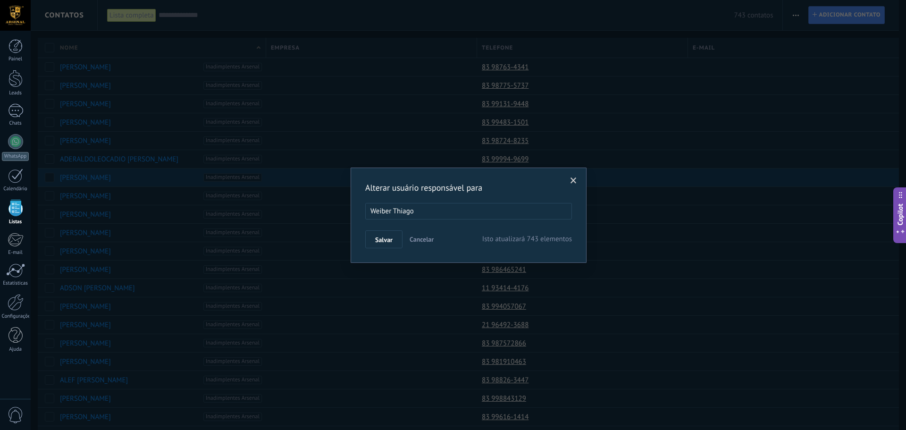
click at [420, 241] on span "Cancelar" at bounding box center [421, 239] width 24 height 8
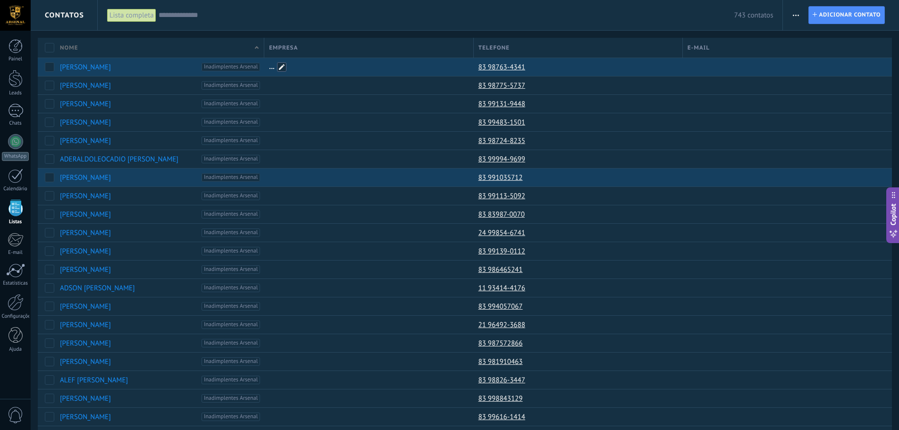
click at [282, 68] on span at bounding box center [281, 66] width 9 height 9
type input "**********"
click at [481, 66] on button "Criar" at bounding box center [472, 67] width 33 height 18
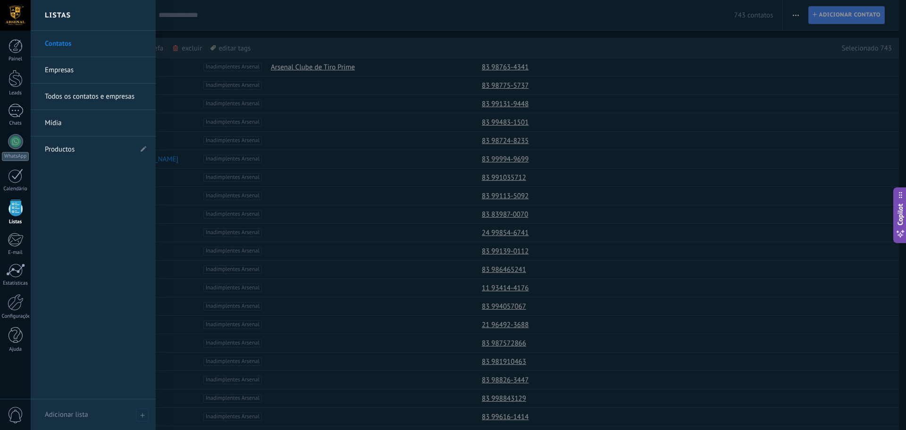
click at [16, 216] on div at bounding box center [15, 208] width 14 height 17
click at [66, 66] on link "Empresas" at bounding box center [95, 70] width 101 height 26
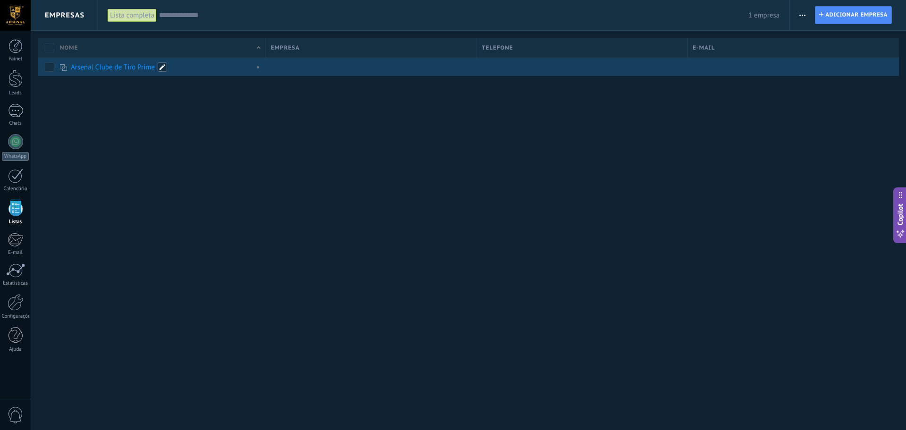
click at [161, 67] on span at bounding box center [162, 66] width 9 height 9
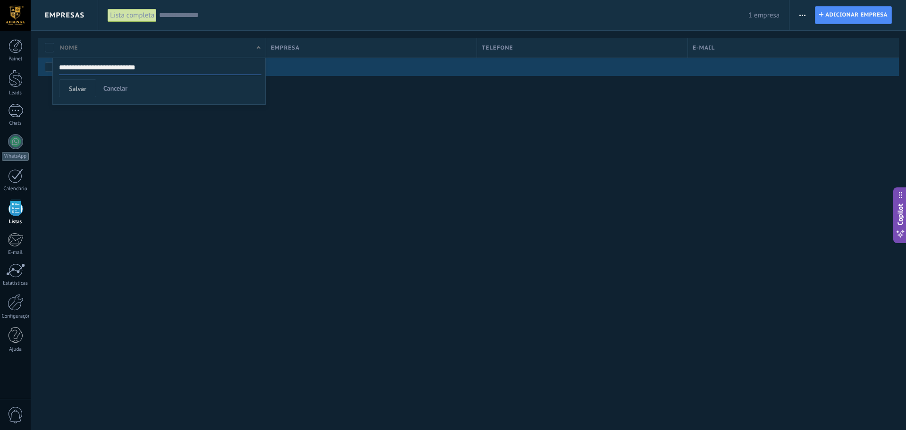
click at [198, 160] on div "Empresas Lista completa Aplicar 1 empresa Lista completa Contatos sem tarefas a…" at bounding box center [468, 215] width 875 height 430
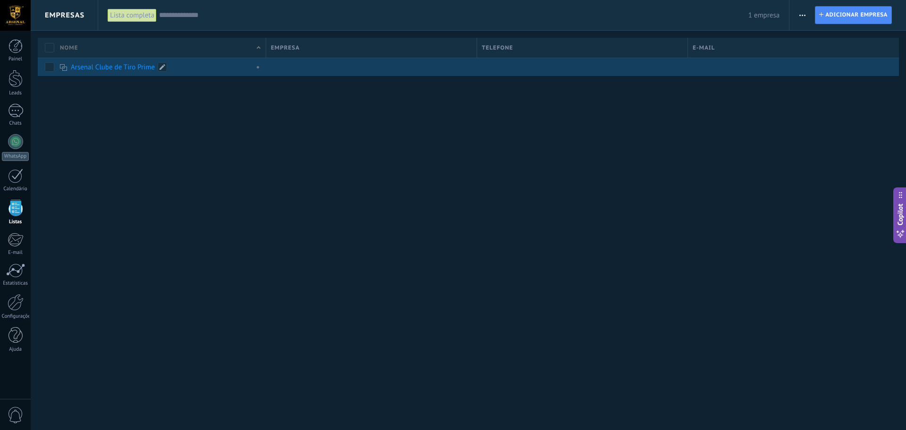
click at [113, 67] on link "Arsenal Clube de Tiro Prime" at bounding box center [113, 67] width 84 height 9
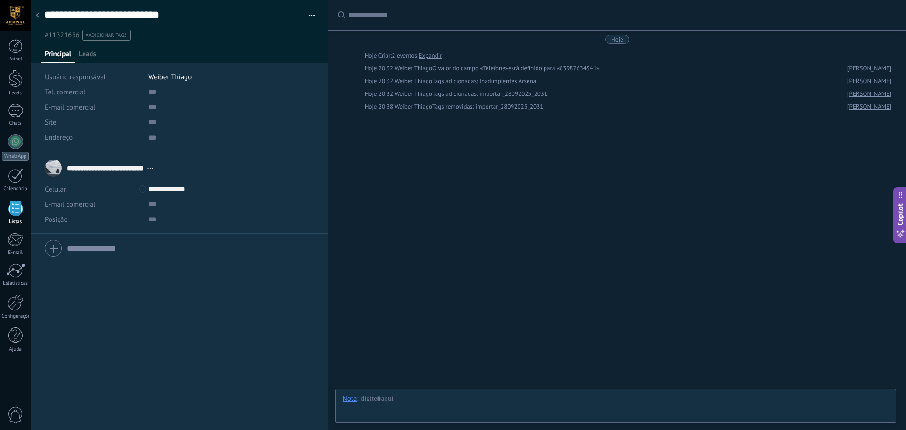
type textarea "***"
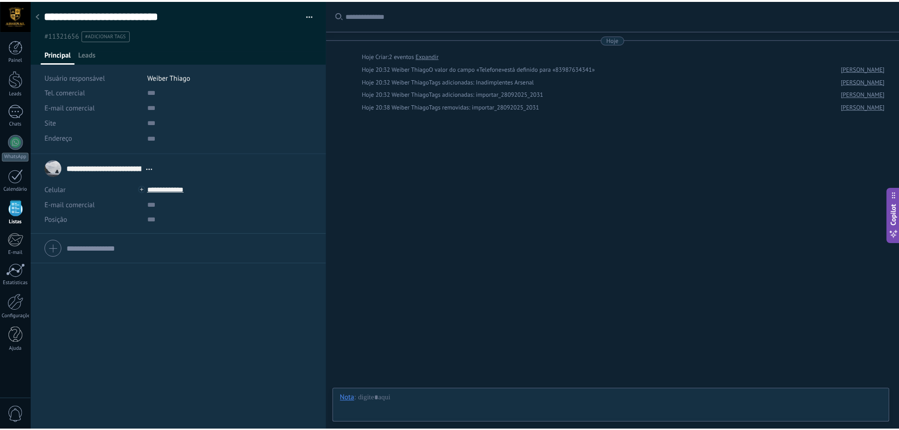
scroll to position [9, 0]
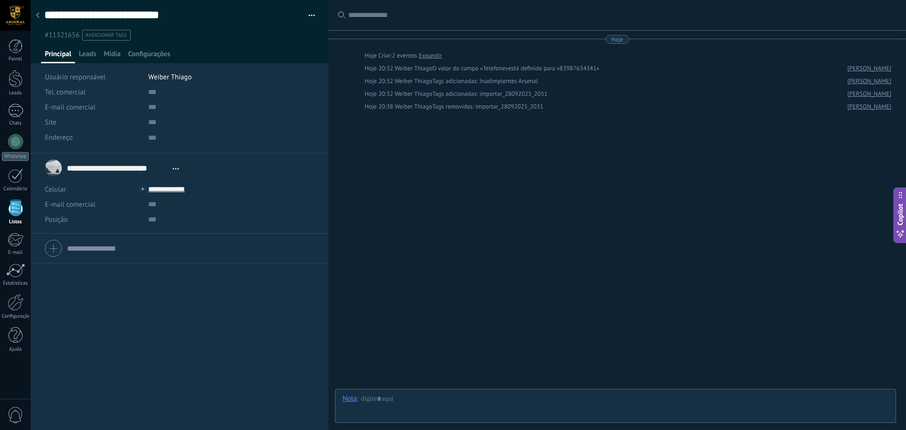
click at [51, 248] on div at bounding box center [179, 248] width 269 height 24
type input "*"
click at [155, 55] on span "Configurações" at bounding box center [149, 57] width 42 height 14
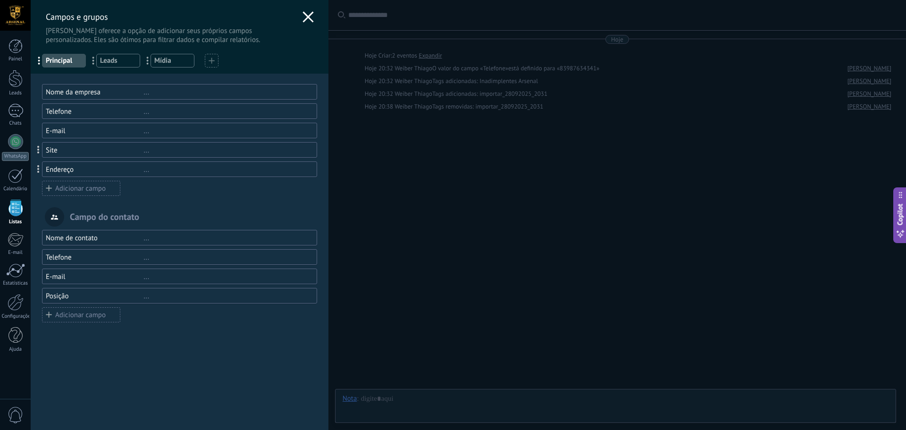
click at [211, 58] on icon at bounding box center [211, 61] width 6 height 6
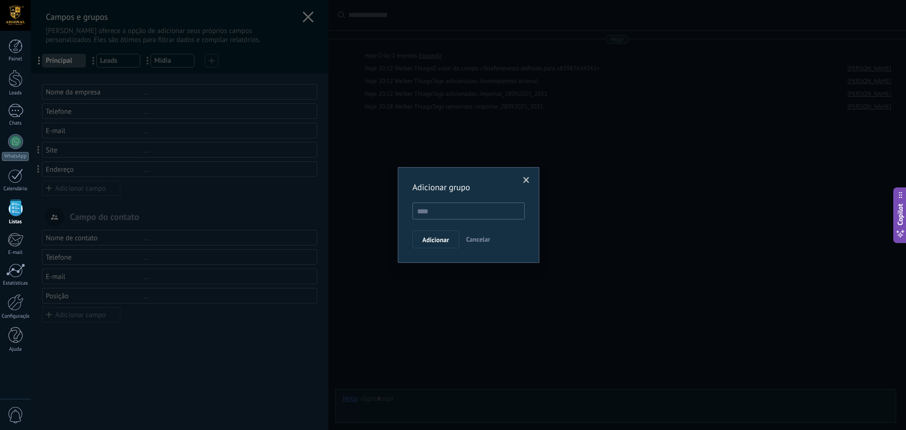
click at [483, 241] on span "Cancelar" at bounding box center [478, 239] width 24 height 8
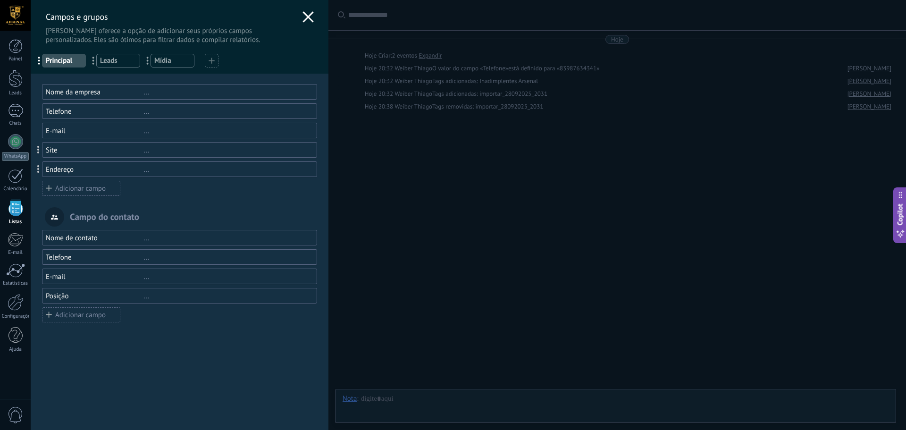
click at [311, 19] on div "[PERSON_NAME] e grupos Kommo oferece a opção de adicionar seus próprios campos …" at bounding box center [180, 22] width 298 height 44
click at [304, 17] on use at bounding box center [307, 16] width 11 height 11
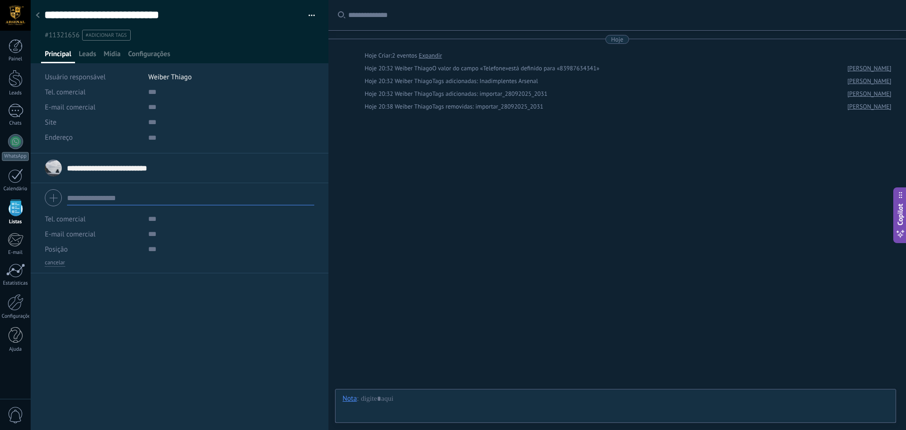
click at [304, 14] on button "button" at bounding box center [308, 15] width 14 height 14
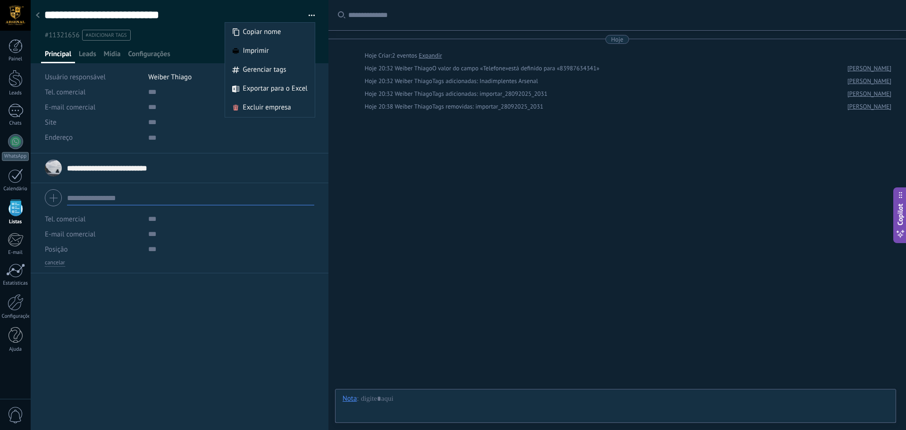
click at [176, 286] on div "**********" at bounding box center [180, 291] width 298 height 276
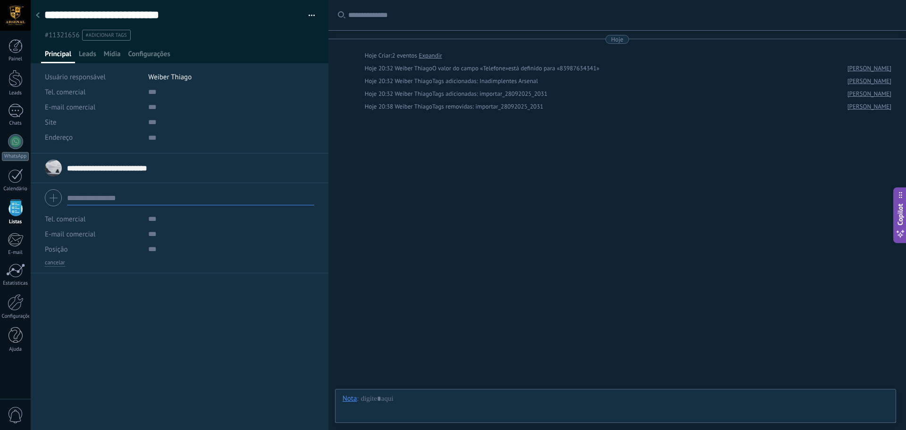
click at [39, 12] on div at bounding box center [37, 16] width 13 height 18
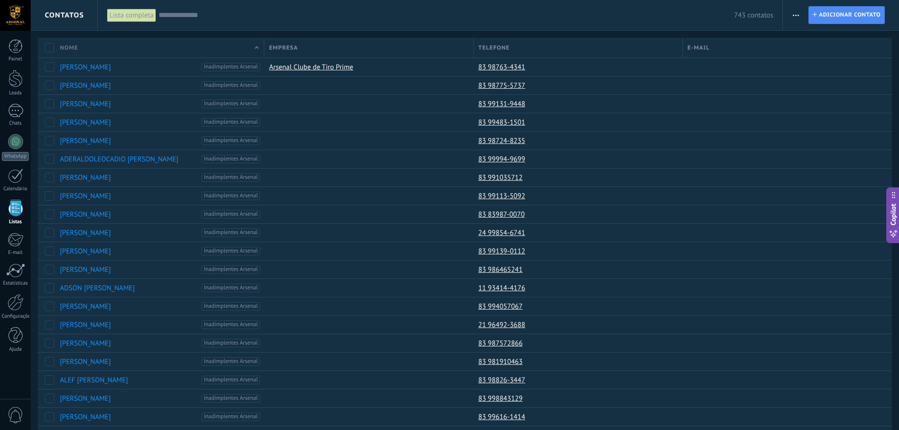
click at [792, 16] on span "button" at bounding box center [795, 15] width 6 height 18
click at [301, 11] on input "text" at bounding box center [445, 15] width 575 height 10
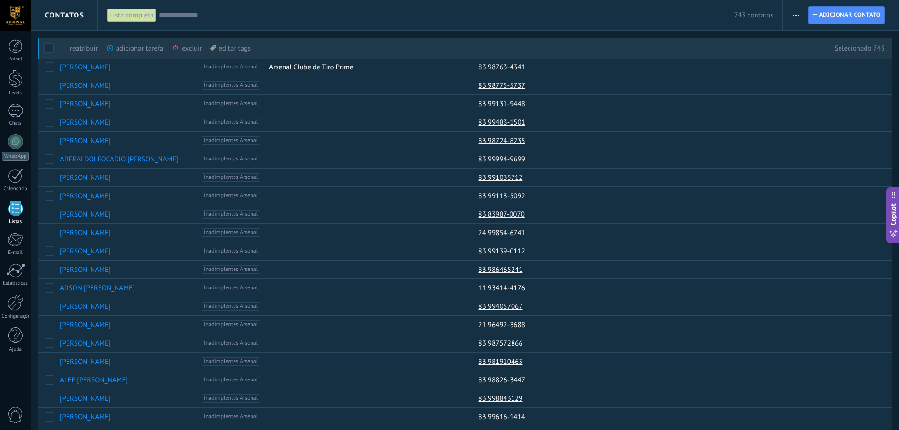
click at [794, 15] on icon "button" at bounding box center [795, 15] width 6 height 1
click at [826, 111] on span "Configurações da lista" at bounding box center [833, 115] width 66 height 19
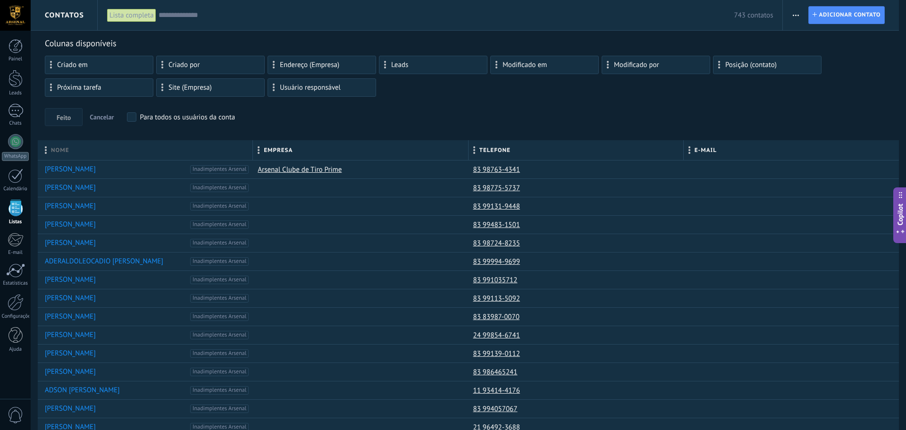
click at [324, 67] on span "Endereço (Empresa)" at bounding box center [309, 65] width 59 height 7
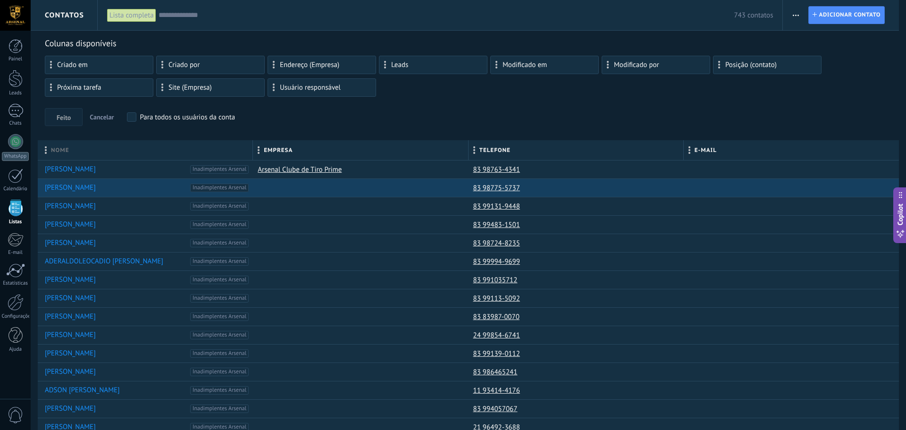
click at [268, 191] on div at bounding box center [358, 188] width 210 height 18
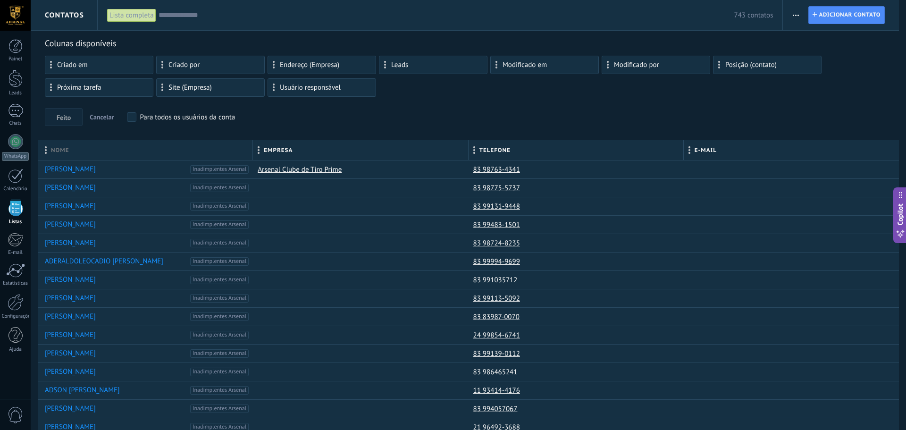
click at [105, 117] on span "Cancelar" at bounding box center [102, 117] width 24 height 8
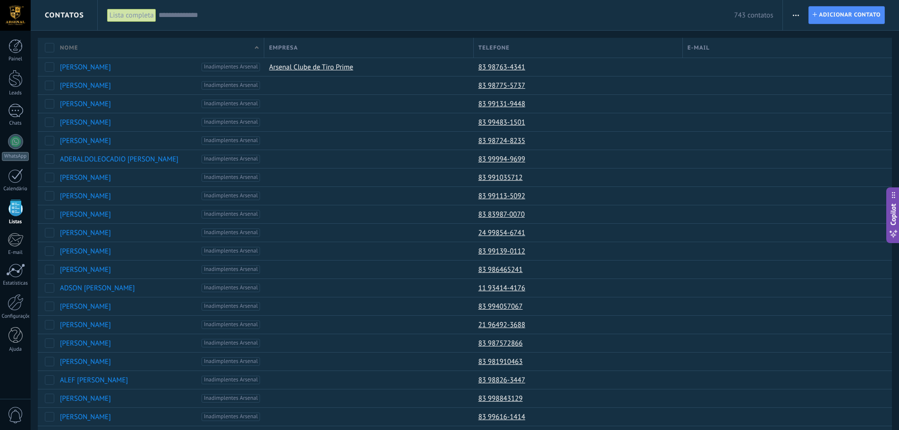
click at [799, 16] on button "button" at bounding box center [796, 15] width 14 height 18
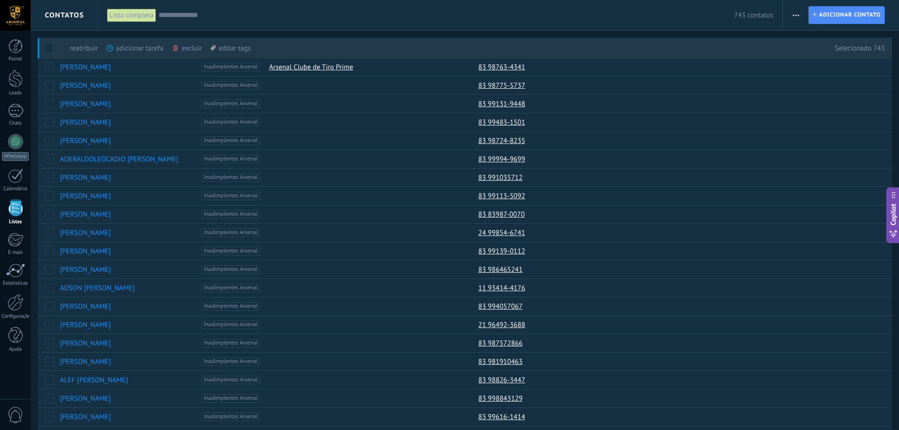
click at [796, 19] on span "button" at bounding box center [795, 15] width 6 height 18
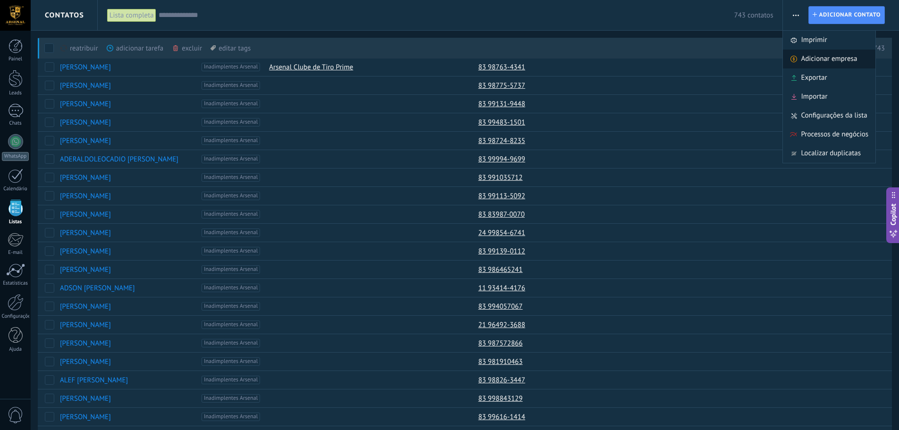
click at [809, 55] on span "Adicionar empresa" at bounding box center [828, 59] width 56 height 19
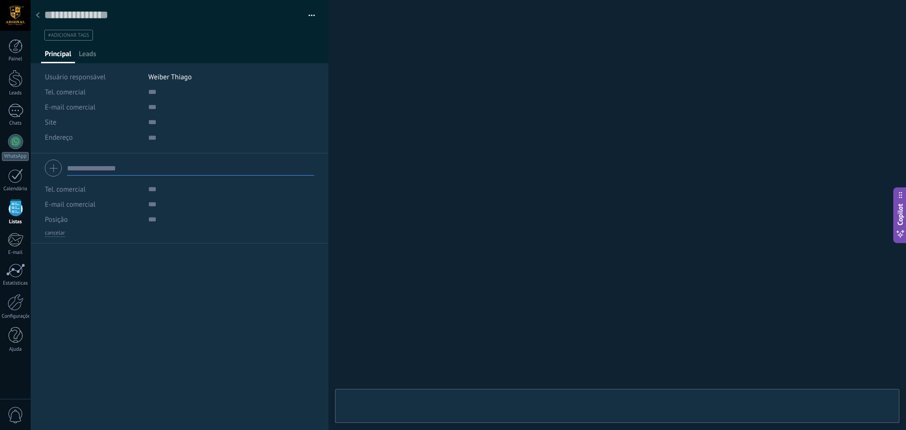
type textarea "***"
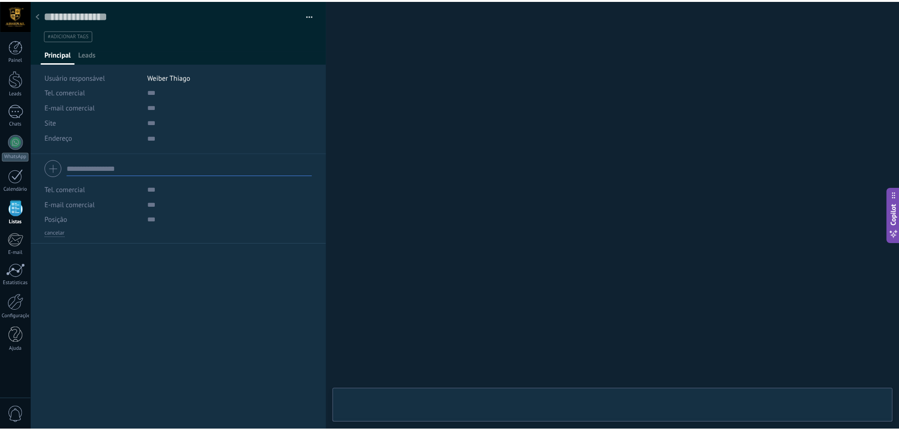
scroll to position [9, 0]
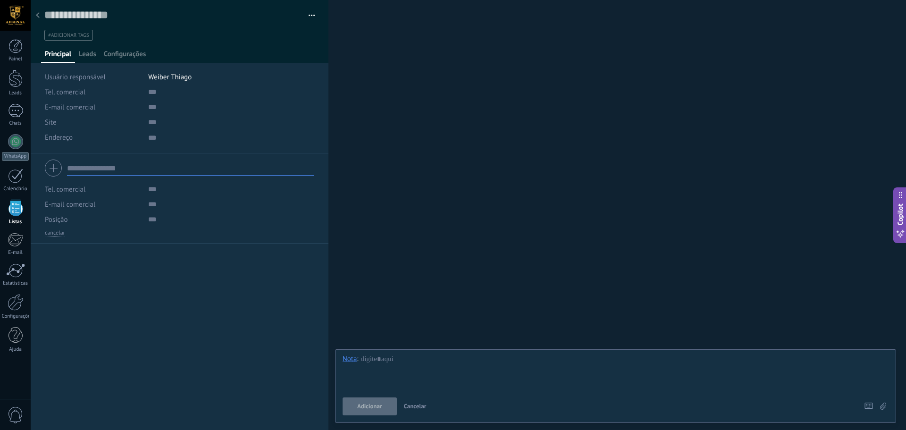
click at [38, 16] on icon at bounding box center [38, 15] width 4 height 6
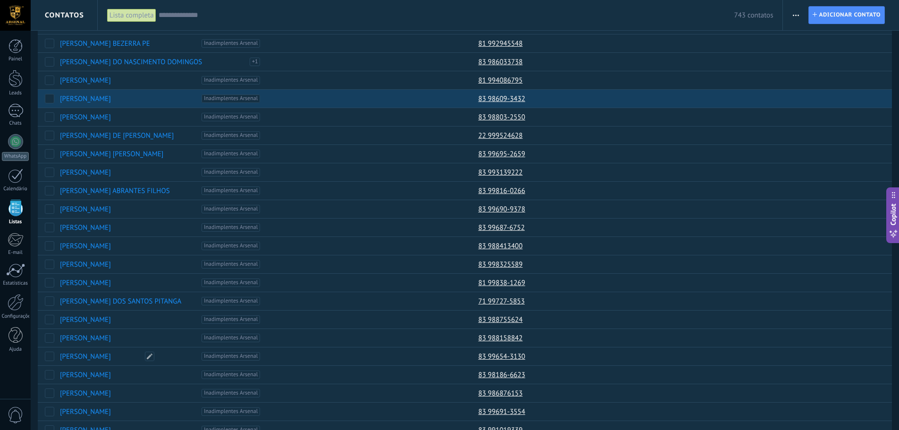
scroll to position [342, 0]
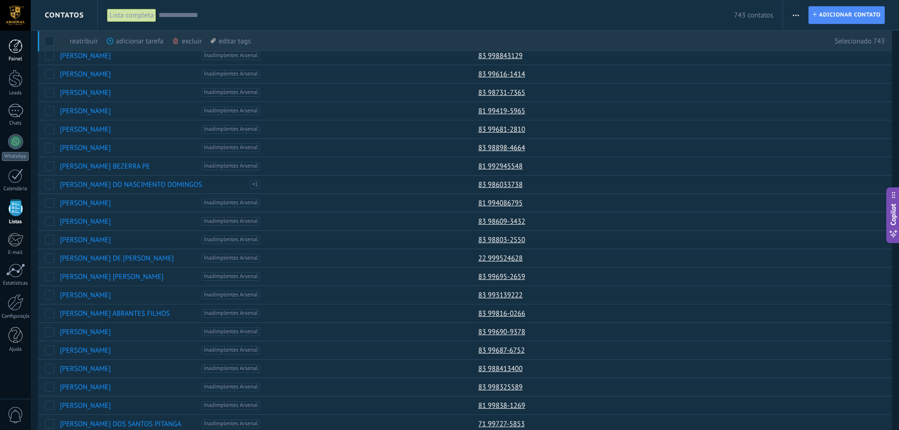
click at [12, 54] on link "Painel" at bounding box center [15, 50] width 31 height 23
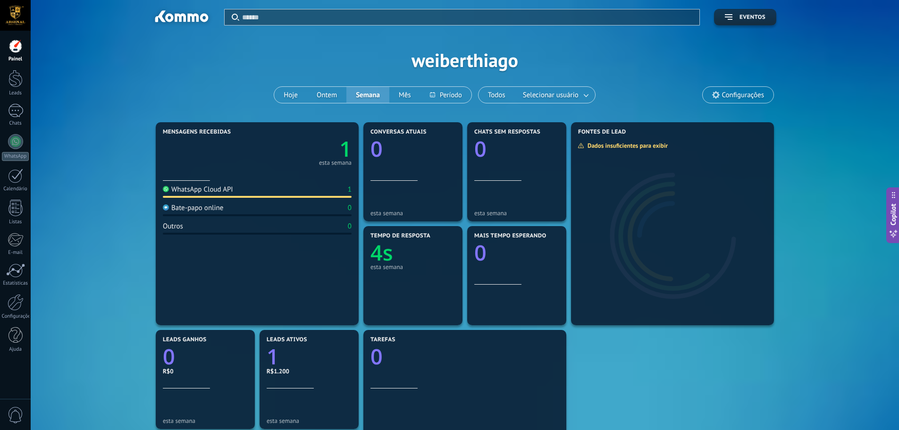
click at [740, 92] on span "Configurações" at bounding box center [743, 95] width 42 height 8
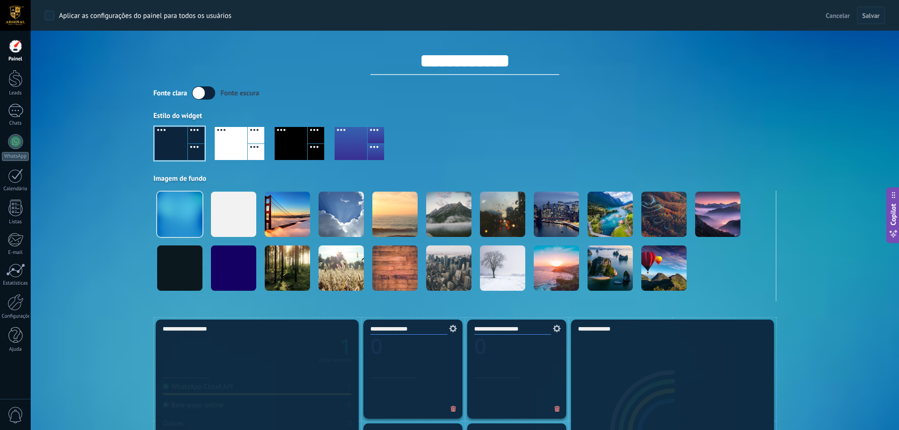
click at [208, 90] on label at bounding box center [203, 92] width 23 height 13
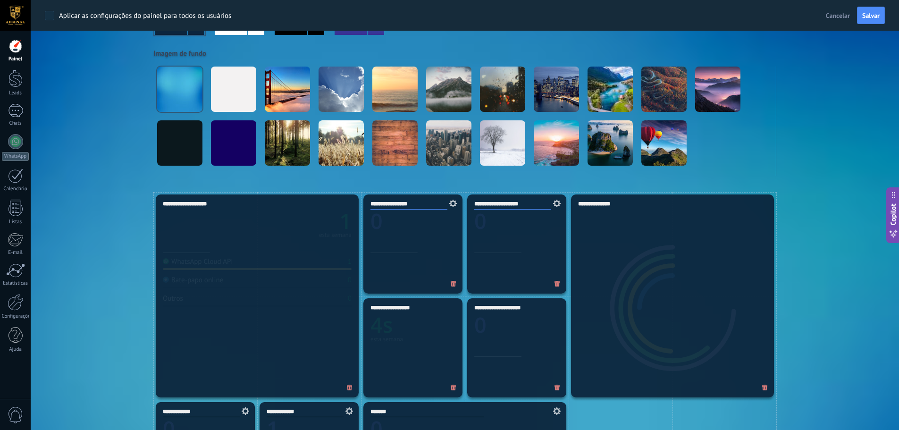
scroll to position [189, 0]
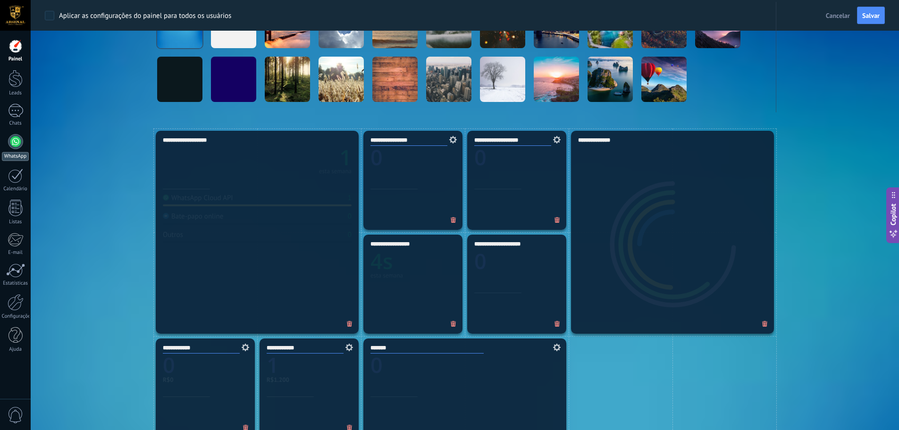
click at [15, 142] on div at bounding box center [15, 141] width 15 height 15
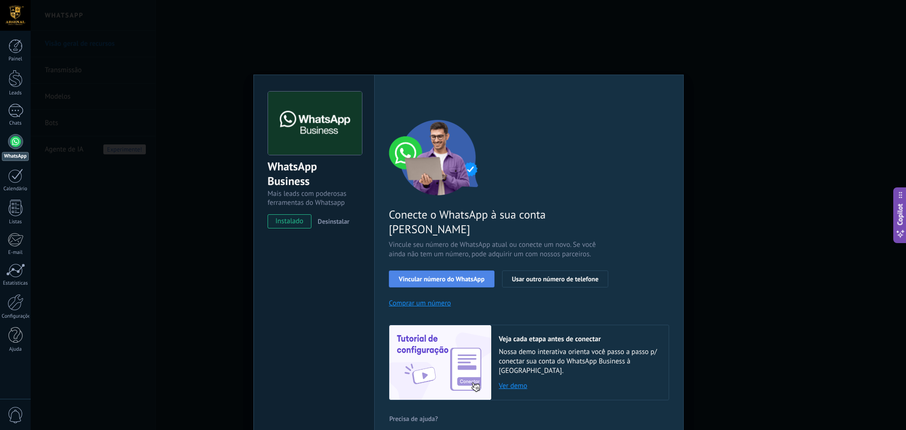
click at [445, 275] on span "Vincular número do WhatsApp" at bounding box center [442, 278] width 86 height 7
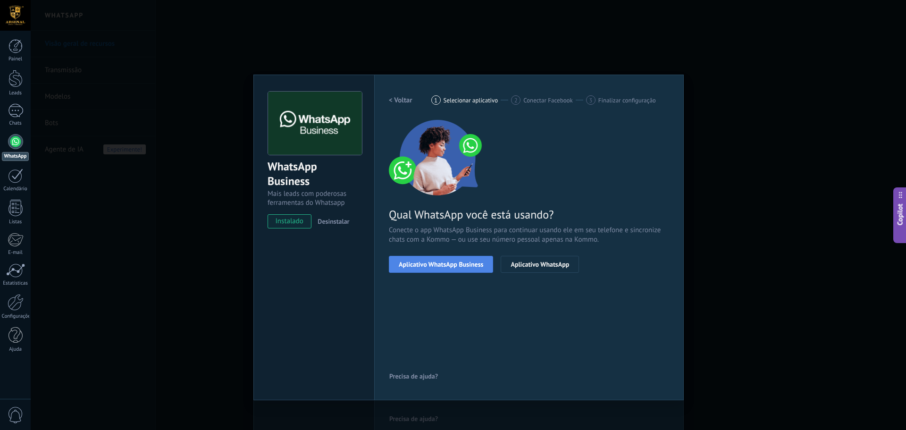
click at [440, 264] on span "Aplicativo WhatsApp Business" at bounding box center [441, 264] width 84 height 7
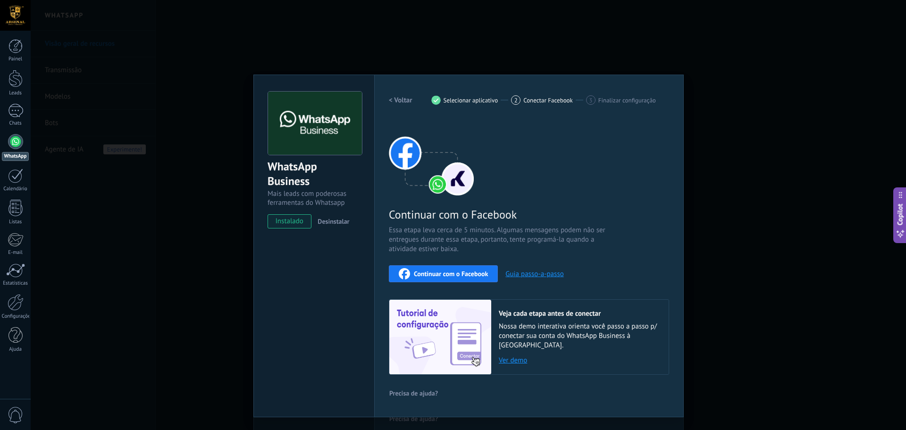
click at [441, 274] on span "Continuar com o Facebook" at bounding box center [451, 273] width 74 height 7
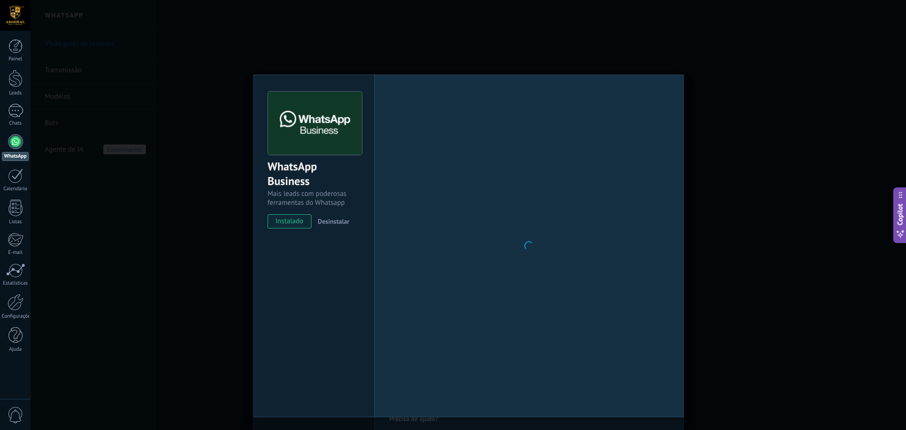
click at [241, 172] on div "WhatsApp Business Mais leads com poderosas ferramentas do Whatsapp instalado De…" at bounding box center [468, 215] width 875 height 430
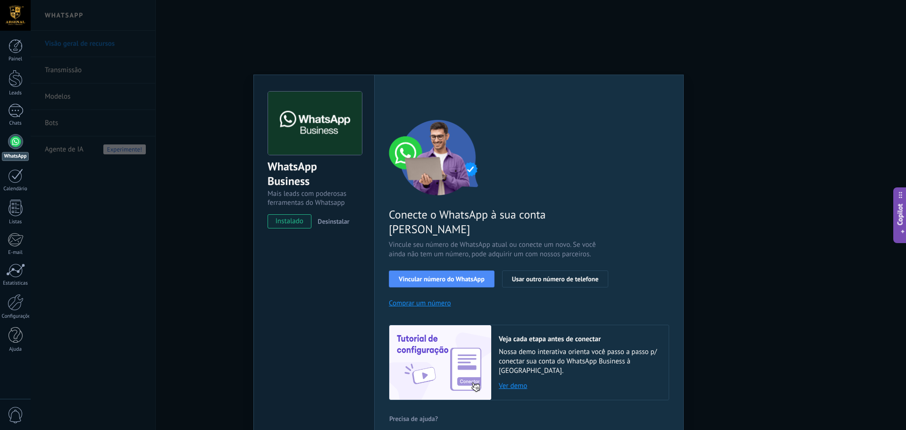
click at [211, 212] on div "WhatsApp Business Mais leads com poderosas ferramentas do Whatsapp instalado De…" at bounding box center [468, 215] width 875 height 430
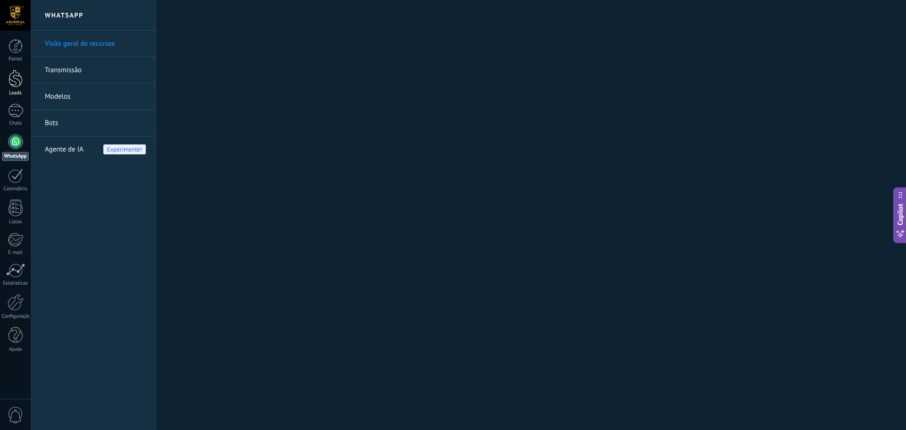
click at [11, 80] on div at bounding box center [15, 78] width 14 height 17
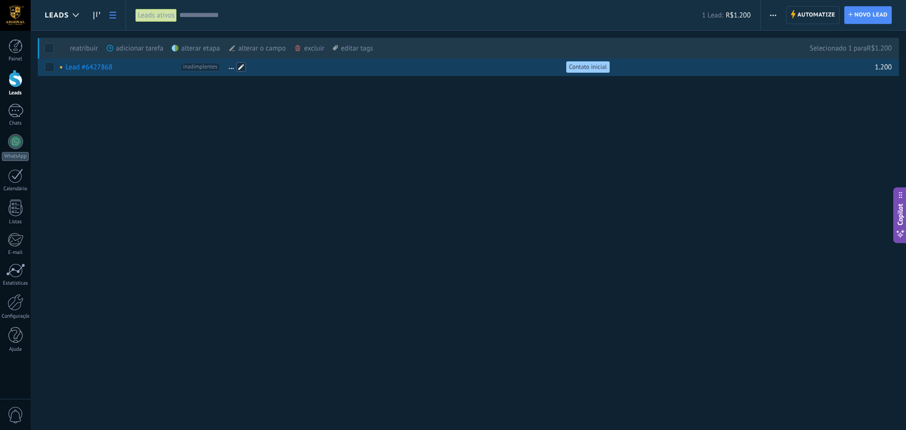
click at [240, 67] on span at bounding box center [240, 66] width 9 height 9
click at [213, 105] on div "Leads Automatize Nova transmissão Editar funil de vendas Imprimir Configurações…" at bounding box center [468, 53] width 875 height 107
click at [207, 67] on span "inadimplentes" at bounding box center [200, 67] width 39 height 8
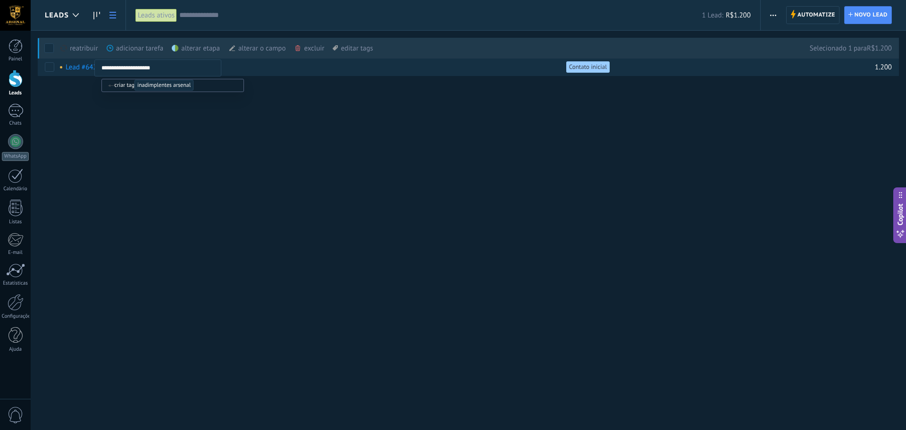
type input "**********"
click at [179, 123] on div "Leads Automatize Nova transmissão Editar funil de vendas Imprimir Configurações…" at bounding box center [468, 215] width 875 height 430
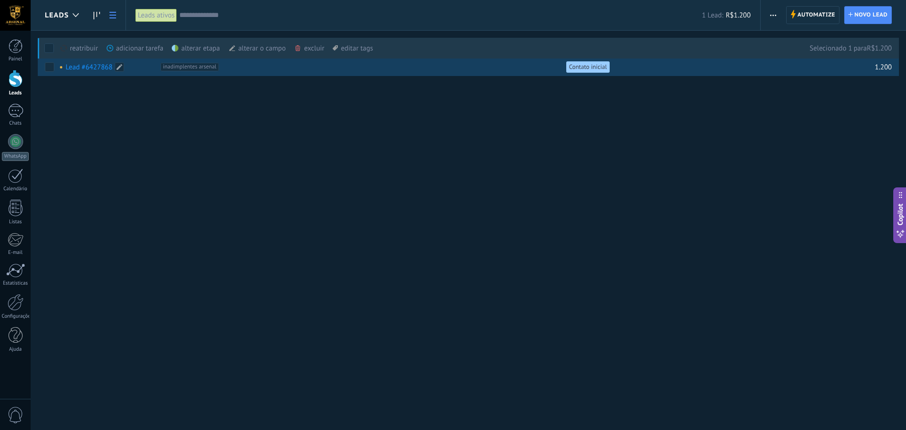
click at [92, 68] on link "Lead #6427868" at bounding box center [89, 67] width 47 height 9
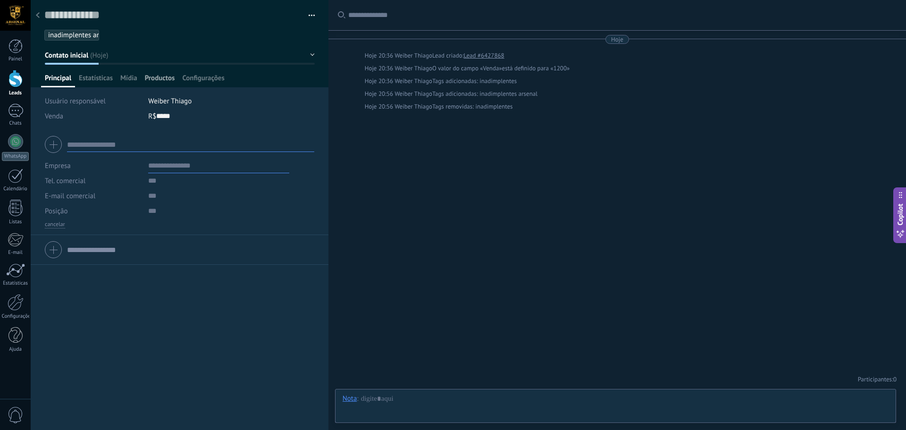
click at [157, 78] on span "Productos" at bounding box center [160, 81] width 30 height 14
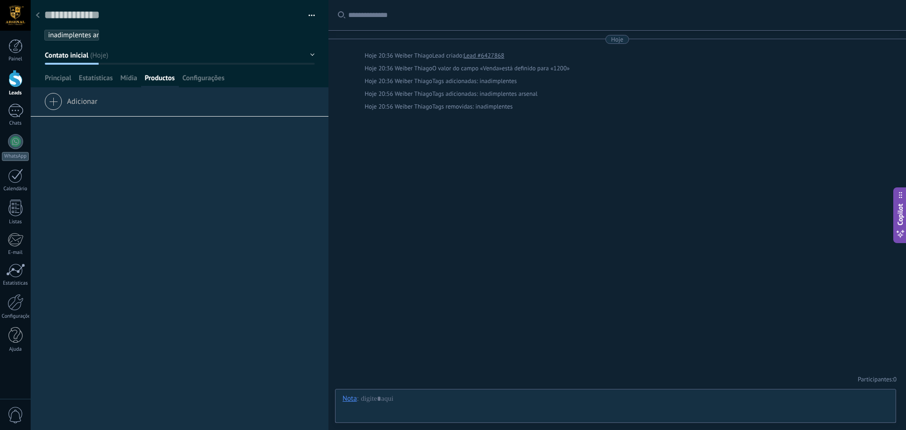
click at [53, 101] on span "Adicionar" at bounding box center [70, 99] width 53 height 13
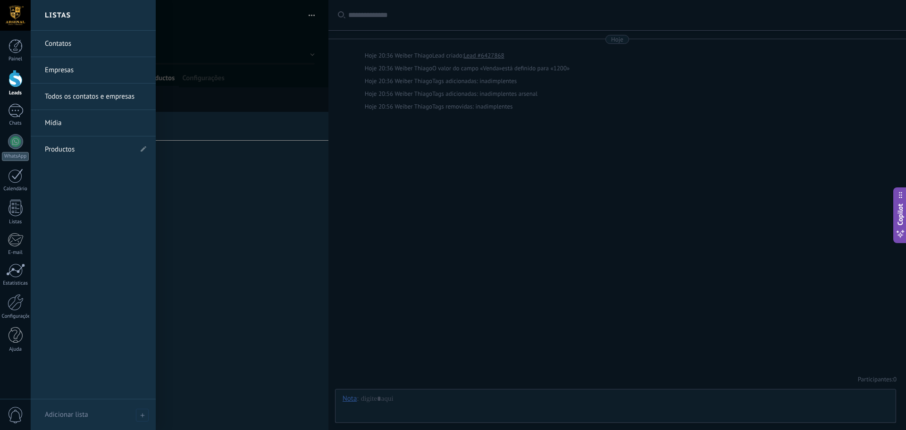
click at [72, 148] on link "Productos" at bounding box center [88, 149] width 87 height 26
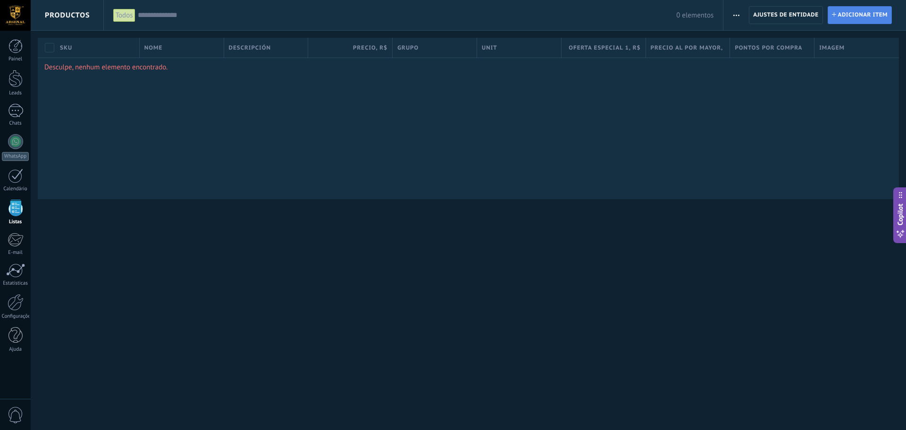
click at [860, 17] on span "Adicionar item" at bounding box center [863, 15] width 50 height 17
type textarea "***"
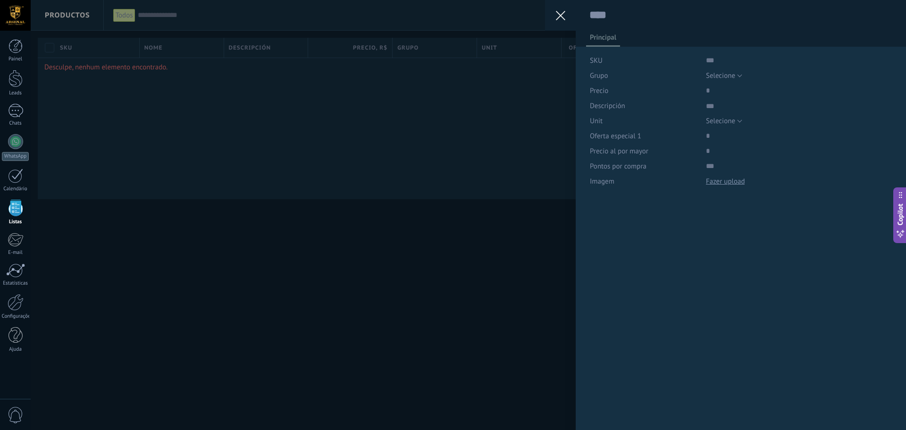
scroll to position [9, 0]
click at [714, 62] on input "text" at bounding box center [799, 60] width 186 height 15
click at [737, 73] on button "Selecione" at bounding box center [724, 75] width 36 height 15
click at [721, 55] on input "text" at bounding box center [799, 60] width 186 height 15
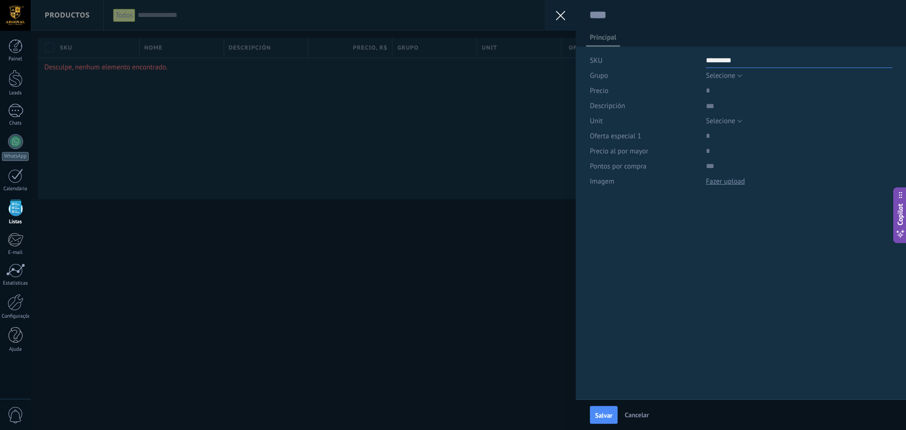
type input "*********"
click at [732, 82] on button "Selecione" at bounding box center [724, 75] width 36 height 15
click at [726, 92] on span "Todos los productos" at bounding box center [789, 91] width 189 height 9
click at [716, 93] on input "price" at bounding box center [736, 90] width 60 height 15
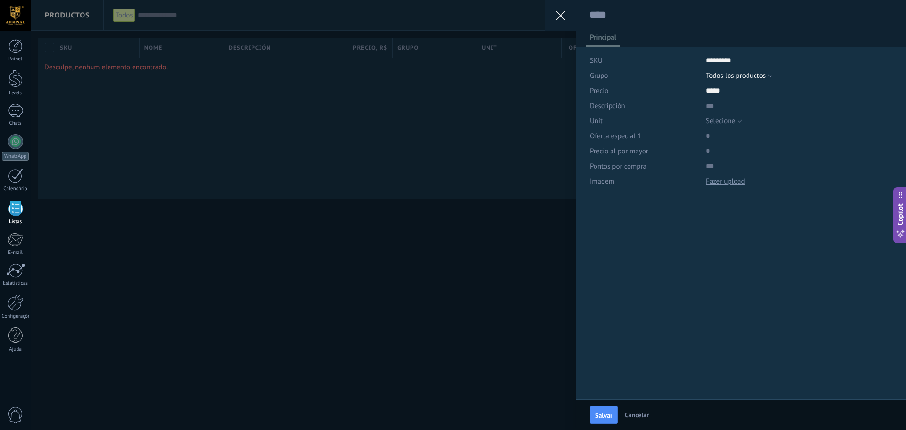
type input "*****"
click at [712, 109] on textarea at bounding box center [799, 105] width 186 height 15
click at [734, 122] on button "Selecione" at bounding box center [724, 120] width 36 height 15
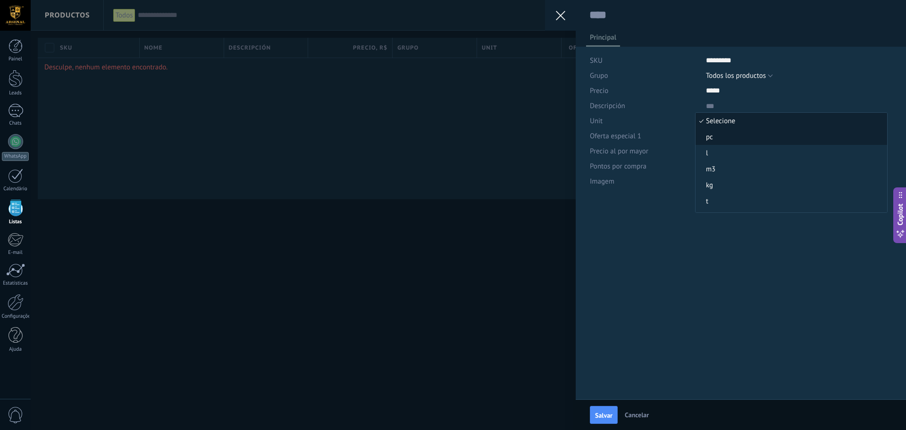
click at [712, 137] on span "pc" at bounding box center [789, 137] width 189 height 9
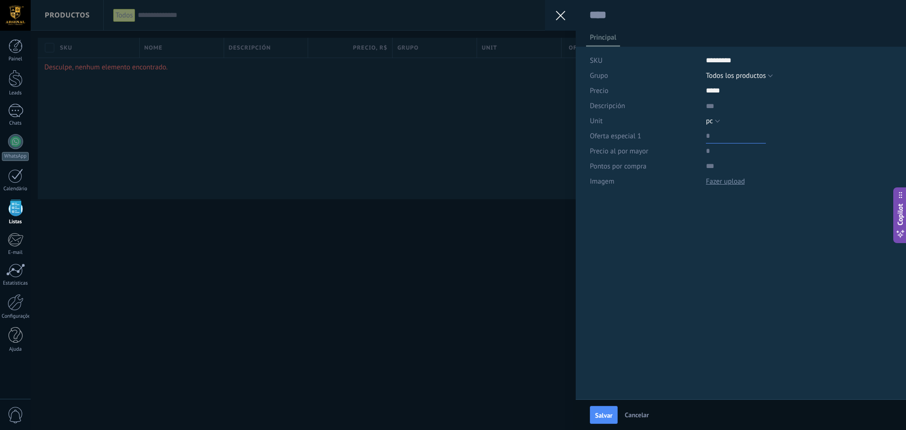
click at [712, 132] on input "price" at bounding box center [736, 135] width 60 height 15
click at [722, 181] on div at bounding box center [725, 181] width 39 height 9
click at [607, 415] on span "Salvar" at bounding box center [603, 415] width 17 height 7
click at [624, 16] on textarea at bounding box center [740, 15] width 303 height 15
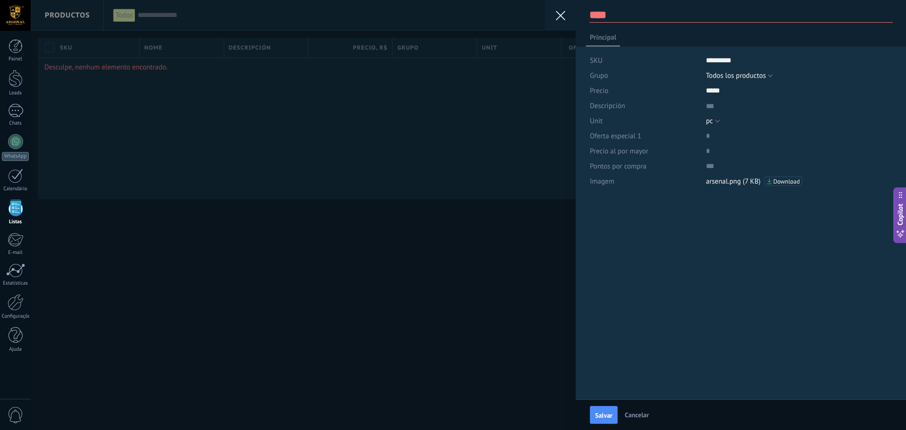
click at [624, 15] on textarea at bounding box center [740, 15] width 303 height 15
type textarea "*"
type textarea "**"
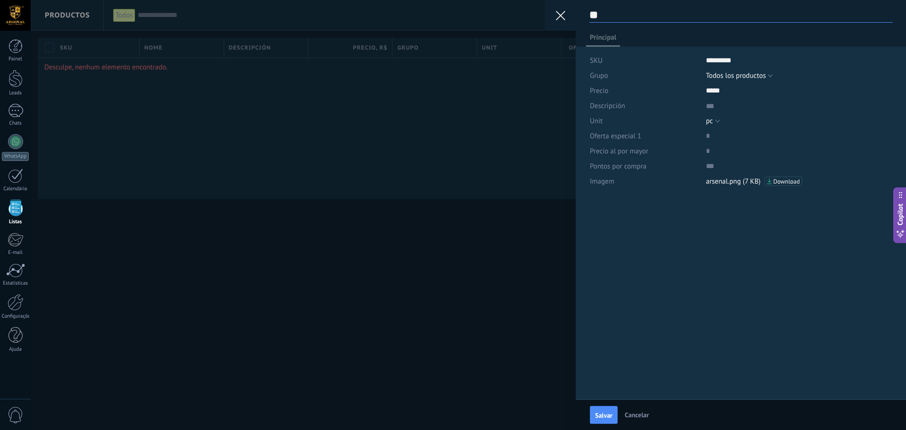
type textarea "***"
type textarea "****"
type textarea "*****"
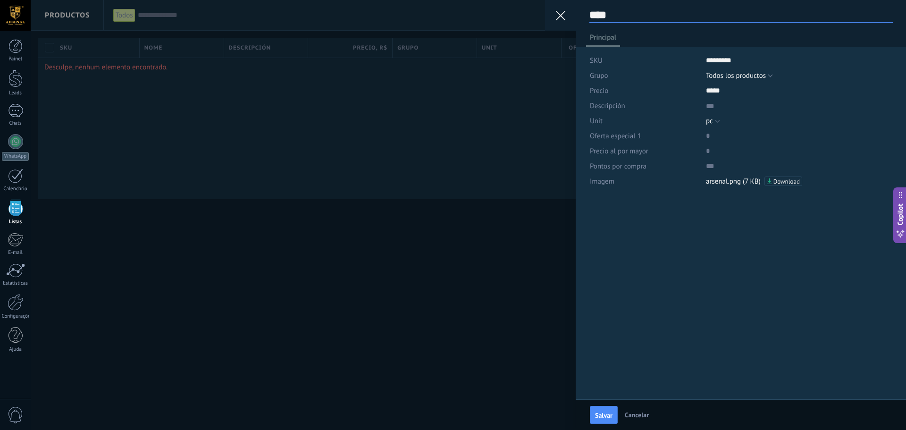
type textarea "*****"
type textarea "******"
type textarea "*******"
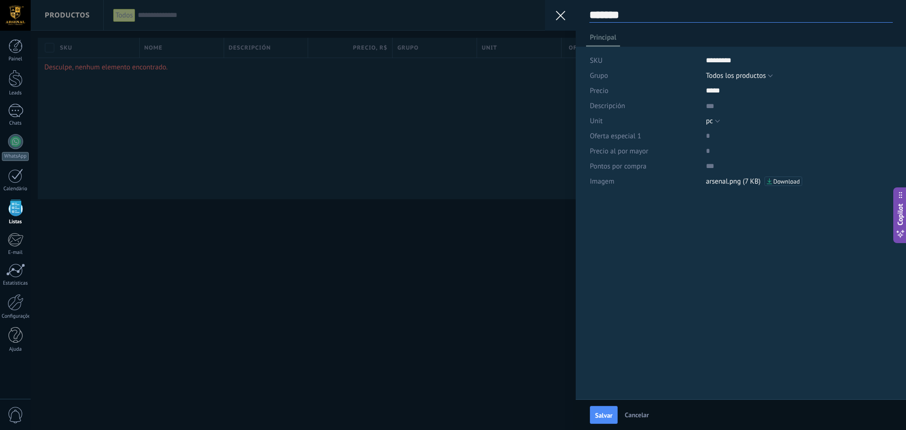
type textarea "********"
type textarea "*********"
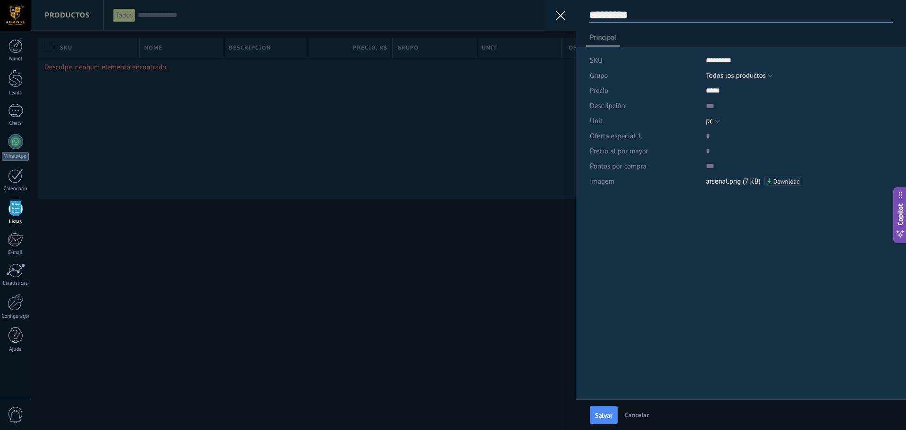
type textarea "*********"
type textarea "**********"
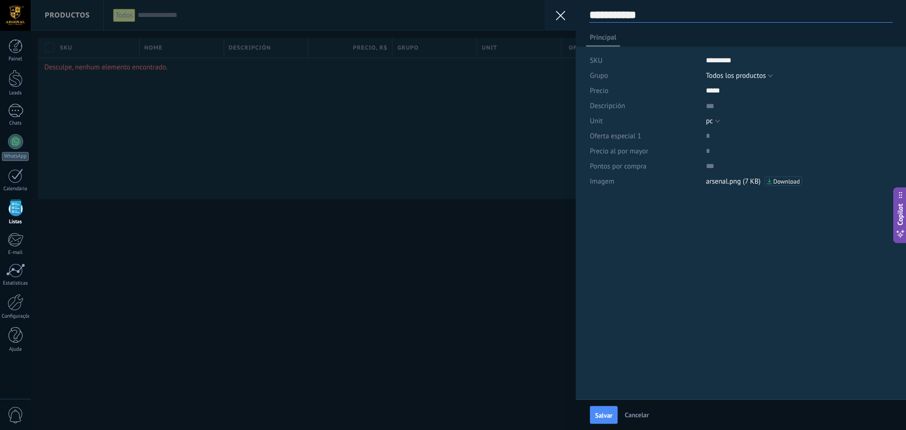
type textarea "**********"
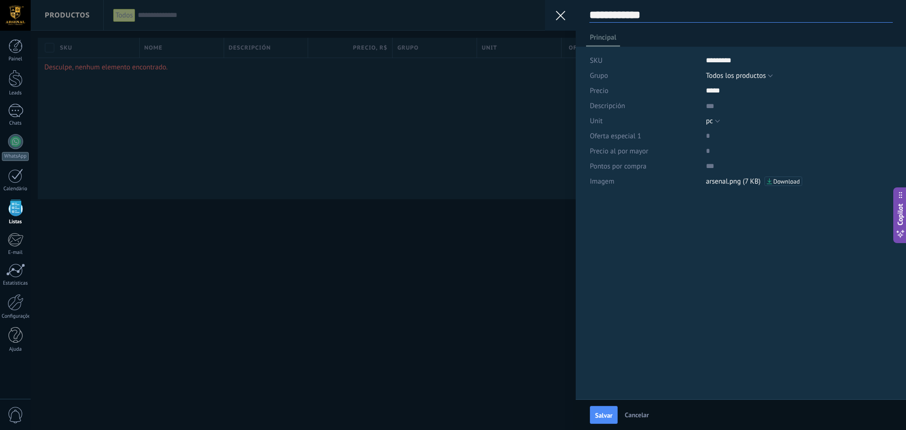
type textarea "**********"
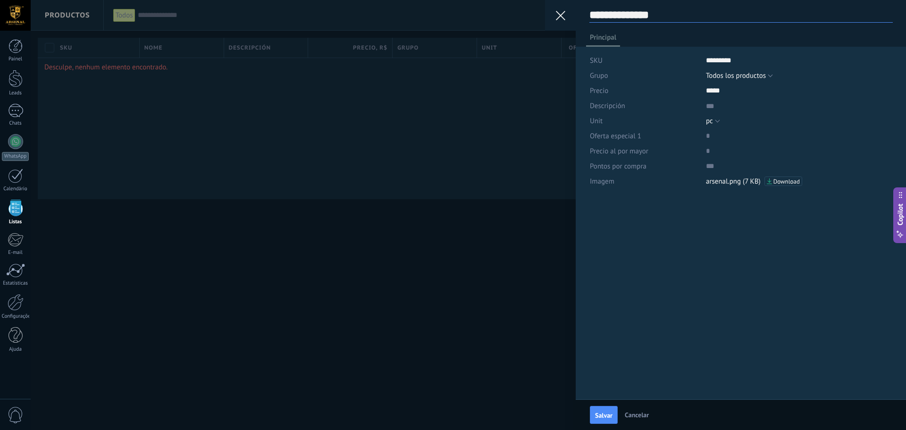
type textarea "**********"
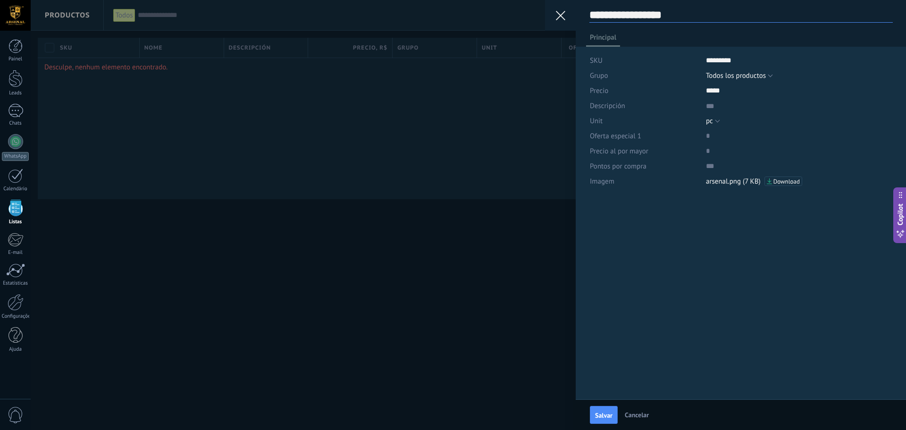
type textarea "**********"
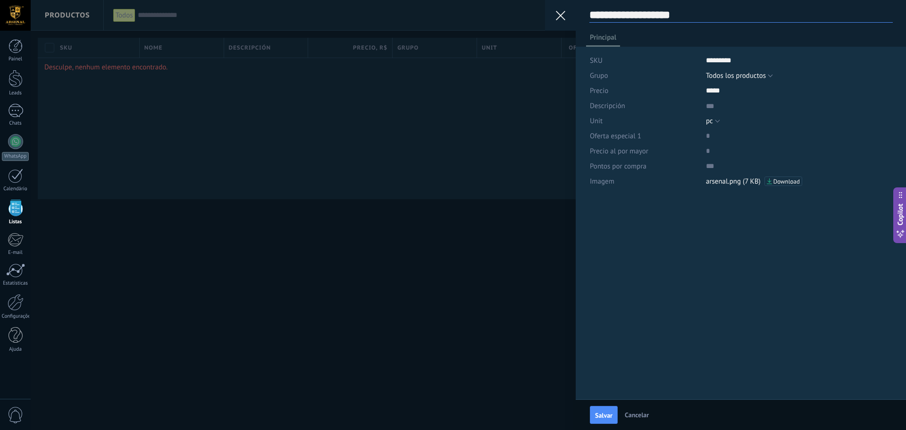
type textarea "**********"
click at [603, 407] on button "Salvar" at bounding box center [604, 415] width 28 height 18
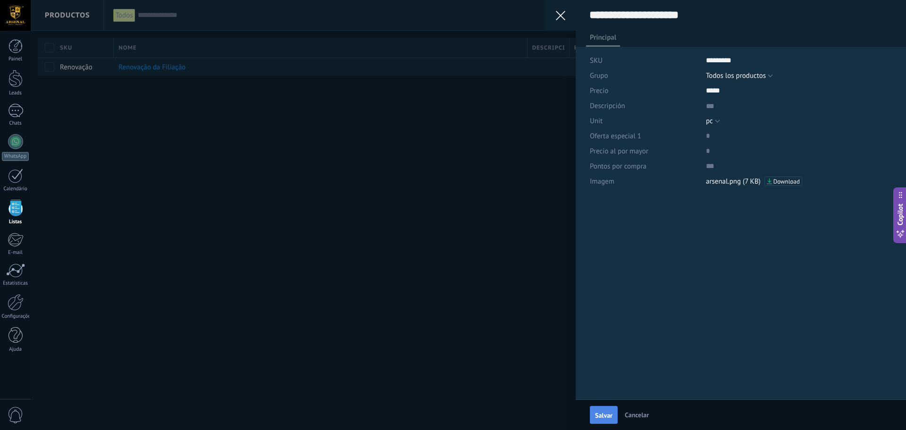
click at [606, 416] on span "Salvar" at bounding box center [603, 415] width 17 height 7
click at [558, 17] on use at bounding box center [560, 15] width 9 height 9
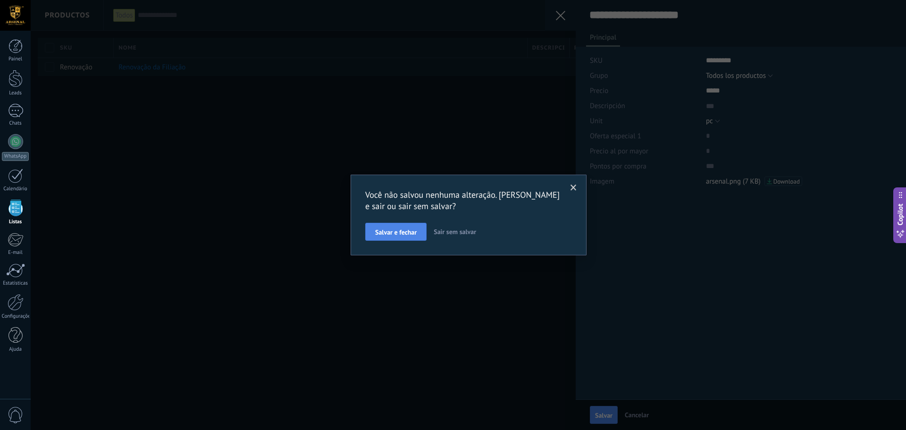
click at [419, 227] on button "Salvar e fechar" at bounding box center [395, 232] width 61 height 18
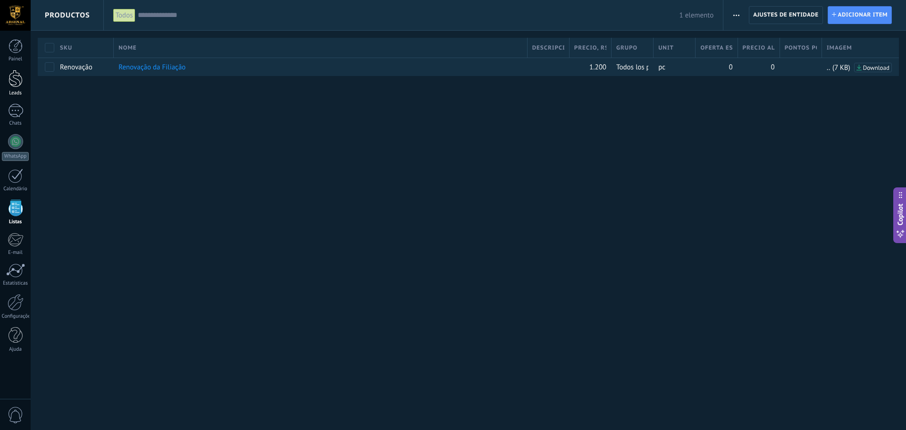
click at [16, 77] on div at bounding box center [15, 78] width 14 height 17
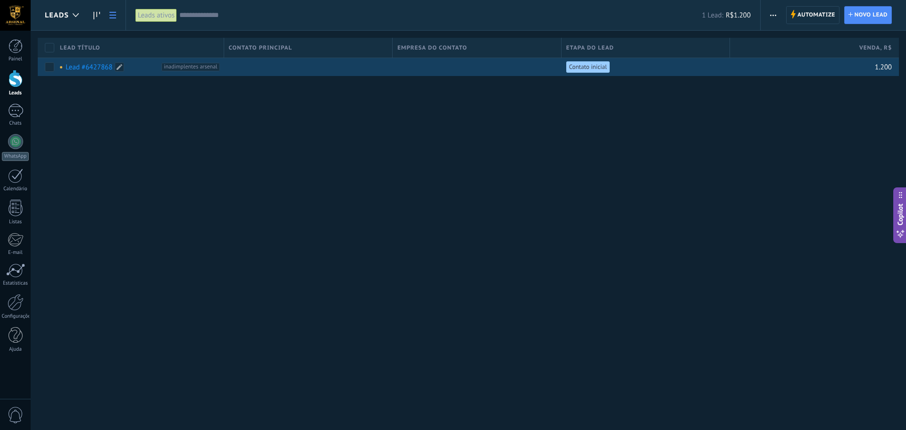
click at [92, 66] on link "Lead #6427868" at bounding box center [89, 67] width 47 height 9
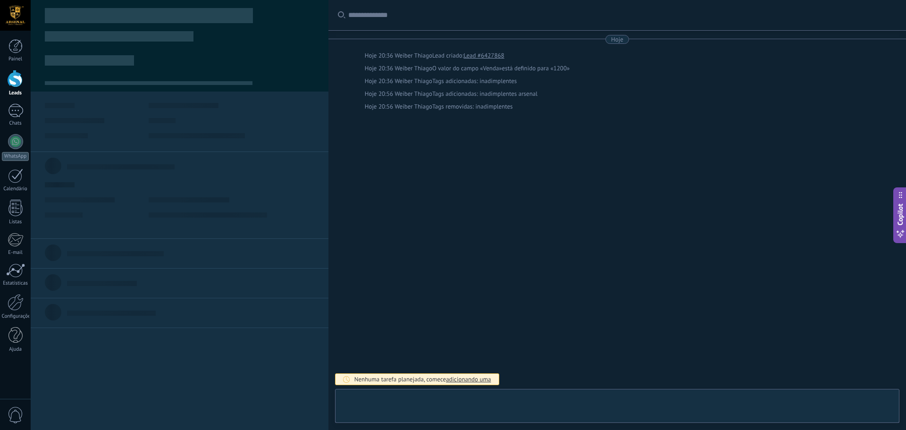
type textarea "**********"
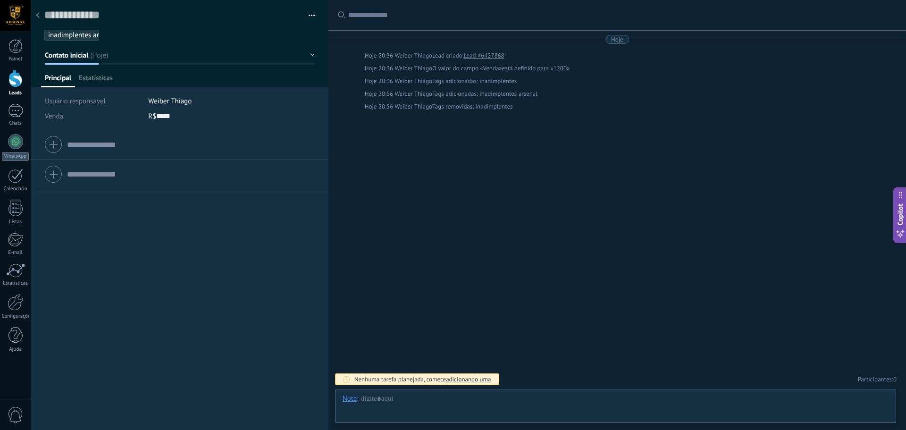
scroll to position [14, 0]
click at [161, 79] on span "Productos" at bounding box center [160, 81] width 30 height 14
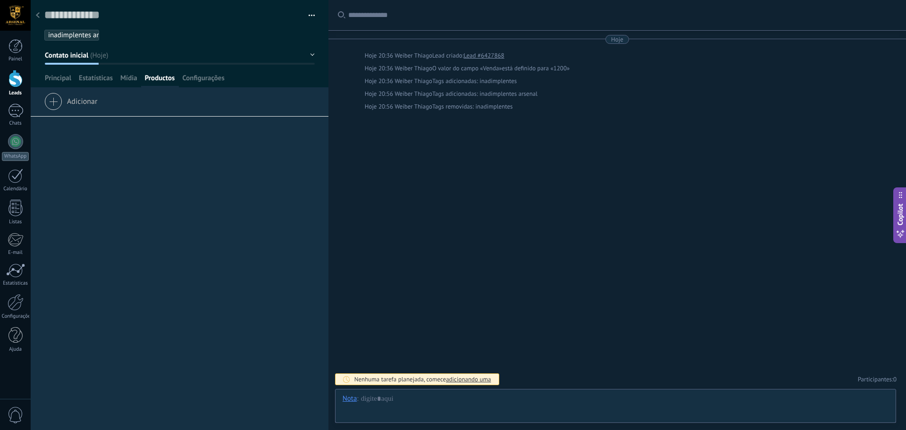
click at [58, 103] on span "Adicionar" at bounding box center [70, 99] width 53 height 13
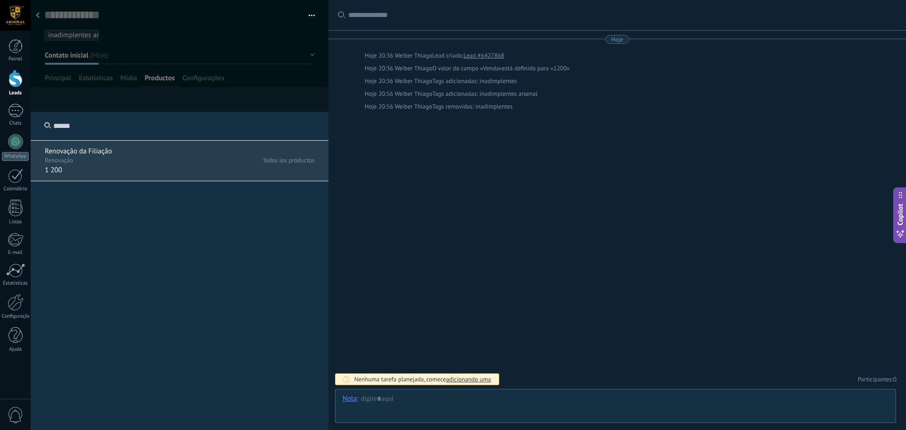
click at [85, 159] on p "Renovação" at bounding box center [110, 161] width 130 height 8
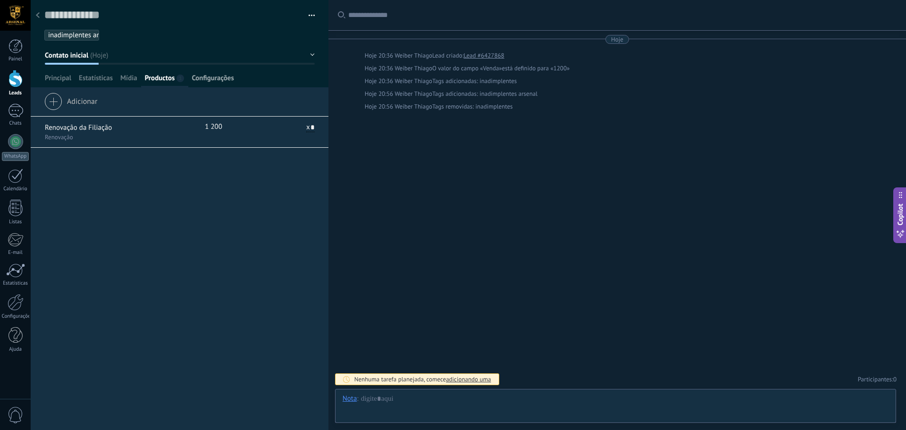
click at [214, 77] on span "Configurações" at bounding box center [212, 81] width 42 height 14
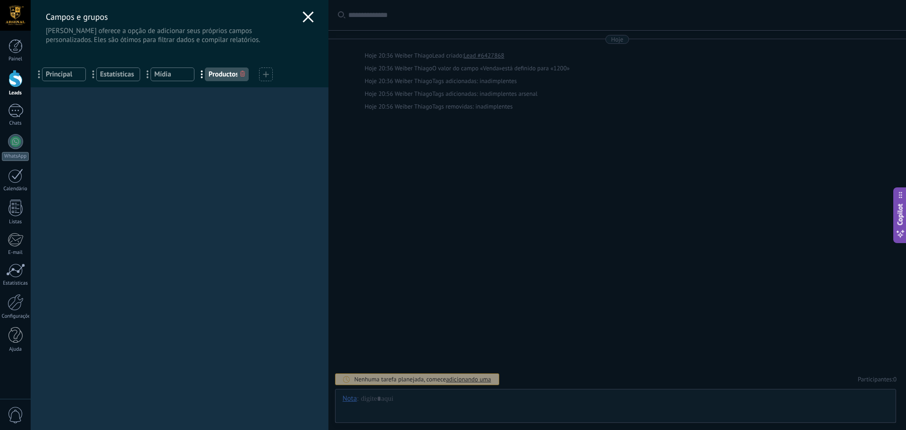
click at [305, 16] on use at bounding box center [307, 16] width 11 height 11
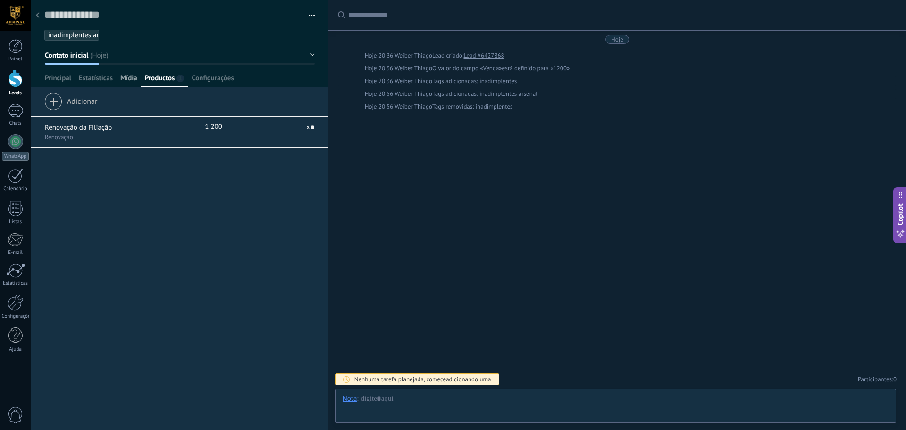
click at [125, 76] on span "Mídia" at bounding box center [128, 81] width 17 height 14
click at [75, 96] on span "Fazer upload" at bounding box center [76, 99] width 64 height 13
click at [0, 0] on input "Fazer upload" at bounding box center [0, 0] width 0 height 0
click at [99, 77] on span "Estatísticas" at bounding box center [96, 81] width 34 height 14
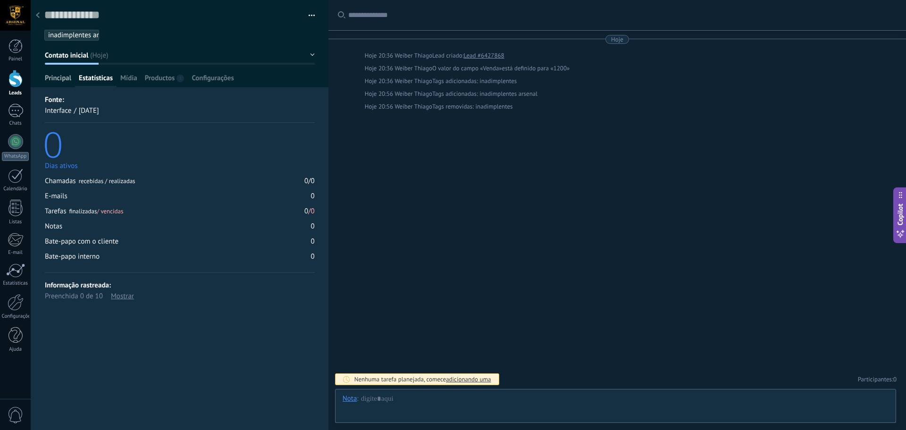
click at [54, 79] on span "Principal" at bounding box center [58, 81] width 26 height 14
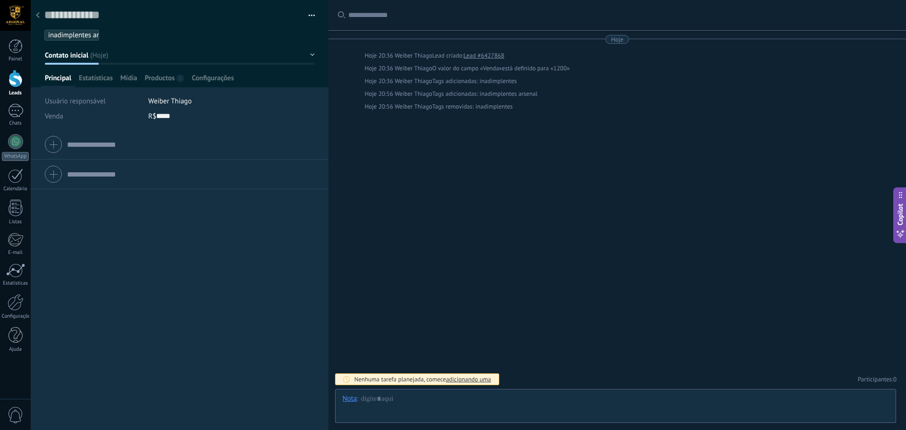
click at [53, 174] on div at bounding box center [179, 174] width 269 height 24
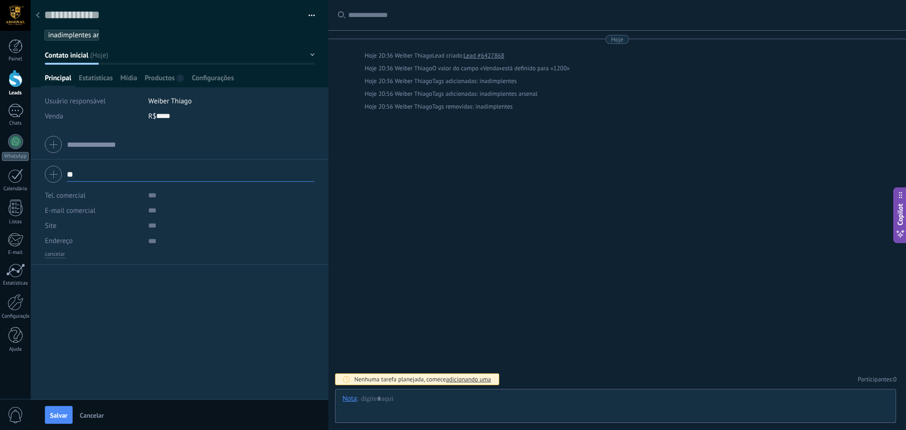
type input "*"
type input "******"
click at [123, 191] on span "Arsena l Clube de Tiro Prime" at bounding box center [112, 188] width 84 height 9
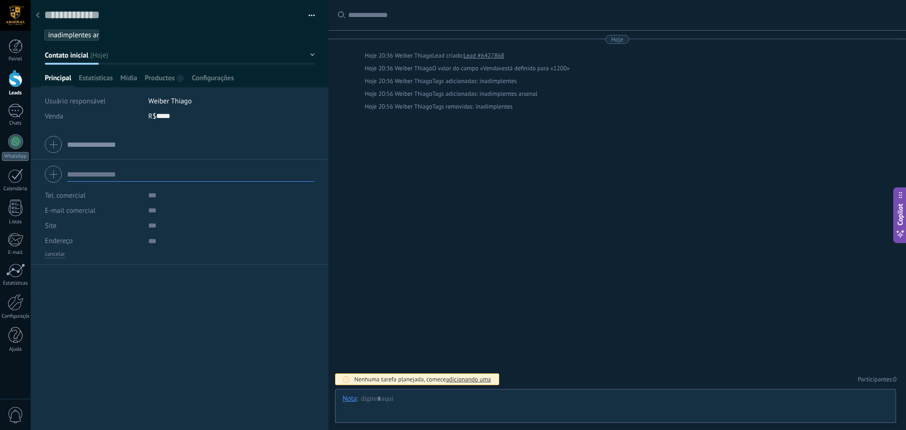
type textarea "***"
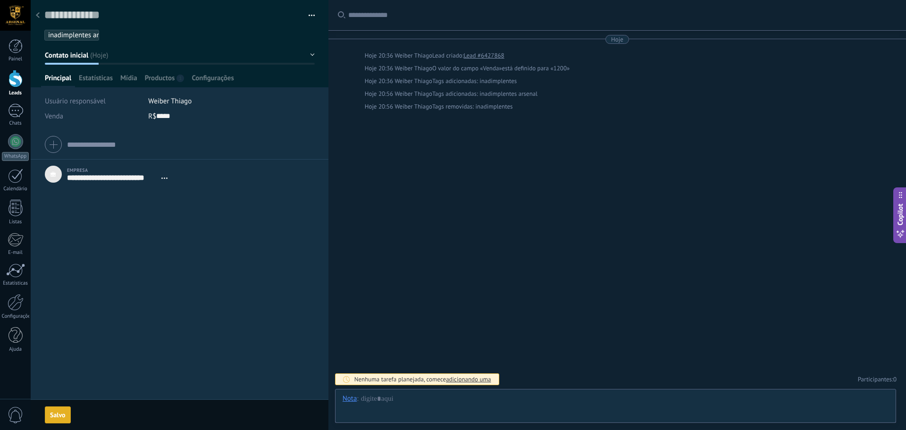
scroll to position [9, 0]
click at [153, 196] on input "text" at bounding box center [218, 195] width 141 height 15
type input "**********"
click at [154, 241] on textarea at bounding box center [218, 240] width 141 height 15
type textarea "*"
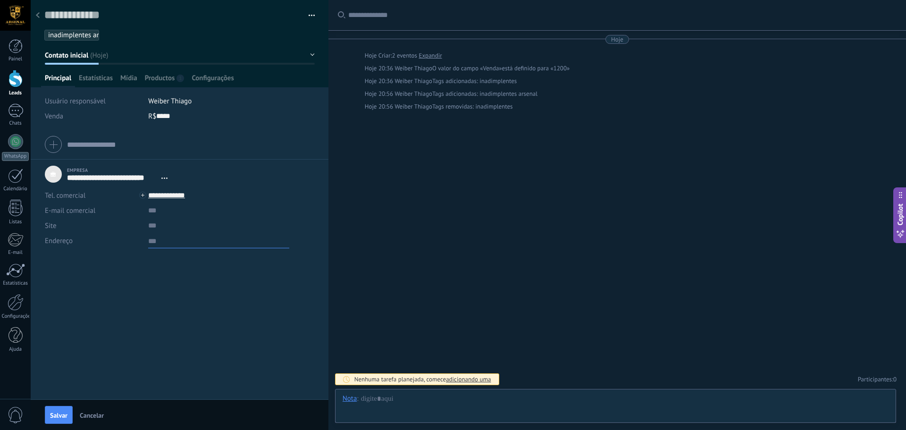
type textarea "*"
type textarea "**"
type textarea "***"
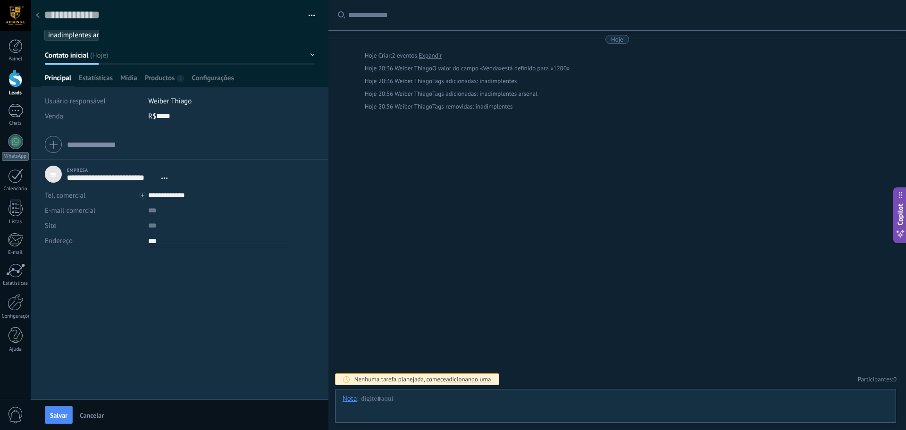
type textarea "****"
type textarea "*****"
type textarea "*******"
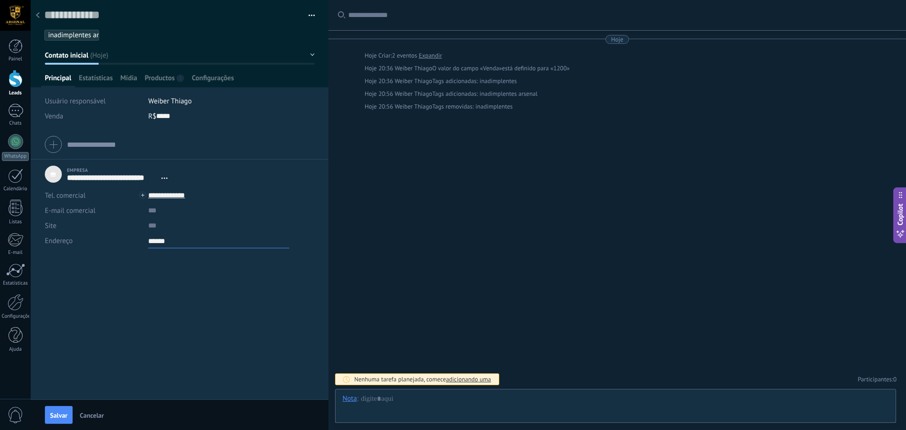
type textarea "*******"
type textarea "********"
type textarea "*********"
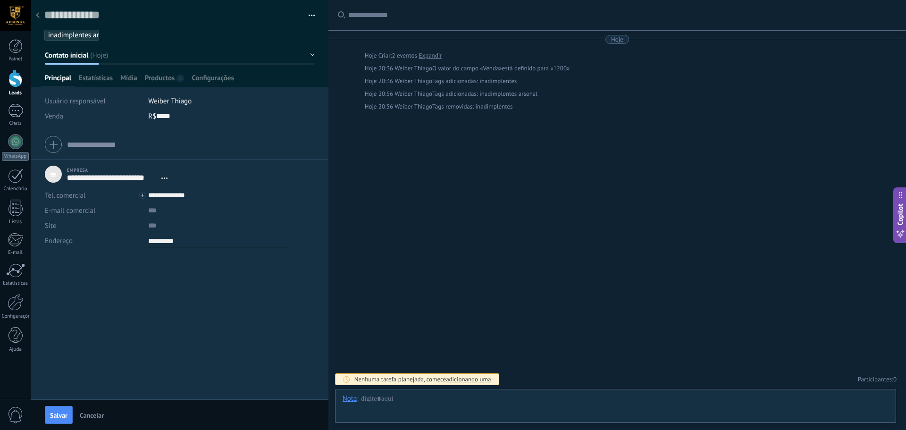
type textarea "**********"
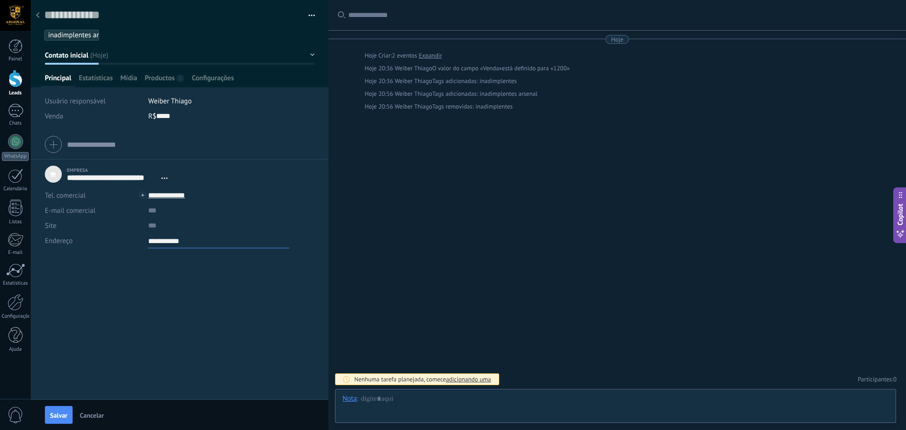
type textarea "**********"
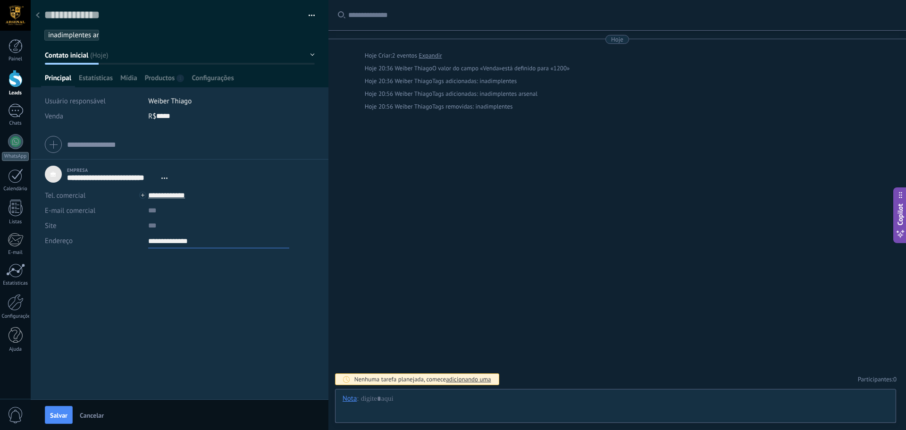
type textarea "**********"
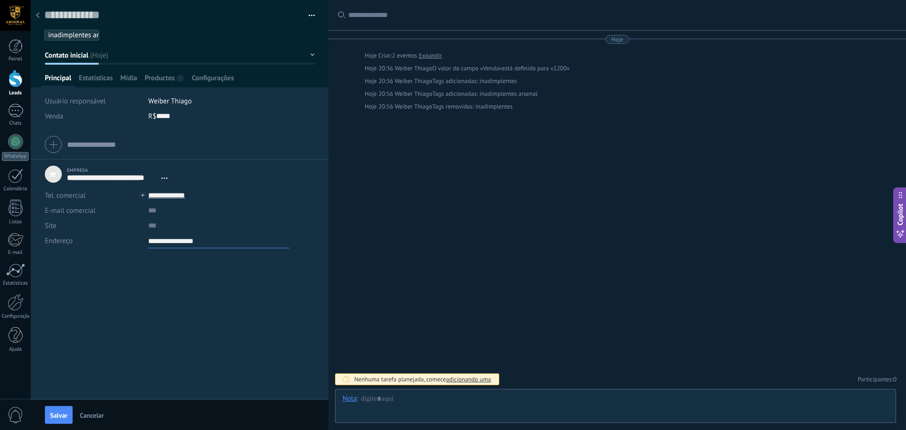
type textarea "**********"
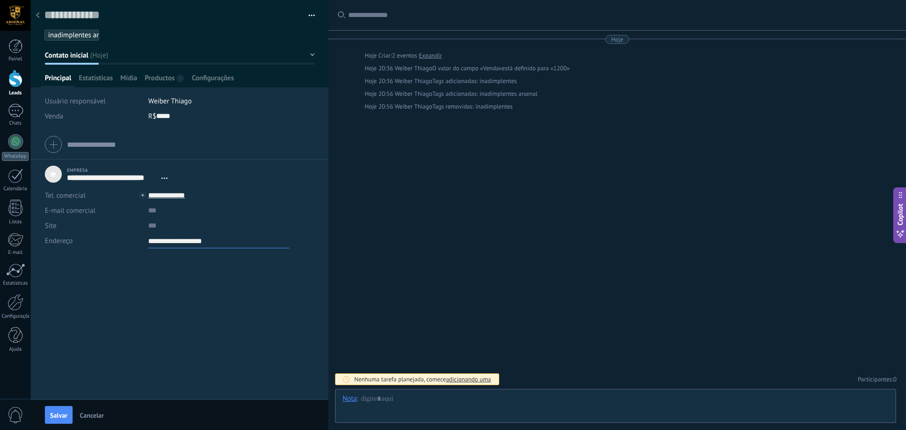
type textarea "**********"
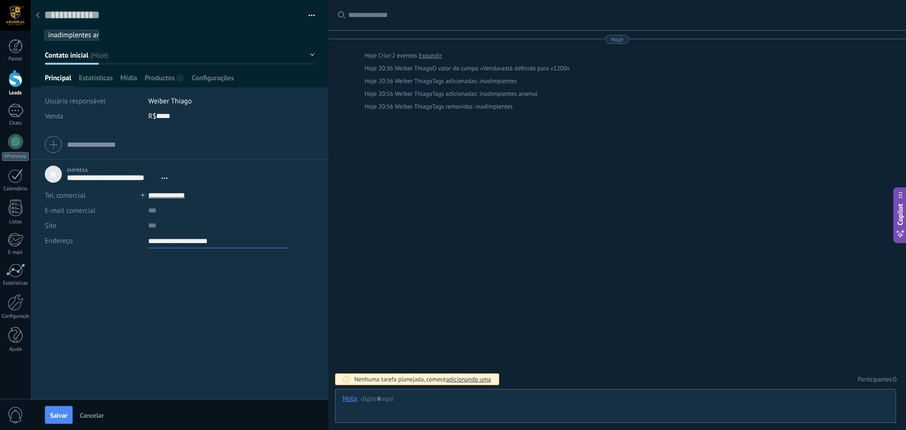
type textarea "**********"
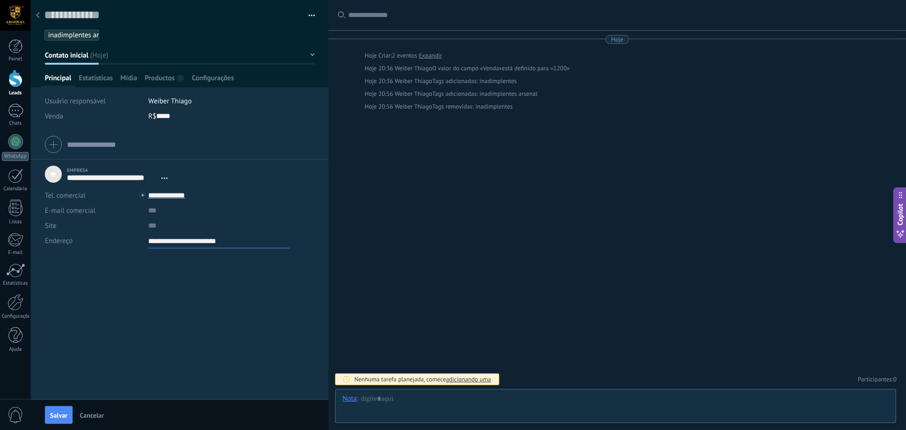
type textarea "**********"
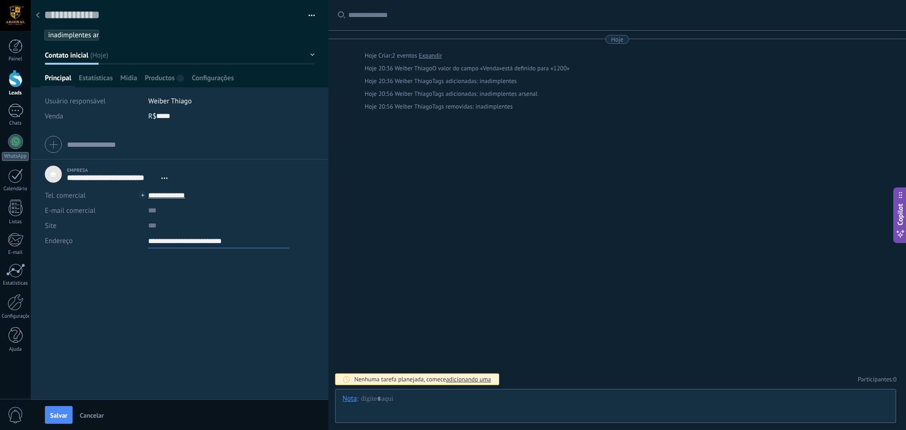
type textarea "**********"
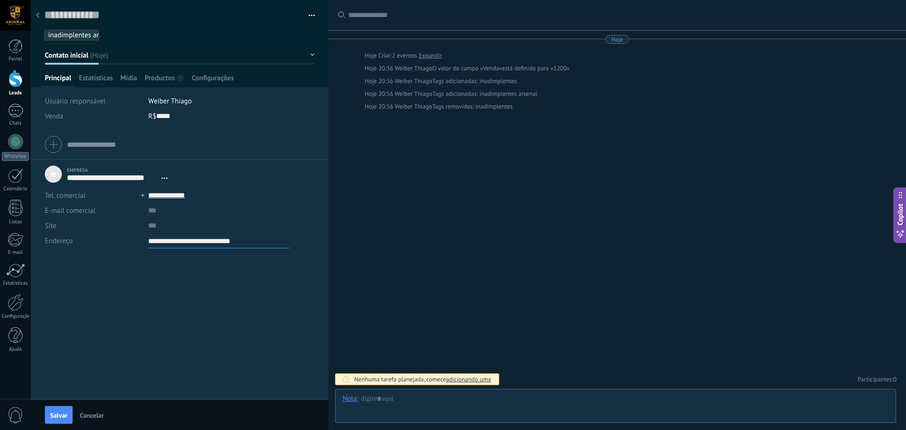
type textarea "**********"
click at [203, 280] on div "Empresa Tel. comercial Comercial direto Celular Faz Casa Outros Tel. comercial …" at bounding box center [180, 264] width 298 height 269
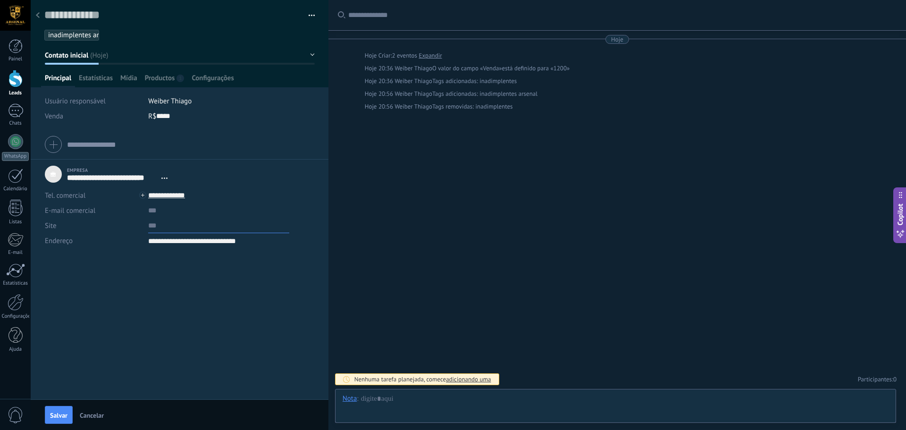
click at [148, 228] on input "url" at bounding box center [218, 225] width 141 height 15
type input "*"
click at [186, 225] on input "*******" at bounding box center [218, 225] width 141 height 15
type input "*"
paste input "**********"
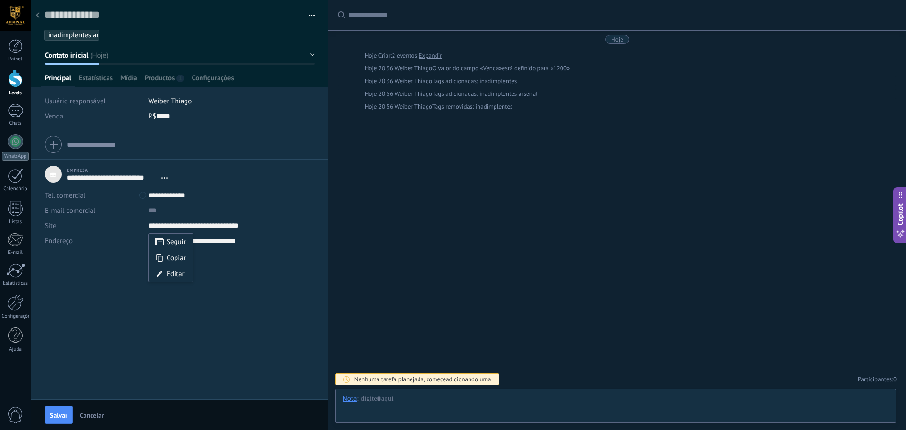
type input "**********"
click at [162, 211] on input "text" at bounding box center [218, 210] width 141 height 15
click at [151, 208] on input "text" at bounding box center [218, 210] width 141 height 15
paste input "**********"
type input "**********"
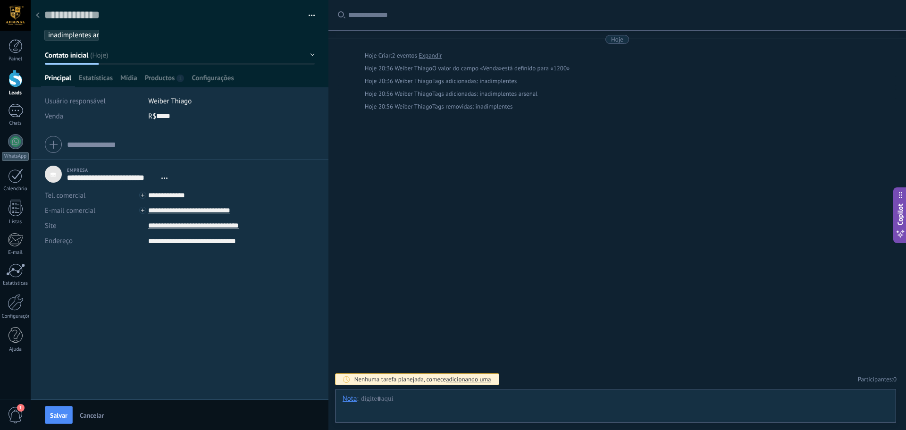
click at [183, 278] on div "Empresa Tel. comercial Comercial direto Celular Faz Casa Outros Tel. comercial …" at bounding box center [180, 264] width 298 height 269
click at [54, 175] on div "**********" at bounding box center [108, 174] width 127 height 24
click at [58, 412] on span "Salvar" at bounding box center [58, 415] width 17 height 7
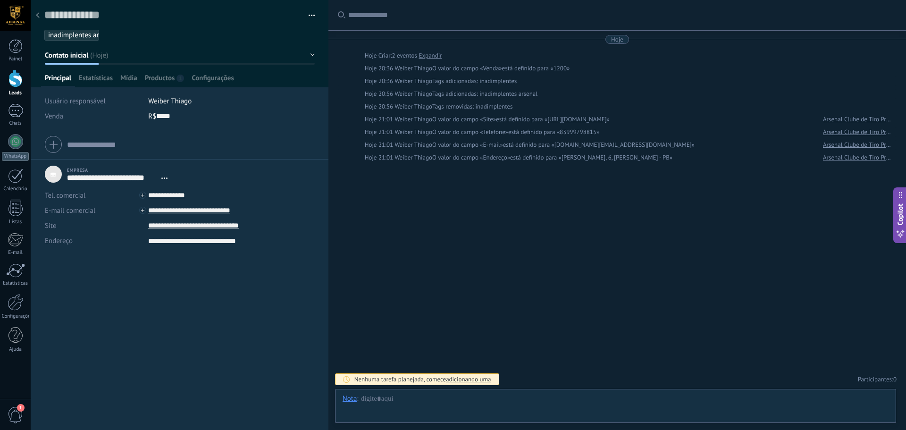
click at [55, 140] on div at bounding box center [179, 145] width 269 height 24
type textarea "**********"
type input "**********"
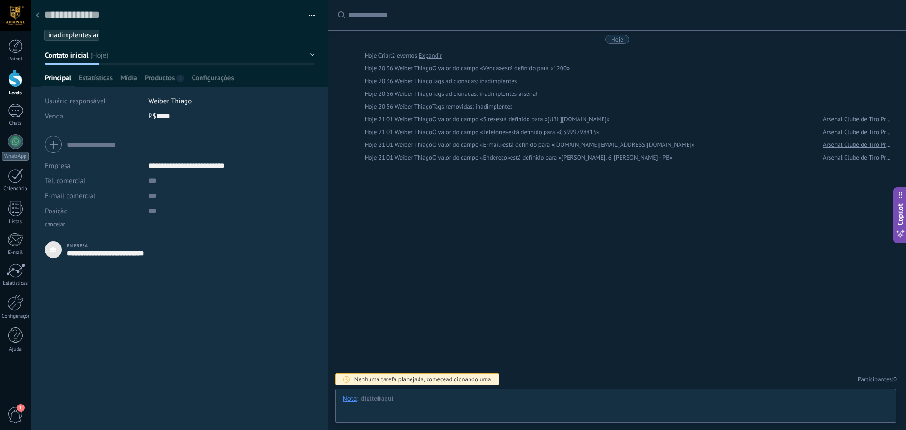
click at [89, 142] on input "text" at bounding box center [190, 144] width 247 height 15
click at [174, 314] on div "**********" at bounding box center [180, 280] width 298 height 300
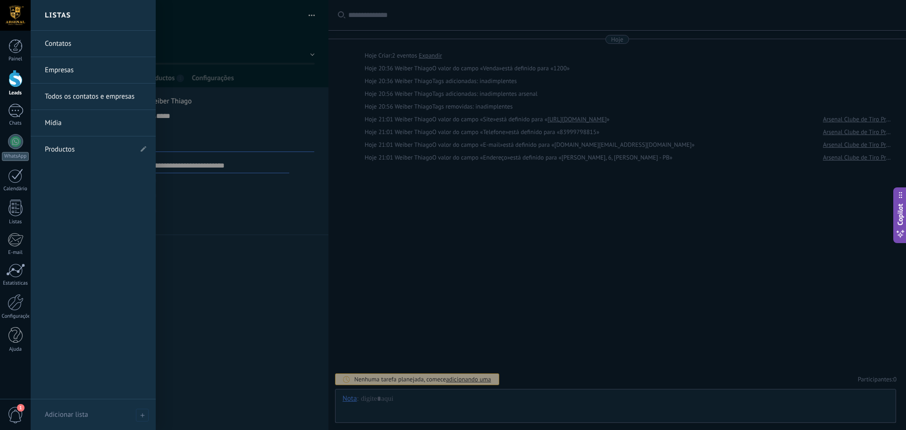
click at [64, 72] on link "Empresas" at bounding box center [95, 70] width 101 height 26
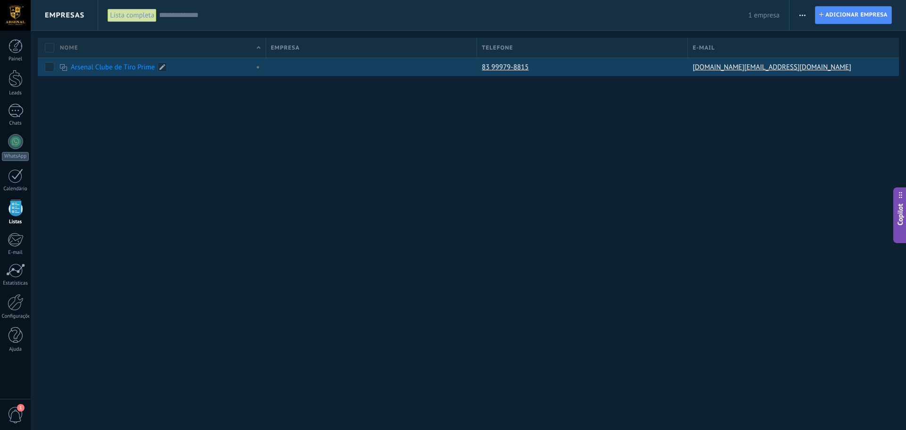
click at [125, 68] on link "Arsenal Clube de Tiro Prime" at bounding box center [113, 67] width 84 height 9
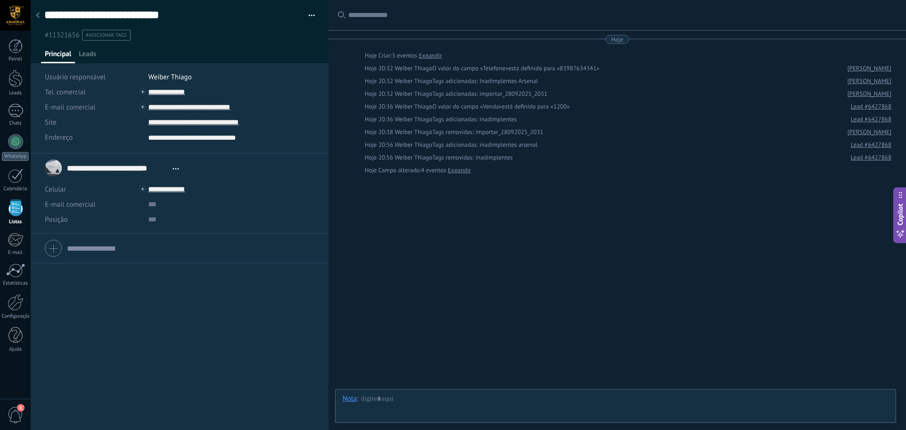
scroll to position [9, 0]
click at [174, 137] on textarea "**********" at bounding box center [218, 137] width 141 height 15
click at [176, 140] on textarea "**********" at bounding box center [218, 137] width 141 height 15
type textarea "**********"
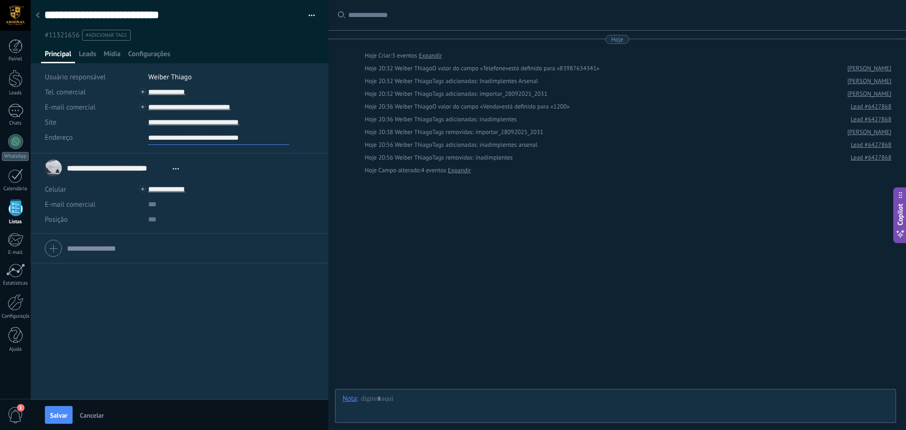
click at [267, 134] on textarea "**********" at bounding box center [218, 137] width 141 height 15
type textarea "**********"
click at [50, 246] on div at bounding box center [179, 248] width 269 height 24
click at [78, 200] on input "text" at bounding box center [190, 197] width 247 height 15
type input "*"
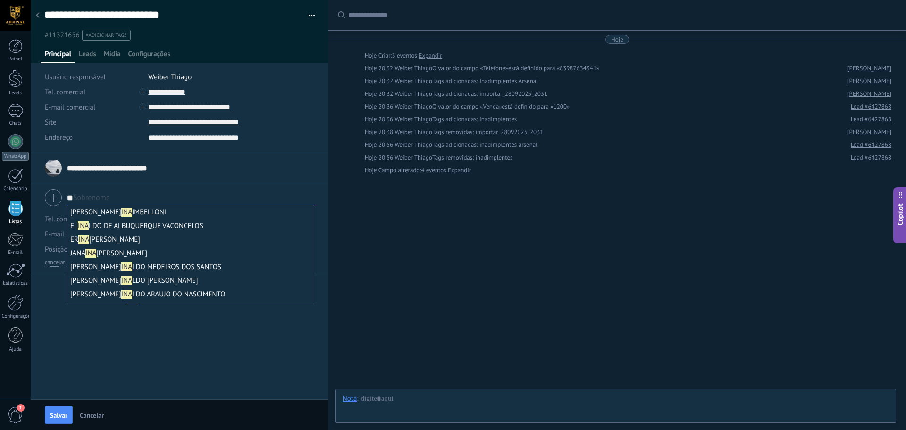
type input "*"
click at [106, 355] on div "**********" at bounding box center [180, 276] width 298 height 246
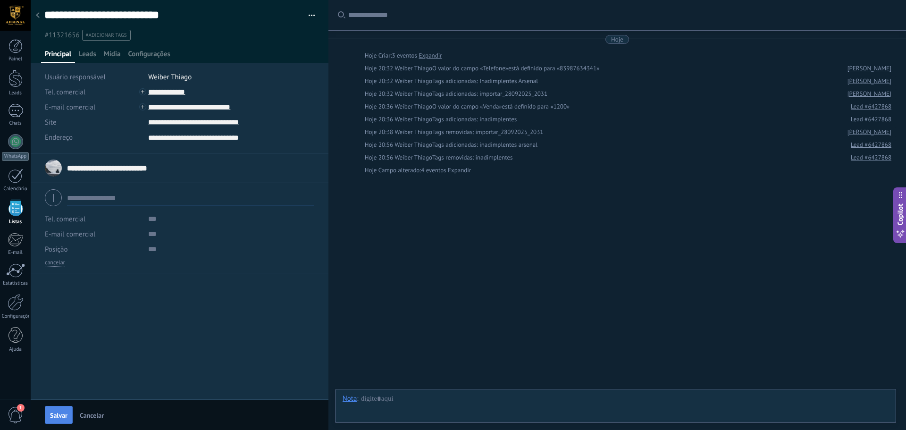
click at [62, 415] on span "Salvar" at bounding box center [58, 415] width 17 height 7
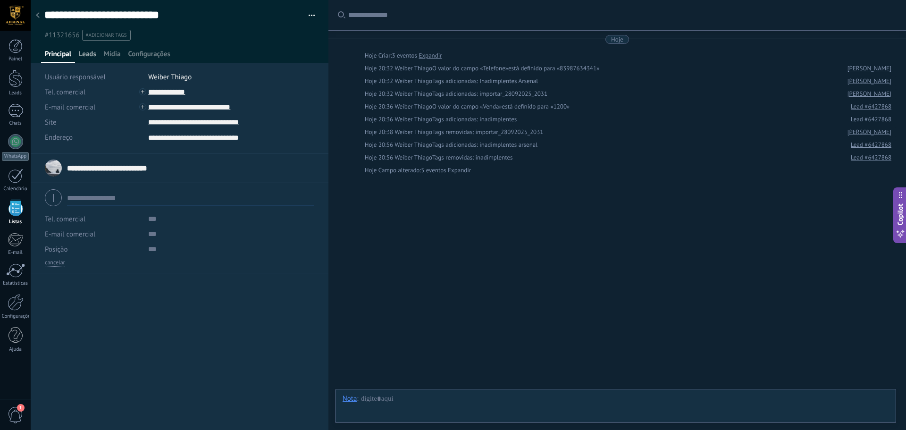
click at [87, 56] on span "Leads" at bounding box center [87, 57] width 17 height 14
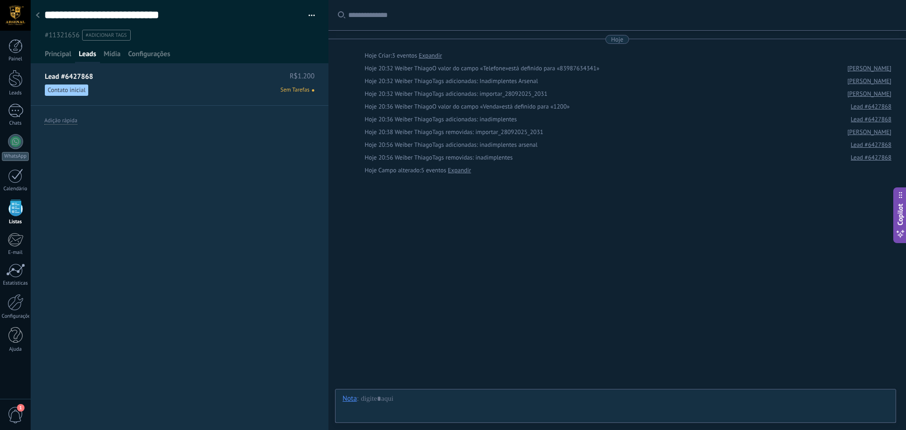
click at [295, 90] on span "Sem Tarefas" at bounding box center [294, 90] width 29 height 8
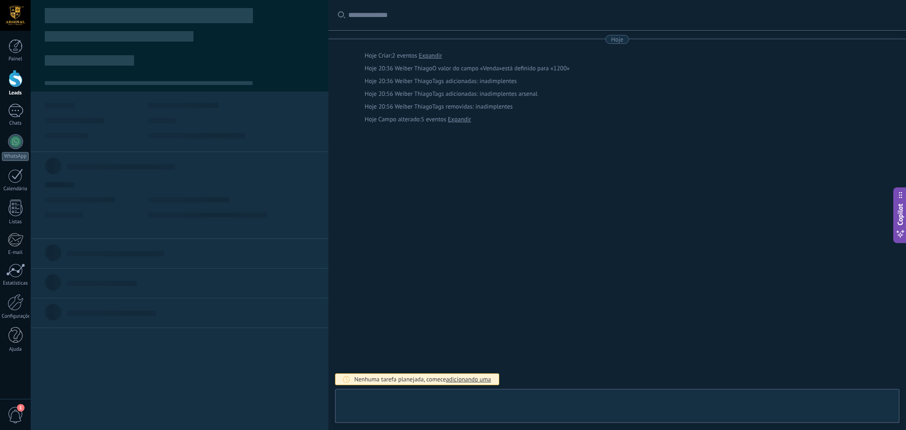
type textarea "**********"
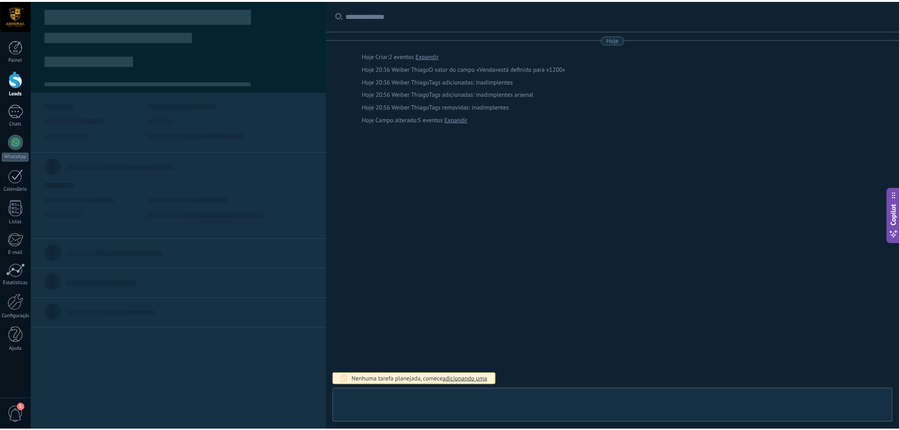
scroll to position [9, 0]
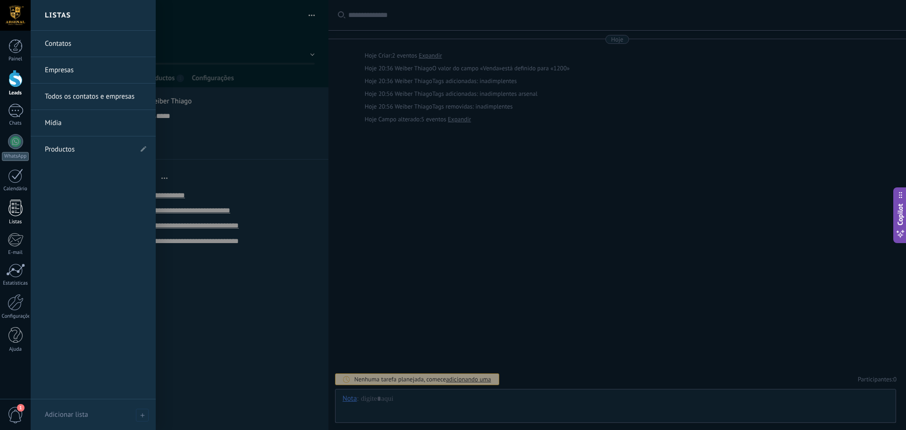
click at [16, 210] on div at bounding box center [15, 208] width 14 height 17
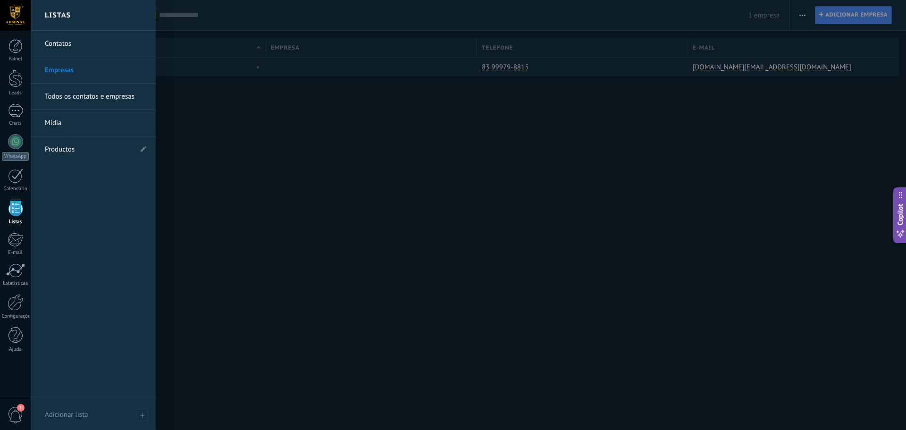
click at [85, 98] on link "Todos os contatos e empresas" at bounding box center [95, 96] width 101 height 26
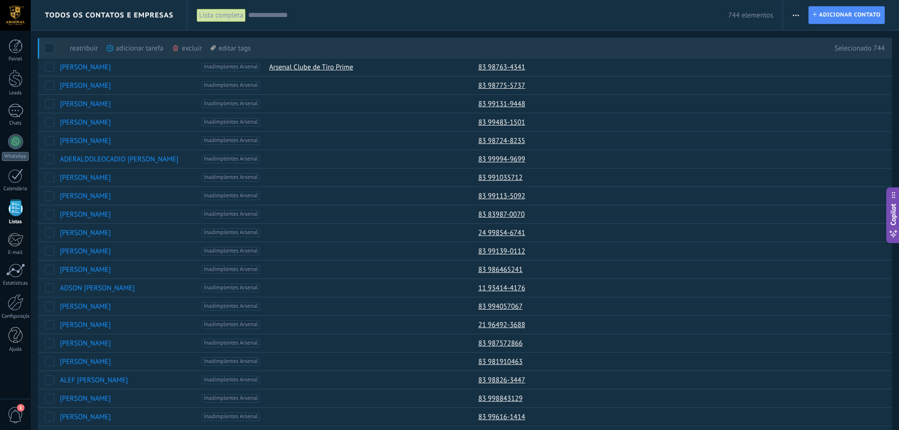
click at [136, 51] on div "adicionar tarefa mais" at bounding box center [152, 48] width 91 height 21
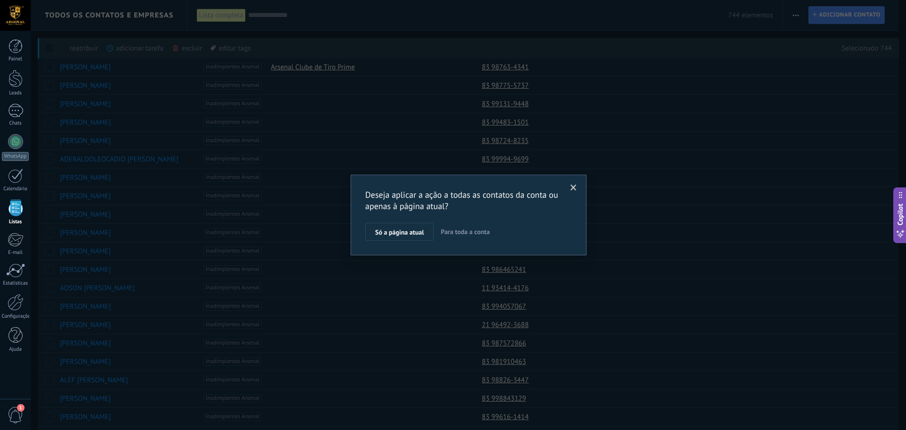
click at [463, 231] on span "Para toda a conta" at bounding box center [465, 231] width 49 height 8
click at [385, 229] on button "Aplicar" at bounding box center [385, 234] width 40 height 18
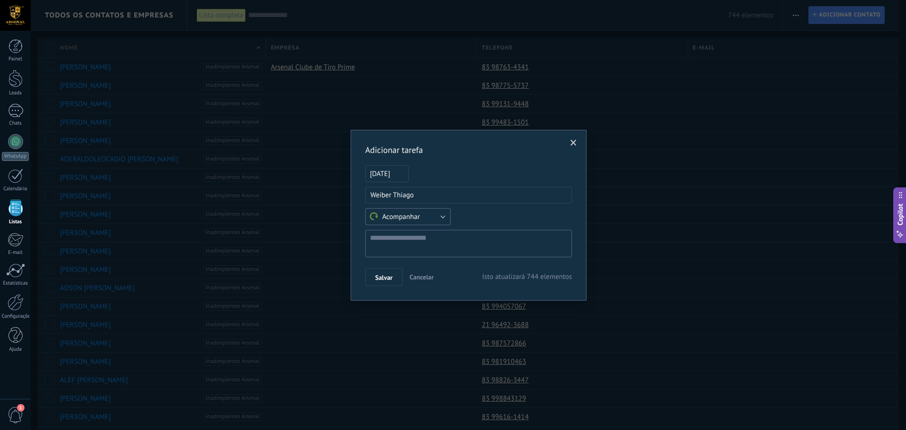
click at [445, 214] on button "Acompanhar" at bounding box center [407, 216] width 85 height 17
click at [412, 251] on span "Personalizar" at bounding box center [403, 249] width 88 height 10
click at [574, 141] on span at bounding box center [573, 143] width 6 height 7
